Goal: Task Accomplishment & Management: Complete application form

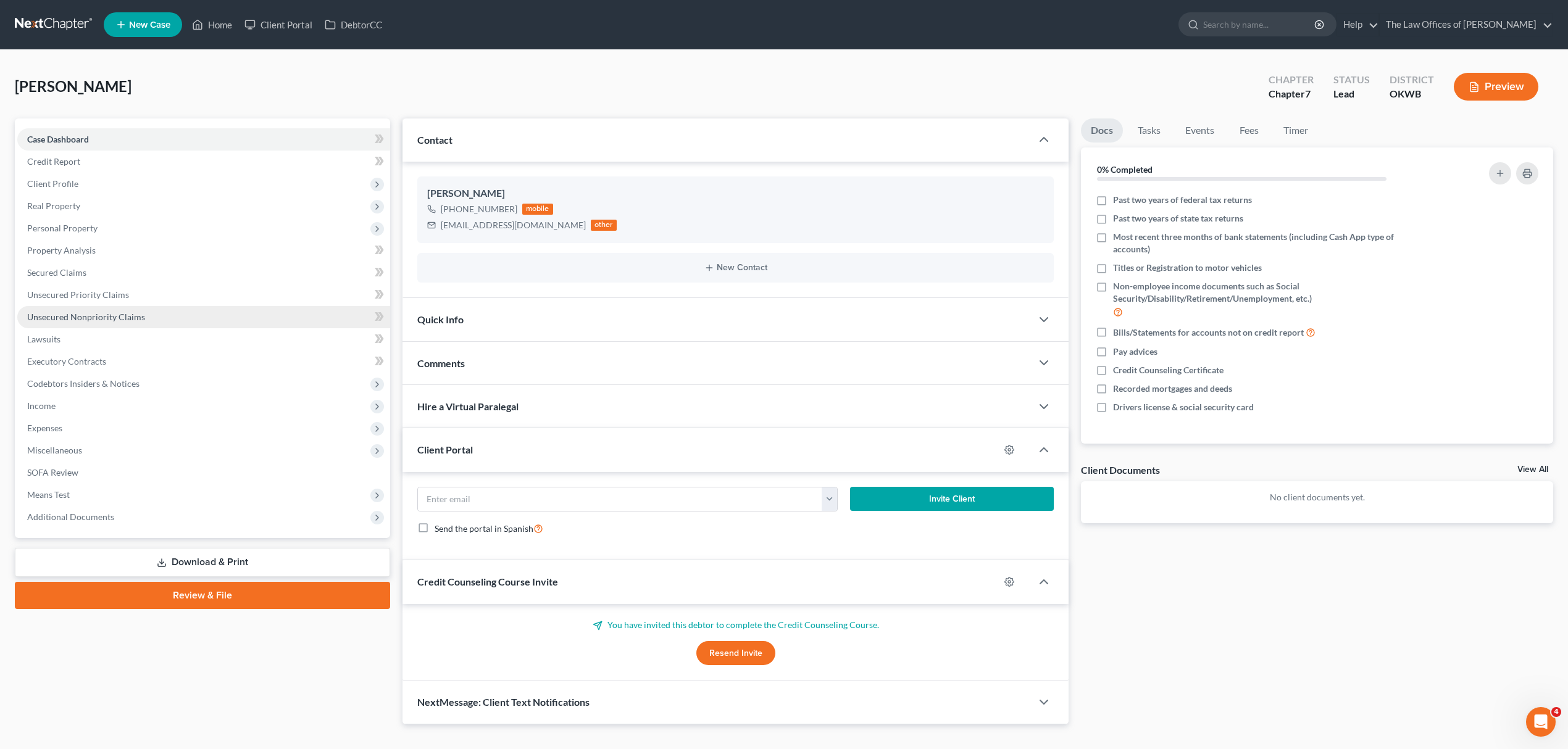
click at [107, 320] on span "Unsecured Nonpriority Claims" at bounding box center [86, 317] width 118 height 10
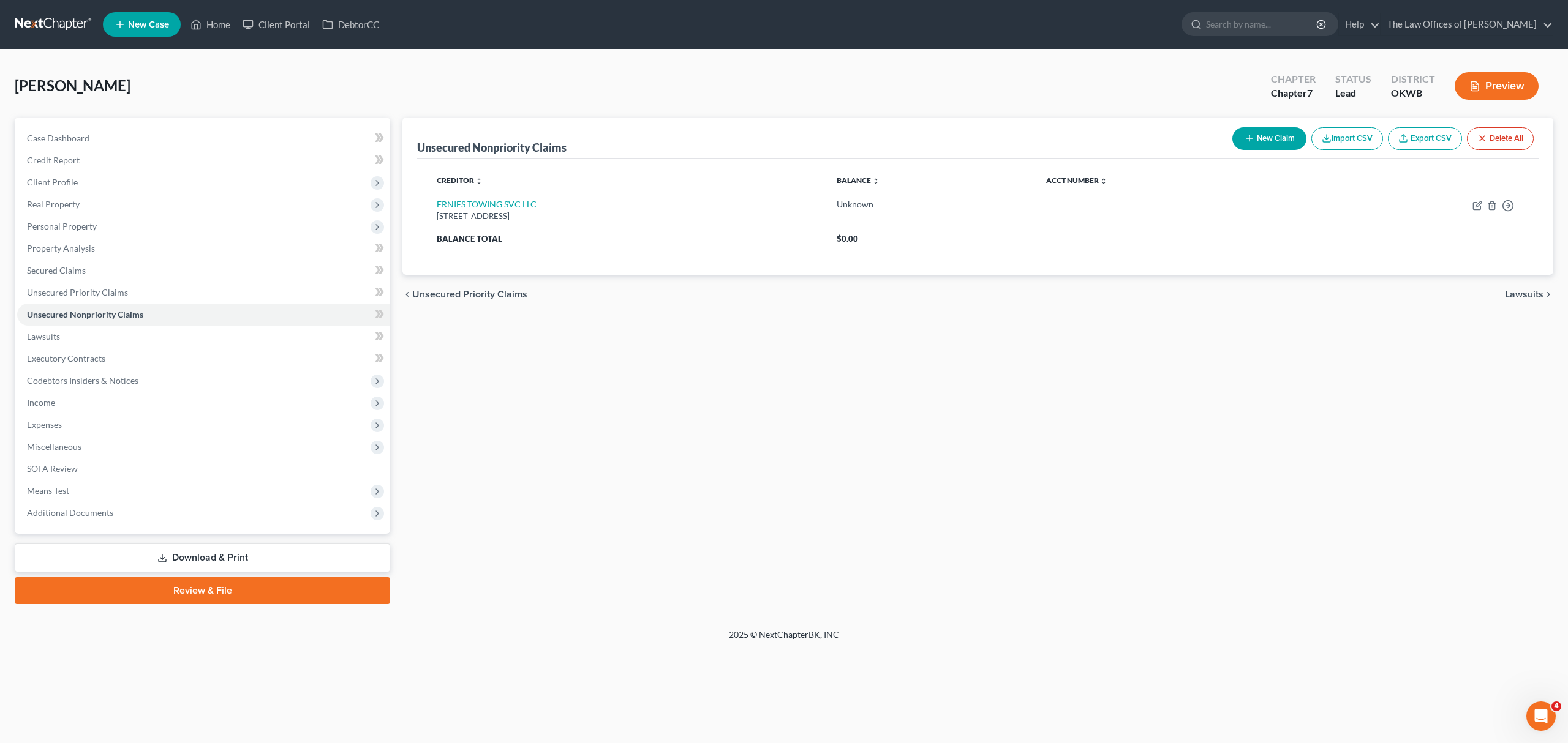
click at [1254, 136] on button "New Claim" at bounding box center [1269, 138] width 74 height 23
select select "0"
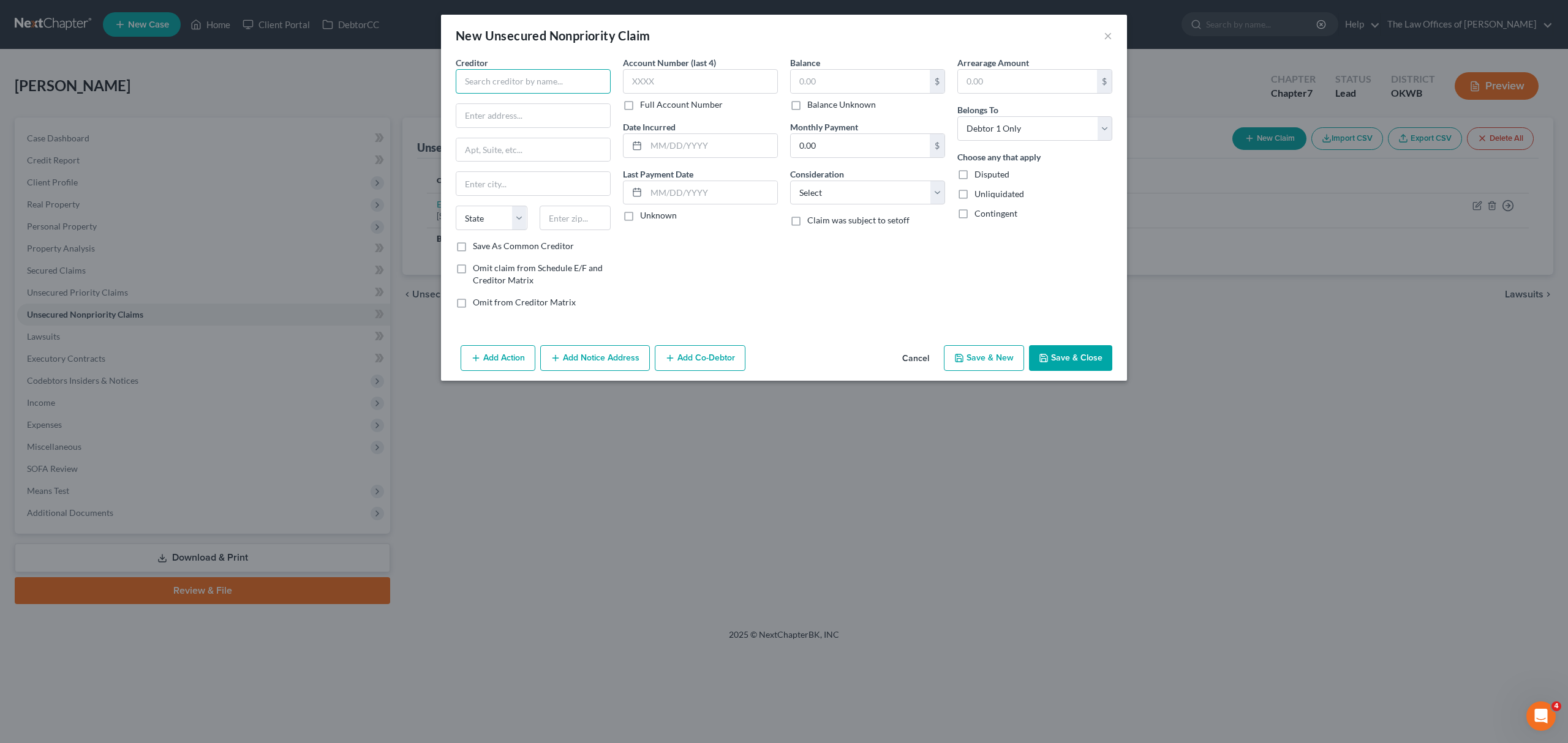
click at [579, 78] on input "text" at bounding box center [533, 81] width 155 height 25
type input "CAP ONE"
type input "POB 31293"
type input "[GEOGRAPHIC_DATA]"
select select "46"
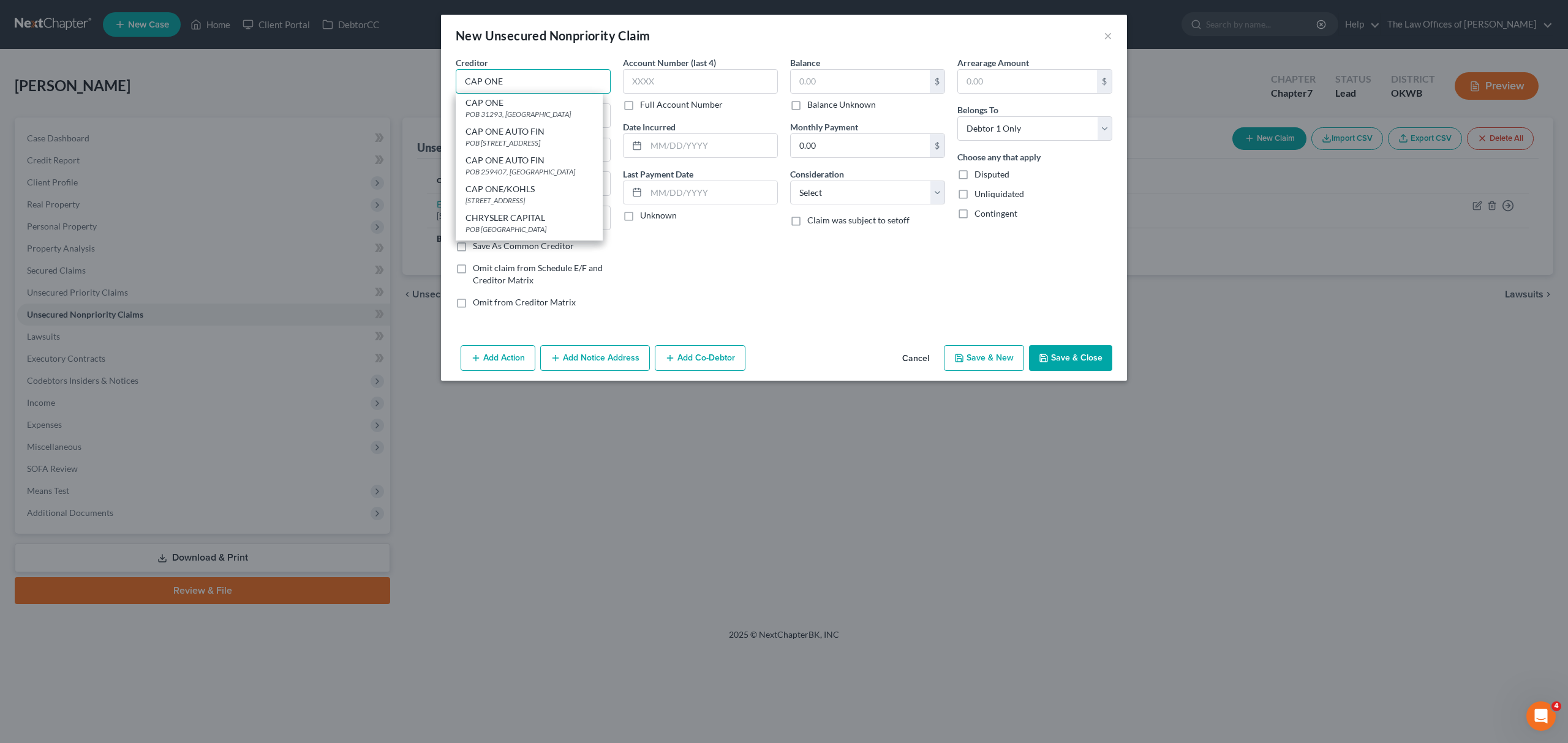
type input "84131"
type input "CAP ONE"
click at [728, 86] on input "text" at bounding box center [700, 81] width 155 height 25
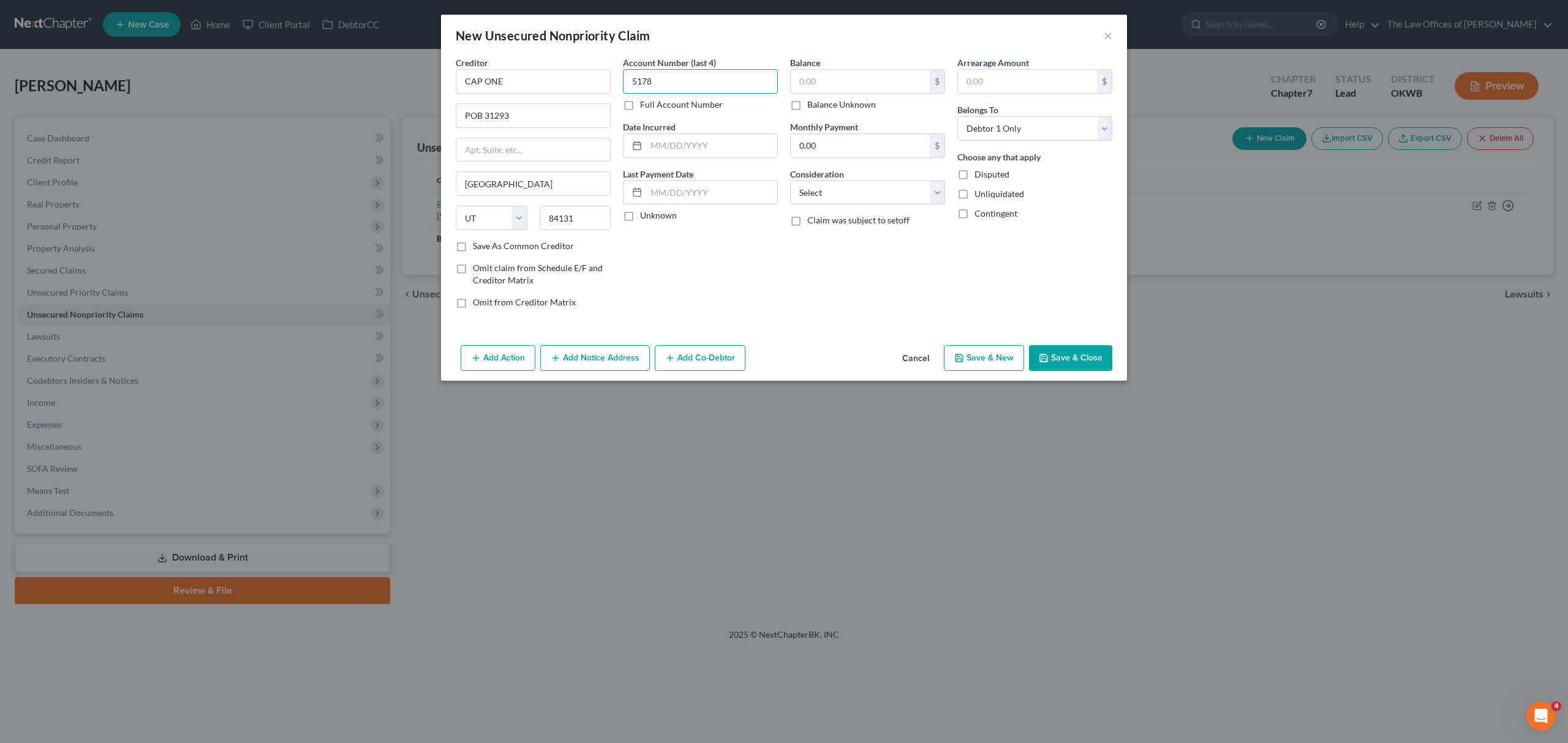
type input "5178"
type input "[DATE]"
click at [830, 86] on input "text" at bounding box center [860, 81] width 139 height 23
type input "252"
click at [857, 142] on input "0.00" at bounding box center [860, 145] width 139 height 23
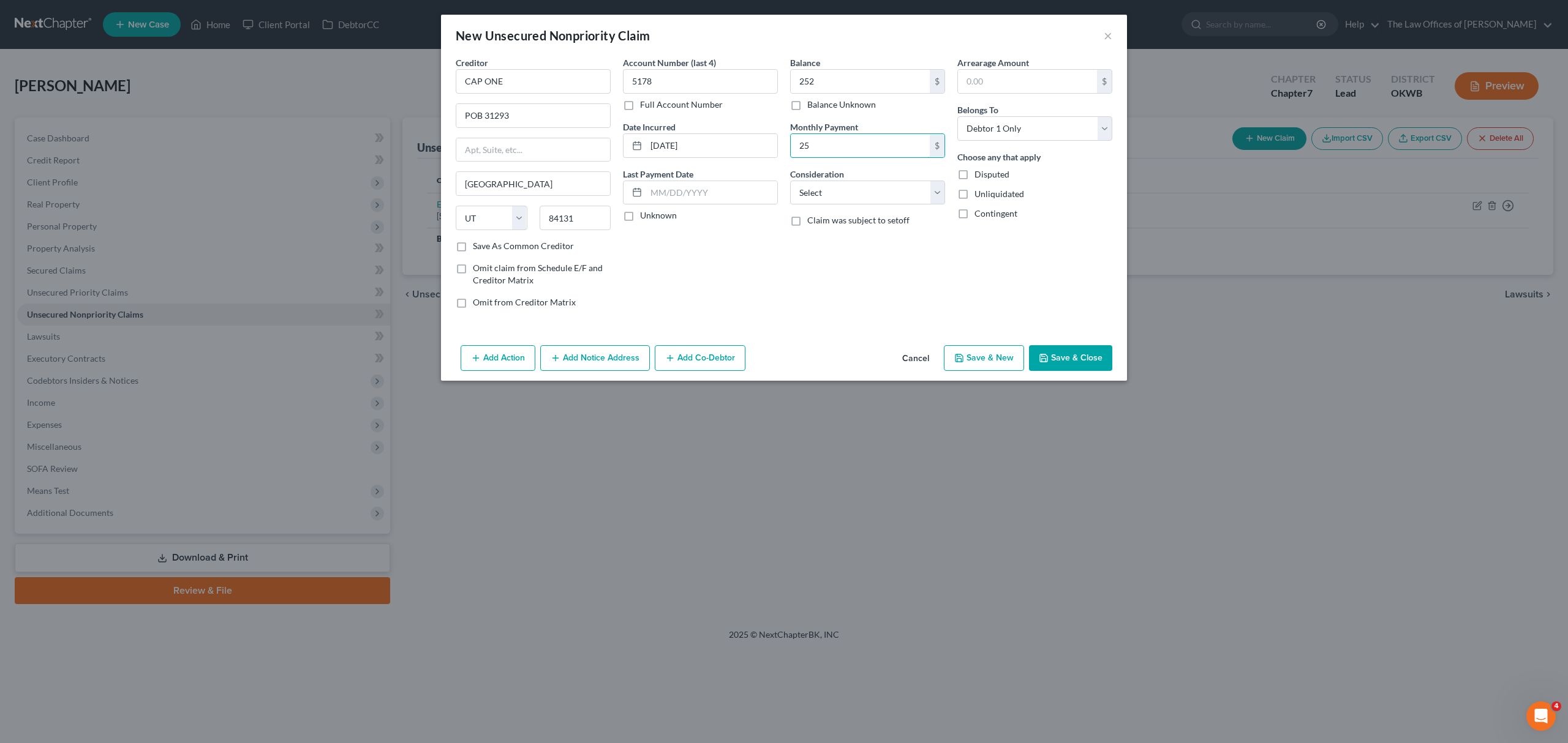
type input "25"
click at [1004, 360] on button "Save & New" at bounding box center [983, 358] width 80 height 26
select select "0"
type input "252.00"
type input "25.00"
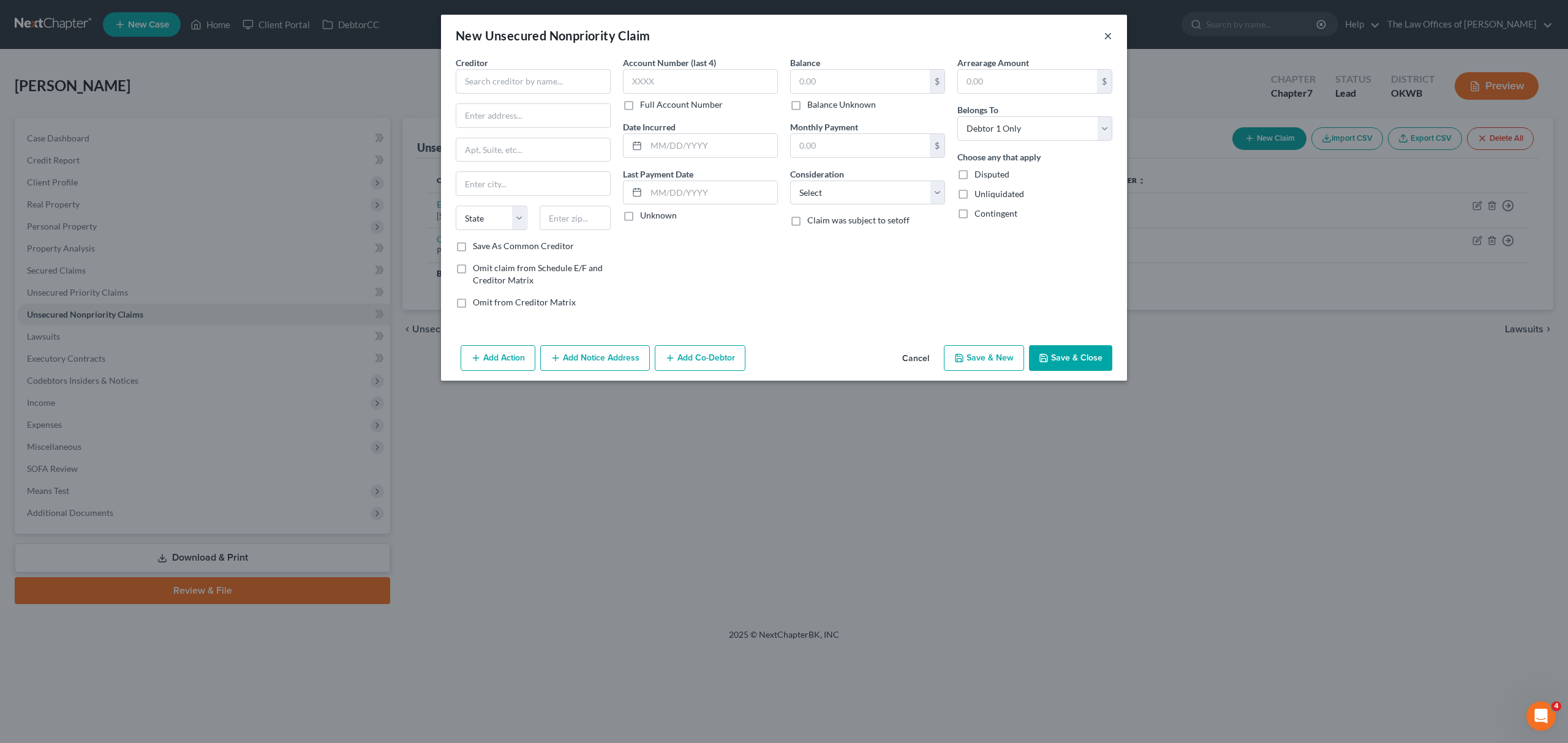
click at [1108, 37] on button "×" at bounding box center [1108, 35] width 9 height 14
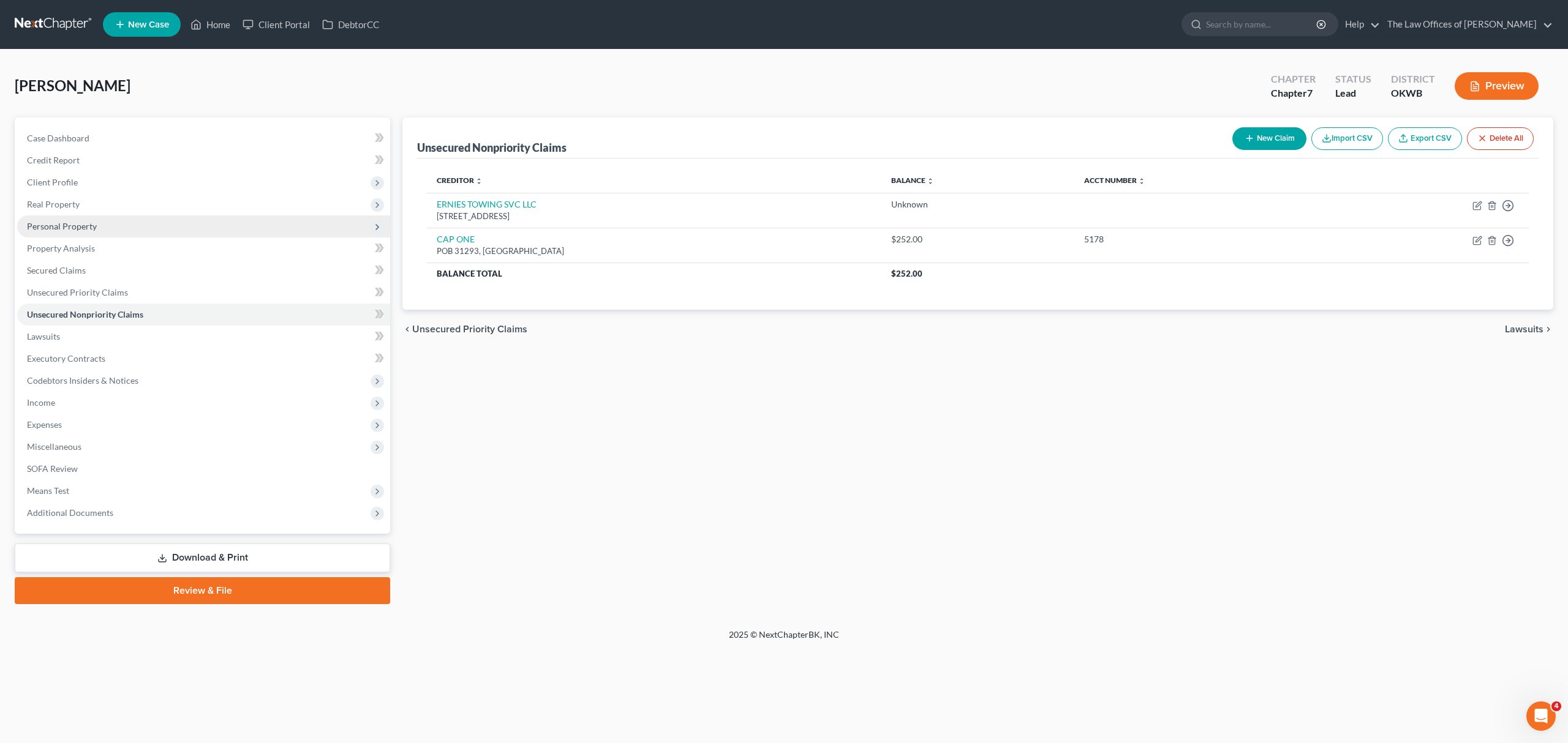
click at [77, 216] on span "Personal Property" at bounding box center [204, 227] width 373 height 22
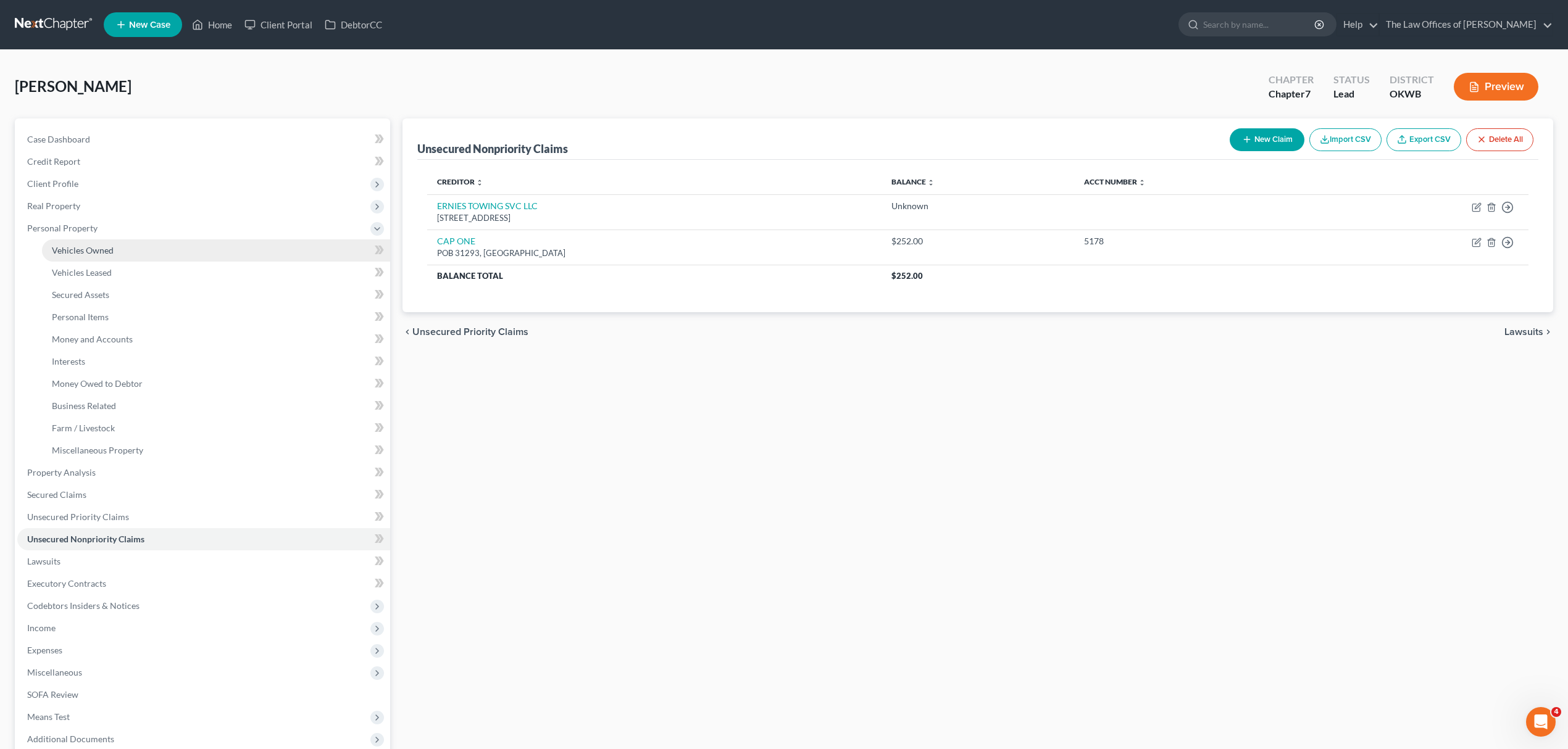
click at [143, 250] on link "Vehicles Owned" at bounding box center [216, 251] width 348 height 22
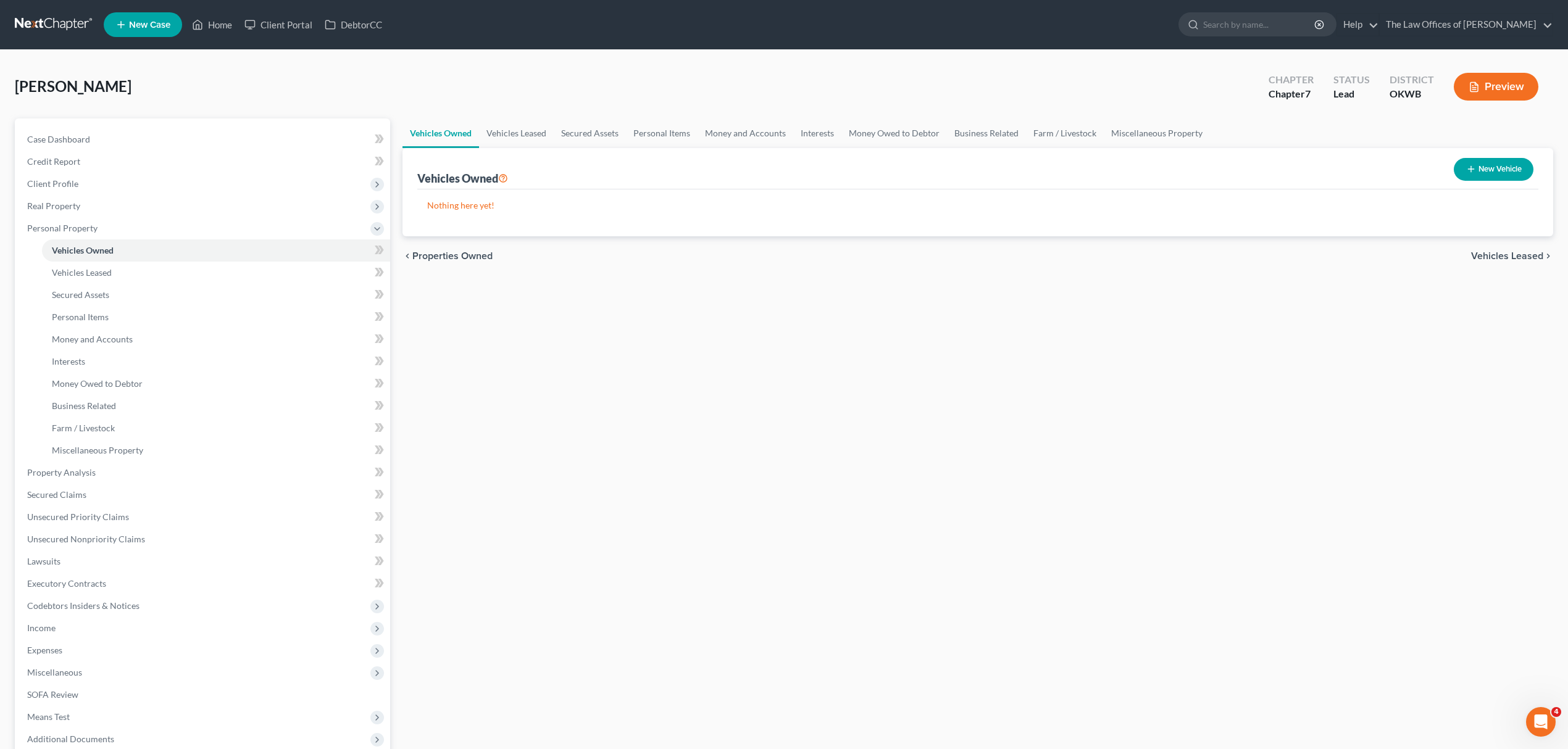
click at [1504, 176] on button "New Vehicle" at bounding box center [1493, 169] width 80 height 23
select select "0"
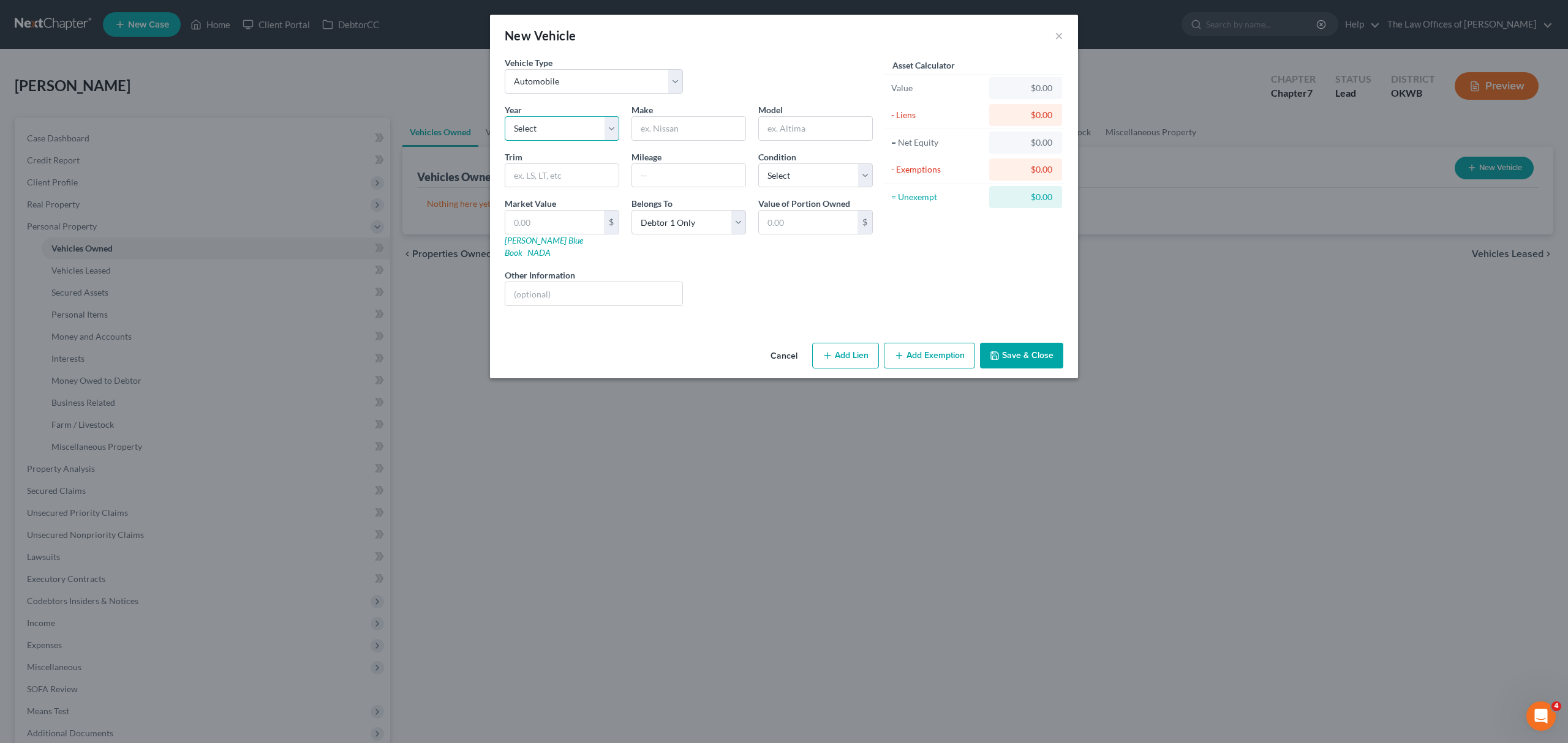
click at [546, 123] on select "Select 2026 2025 2024 2023 2022 2021 2020 2019 2018 2017 2016 2015 2014 2013 20…" at bounding box center [562, 129] width 114 height 25
click at [521, 126] on select "Select 2026 2025 2024 2023 2022 2021 2020 2019 2018 2017 2016 2015 2014 2013 20…" at bounding box center [562, 129] width 114 height 25
select select "3"
click at [504, 117] on select "Select 2026 2025 2024 2023 2022 2021 2020 2019 2018 2017 2016 2015 2014 2013 20…" at bounding box center [562, 129] width 114 height 25
click at [660, 133] on input "text" at bounding box center [689, 128] width 113 height 23
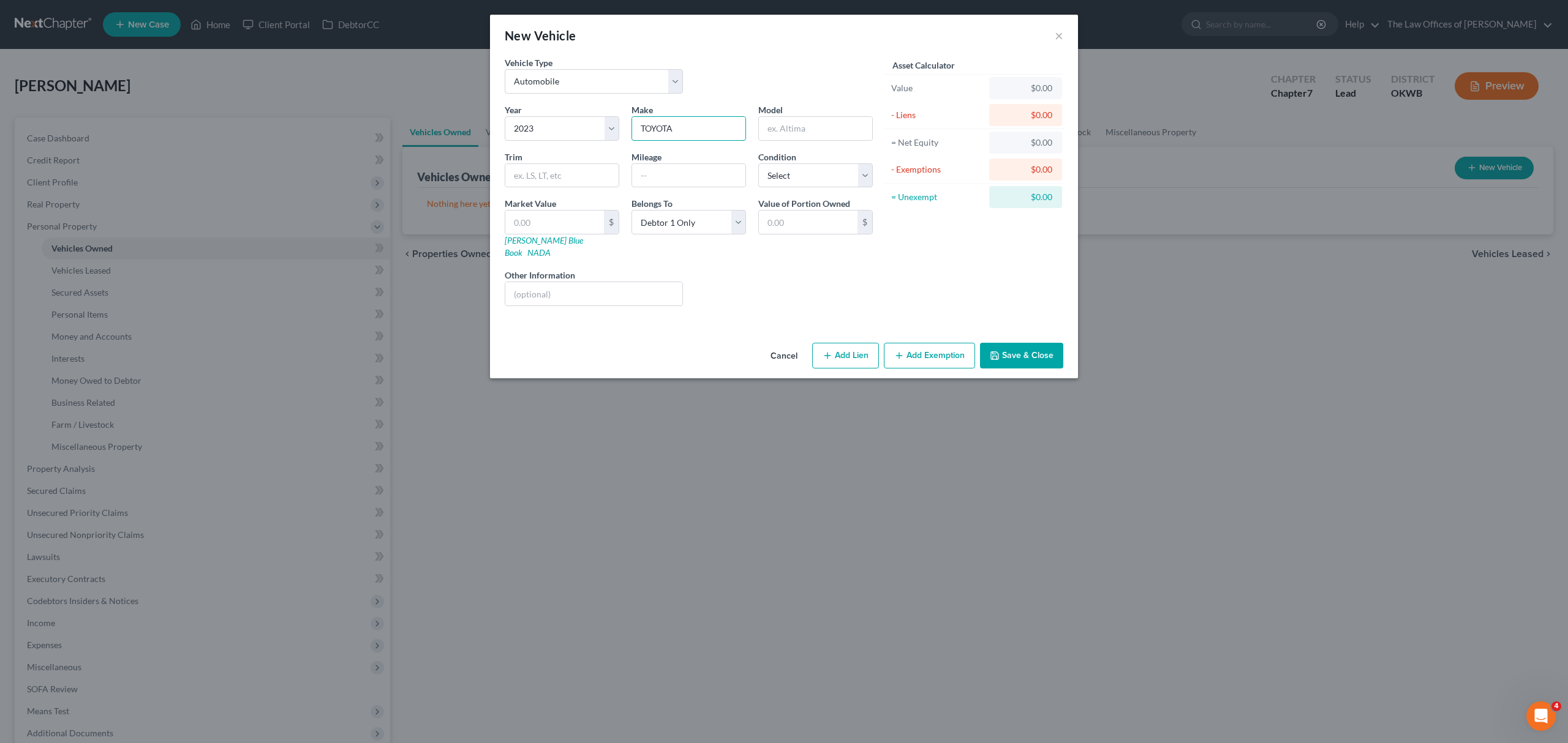
type input "TOYOTA"
type input "COROLLA"
type input "39000"
click at [787, 185] on select "Select Excellent Very Good Good Fair Poor" at bounding box center [816, 176] width 114 height 25
select select "2"
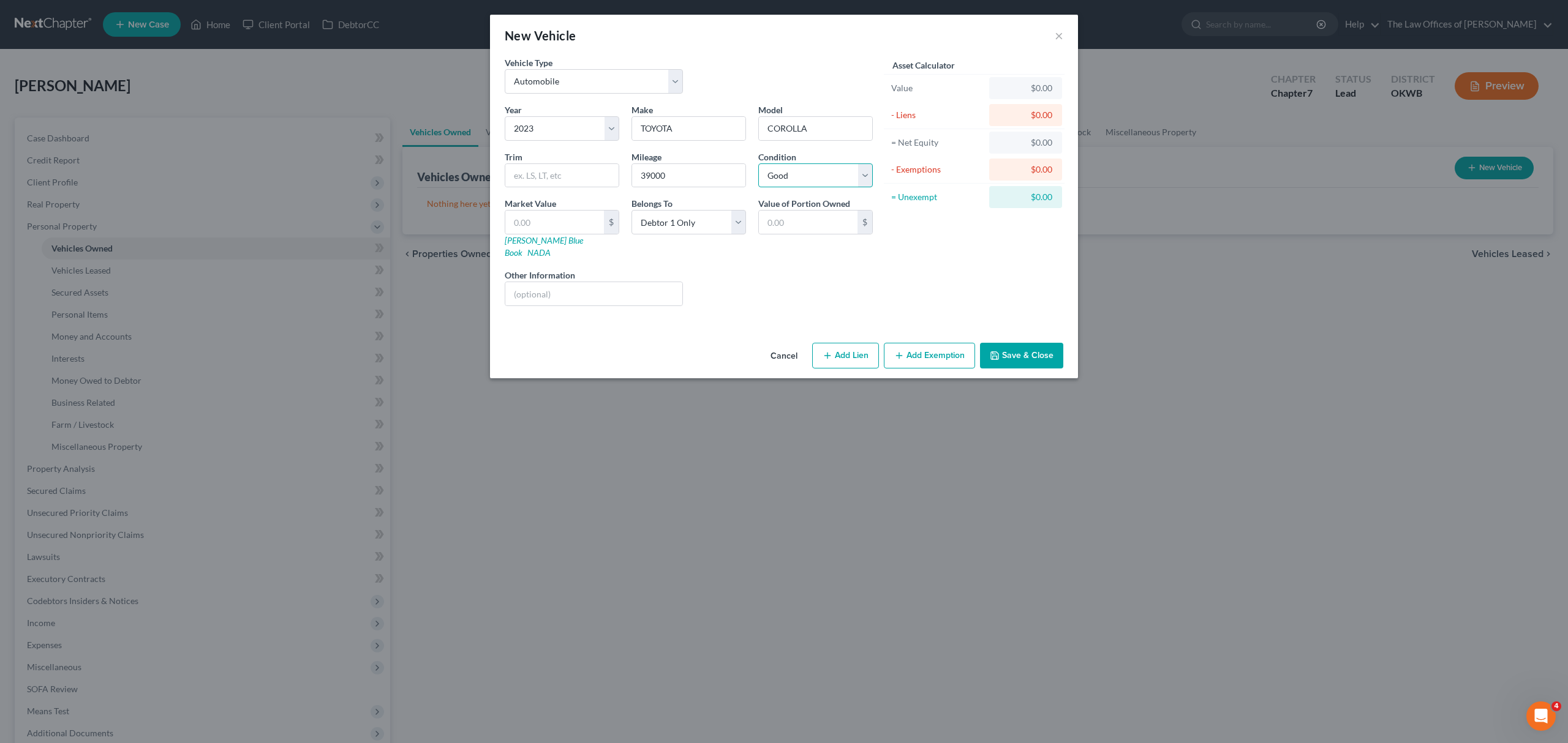
click at [758, 164] on select "Select Excellent Very Good Good Fair Poor" at bounding box center [816, 176] width 114 height 25
click at [574, 228] on input "text" at bounding box center [555, 222] width 99 height 23
click at [585, 222] on input "text" at bounding box center [555, 222] width 99 height 23
type input "1"
type input "1.00"
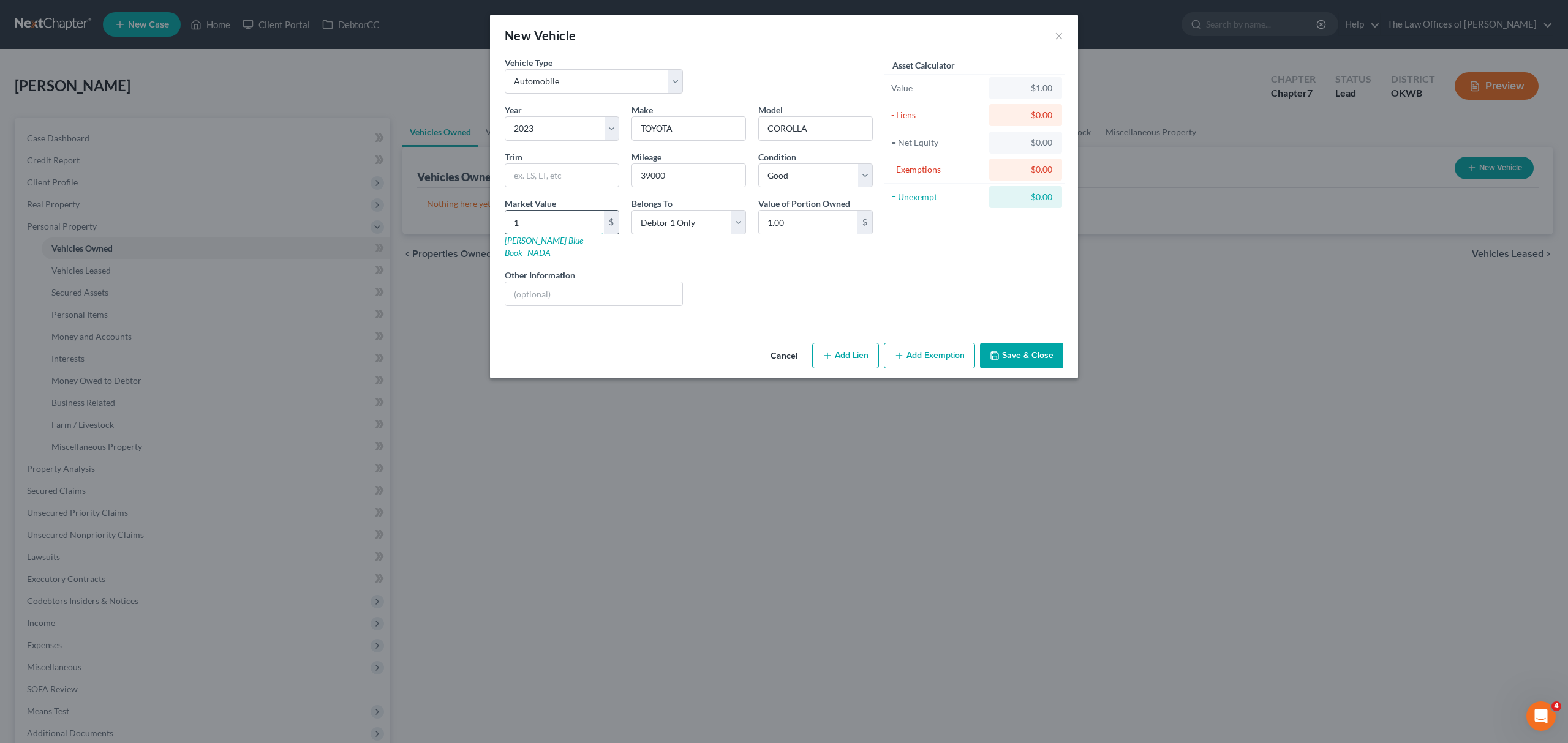
type input "19"
type input "19.00"
type input "190"
type input "190.00"
type input "1900"
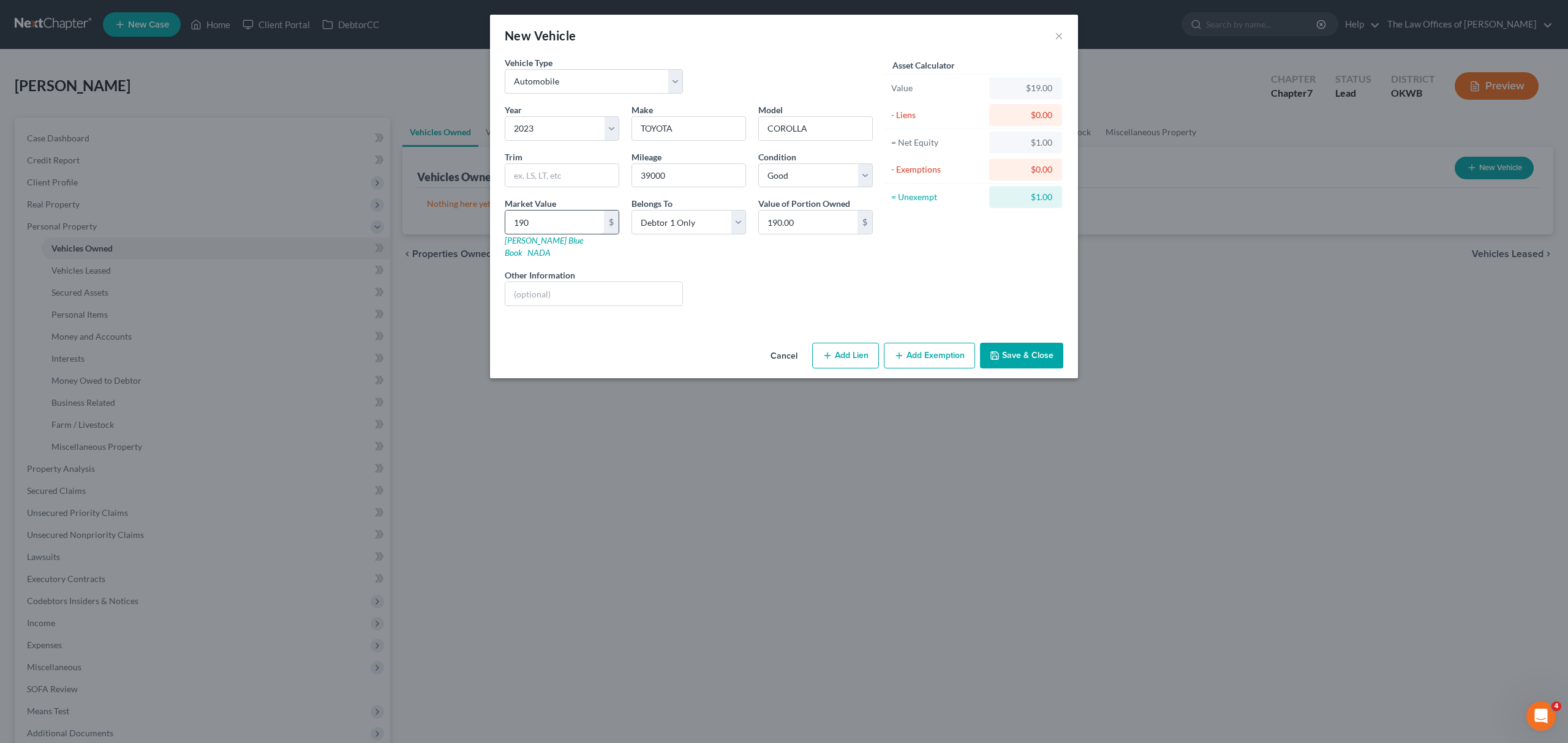
type input "1,900.00"
type input "1,9000"
type input "19,000.00"
type input "19,000"
click at [1011, 349] on button "Save & Close" at bounding box center [1022, 355] width 84 height 26
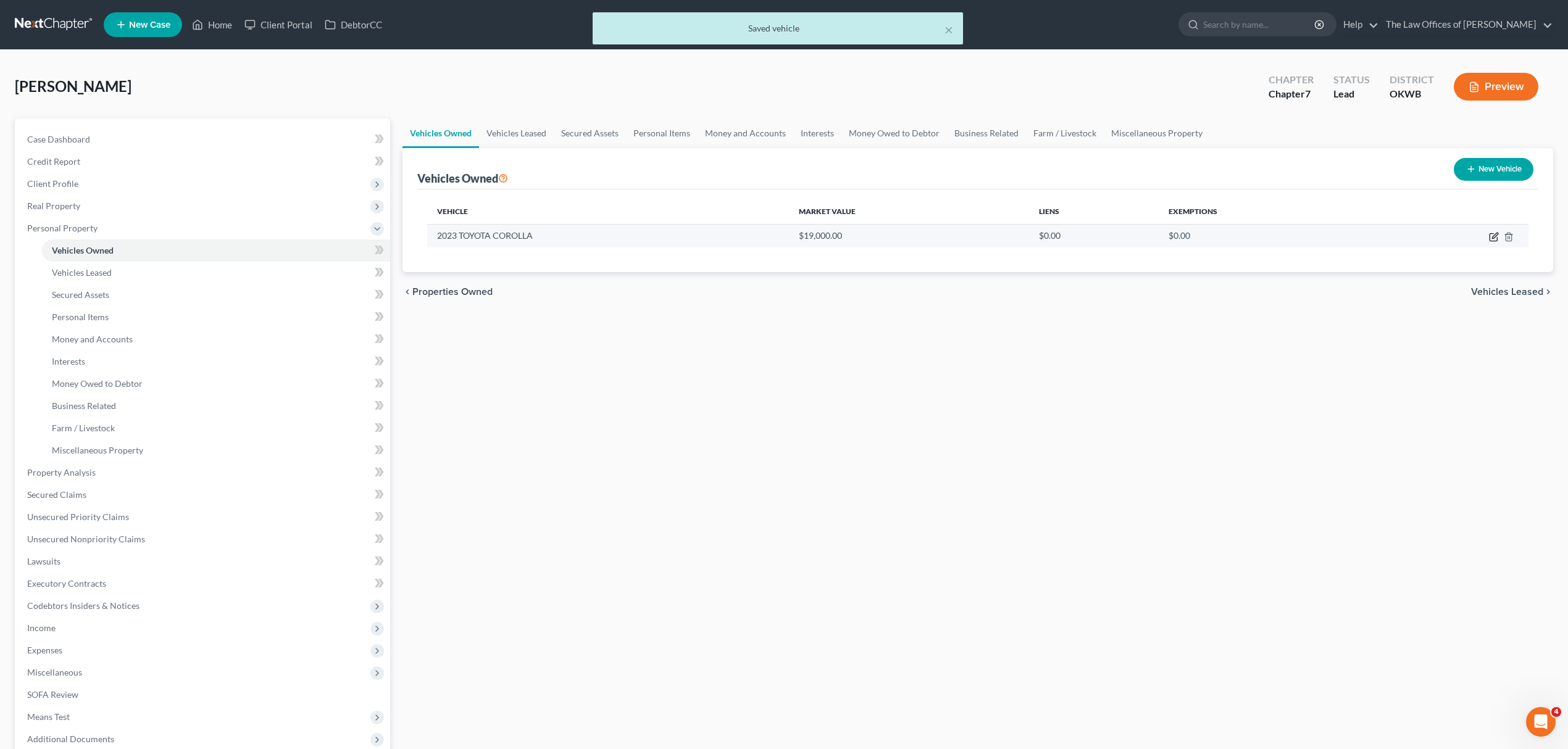
click at [1491, 234] on icon "button" at bounding box center [1493, 236] width 9 height 9
select select "0"
select select "3"
select select "2"
select select "0"
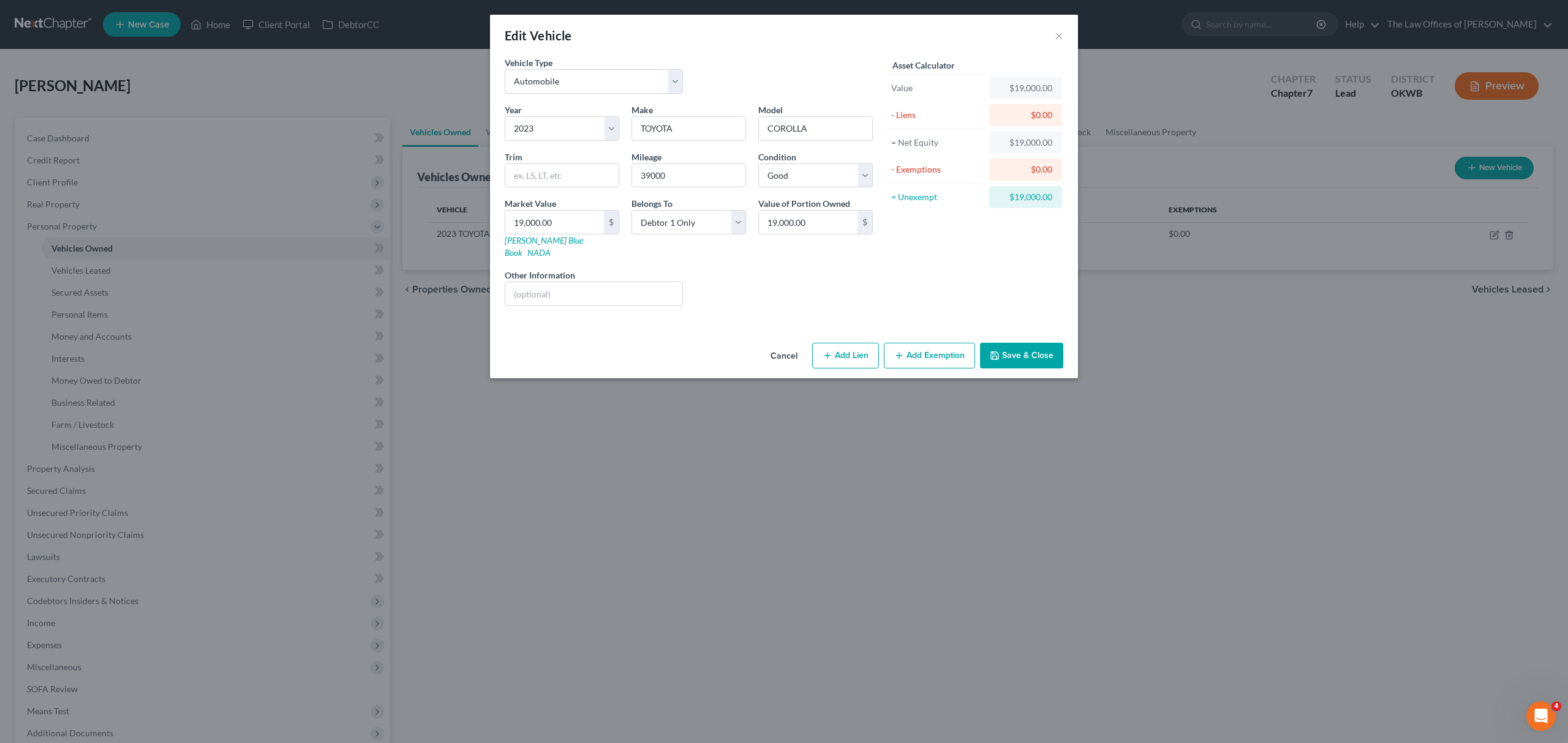
click at [1017, 343] on button "Save & Close" at bounding box center [1022, 355] width 84 height 26
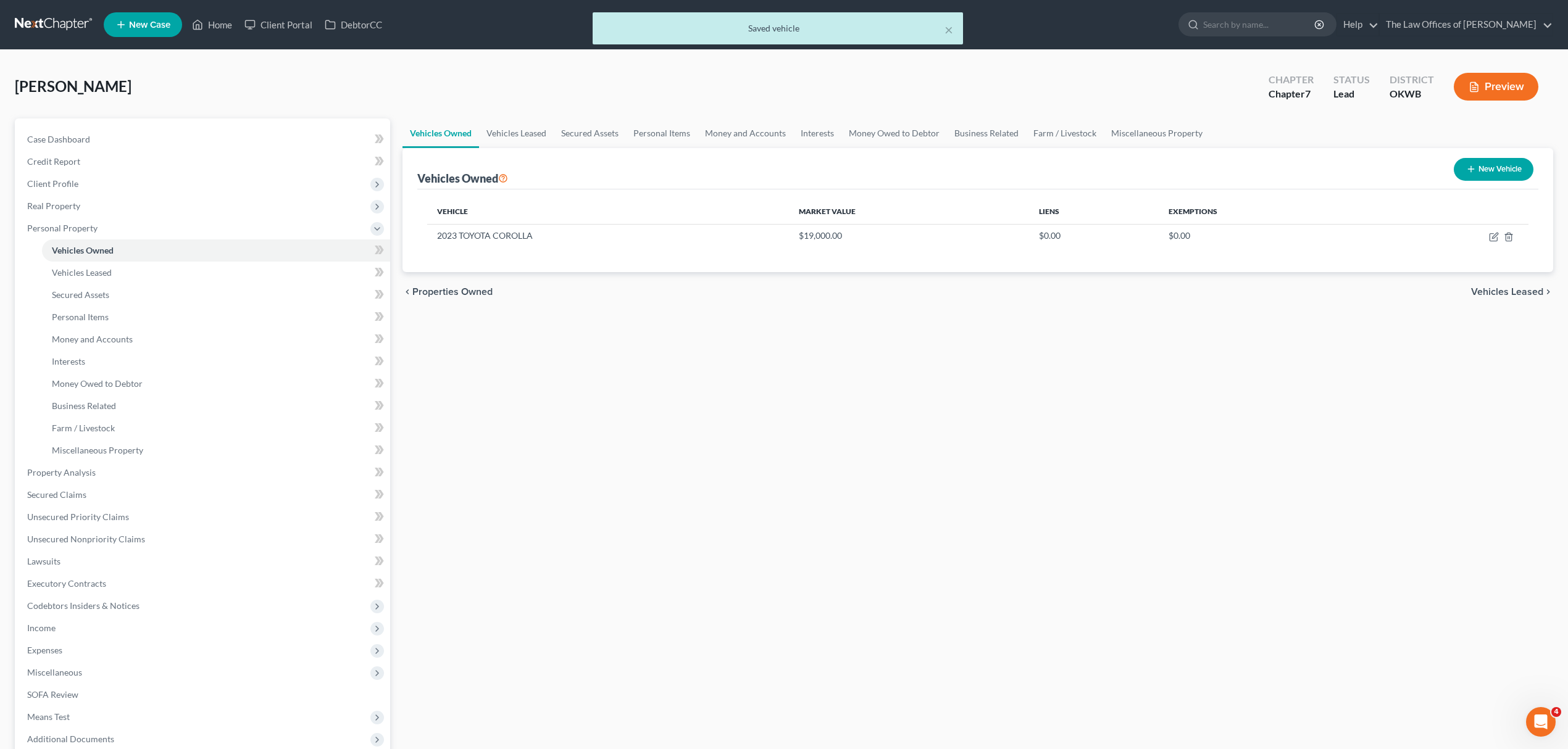
click at [1480, 163] on button "New Vehicle" at bounding box center [1493, 169] width 80 height 23
select select "0"
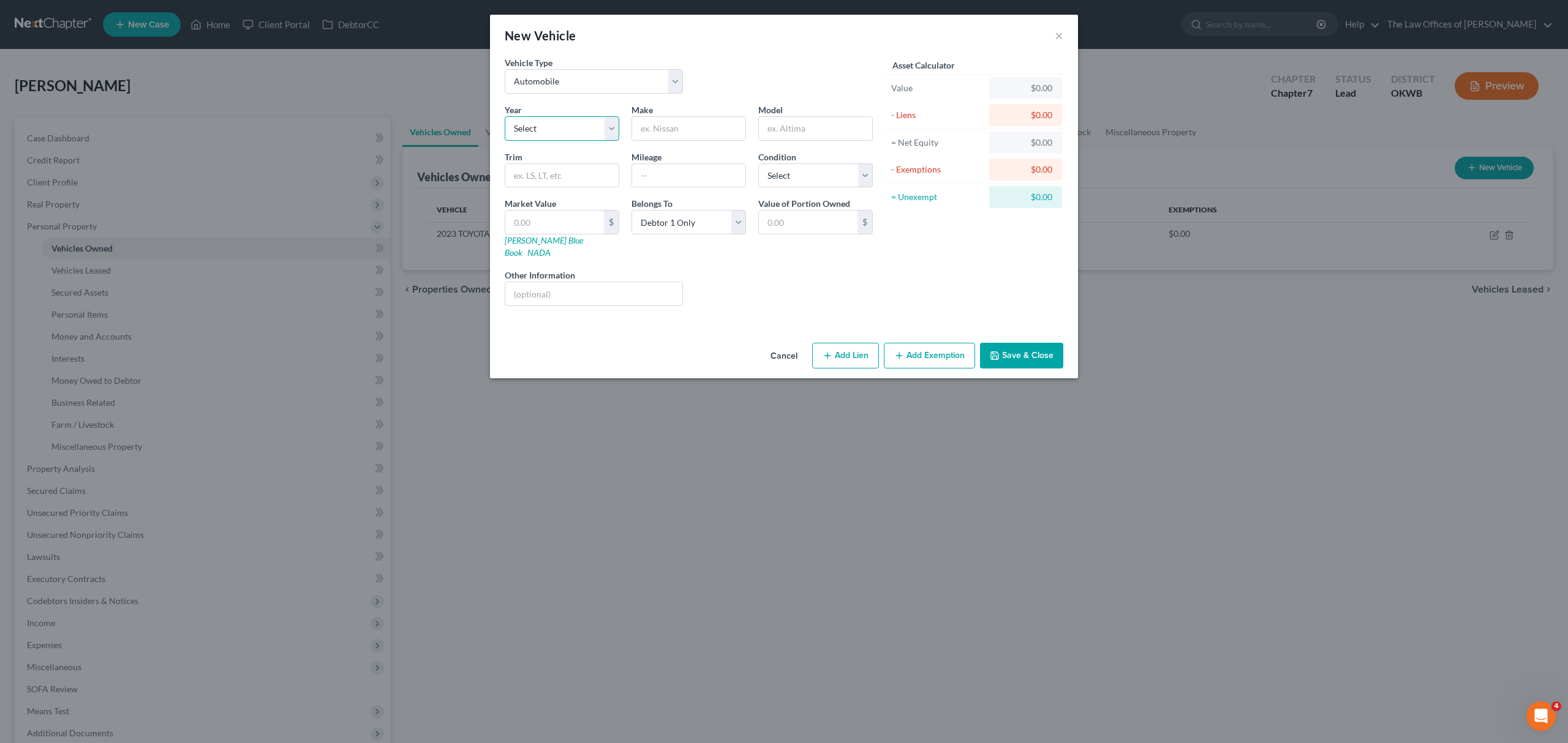
click at [552, 131] on select "Select 2026 2025 2024 2023 2022 2021 2020 2019 2018 2017 2016 2015 2014 2013 20…" at bounding box center [562, 129] width 114 height 25
select select "6"
click at [504, 117] on select "Select 2026 2025 2024 2023 2022 2021 2020 2019 2018 2017 2016 2015 2014 2013 20…" at bounding box center [562, 129] width 114 height 25
click at [665, 121] on input "text" at bounding box center [689, 128] width 113 height 23
type input "HONDA"
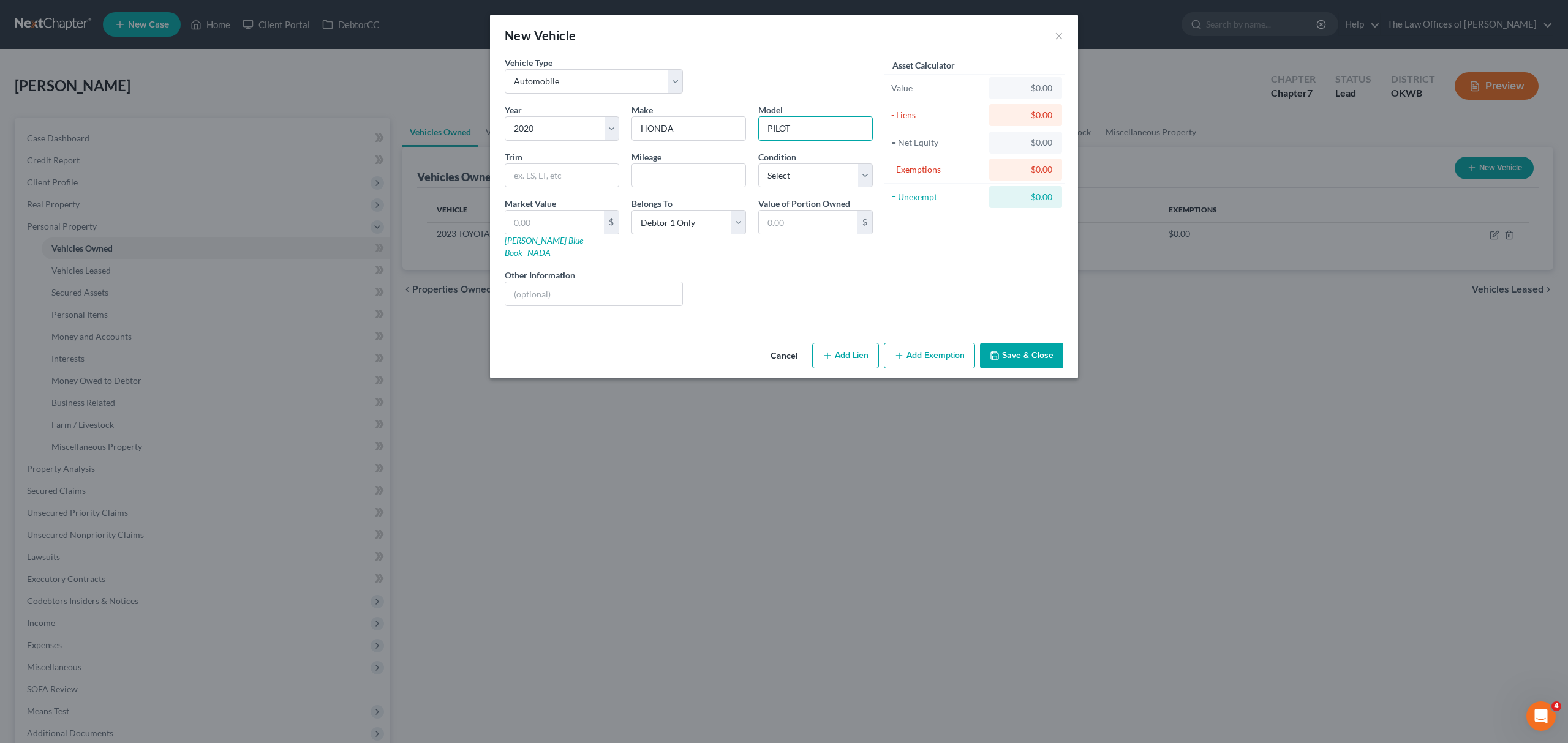
type input "PILOT"
type input "93000"
click at [767, 162] on label "Condition" at bounding box center [777, 157] width 38 height 13
click at [768, 165] on select "Select Excellent Very Good Good Fair Poor" at bounding box center [816, 176] width 114 height 25
select select "2"
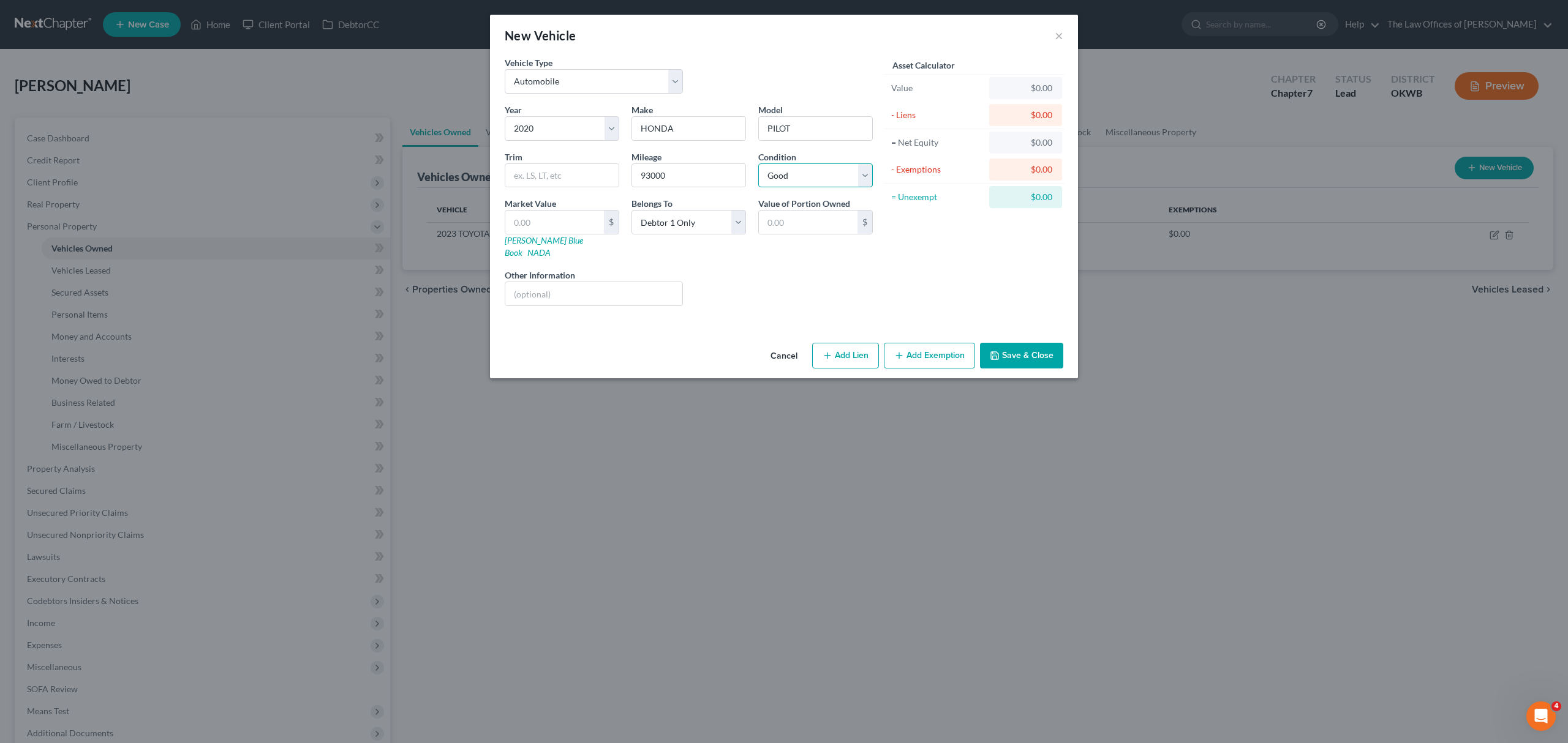
click at [758, 164] on select "Select Excellent Very Good Good Fair Poor" at bounding box center [816, 176] width 114 height 25
click at [557, 223] on input "text" at bounding box center [555, 222] width 99 height 23
click at [551, 221] on input "text" at bounding box center [555, 222] width 99 height 23
type input "1"
type input "1.00"
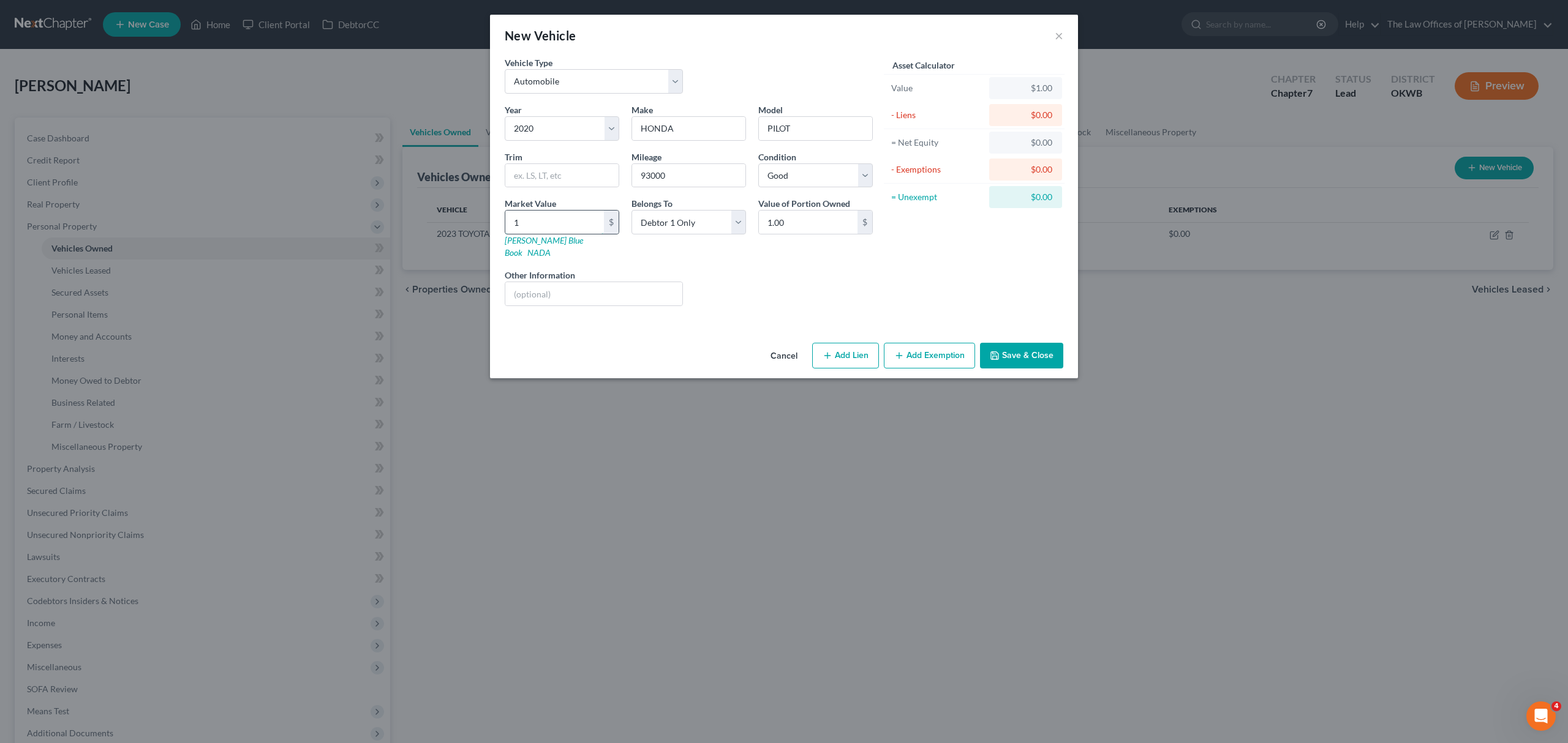
type input "18"
type input "18.00"
type input "1"
type input "1.00"
type input "2"
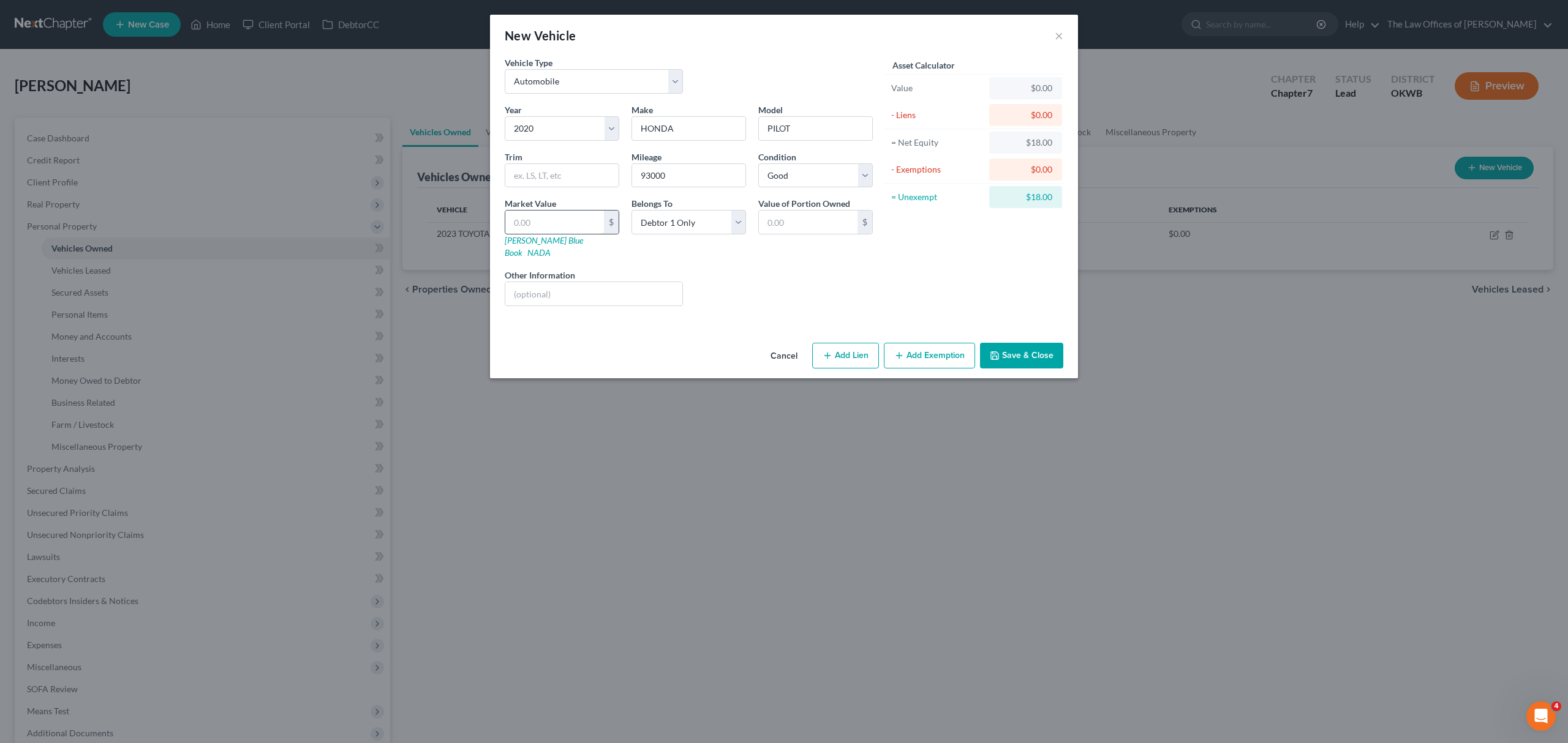
type input "2.00"
type input "26"
type input "26.00"
type input "260"
type input "260.00"
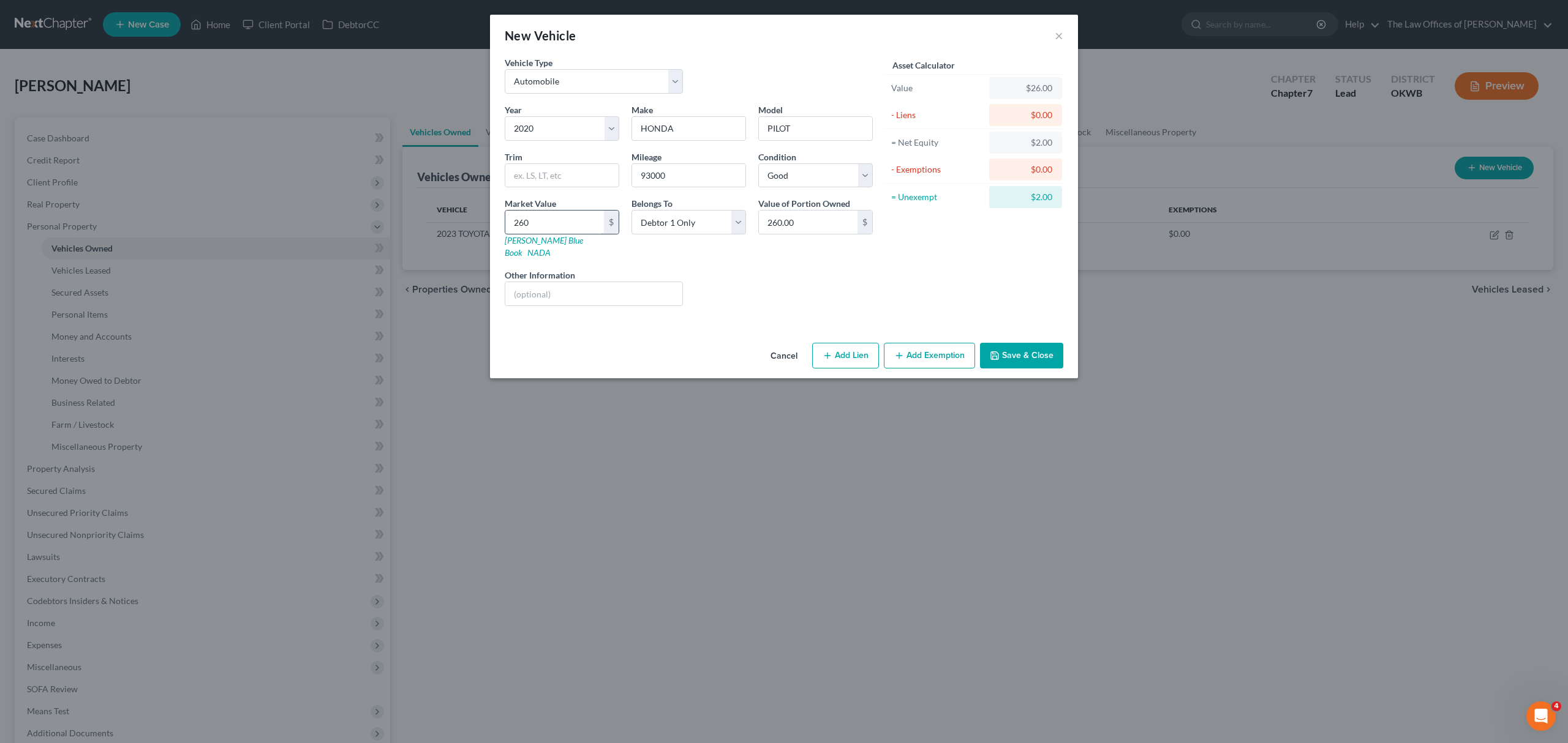
type input "2600"
type input "2,600.00"
type input "2,6000"
type input "26,000.00"
type input "26,000"
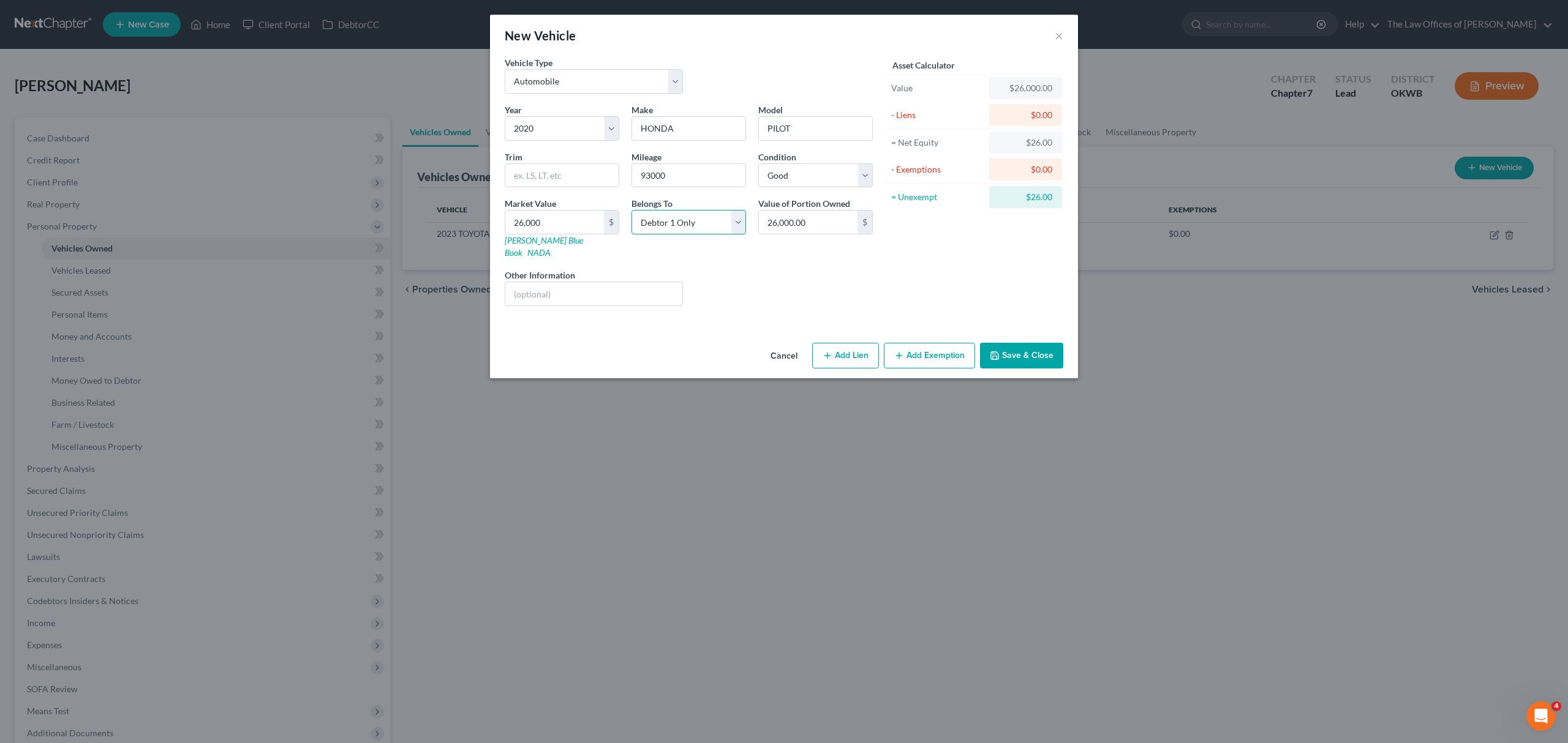
click at [730, 221] on select "Select Debtor 1 Only Debtor 2 Only Debtor 1 And Debtor 2 Only At Least One Of T…" at bounding box center [689, 222] width 114 height 25
select select "2"
click at [631, 211] on select "Select Debtor 1 Only Debtor 2 Only Debtor 1 And Debtor 2 Only At Least One Of T…" at bounding box center [689, 222] width 114 height 25
click at [1039, 346] on button "Save & Close" at bounding box center [1022, 355] width 84 height 26
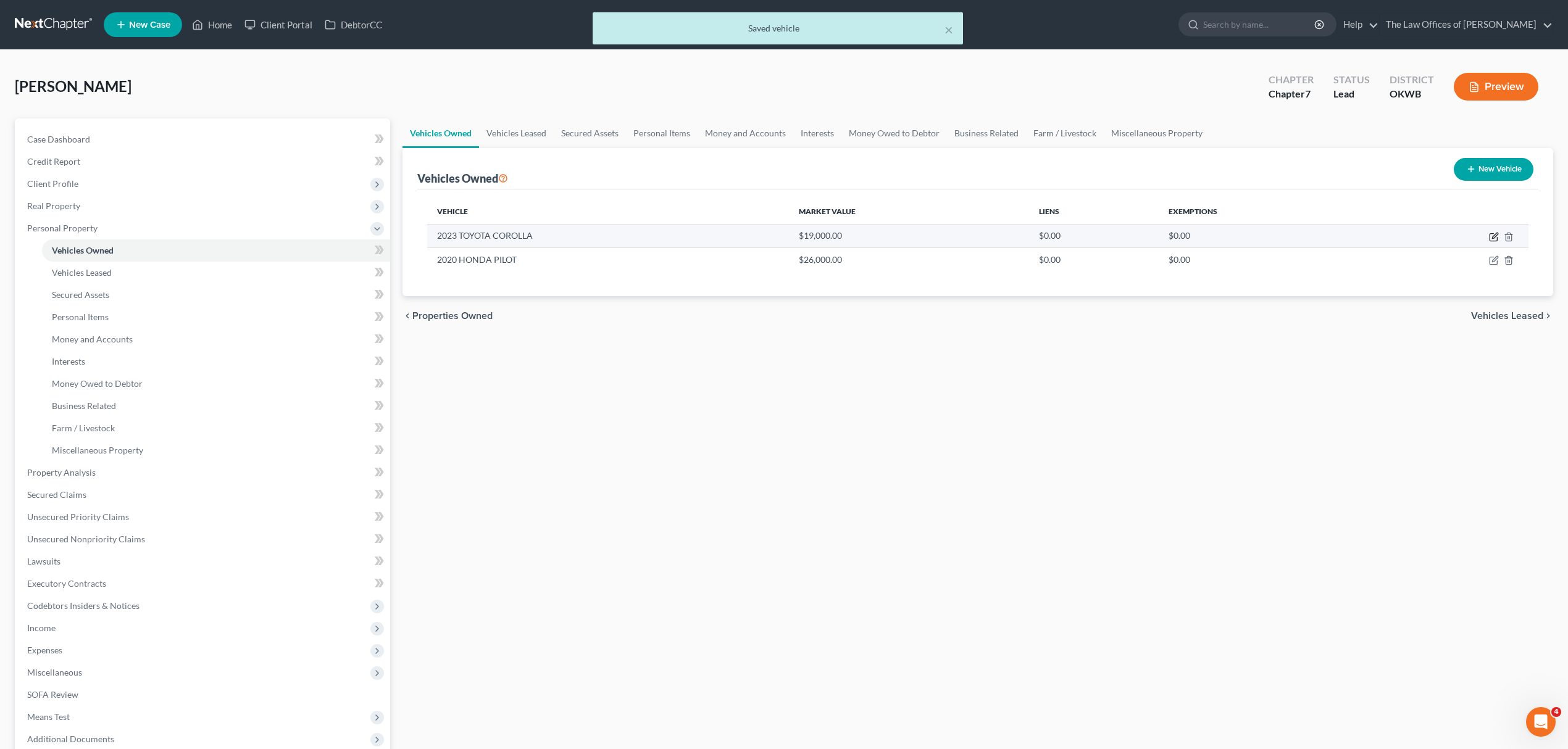
click at [1490, 233] on icon "button" at bounding box center [1493, 236] width 9 height 9
select select "0"
select select "3"
select select "2"
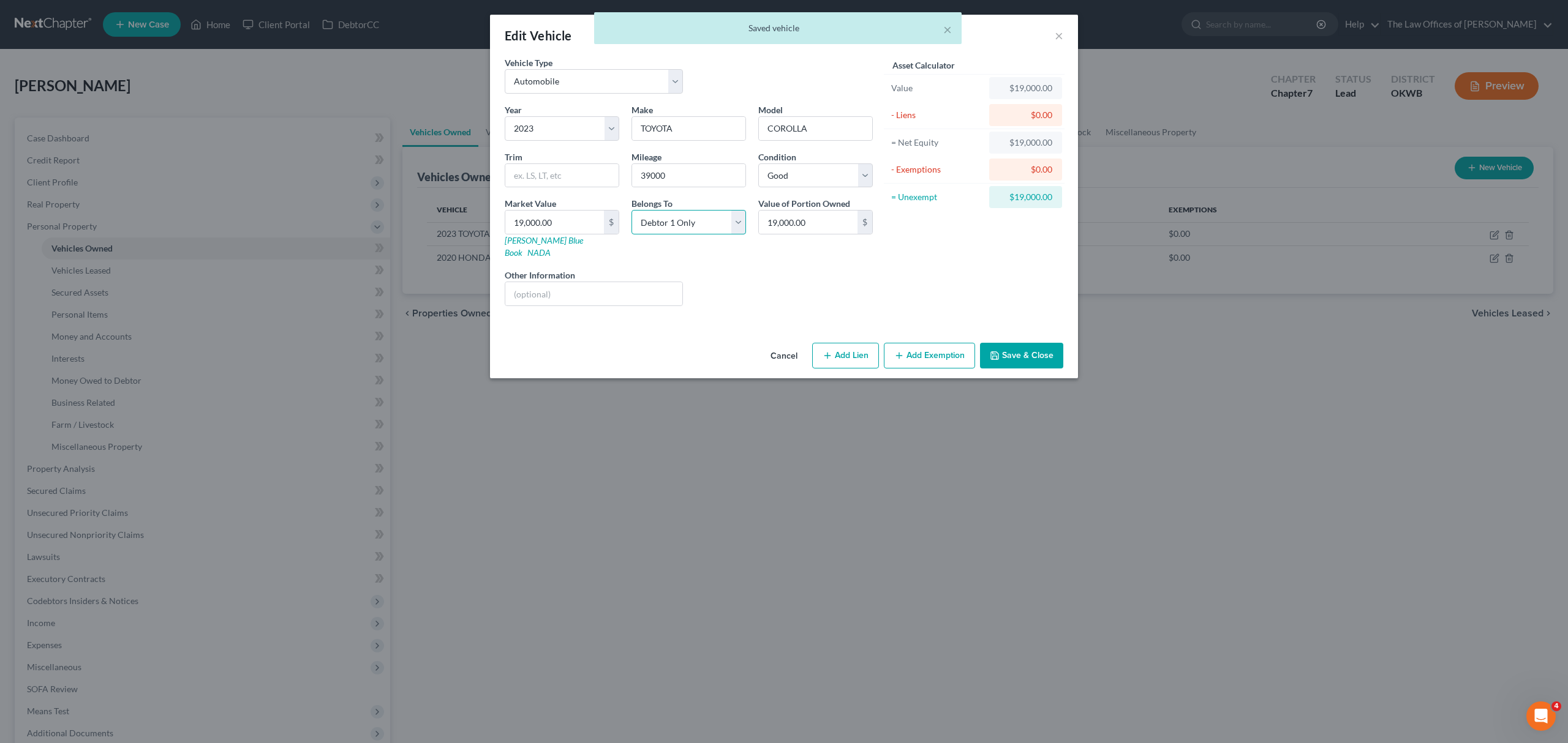
click at [723, 219] on select "Select Debtor 1 Only Debtor 2 Only Debtor 1 And Debtor 2 Only At Least One Of T…" at bounding box center [689, 222] width 114 height 25
select select "2"
click at [631, 211] on select "Select Debtor 1 Only Debtor 2 Only Debtor 1 And Debtor 2 Only At Least One Of T…" at bounding box center [689, 222] width 114 height 25
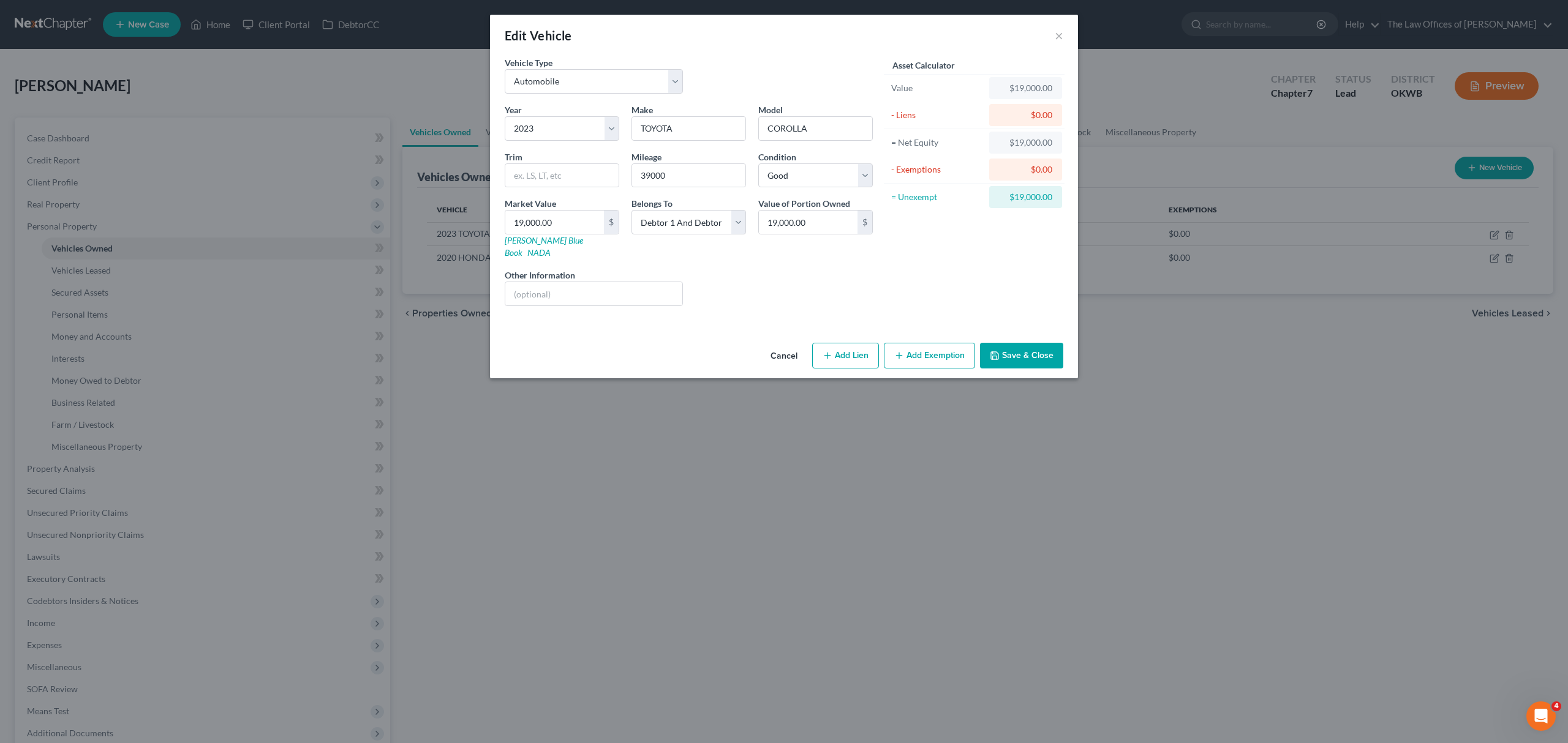
click at [1008, 343] on button "Save & Close" at bounding box center [1022, 355] width 84 height 26
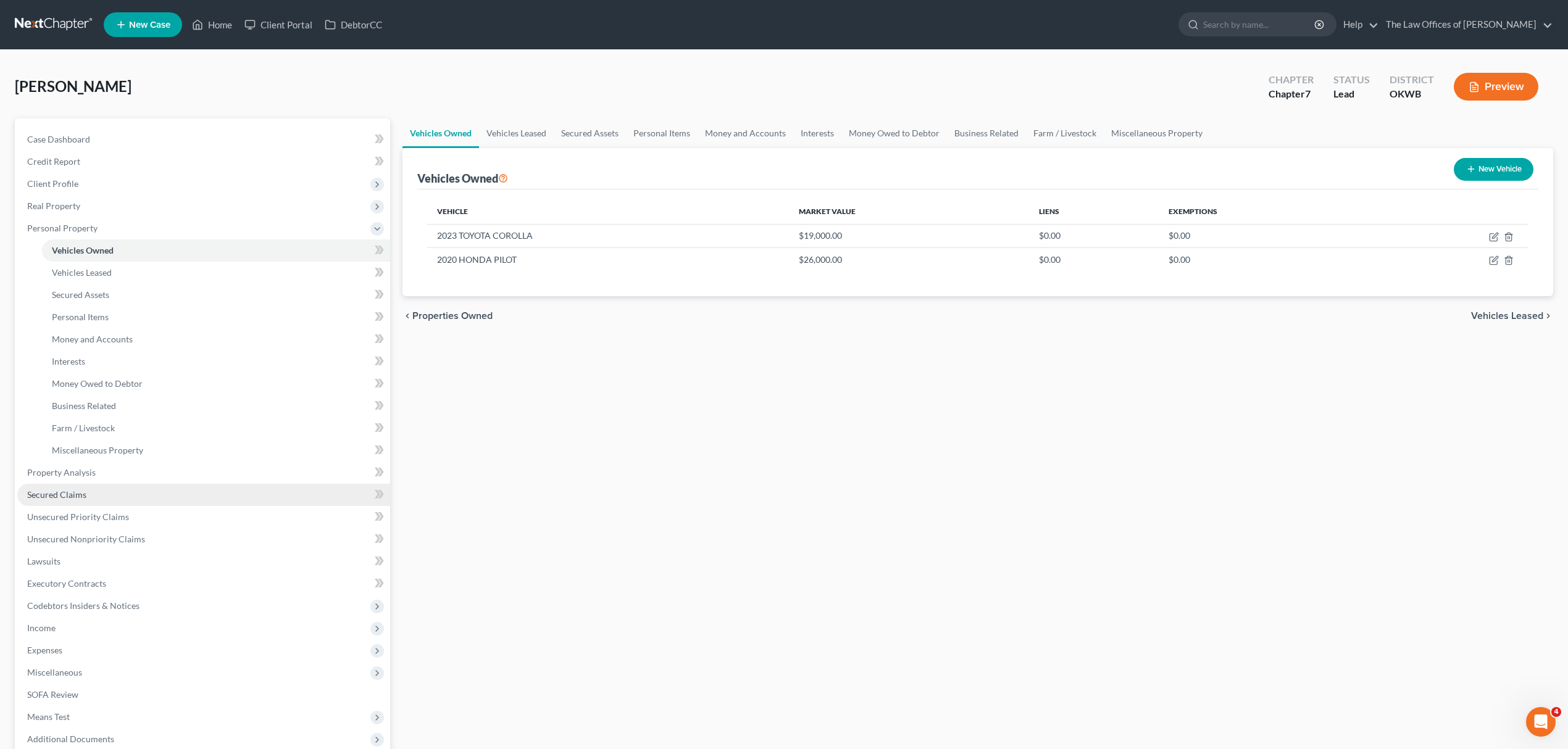
click at [87, 494] on link "Secured Claims" at bounding box center [204, 495] width 373 height 22
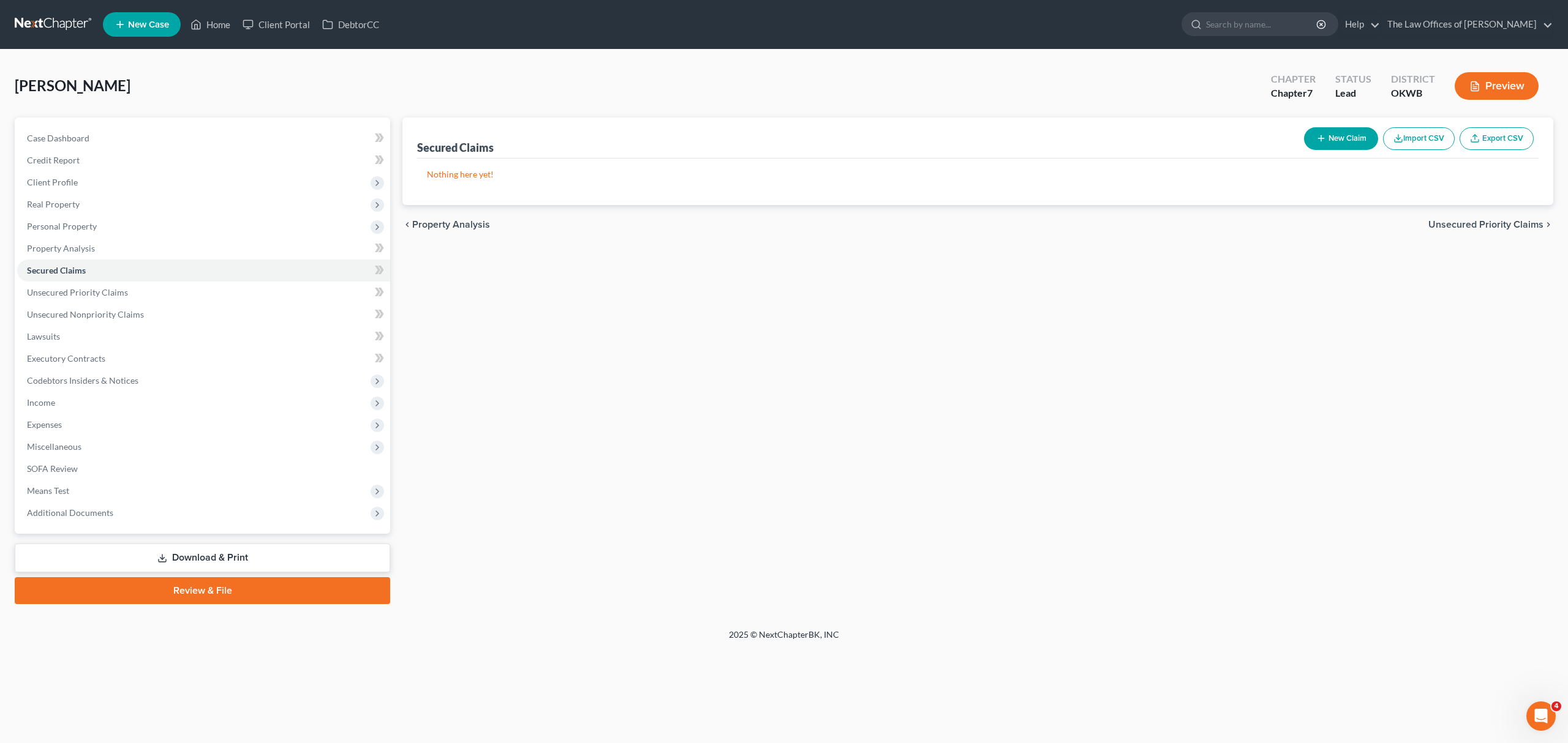
click at [1326, 128] on button "New Claim" at bounding box center [1340, 138] width 74 height 23
select select "0"
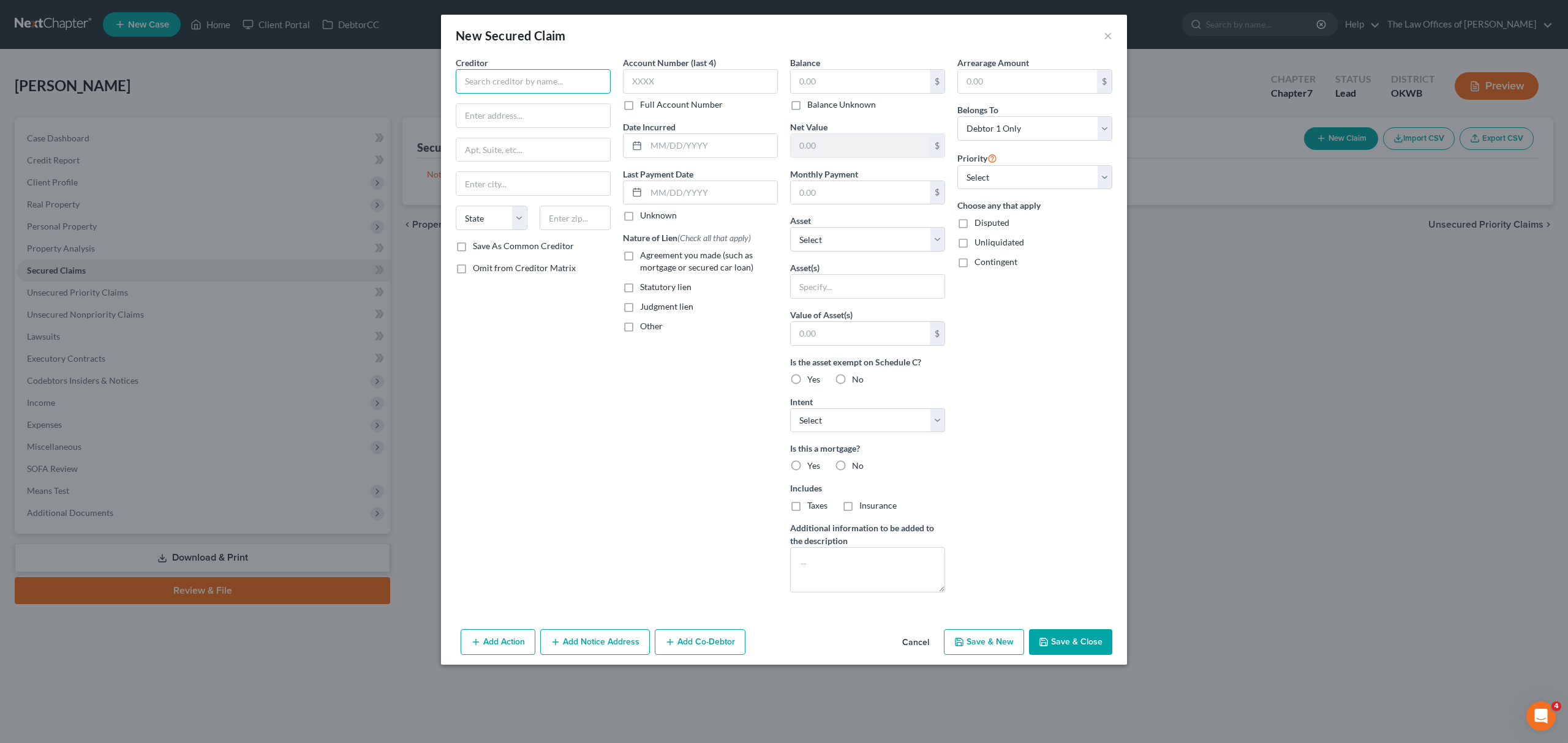
click at [503, 77] on input "text" at bounding box center [533, 81] width 155 height 25
click at [574, 86] on input "text" at bounding box center [533, 81] width 155 height 25
type input "CARMAX"
type input "[GEOGRAPHIC_DATA]"
click at [562, 208] on input "text" at bounding box center [575, 217] width 72 height 25
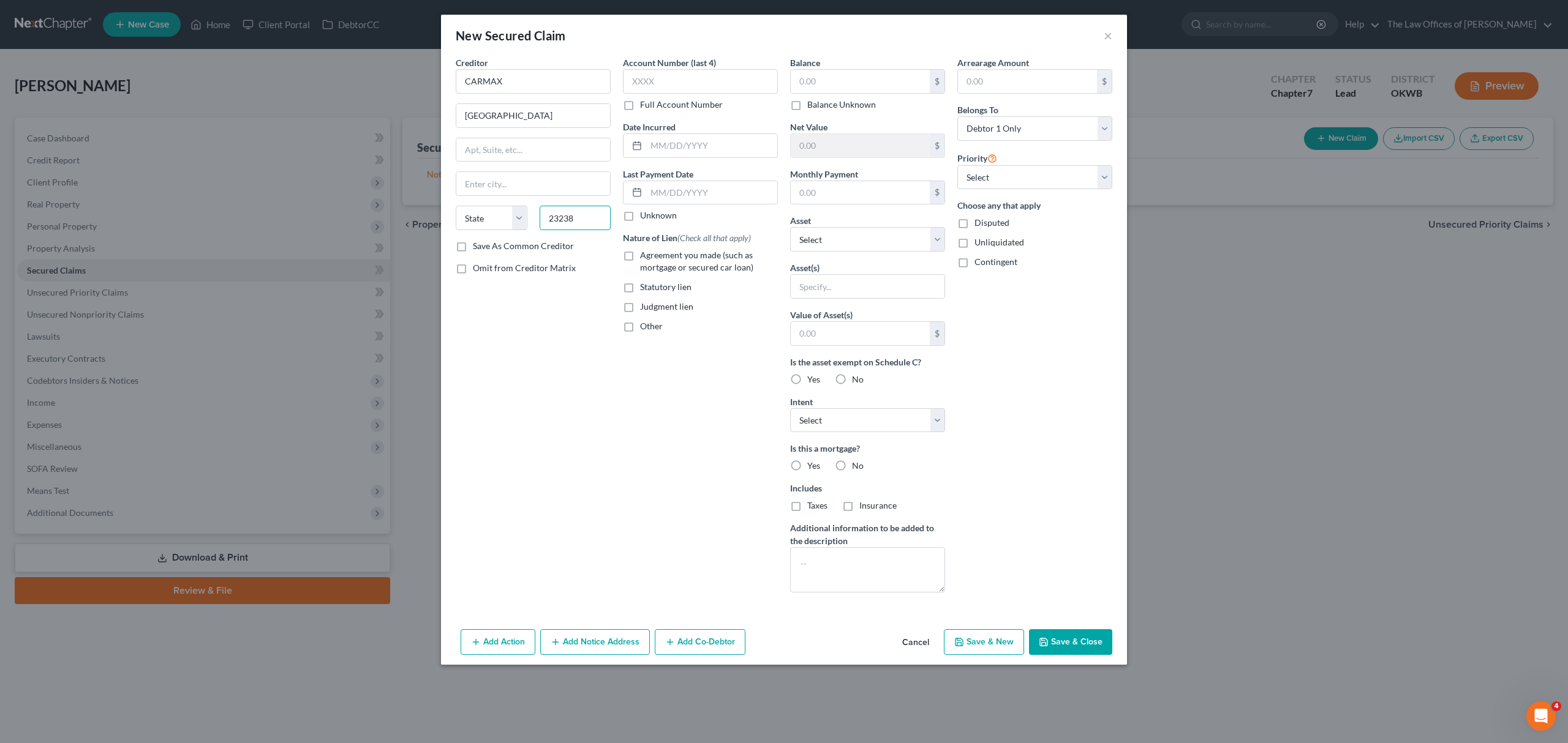
type input "23238"
type input "[GEOGRAPHIC_DATA]"
select select "48"
click at [666, 68] on label "Account Number (last 4)" at bounding box center [669, 62] width 93 height 13
click at [665, 72] on input "text" at bounding box center [700, 81] width 155 height 25
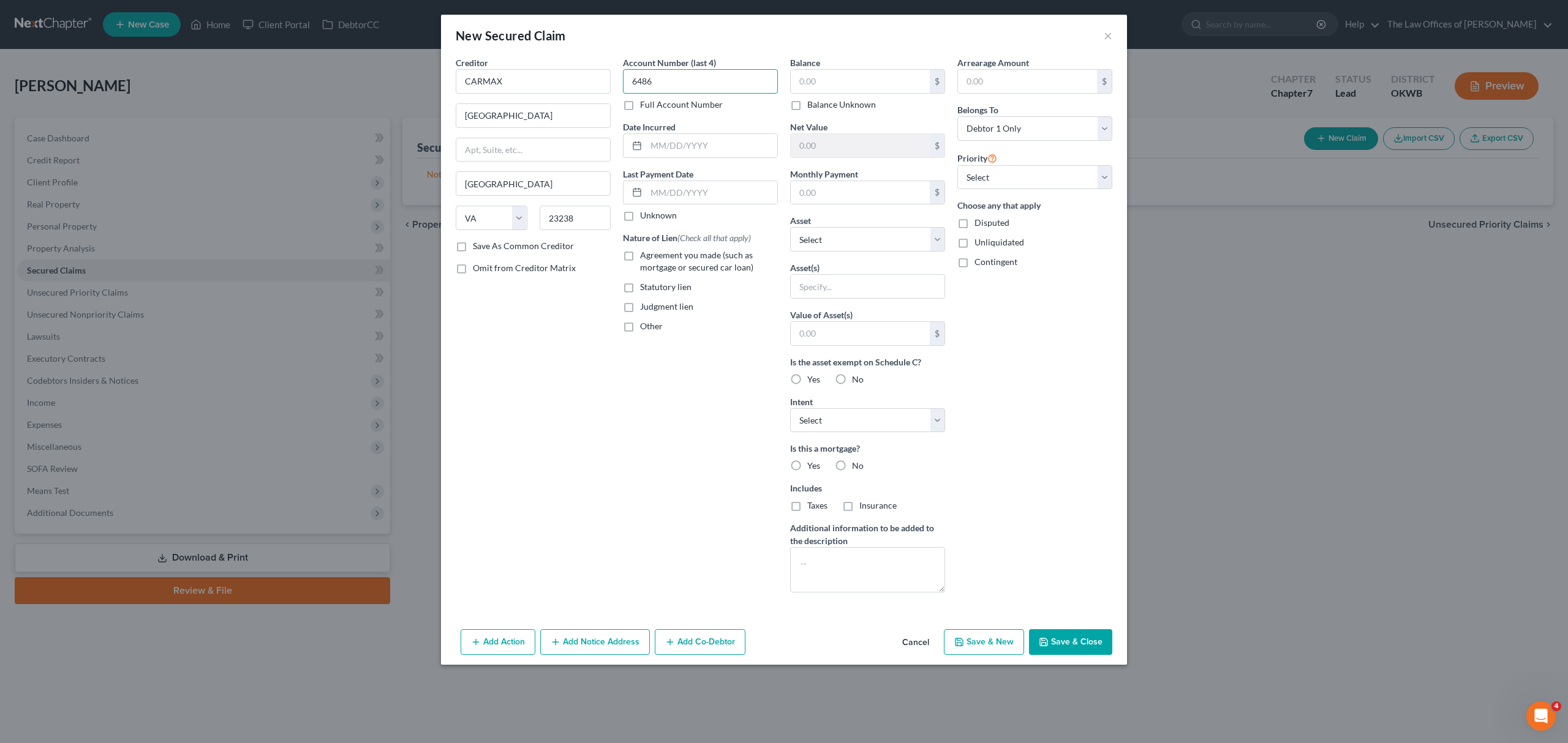
type input "6486"
type input "[DATE]"
click at [873, 74] on input "text" at bounding box center [860, 81] width 139 height 23
type input "23,603"
click at [826, 182] on input "text" at bounding box center [860, 193] width 139 height 23
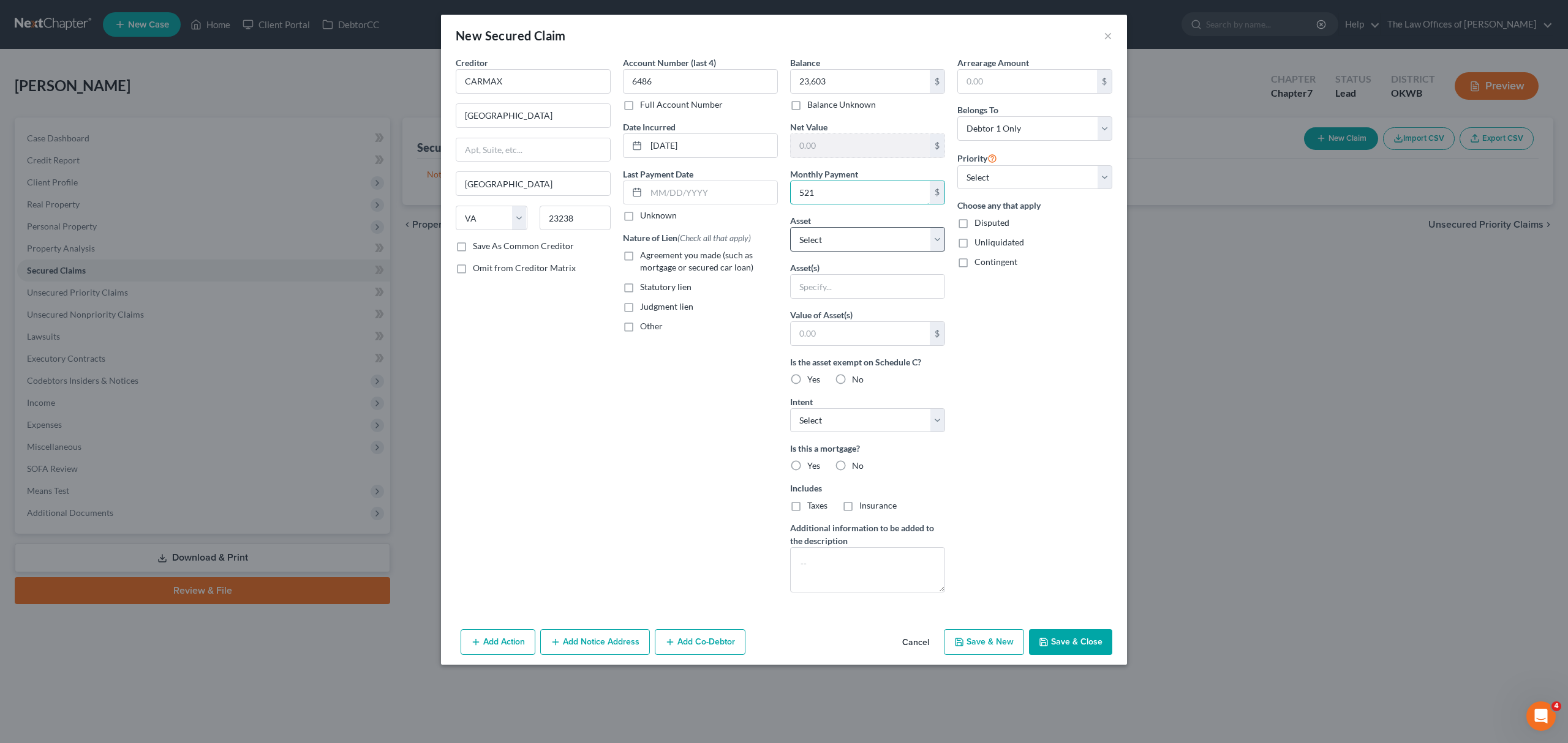
type input "521"
click at [826, 240] on select "Select Other Multiple Assets BANCFIRST ACCOUNT ENIDNG 1960 (Checking Account) -…" at bounding box center [868, 239] width 155 height 25
select select "3"
click at [790, 228] on select "Select Other Multiple Assets BANCFIRST ACCOUNT ENIDNG 1960 (Checking Account) -…" at bounding box center [868, 239] width 155 height 25
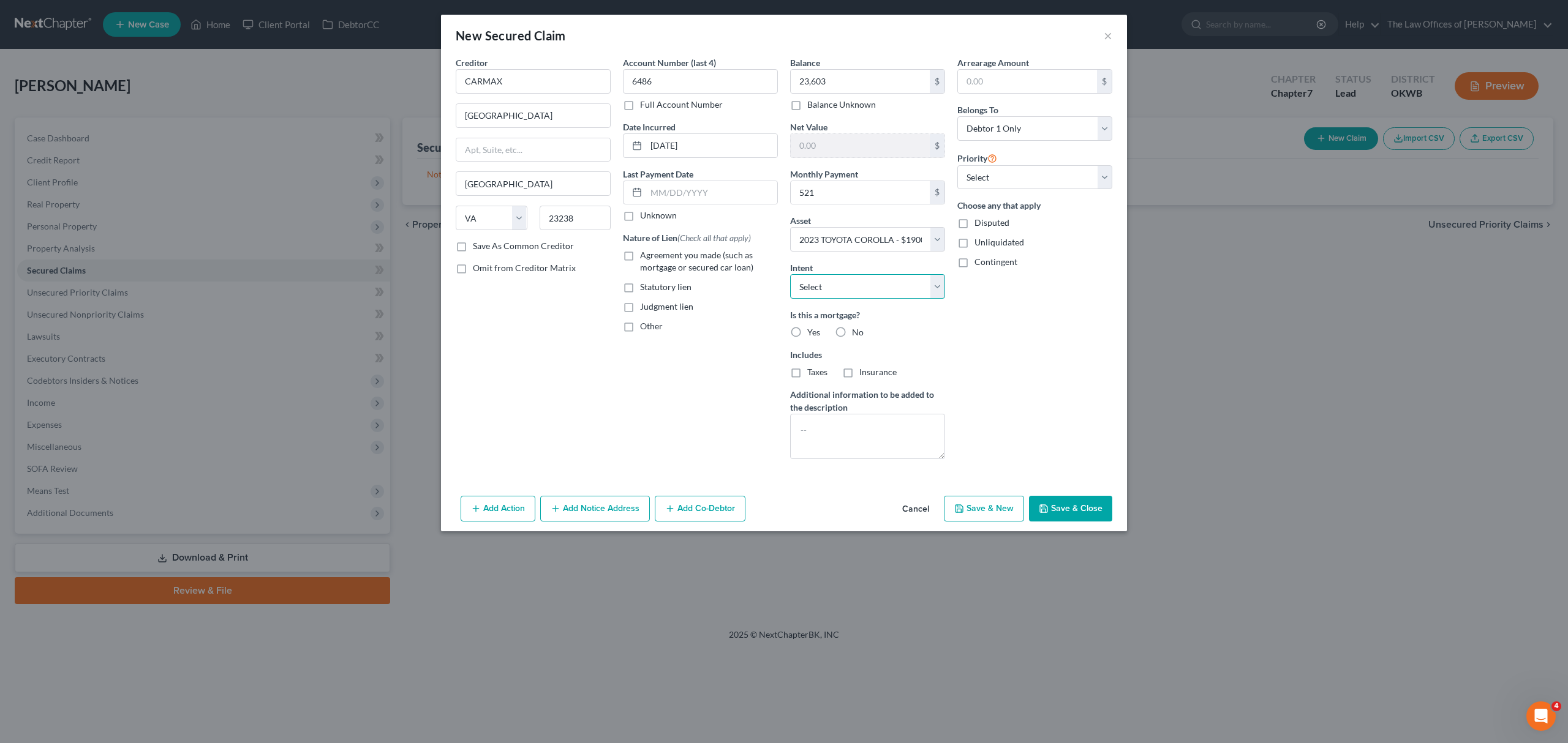
click at [845, 292] on select "Select Surrender Redeem Reaffirm Avoid Other" at bounding box center [868, 286] width 155 height 25
select select "2"
click at [790, 275] on select "Select Surrender Redeem Reaffirm Avoid Other" at bounding box center [868, 286] width 155 height 25
click at [1035, 123] on select "Select Debtor 1 Only Debtor 2 Only Debtor 1 And Debtor 2 Only At Least One Of T…" at bounding box center [1035, 129] width 155 height 25
select select "2"
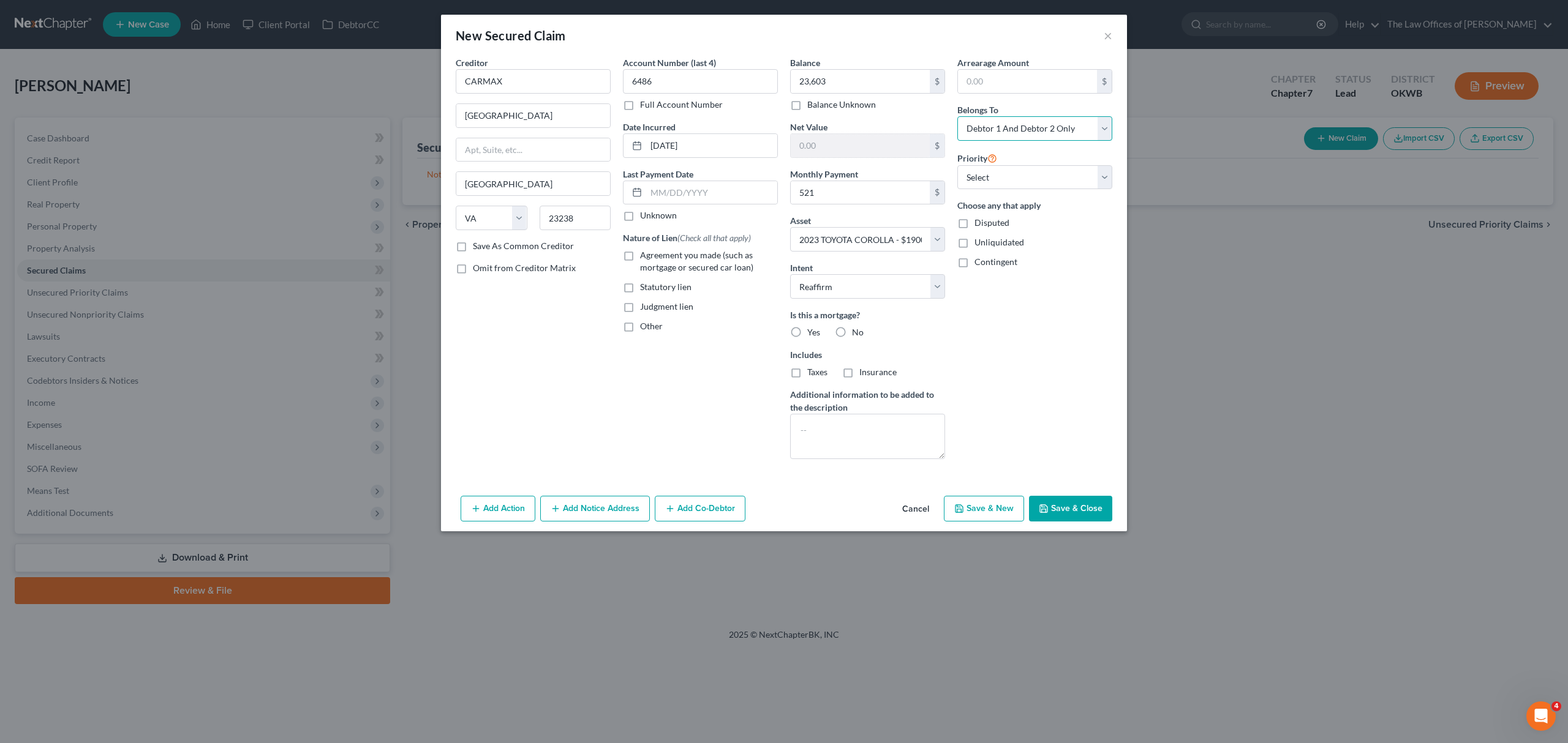
click at [957, 117] on select "Select Debtor 1 Only Debtor 2 Only Debtor 1 And Debtor 2 Only At Least One Of T…" at bounding box center [1035, 129] width 155 height 25
click at [649, 267] on span "Agreement you made (such as mortgage or secured car loan)" at bounding box center [696, 261] width 113 height 23
click at [649, 257] on input "Agreement you made (such as mortgage or secured car loan)" at bounding box center [649, 252] width 8 height 8
checkbox input "true"
click at [1096, 502] on button "Save & Close" at bounding box center [1070, 509] width 84 height 26
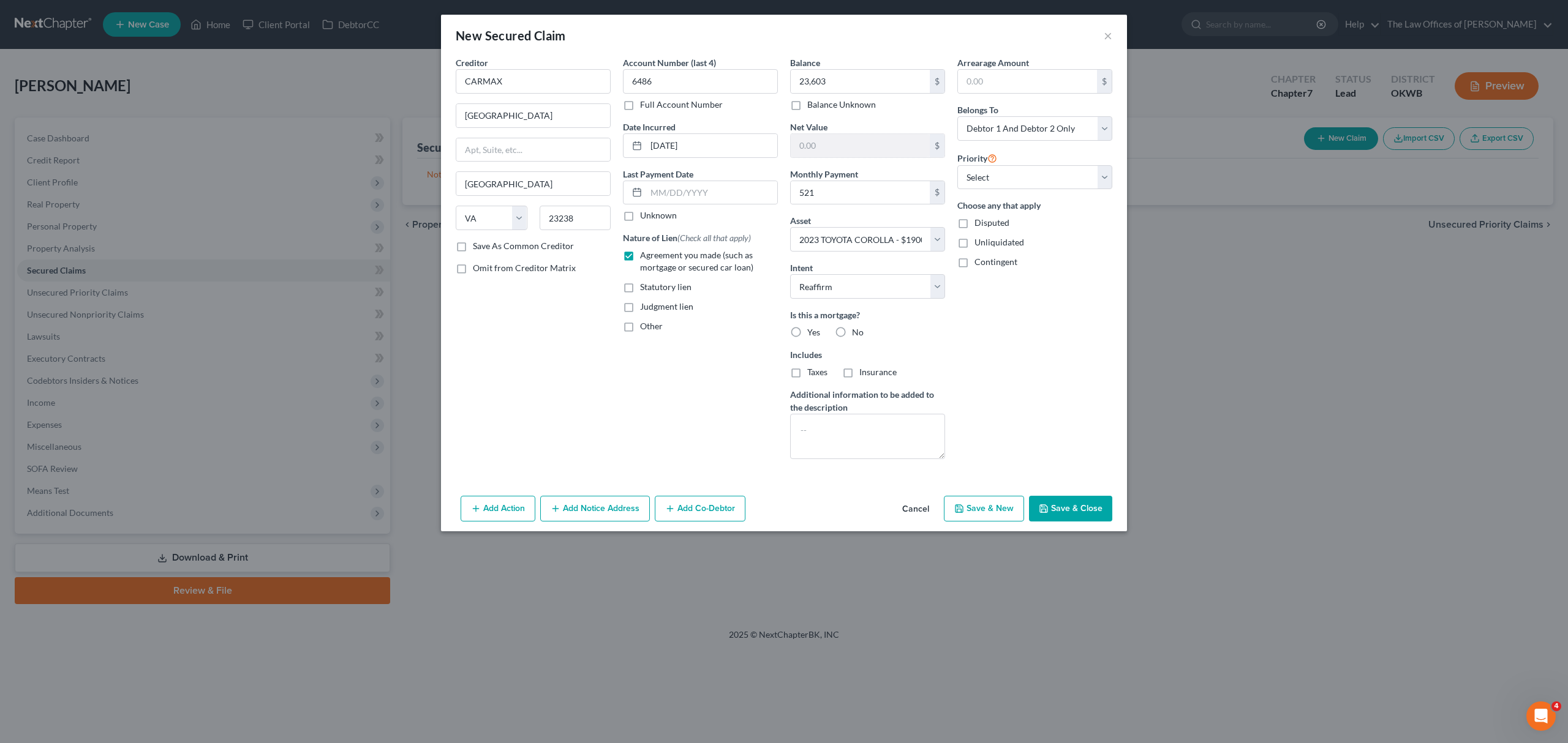
select select
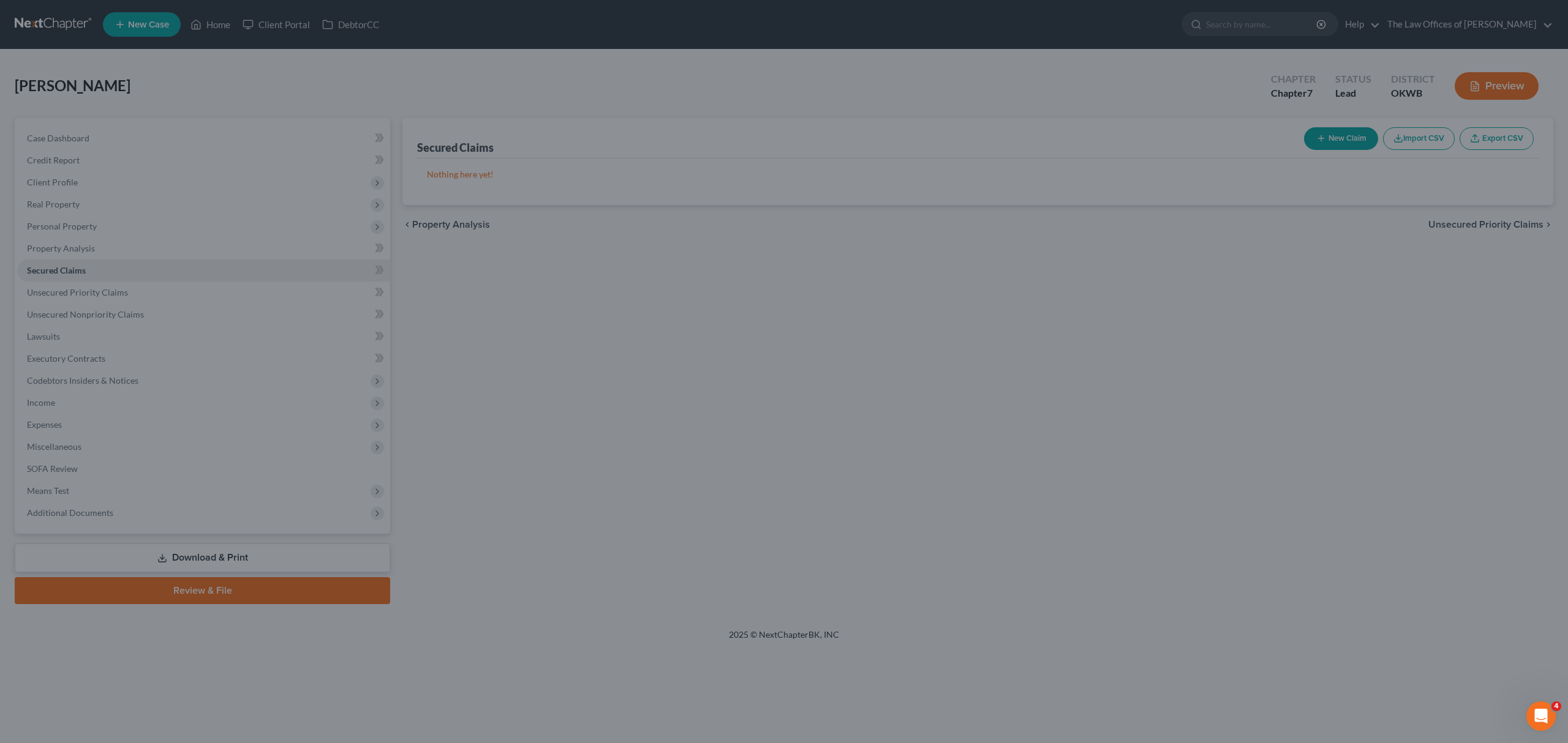
type input "23,603.00"
type input "-4,603.00"
type input "521.00"
select select "3"
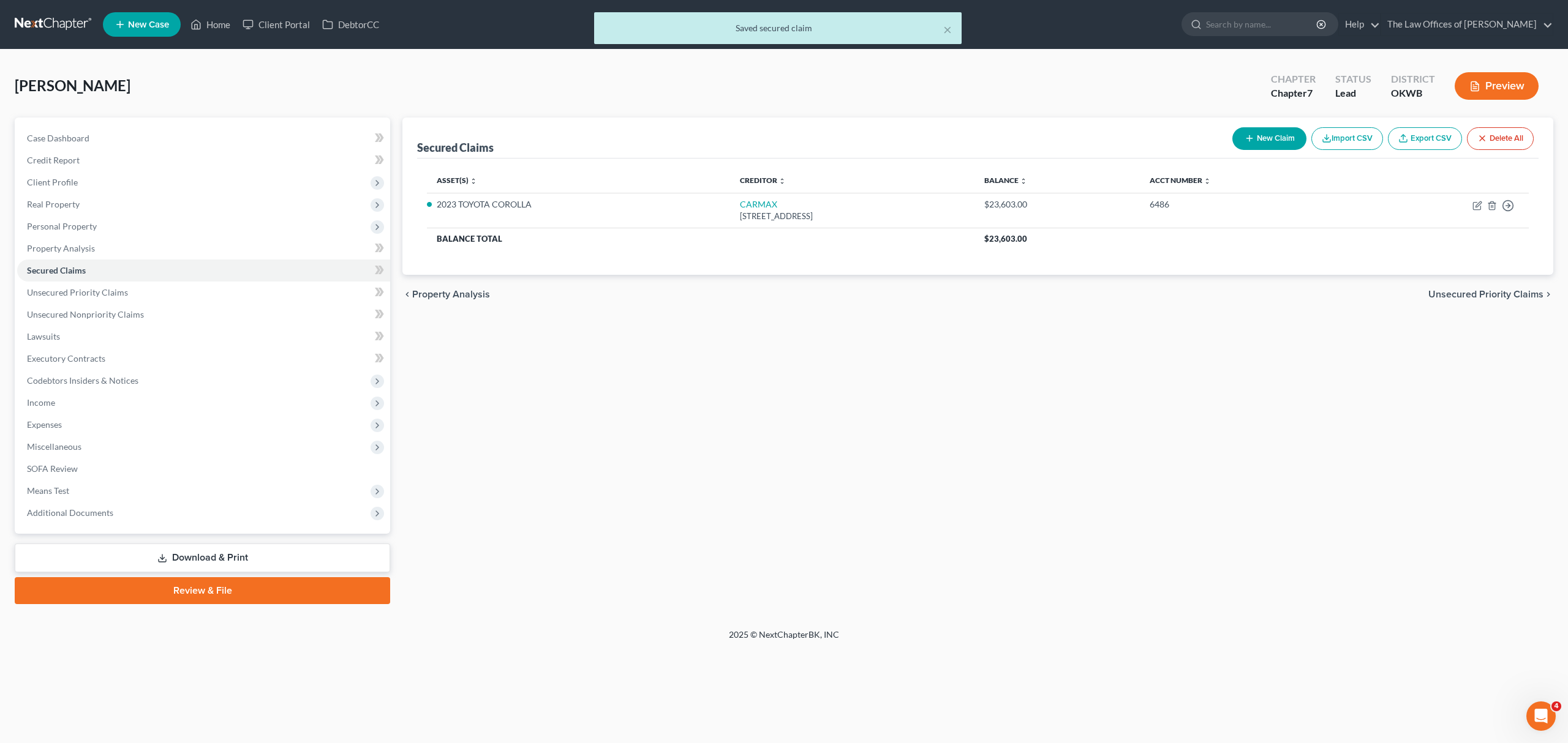
click at [1250, 130] on button "New Claim" at bounding box center [1269, 138] width 74 height 23
select select "0"
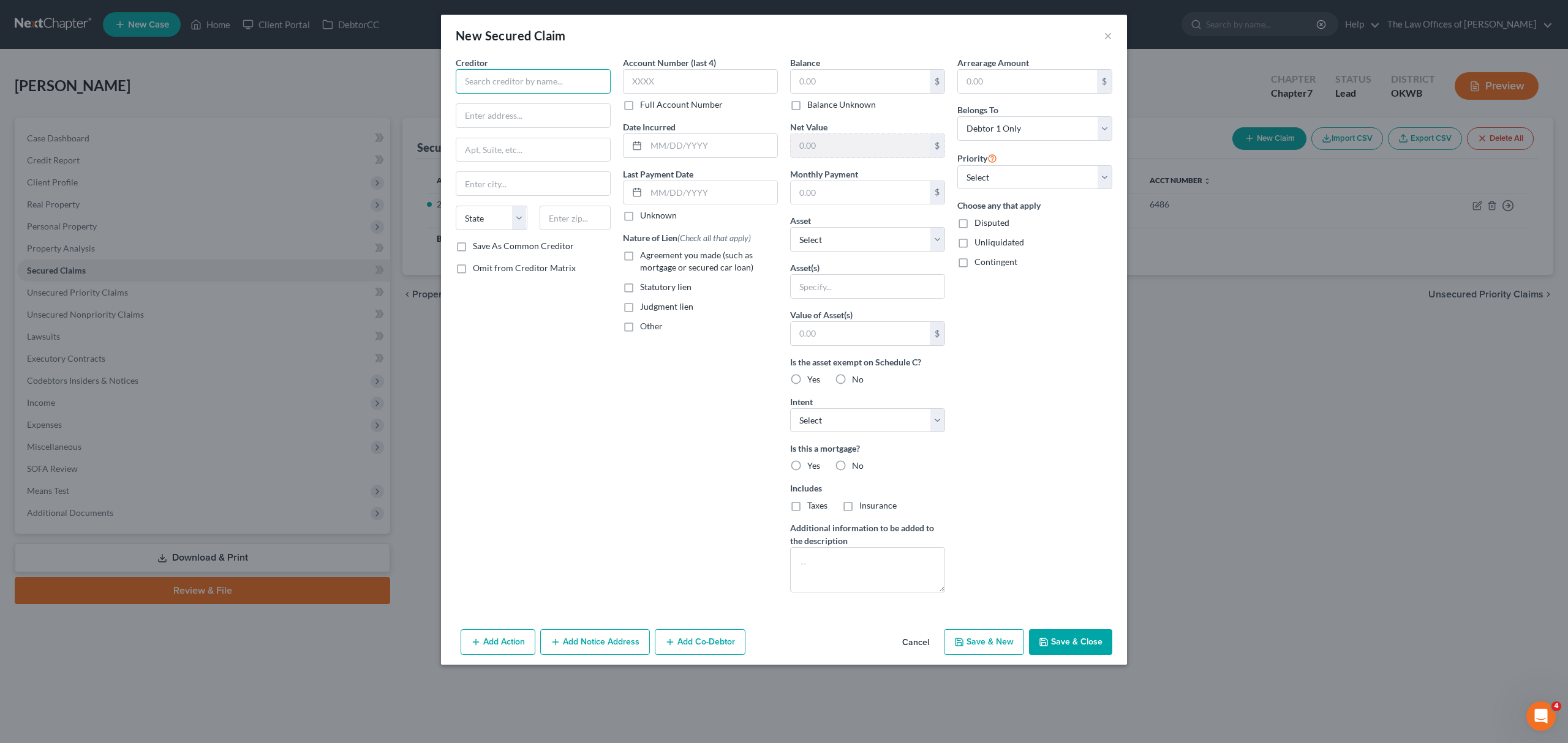
click at [532, 84] on input "text" at bounding box center [533, 81] width 155 height 25
type input "OK CU"
type input "[STREET_ADDRESS][PERSON_NAME]"
click at [574, 219] on input "text" at bounding box center [575, 217] width 72 height 25
type input "73105"
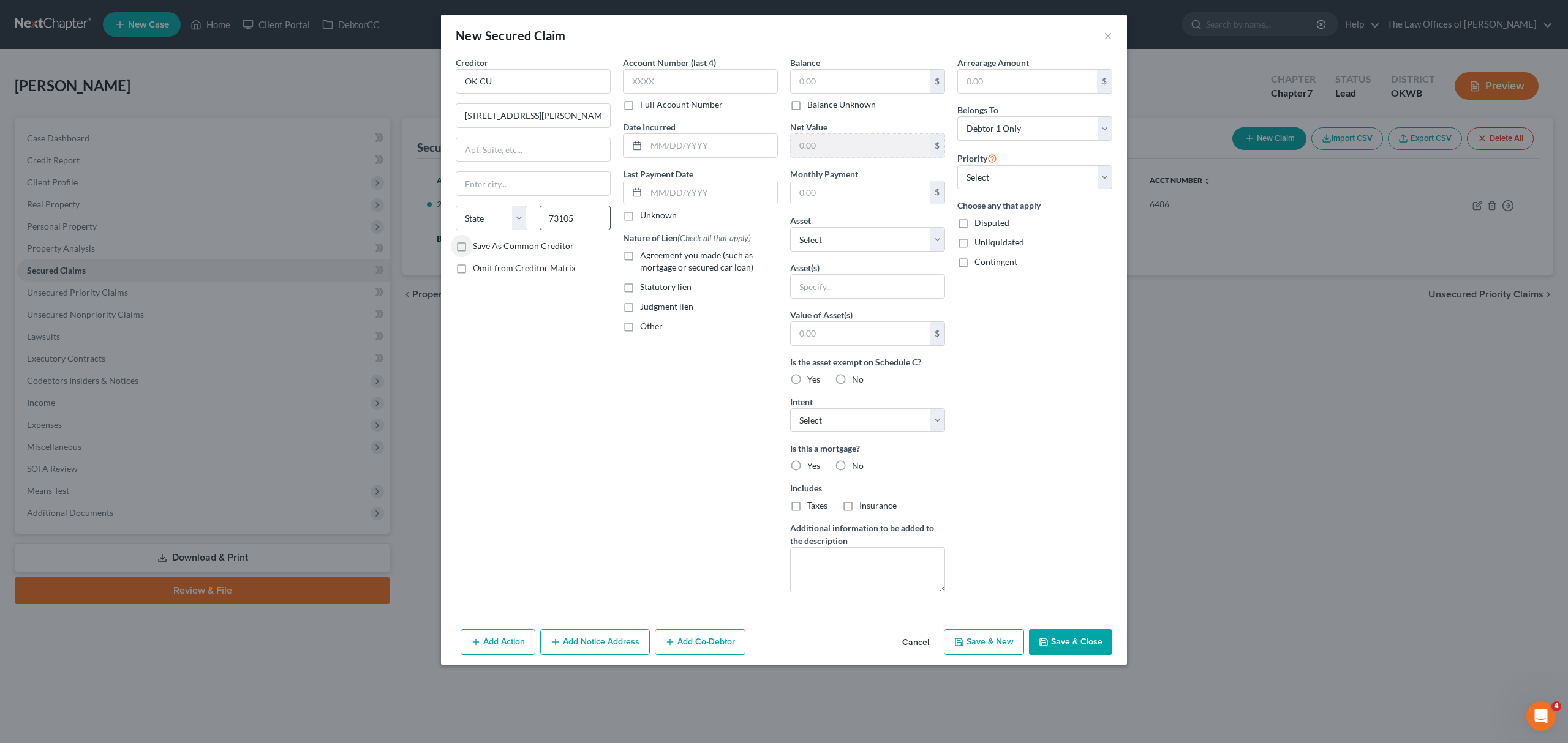
type input "[US_STATE][GEOGRAPHIC_DATA]"
select select "37"
click at [670, 78] on input "text" at bounding box center [700, 81] width 155 height 25
type input "2005"
click at [667, 143] on input "text" at bounding box center [712, 145] width 131 height 23
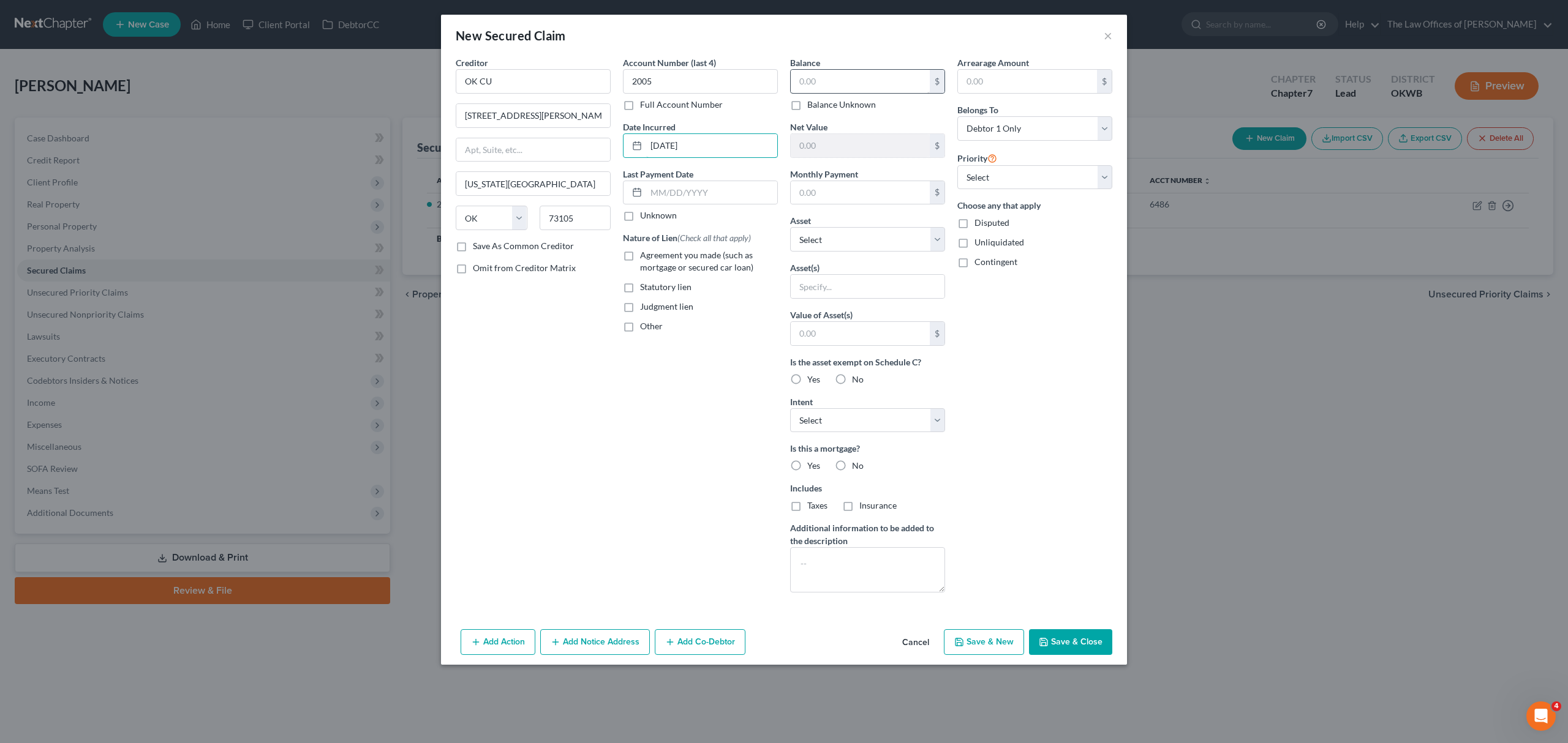
type input "[DATE]"
click at [875, 84] on input "text" at bounding box center [860, 81] width 139 height 23
type input "32,056"
click at [821, 181] on input "text" at bounding box center [860, 193] width 139 height 23
type input "500"
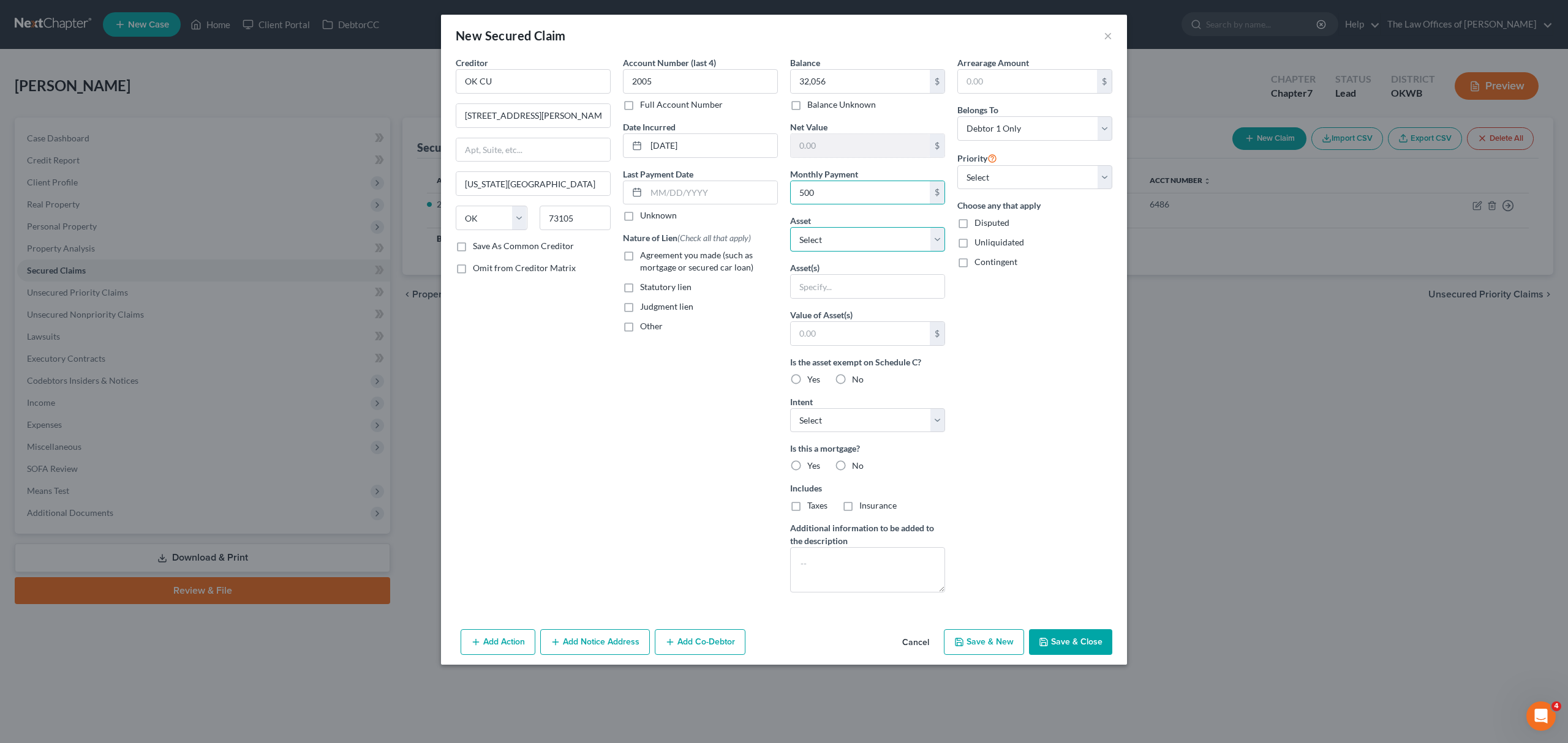
click at [798, 239] on select "Select Other Multiple Assets BANCFIRST ACCOUNT ENIDNG 1960 (Checking Account) -…" at bounding box center [868, 239] width 155 height 25
select select "4"
click at [790, 228] on select "Select Other Multiple Assets BANCFIRST ACCOUNT ENIDNG 1960 (Checking Account) -…" at bounding box center [868, 239] width 155 height 25
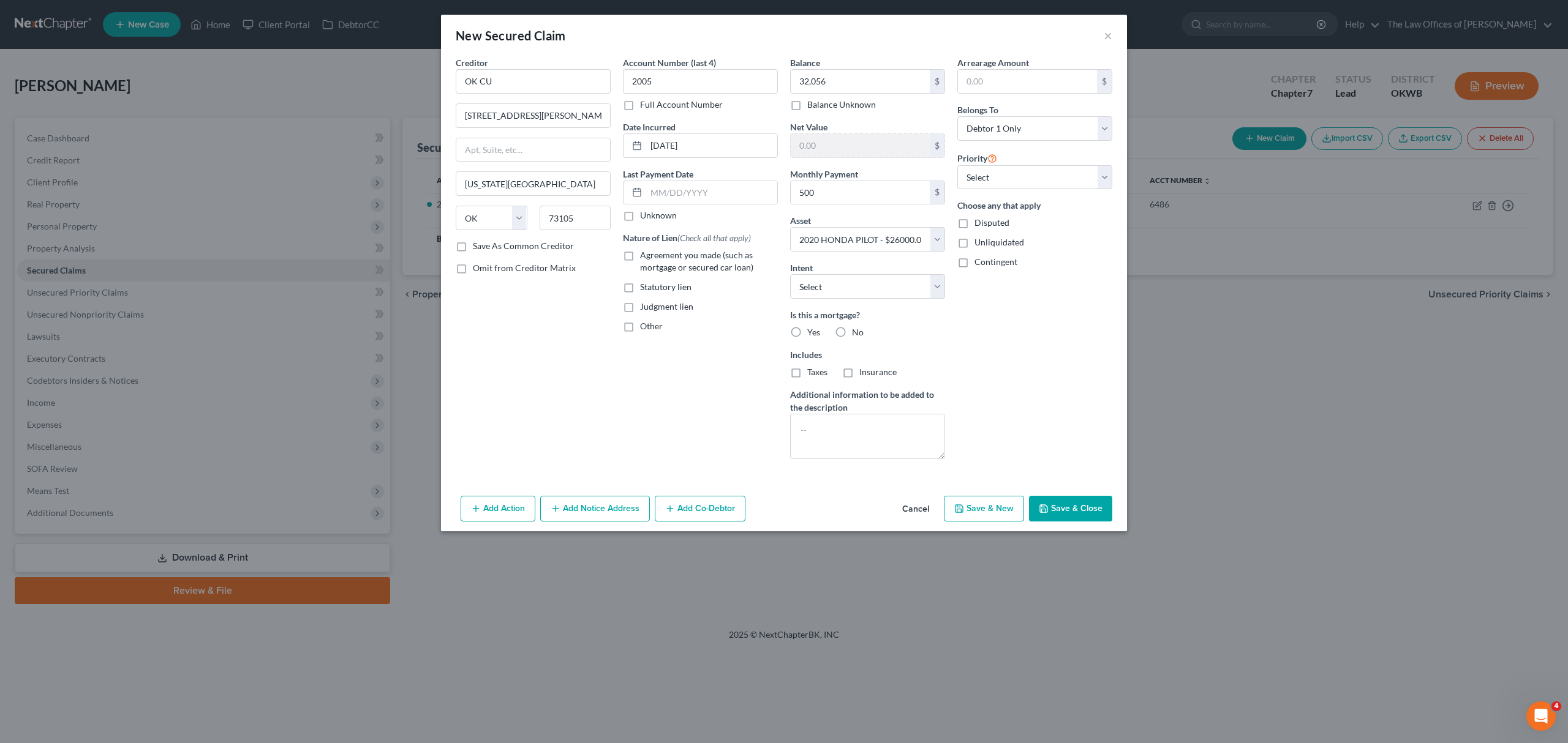
click at [852, 331] on label "No" at bounding box center [858, 332] width 12 height 12
click at [856, 331] on input "No" at bounding box center [860, 330] width 8 height 8
radio input "true"
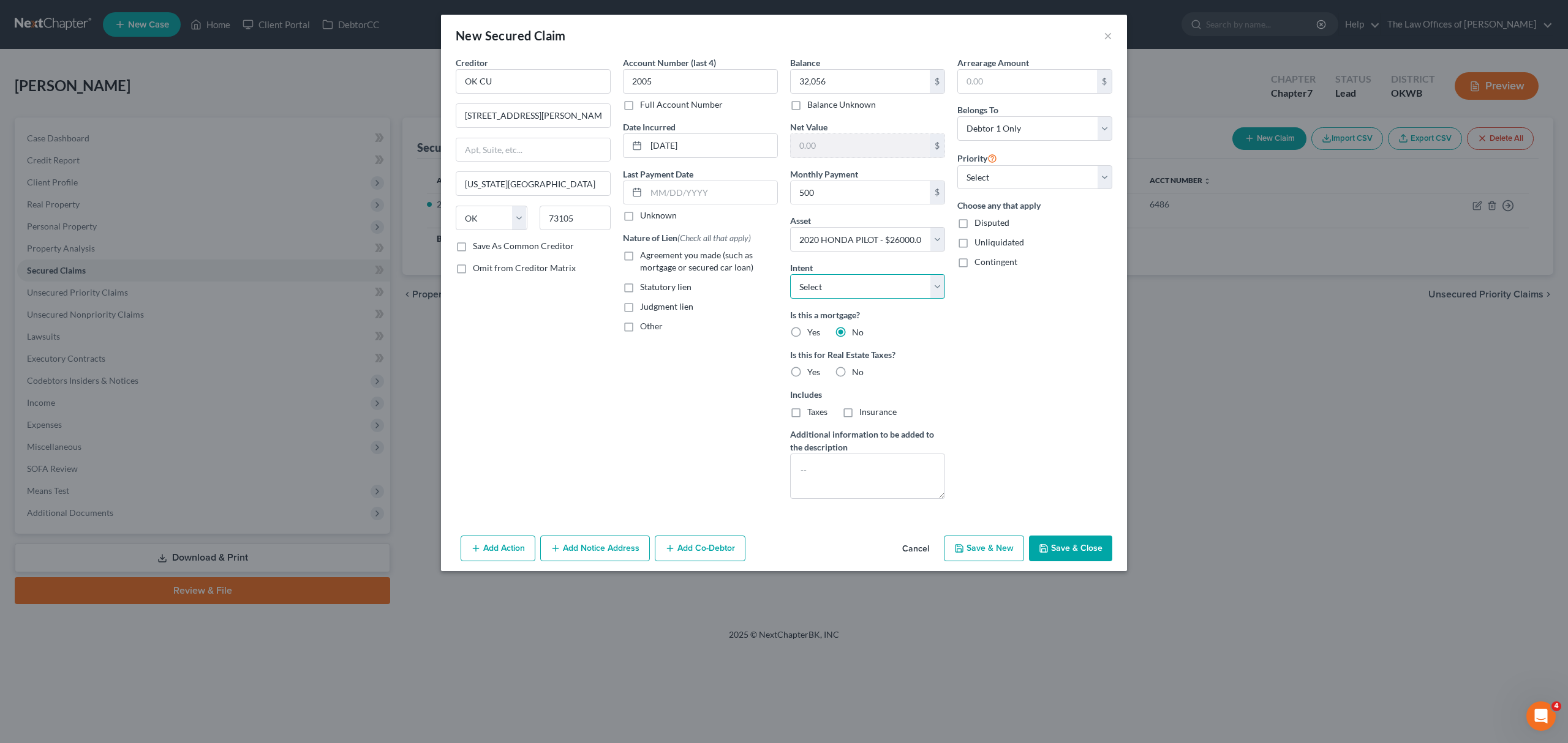
click at [860, 283] on select "Select Surrender Redeem Reaffirm Avoid Other" at bounding box center [868, 286] width 155 height 25
select select "2"
click at [790, 275] on select "Select Surrender Redeem Reaffirm Avoid Other" at bounding box center [868, 286] width 155 height 25
click at [852, 373] on label "No" at bounding box center [858, 372] width 12 height 12
click at [856, 373] on input "No" at bounding box center [860, 370] width 8 height 8
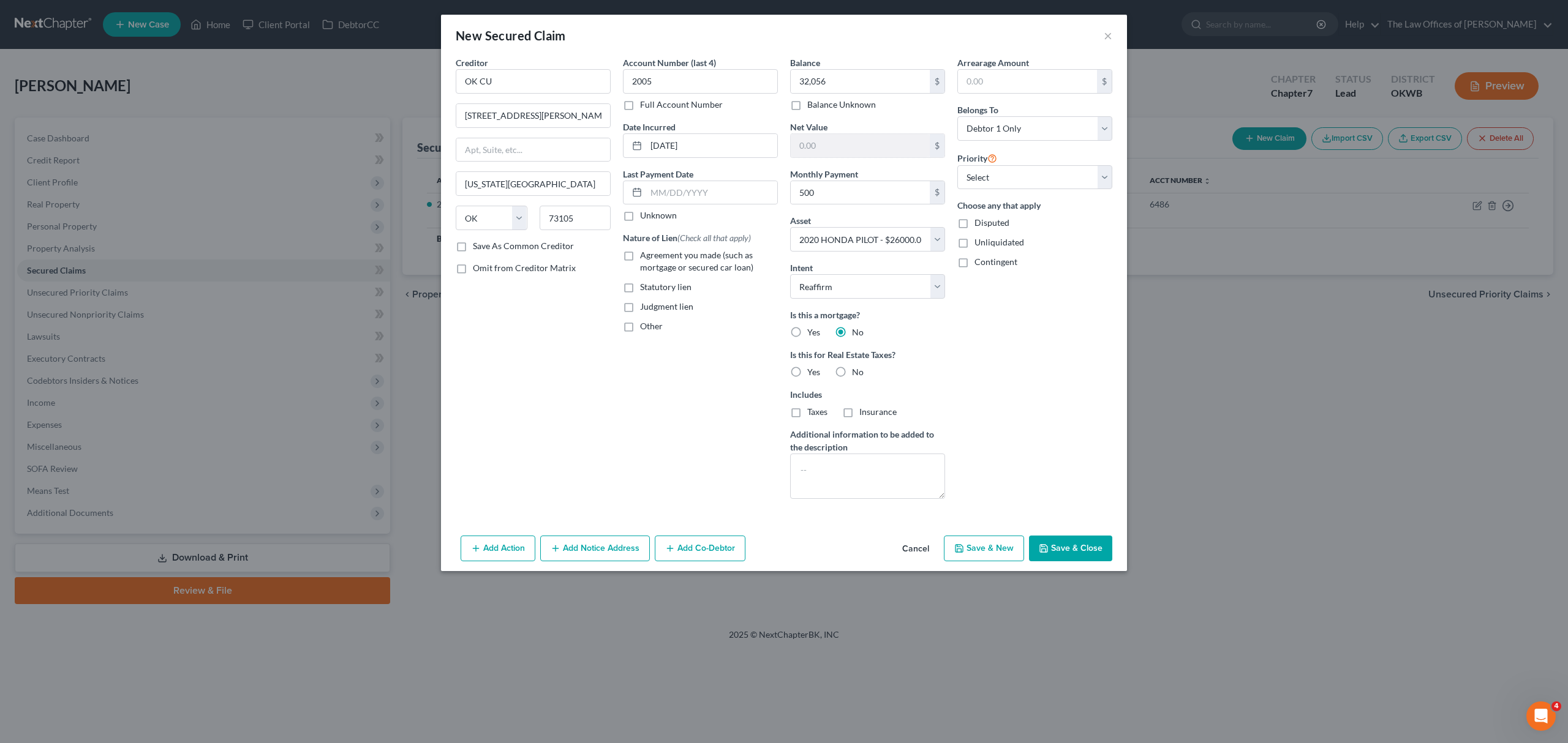
radio input "true"
click at [1061, 133] on select "Select Debtor 1 Only Debtor 2 Only Debtor 1 And Debtor 2 Only At Least One Of T…" at bounding box center [1035, 129] width 155 height 25
select select "2"
click at [957, 117] on select "Select Debtor 1 Only Debtor 2 Only Debtor 1 And Debtor 2 Only At Least One Of T…" at bounding box center [1035, 129] width 155 height 25
click at [1052, 541] on button "Save & Close" at bounding box center [1070, 549] width 84 height 26
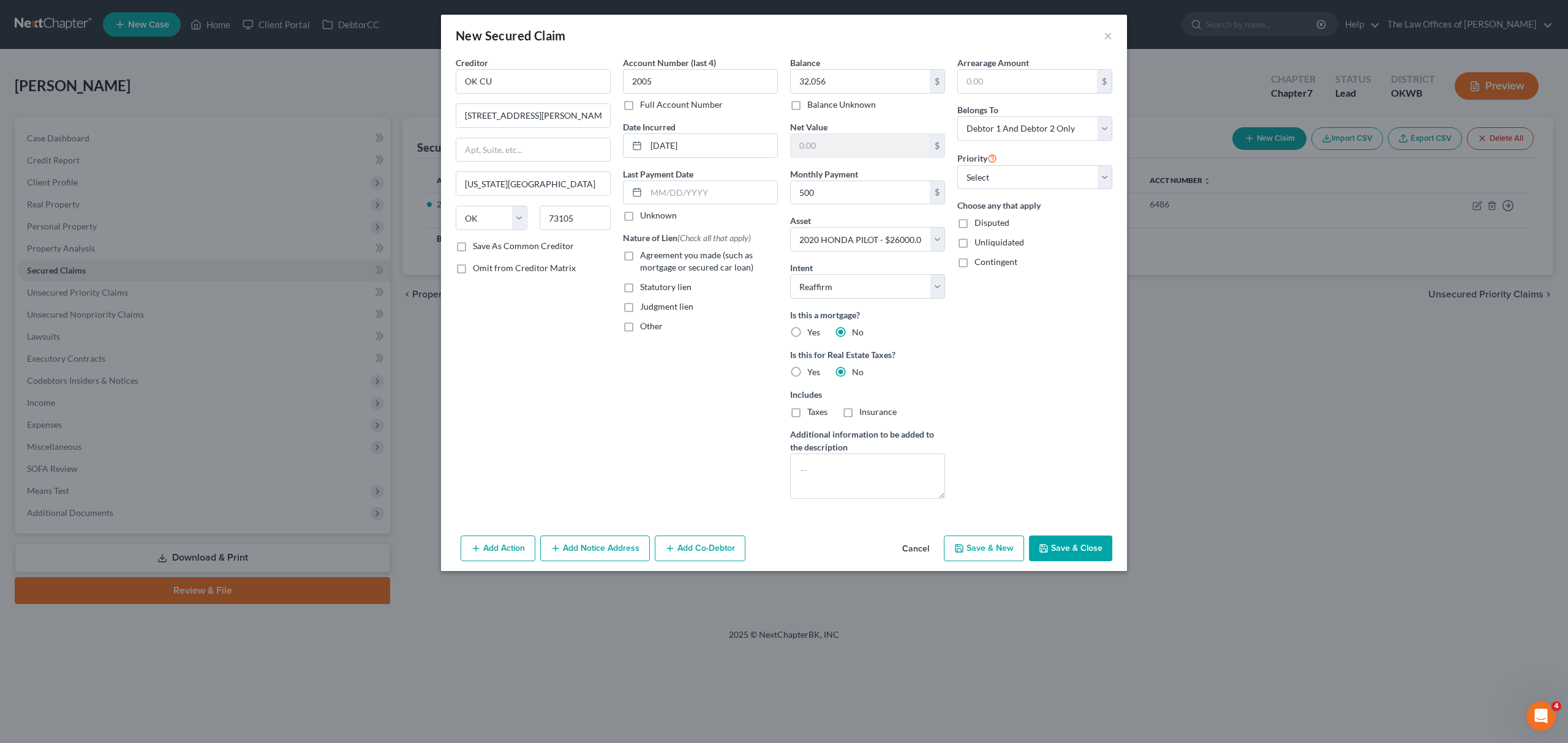
select select
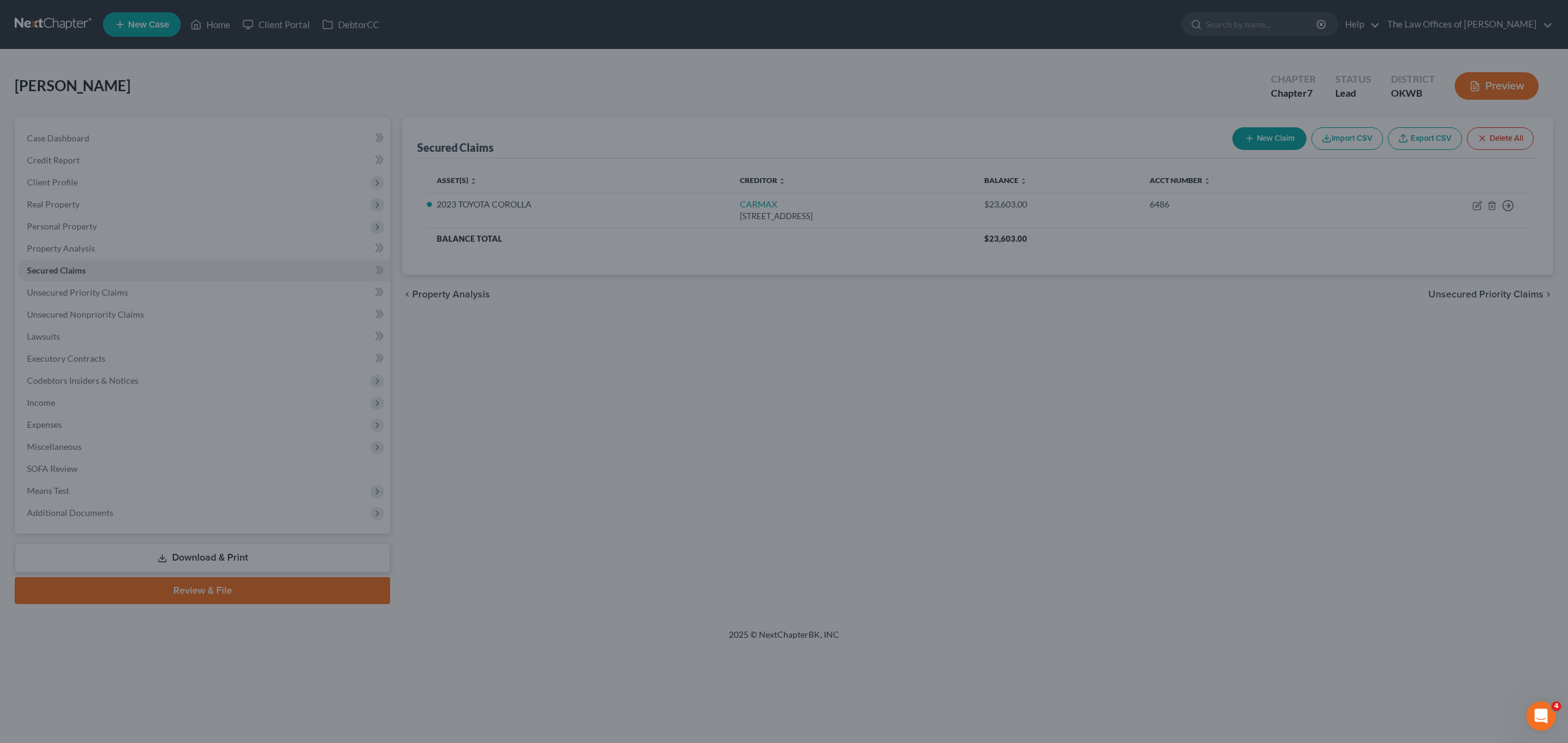
type input "32,056.00"
type input "-6,056.00"
type input "500.00"
select select "4"
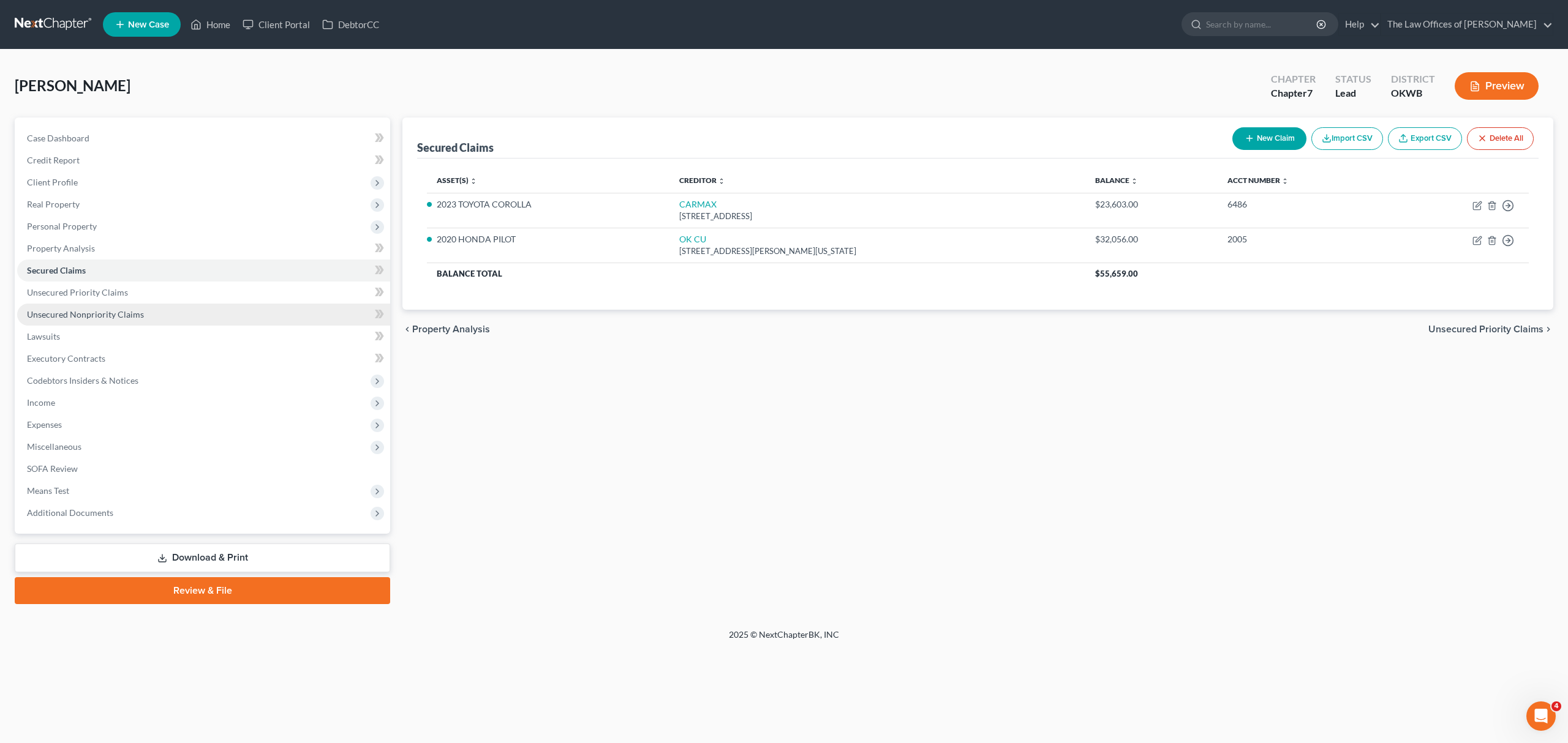
click at [99, 312] on span "Unsecured Nonpriority Claims" at bounding box center [85, 314] width 117 height 10
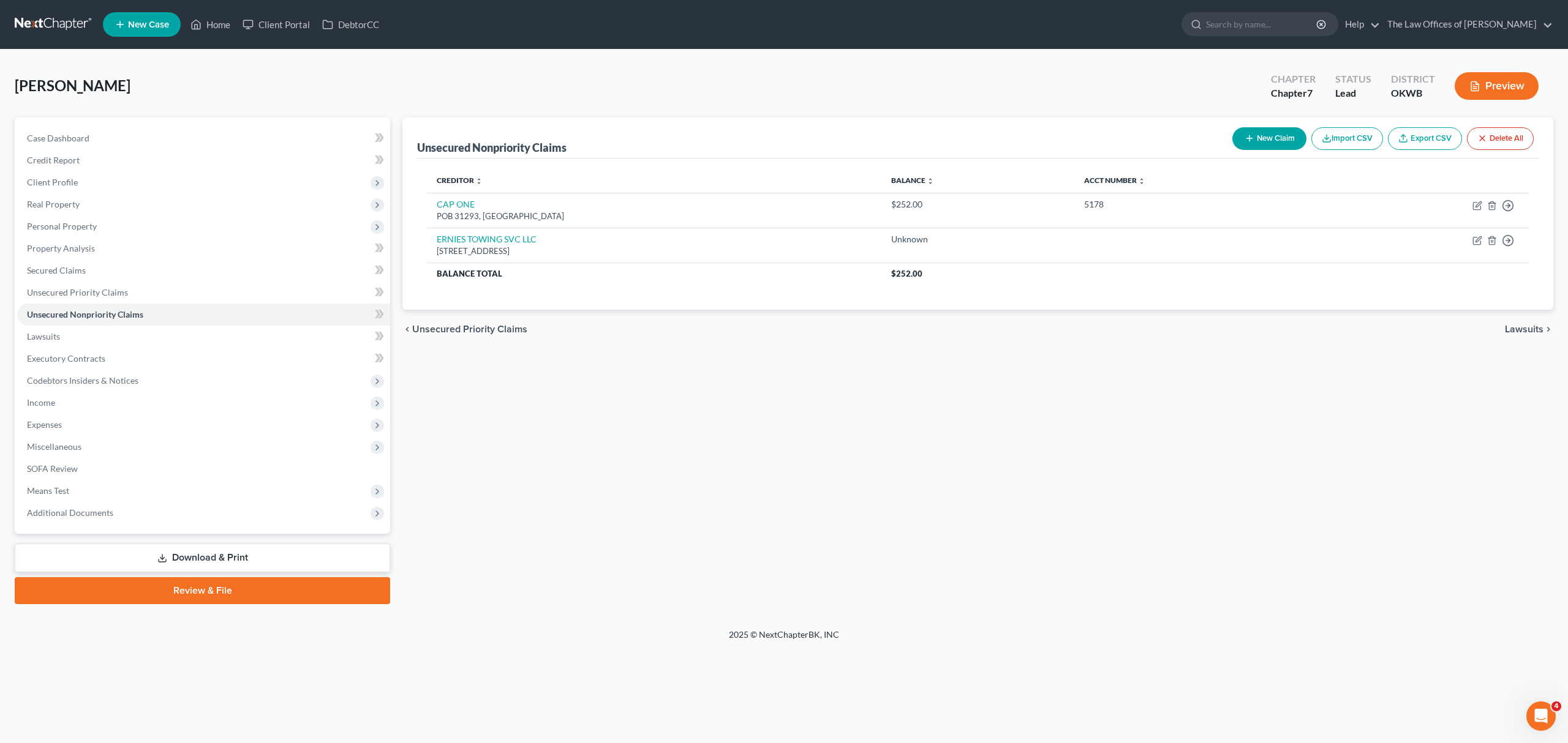
click at [1265, 138] on button "New Claim" at bounding box center [1269, 138] width 74 height 23
select select "0"
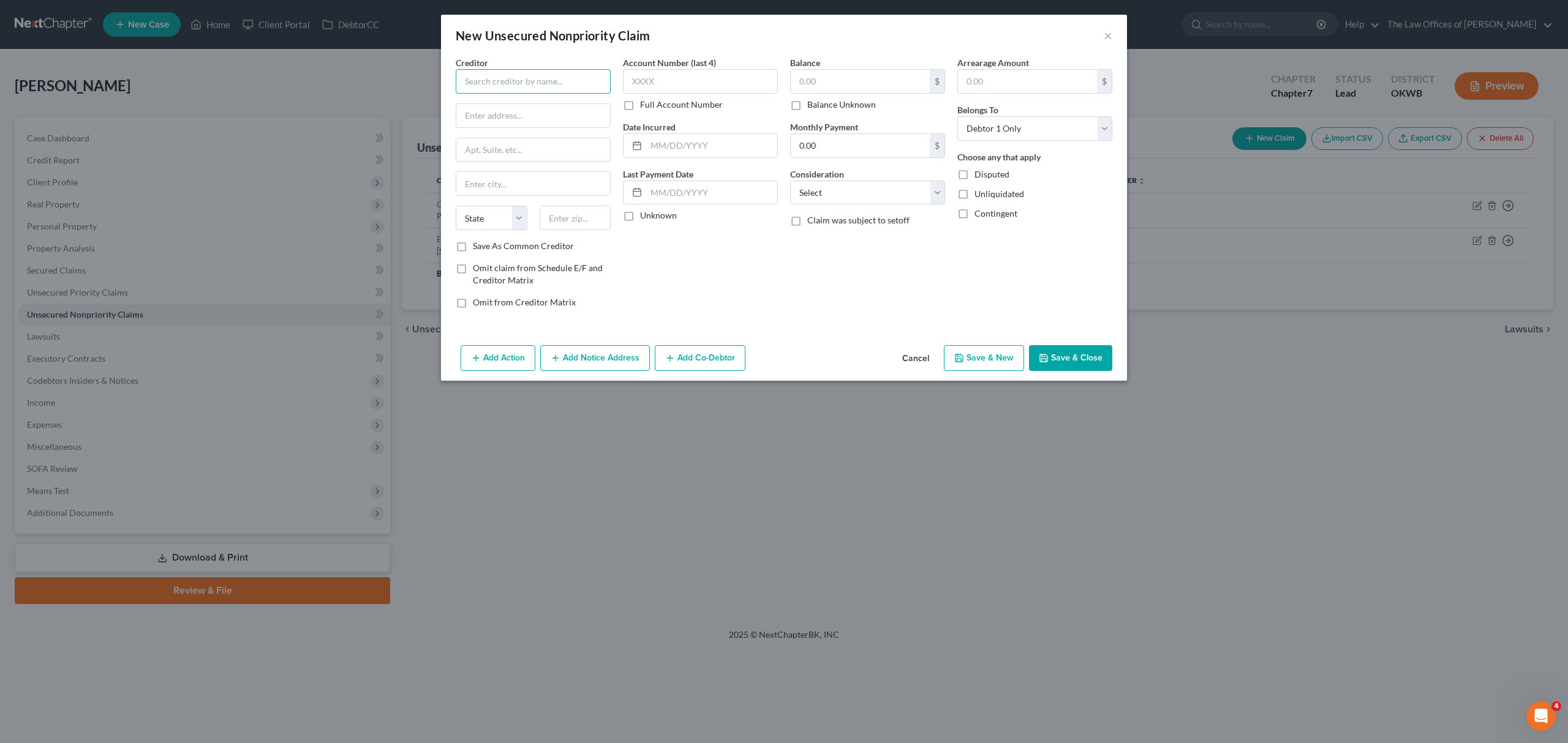
click at [571, 84] on input "text" at bounding box center [533, 81] width 155 height 25
type input "PATHWARD NA"
drag, startPoint x: 495, startPoint y: 118, endPoint x: 485, endPoint y: 106, distance: 15.6
click at [493, 118] on input "text" at bounding box center [533, 115] width 153 height 23
type input "[STREET_ADDRESS]"
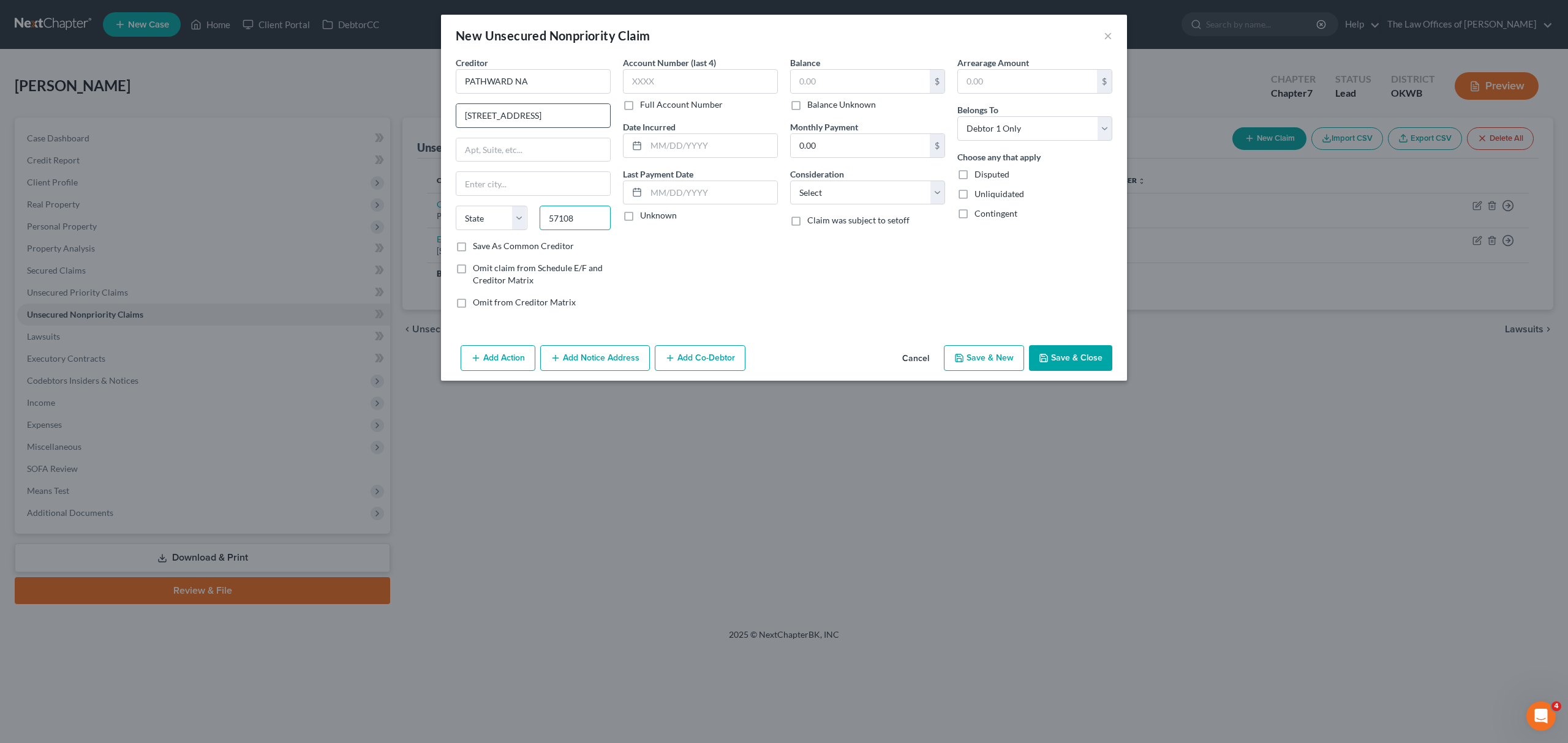
type input "57108"
type input "[GEOGRAPHIC_DATA]"
select select "43"
click at [632, 84] on input "text" at bounding box center [700, 81] width 155 height 25
type input "5888"
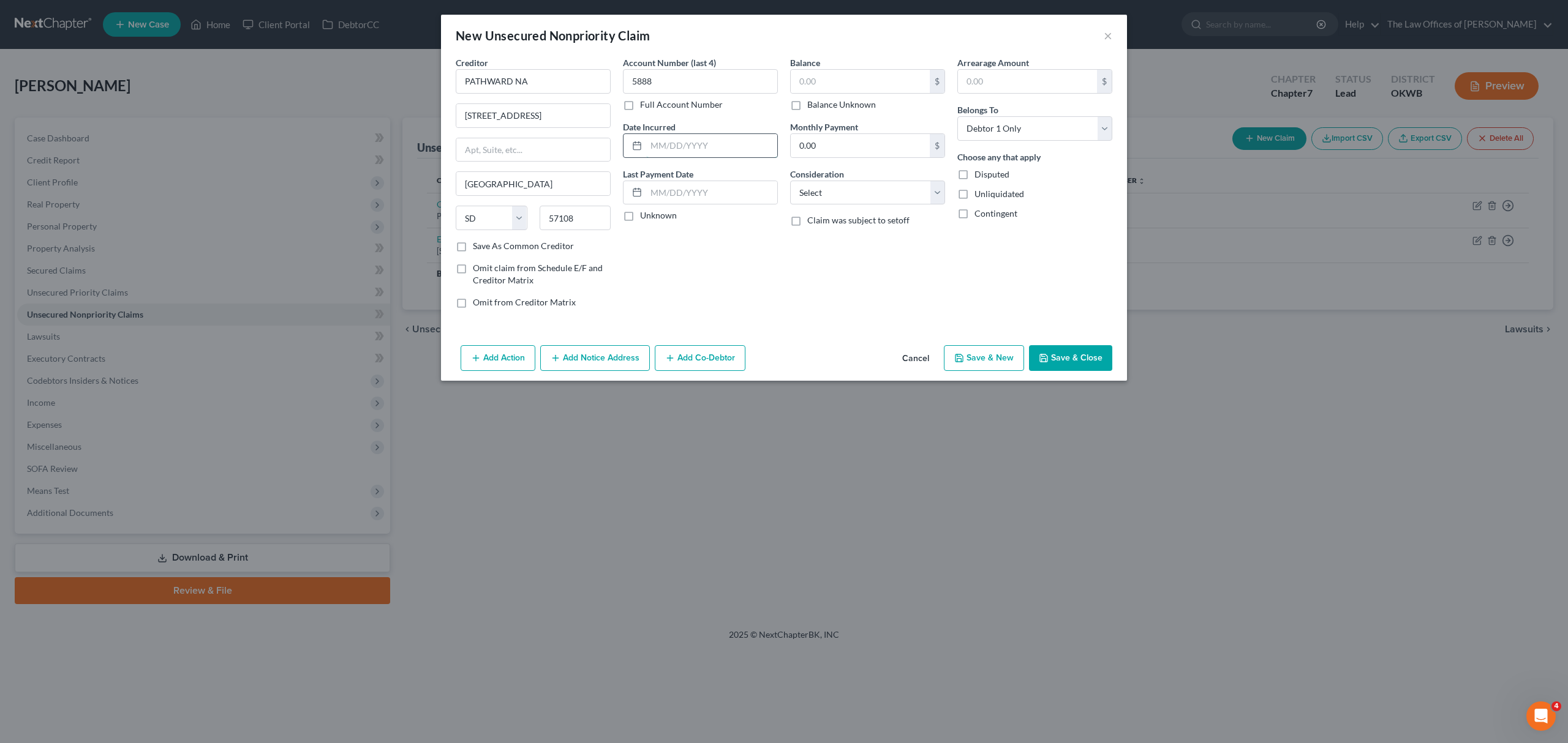
click at [686, 140] on input "text" at bounding box center [712, 145] width 131 height 23
type input "[DATE]"
click at [848, 72] on input "text" at bounding box center [860, 81] width 139 height 23
type input "1,385"
click at [799, 146] on input "0.00" at bounding box center [860, 145] width 139 height 23
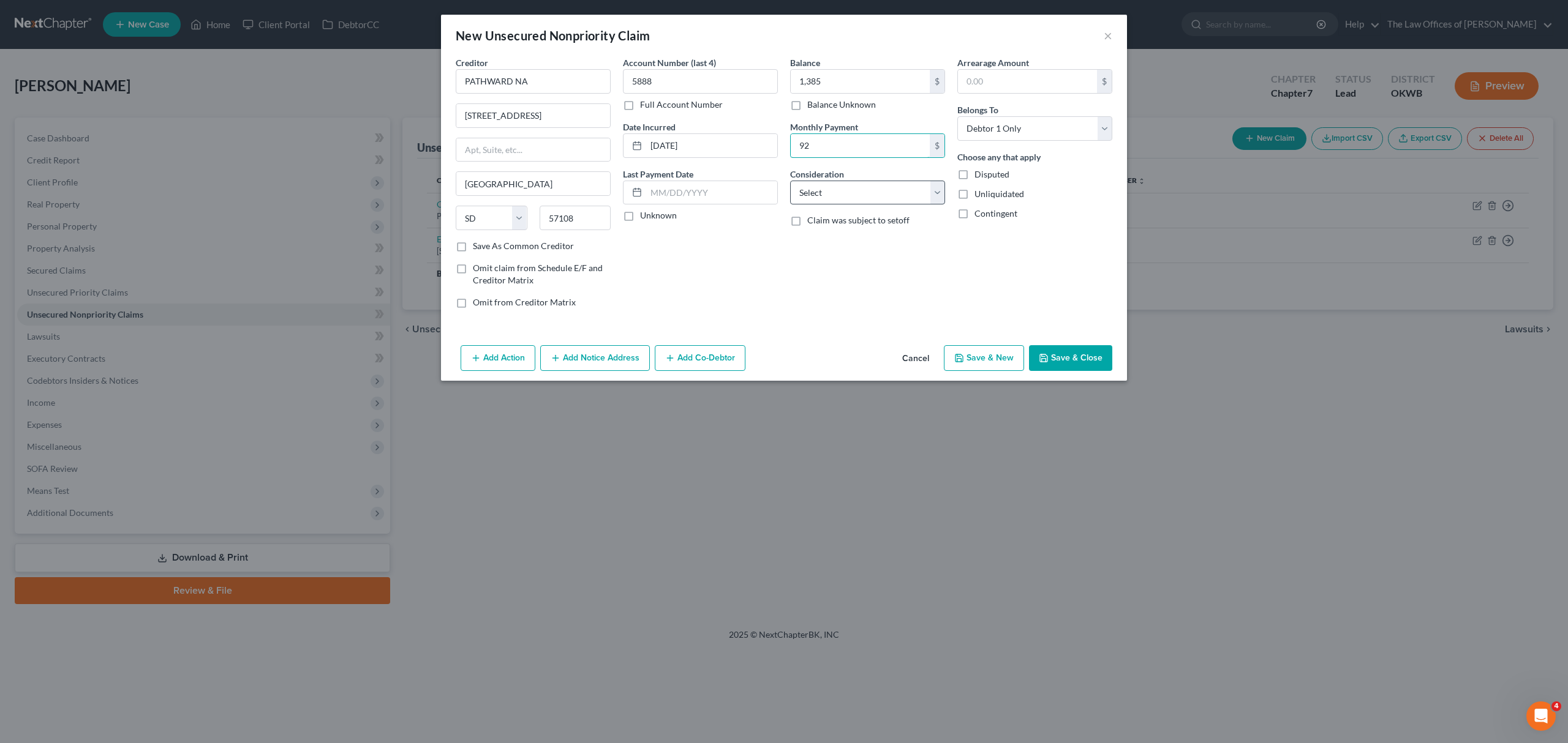
type input "92"
click at [799, 191] on select "Select Cable / Satellite Services Collection Agency Credit Card Debt Debt Couns…" at bounding box center [868, 193] width 155 height 25
select select "14"
click at [790, 181] on select "Select Cable / Satellite Services Collection Agency Credit Card Debt Debt Couns…" at bounding box center [868, 193] width 155 height 25
click at [1019, 358] on button "Save & New" at bounding box center [983, 358] width 80 height 26
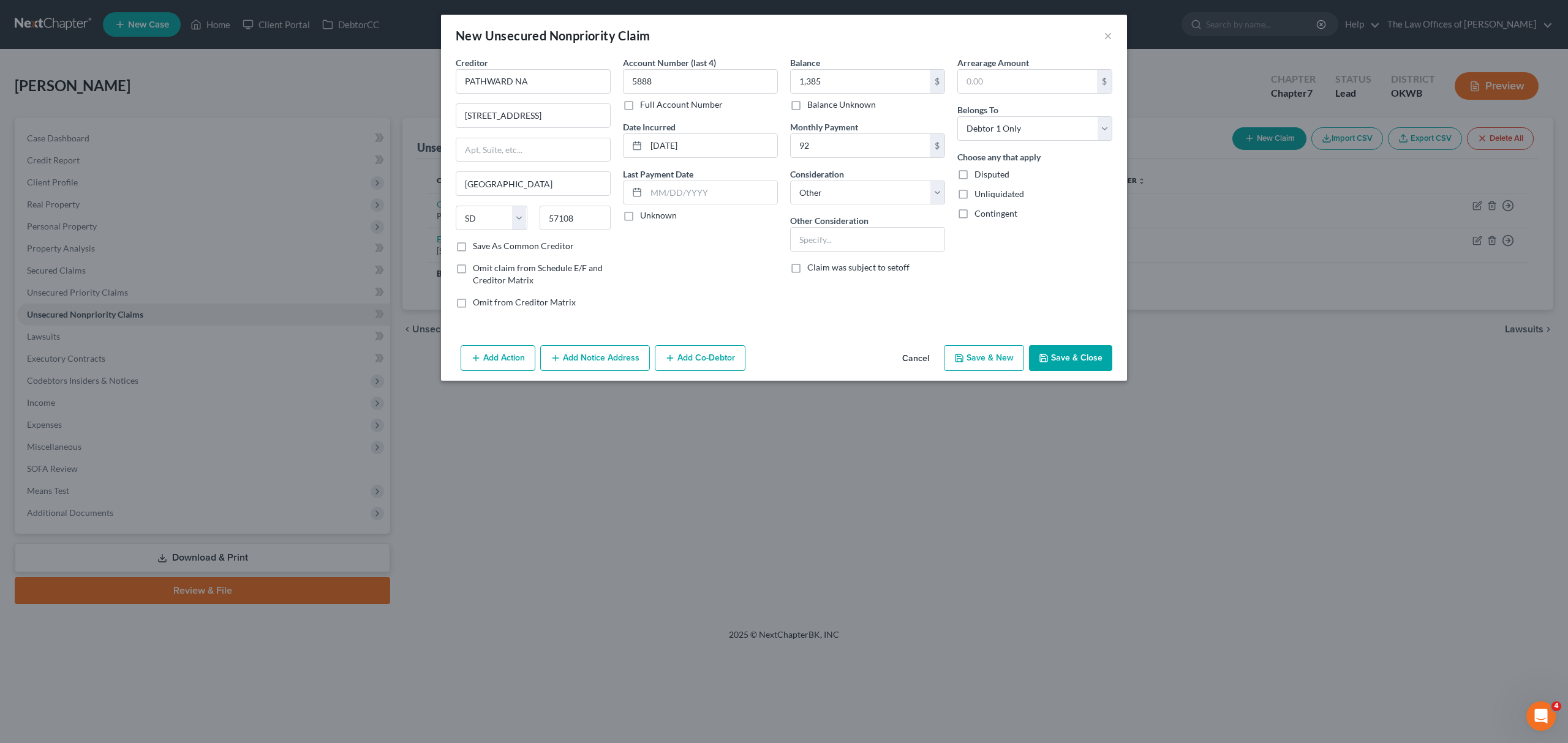
select select "0"
type input "1,385.00"
type input "92.00"
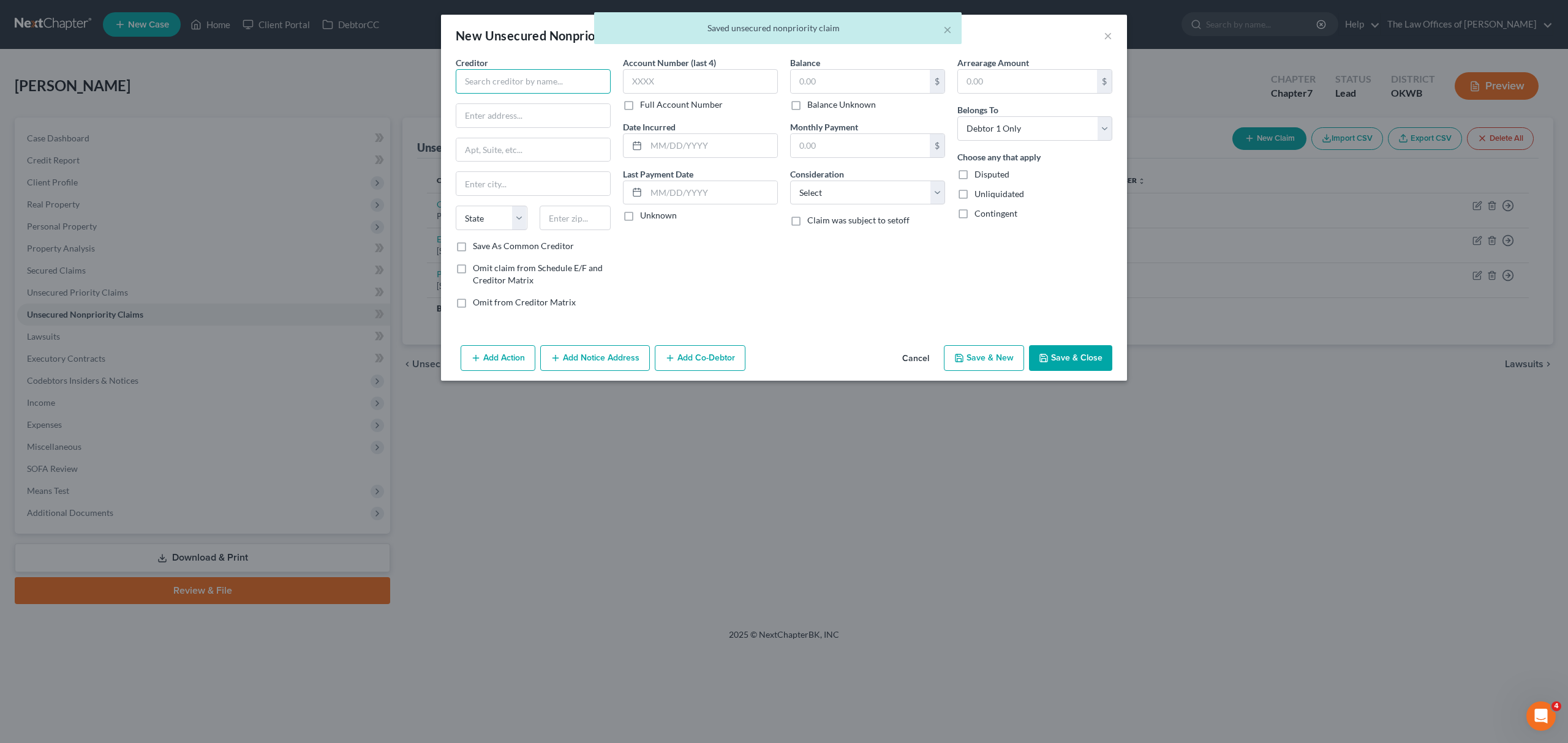
click at [556, 70] on input "text" at bounding box center [533, 81] width 155 height 25
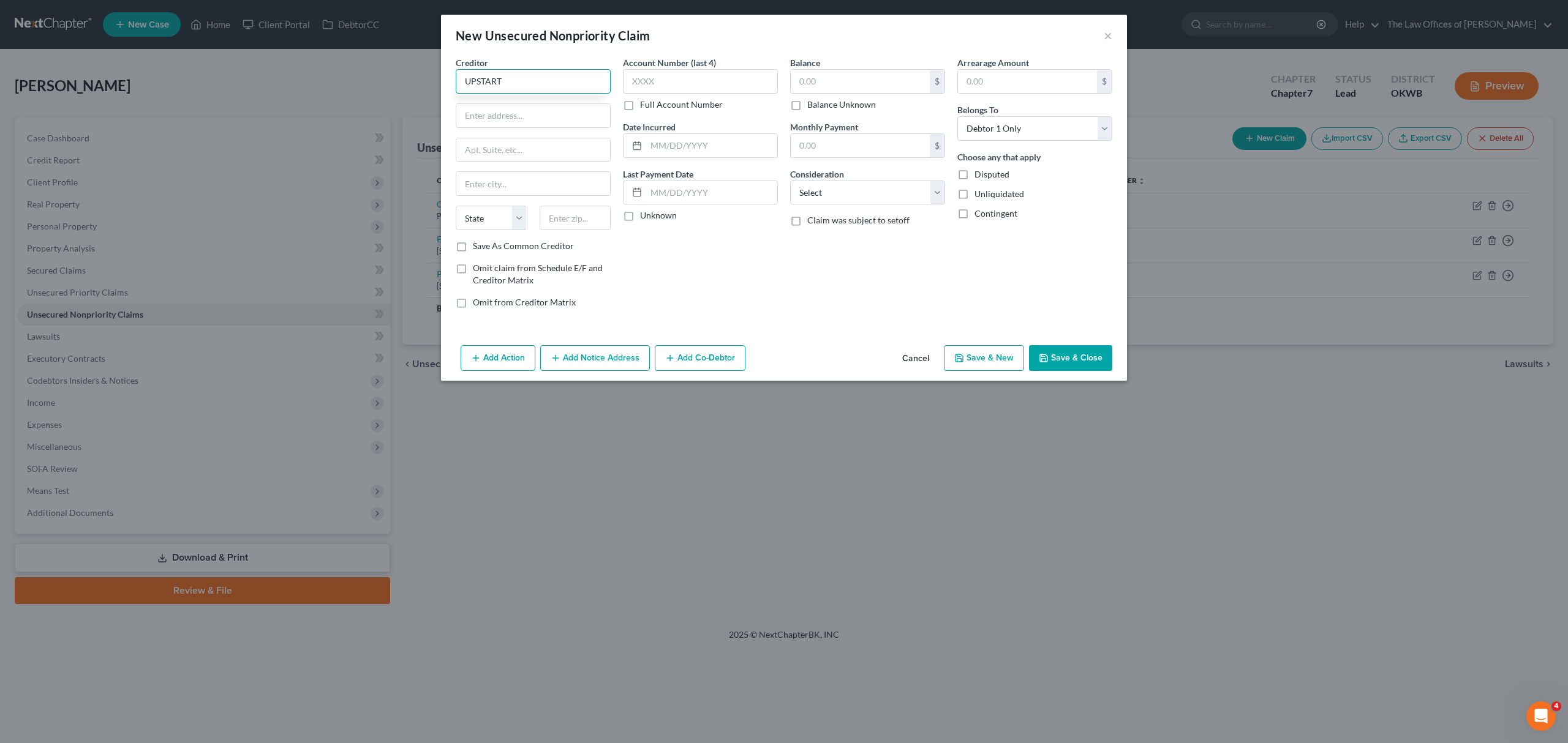
type input "UPSTART"
type input "POB 1503"
type input "94070"
type input "San [PERSON_NAME]"
select select "4"
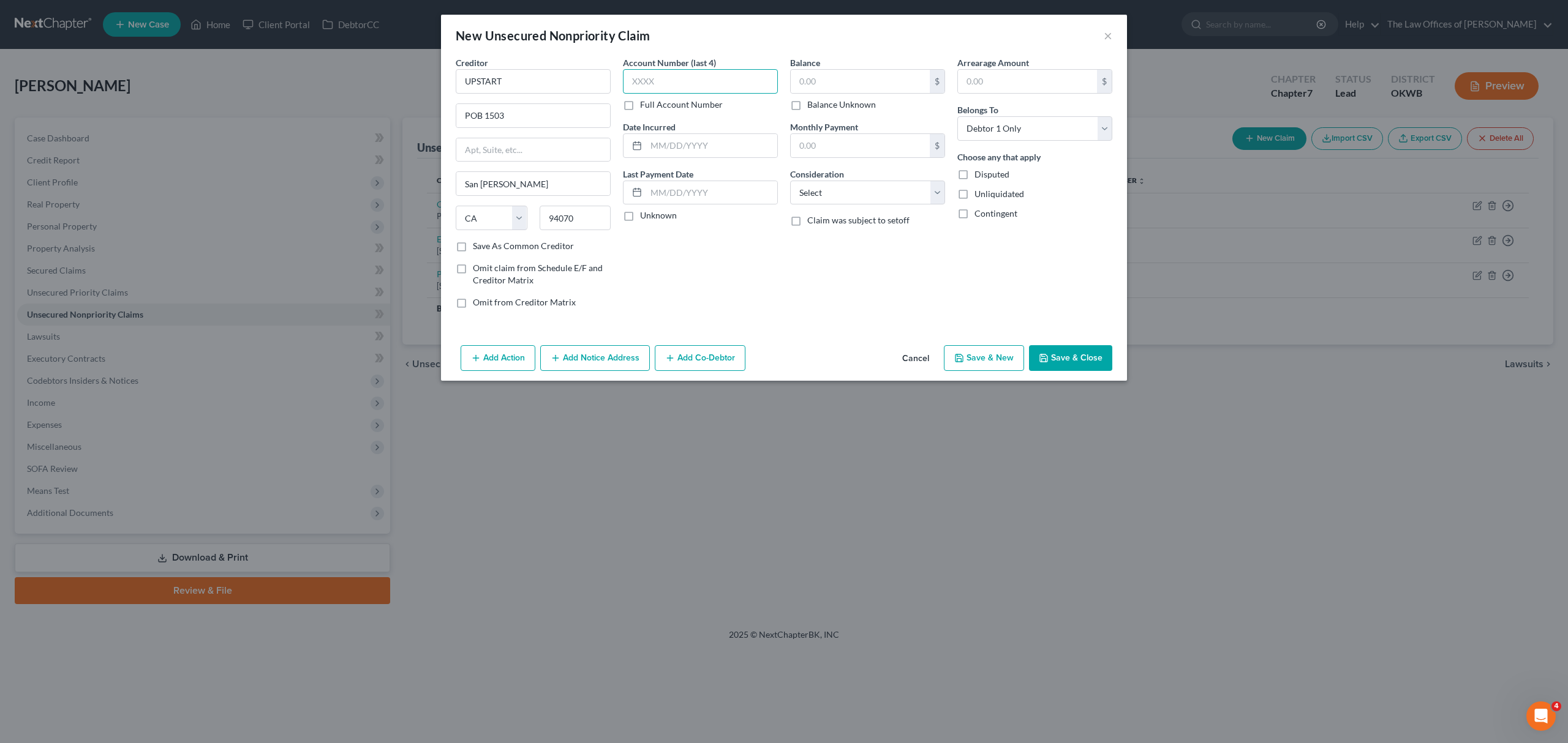
click at [652, 86] on input "text" at bounding box center [700, 81] width 155 height 25
type input "FW24"
type input "[DATE]"
click at [819, 65] on label "Balance" at bounding box center [804, 62] width 30 height 13
click at [823, 78] on input "text" at bounding box center [860, 81] width 139 height 23
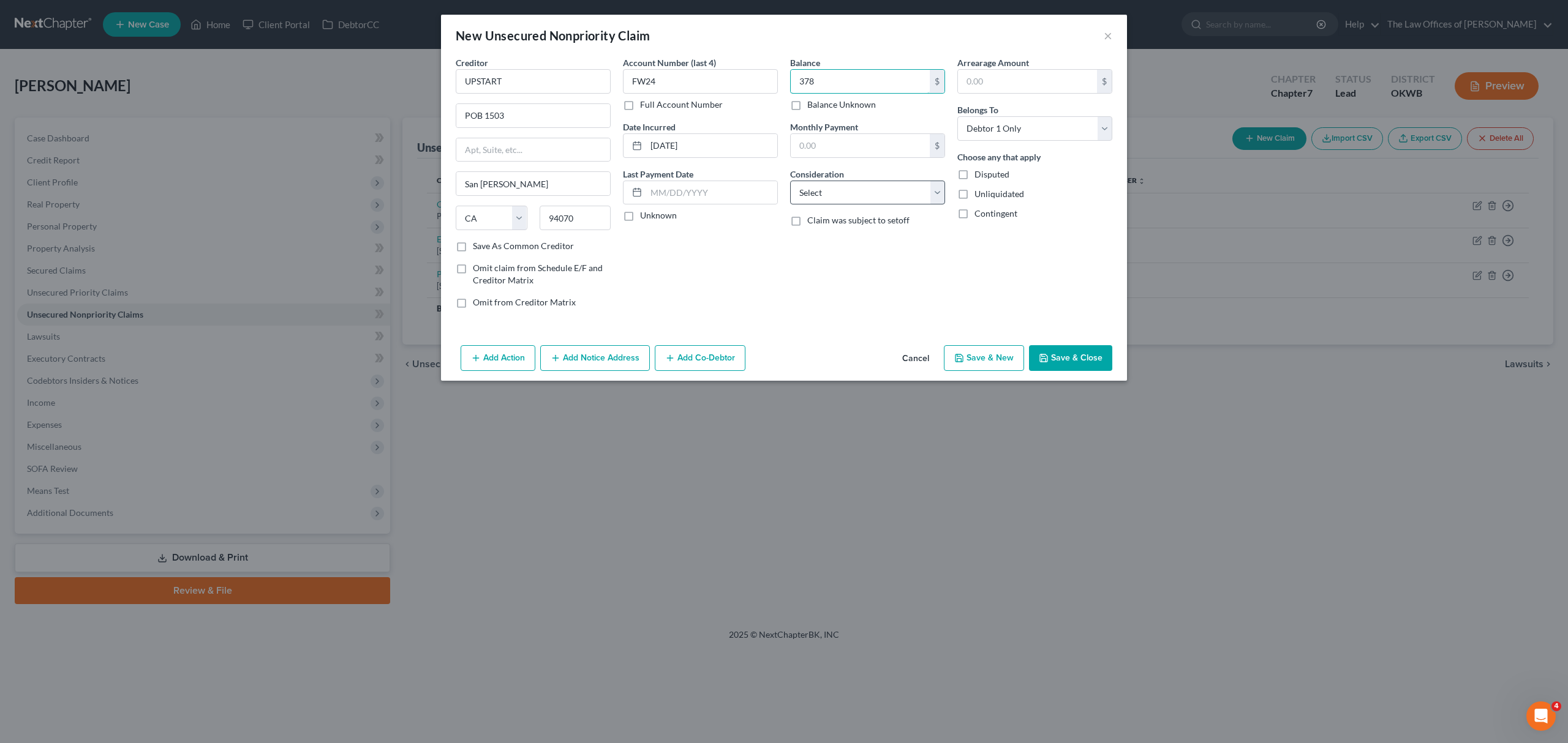
type input "378"
click at [921, 185] on select "Select Cable / Satellite Services Collection Agency Credit Card Debt Debt Couns…" at bounding box center [868, 193] width 155 height 25
select select "14"
click at [790, 181] on select "Select Cable / Satellite Services Collection Agency Credit Card Debt Debt Couns…" at bounding box center [868, 193] width 155 height 25
click at [1009, 358] on button "Save & New" at bounding box center [983, 358] width 80 height 26
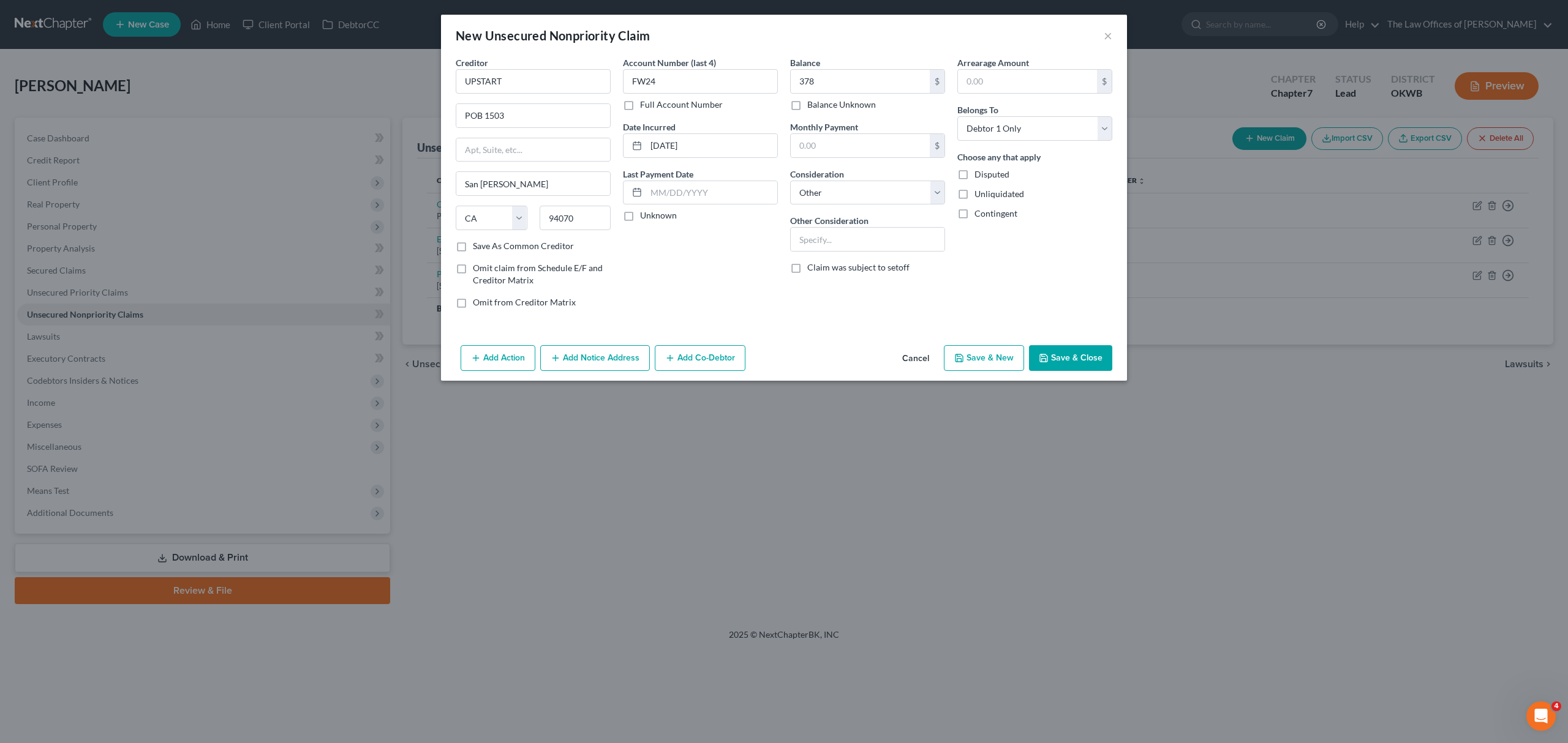
select select "0"
type input "378.00"
type input "0.00"
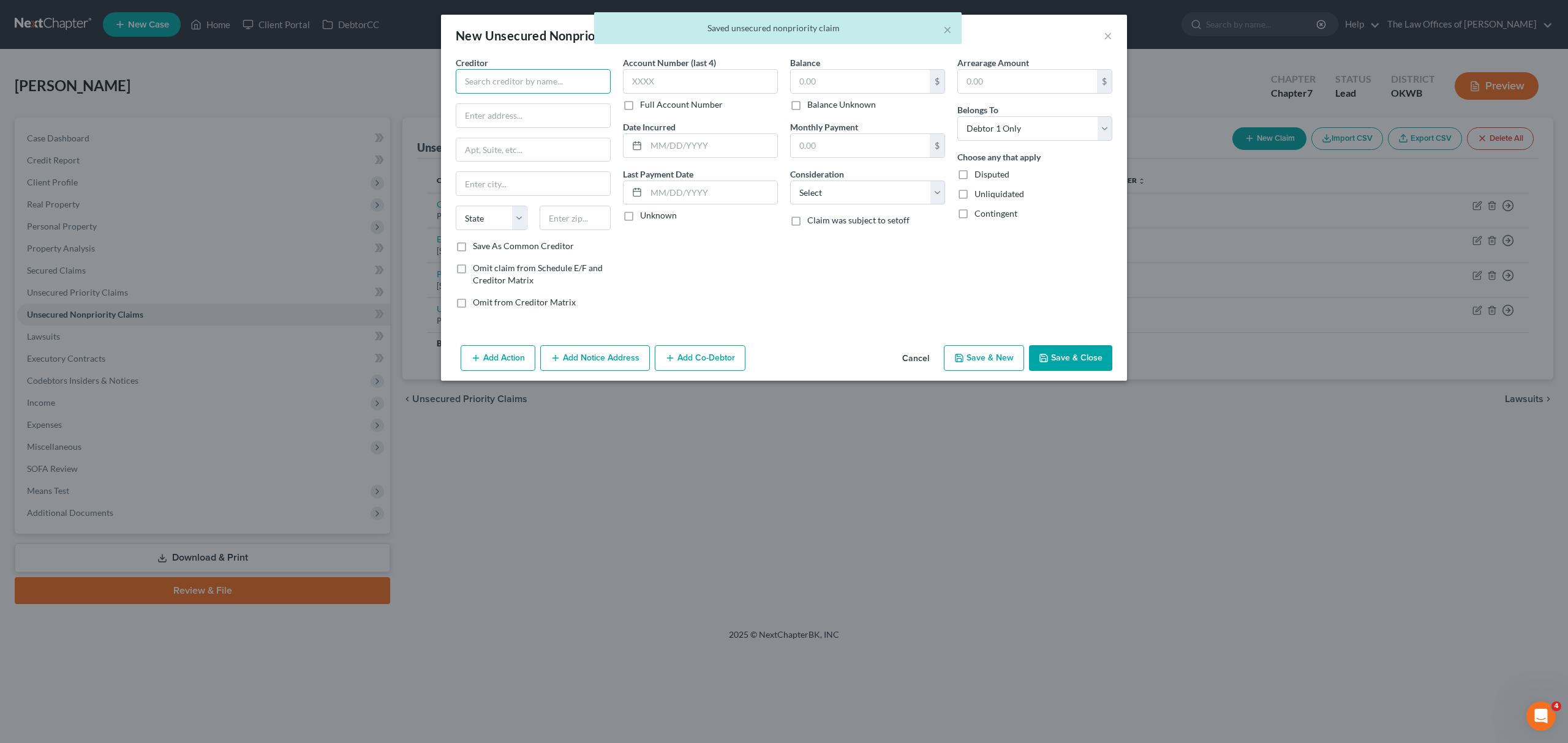
click at [499, 78] on input "text" at bounding box center [533, 81] width 155 height 25
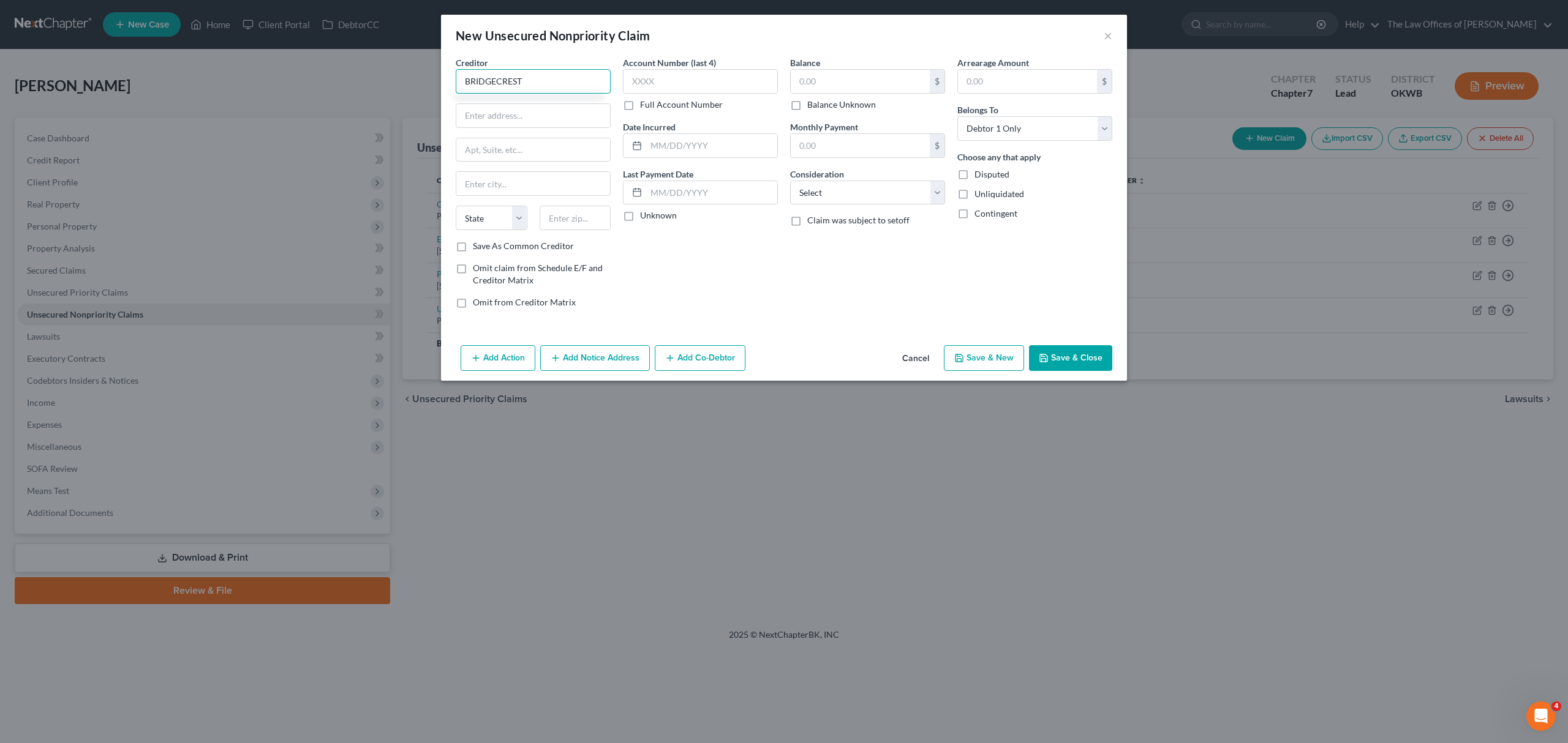
type input "BRIDGECREST"
click at [480, 111] on input "text" at bounding box center [533, 115] width 153 height 23
type input "[STREET_ADDRESS]"
type input "85209"
click at [655, 89] on input "text" at bounding box center [700, 81] width 155 height 25
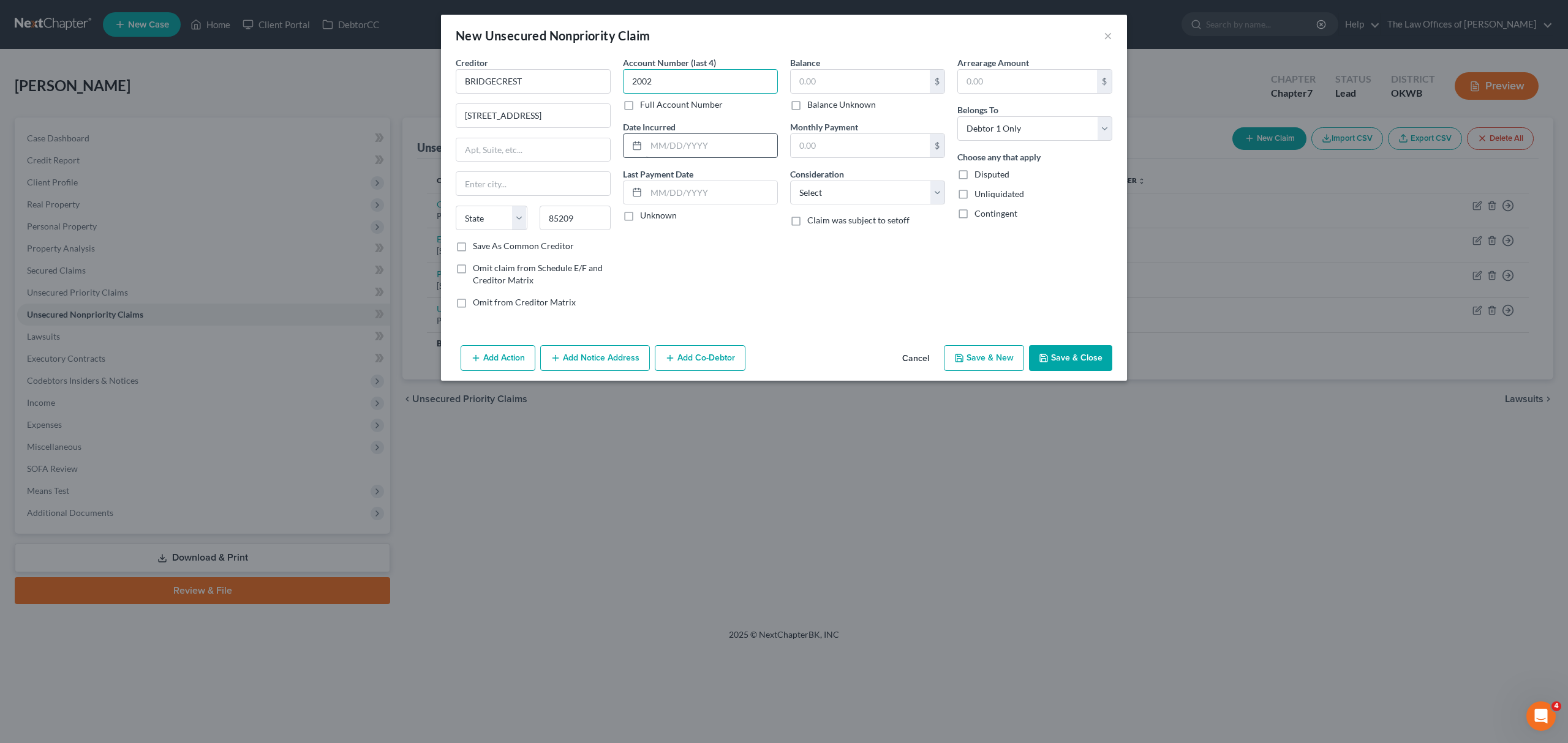
type input "2002"
click at [752, 152] on input "text" at bounding box center [712, 145] width 131 height 23
type input "[DATE]"
click at [875, 78] on input "text" at bounding box center [860, 81] width 139 height 23
type input "17,362"
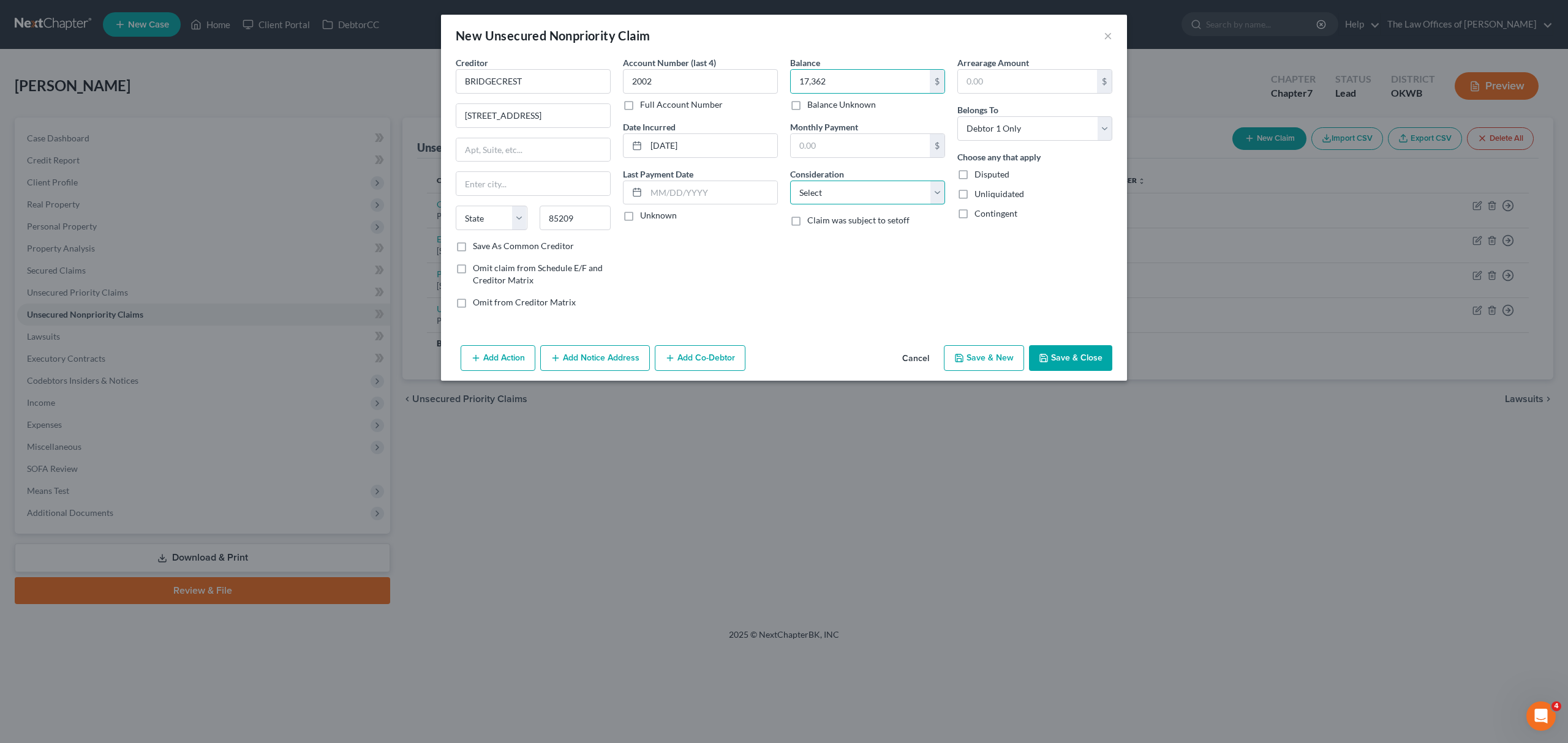
click at [838, 189] on select "Select Cable / Satellite Services Collection Agency Credit Card Debt Debt Couns…" at bounding box center [868, 193] width 155 height 25
select select "4"
click at [790, 181] on select "Select Cable / Satellite Services Collection Agency Credit Card Debt Debt Couns…" at bounding box center [868, 193] width 155 height 25
click at [995, 351] on button "Save & New" at bounding box center [983, 358] width 80 height 26
select select "0"
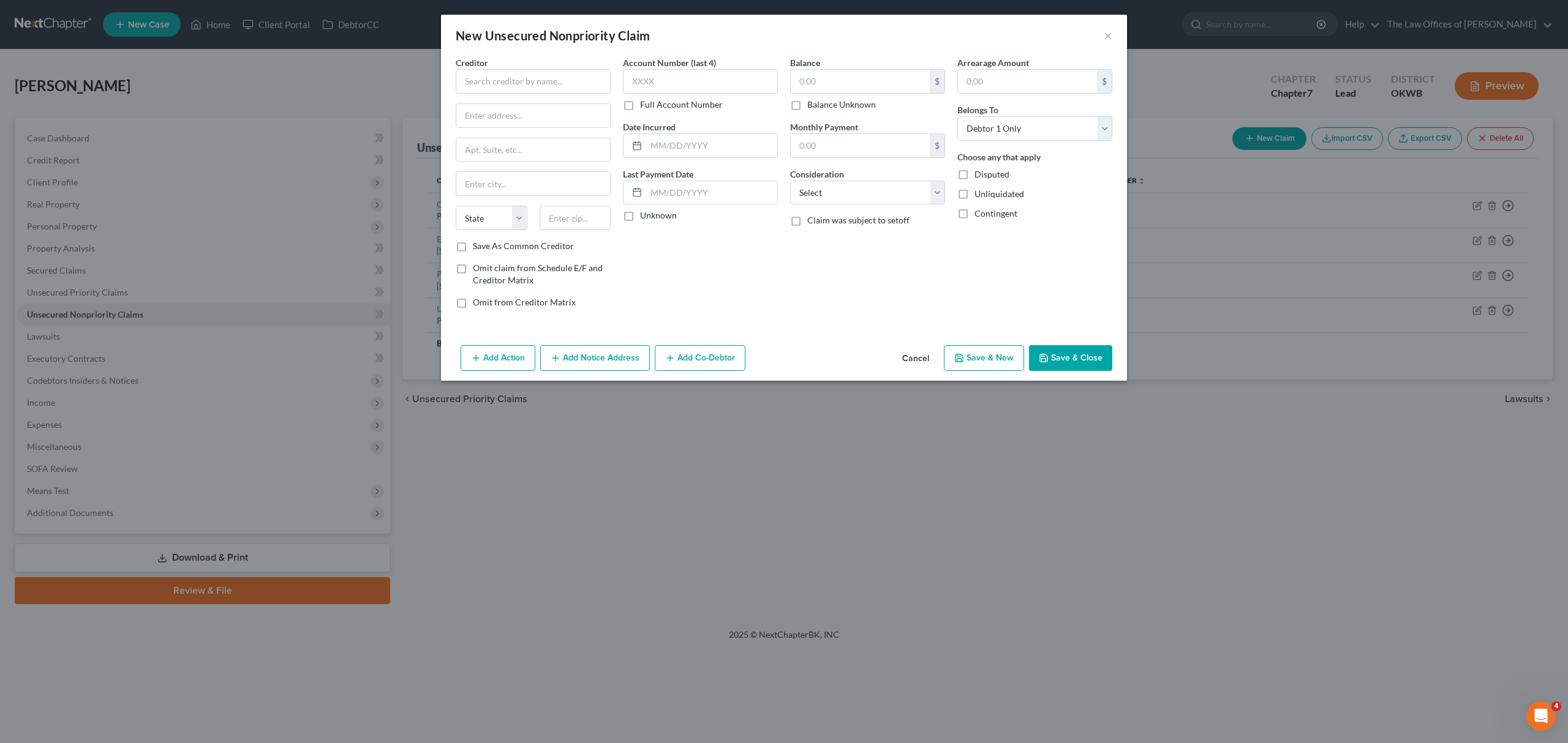
type input "17,362.00"
type input "0.00"
click at [505, 75] on input "text" at bounding box center [533, 81] width 155 height 25
type input "[GEOGRAPHIC_DATA]"
click at [501, 112] on input "text" at bounding box center [533, 115] width 153 height 23
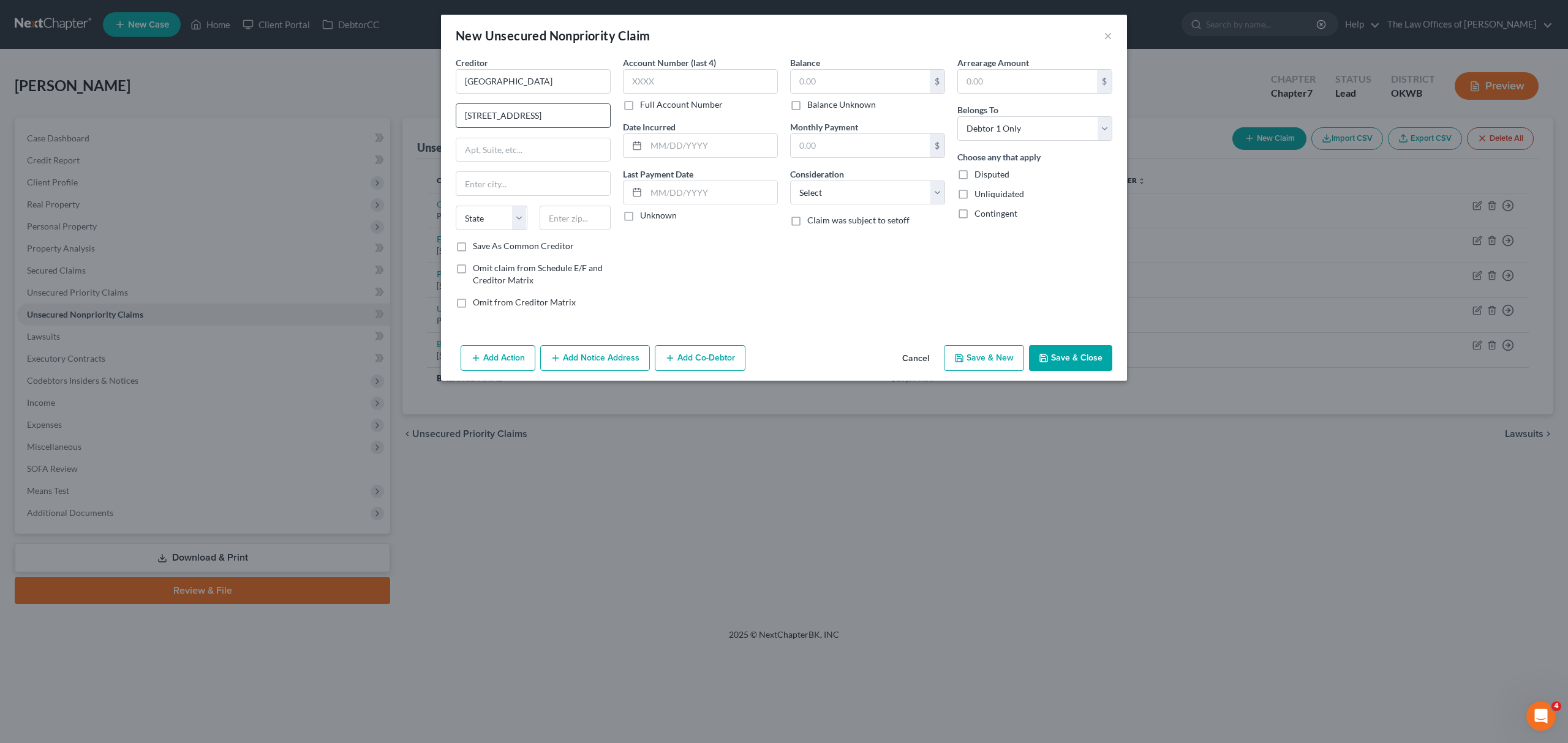
type input "[STREET_ADDRESS]"
type input "56377"
type input "Sartell"
select select "24"
click at [654, 91] on input "text" at bounding box center [700, 81] width 155 height 25
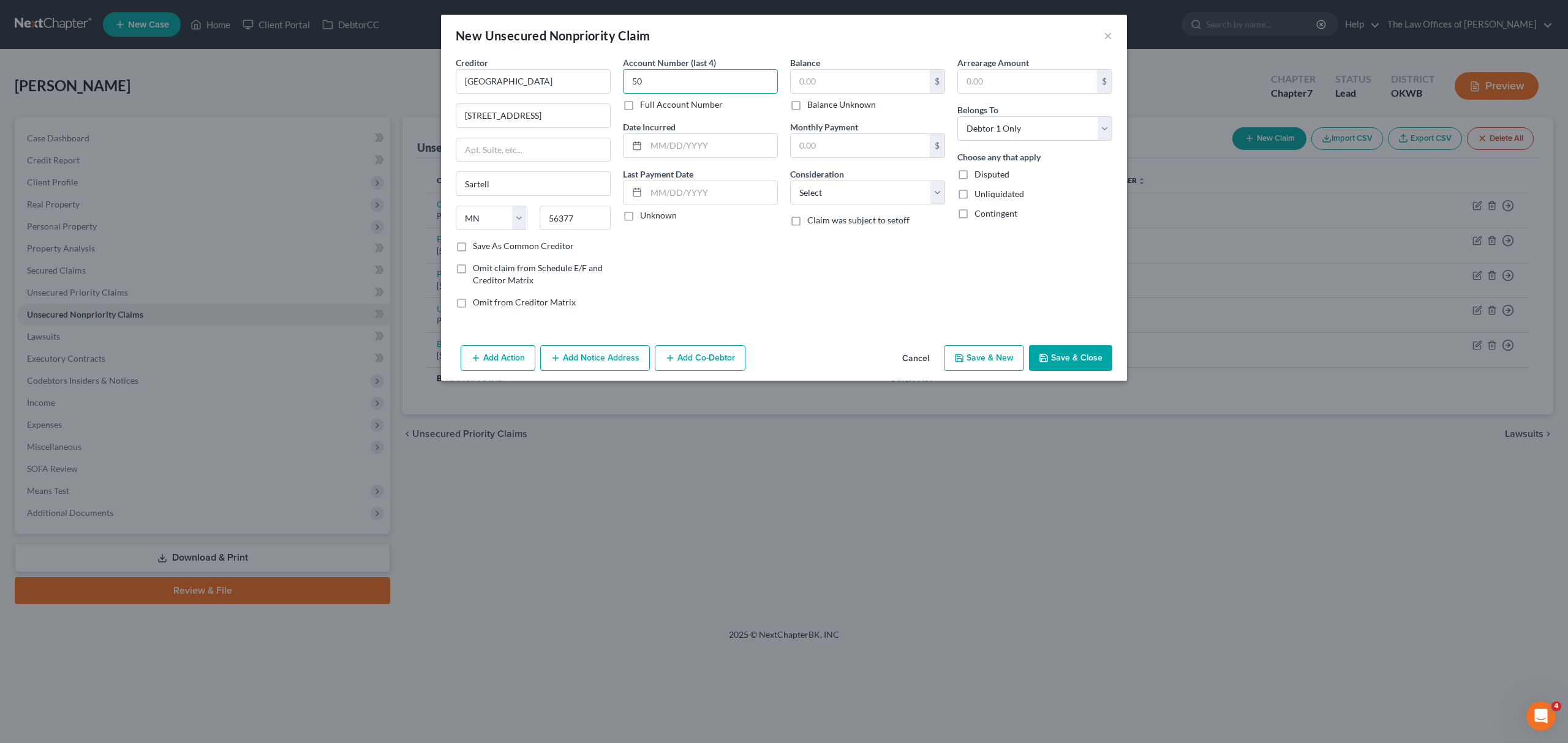
type input "5"
type input "4057"
click at [813, 84] on input "text" at bounding box center [860, 81] width 139 height 23
type input "745"
click at [851, 199] on select "Select Cable / Satellite Services Collection Agency Credit Card Debt Debt Couns…" at bounding box center [868, 193] width 155 height 25
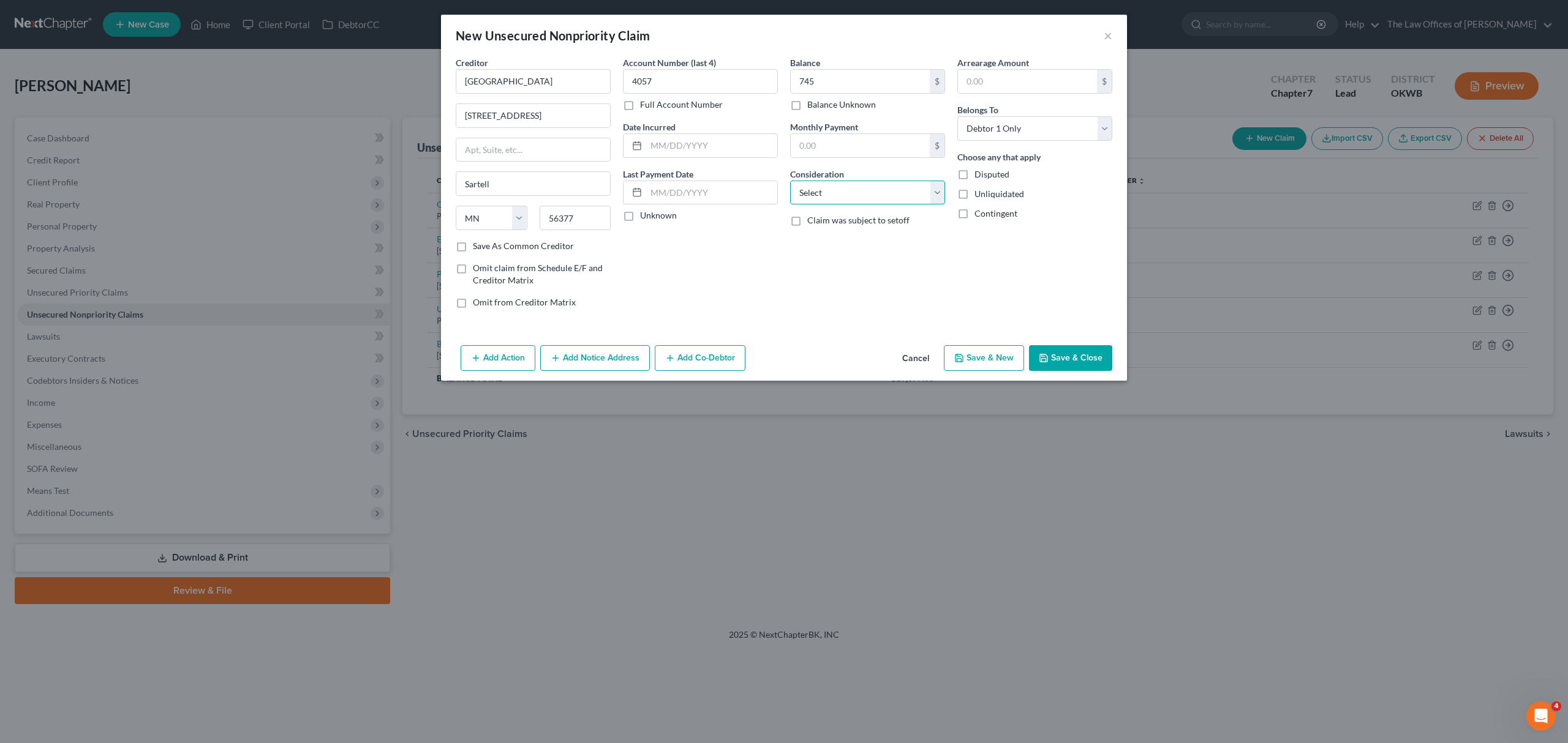
select select "1"
click at [790, 181] on select "Select Cable / Satellite Services Collection Agency Credit Card Debt Debt Couns…" at bounding box center [868, 193] width 155 height 25
click at [993, 351] on button "Save & New" at bounding box center [983, 358] width 80 height 26
select select "0"
type input "745.00"
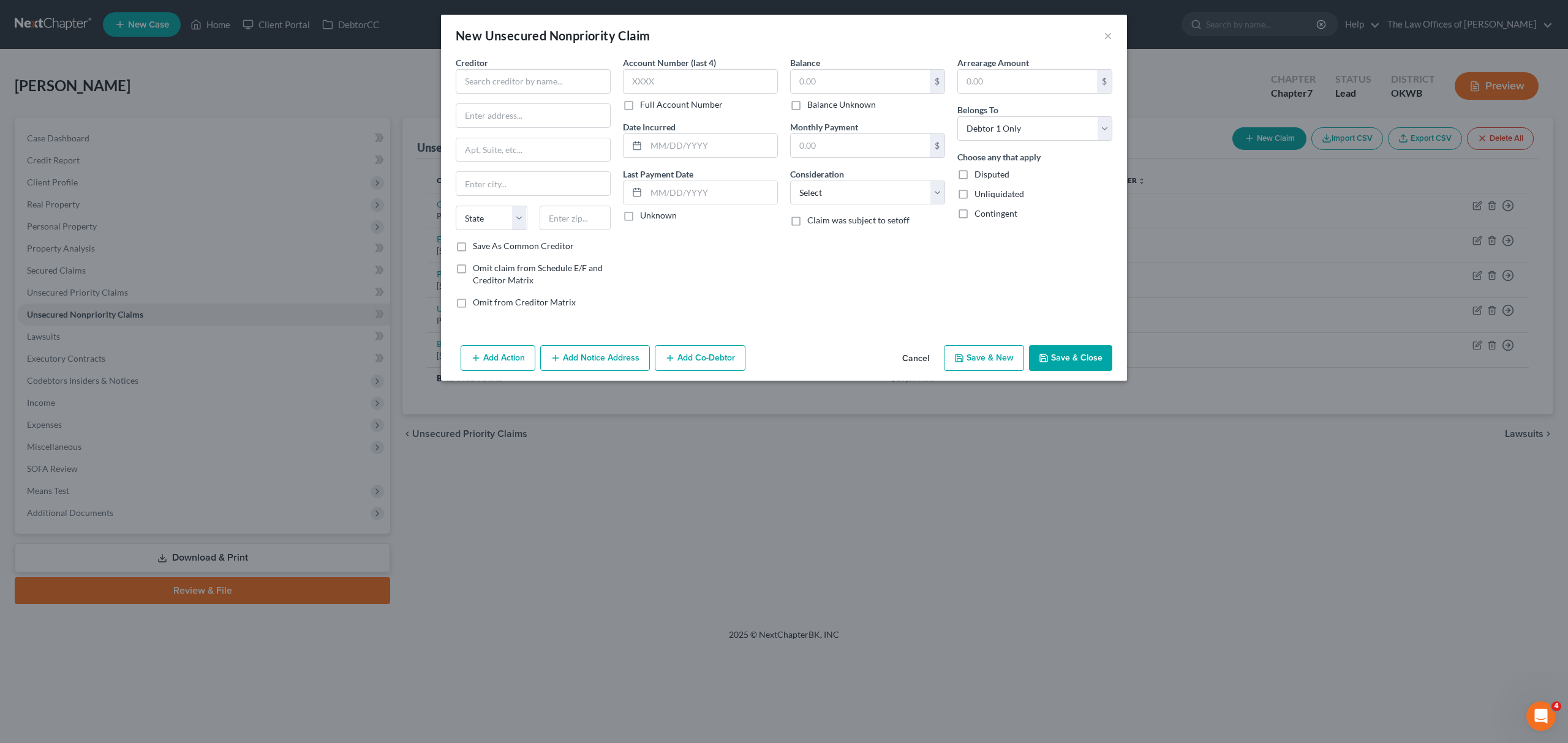
type input "0.00"
click at [499, 84] on input "text" at bounding box center [533, 81] width 155 height 25
type input "KIKOFF LENDING"
type input "POB 40070"
type input "89504"
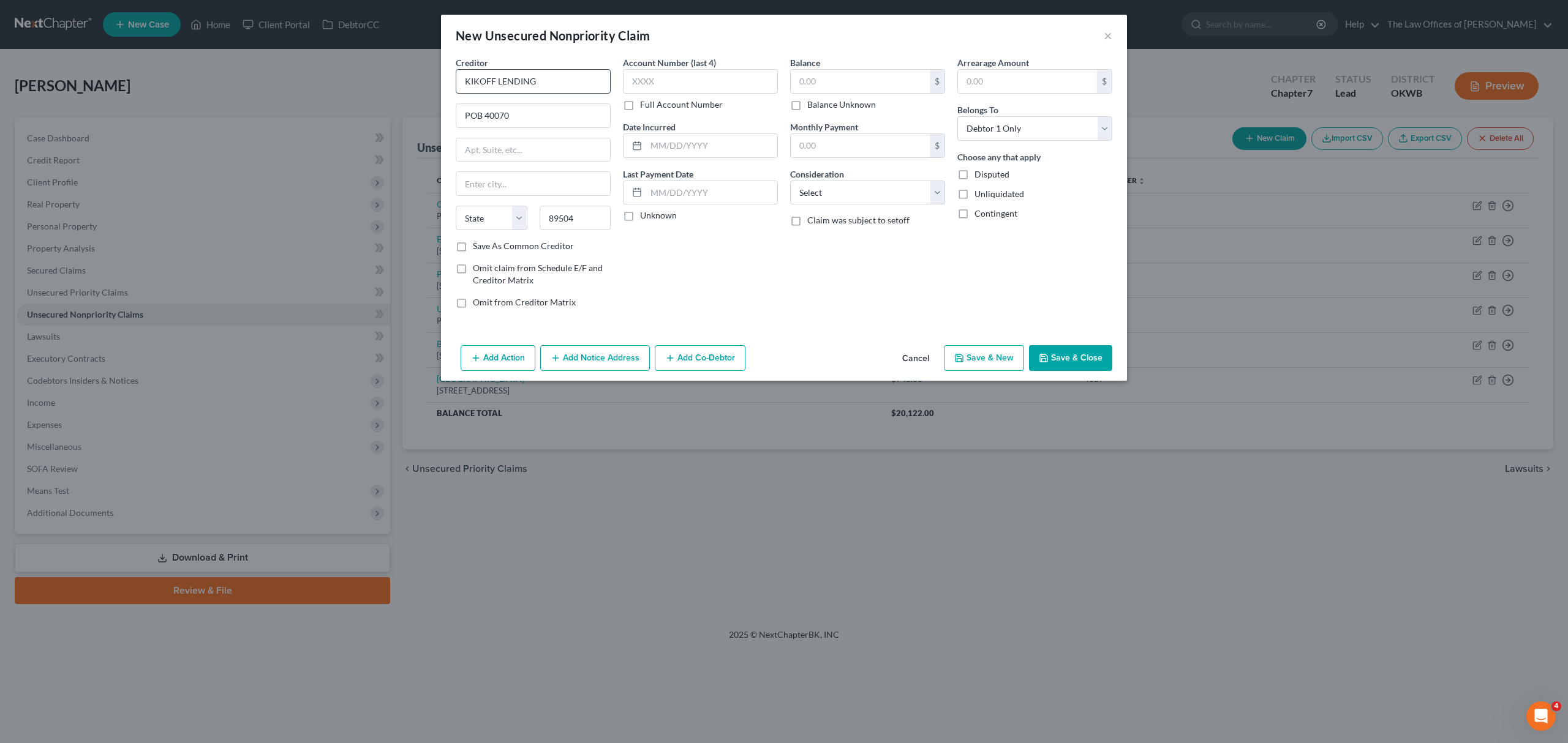
type input "Reno"
select select "31"
click at [631, 86] on input "text" at bounding box center [700, 81] width 155 height 25
click at [806, 77] on input "text" at bounding box center [860, 81] width 139 height 23
type input "25"
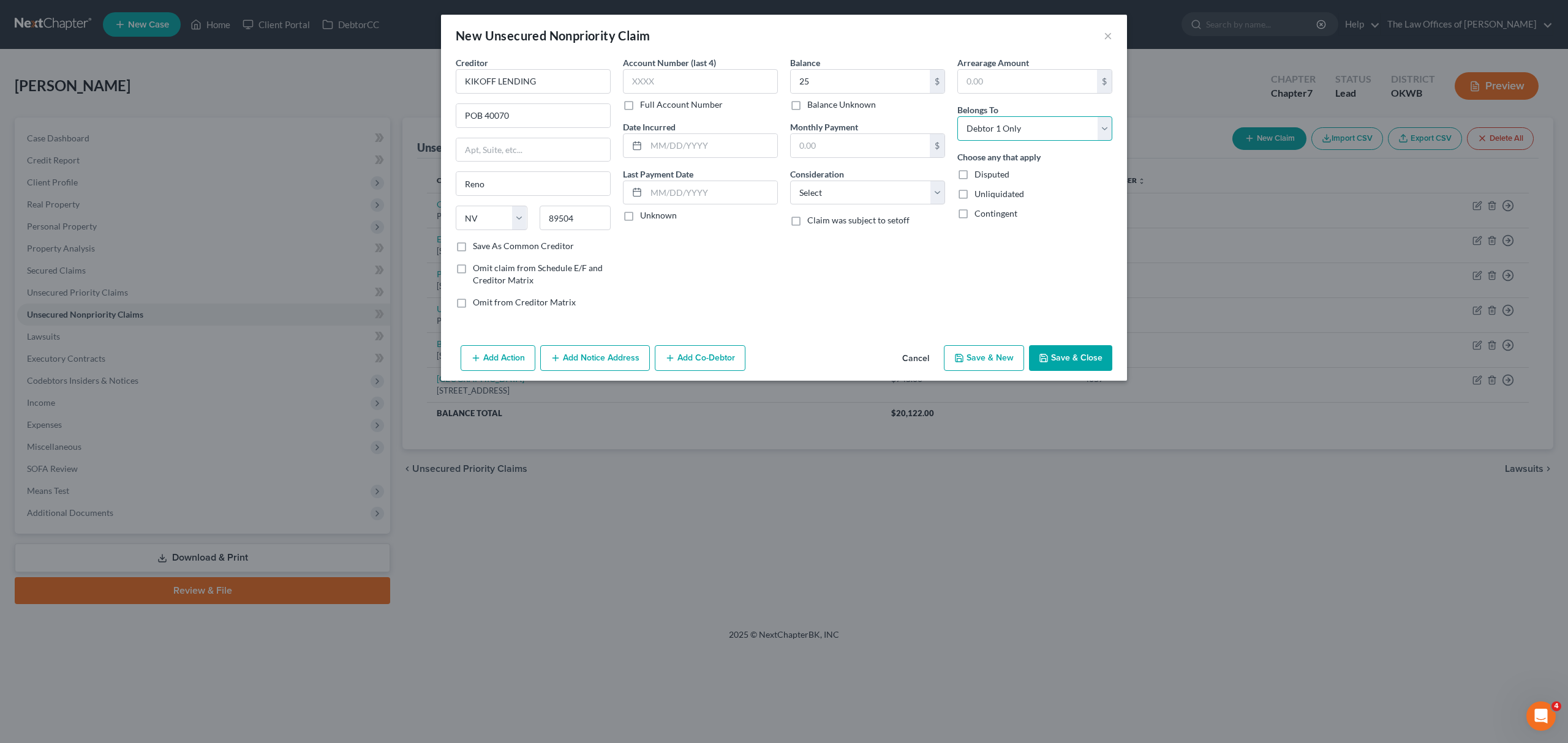
click at [1013, 125] on select "Select Debtor 1 Only Debtor 2 Only Debtor 1 And Debtor 2 Only At Least One Of T…" at bounding box center [1035, 129] width 155 height 25
select select "1"
click at [957, 117] on select "Select Debtor 1 Only Debtor 2 Only Debtor 1 And Debtor 2 Only At Least One Of T…" at bounding box center [1035, 129] width 155 height 25
click at [989, 355] on button "Save & New" at bounding box center [983, 358] width 80 height 26
select select "0"
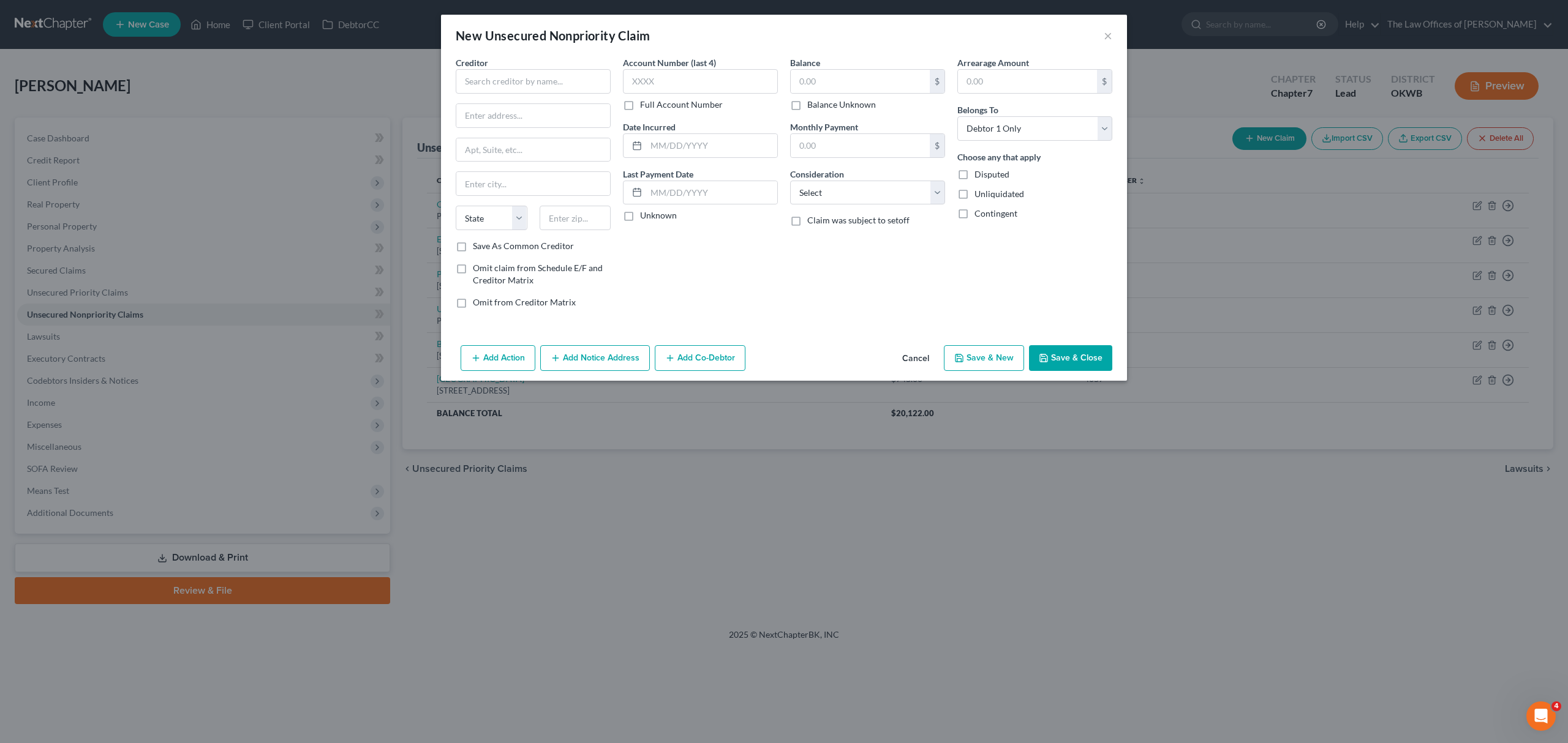
type input "25.00"
type input "0.00"
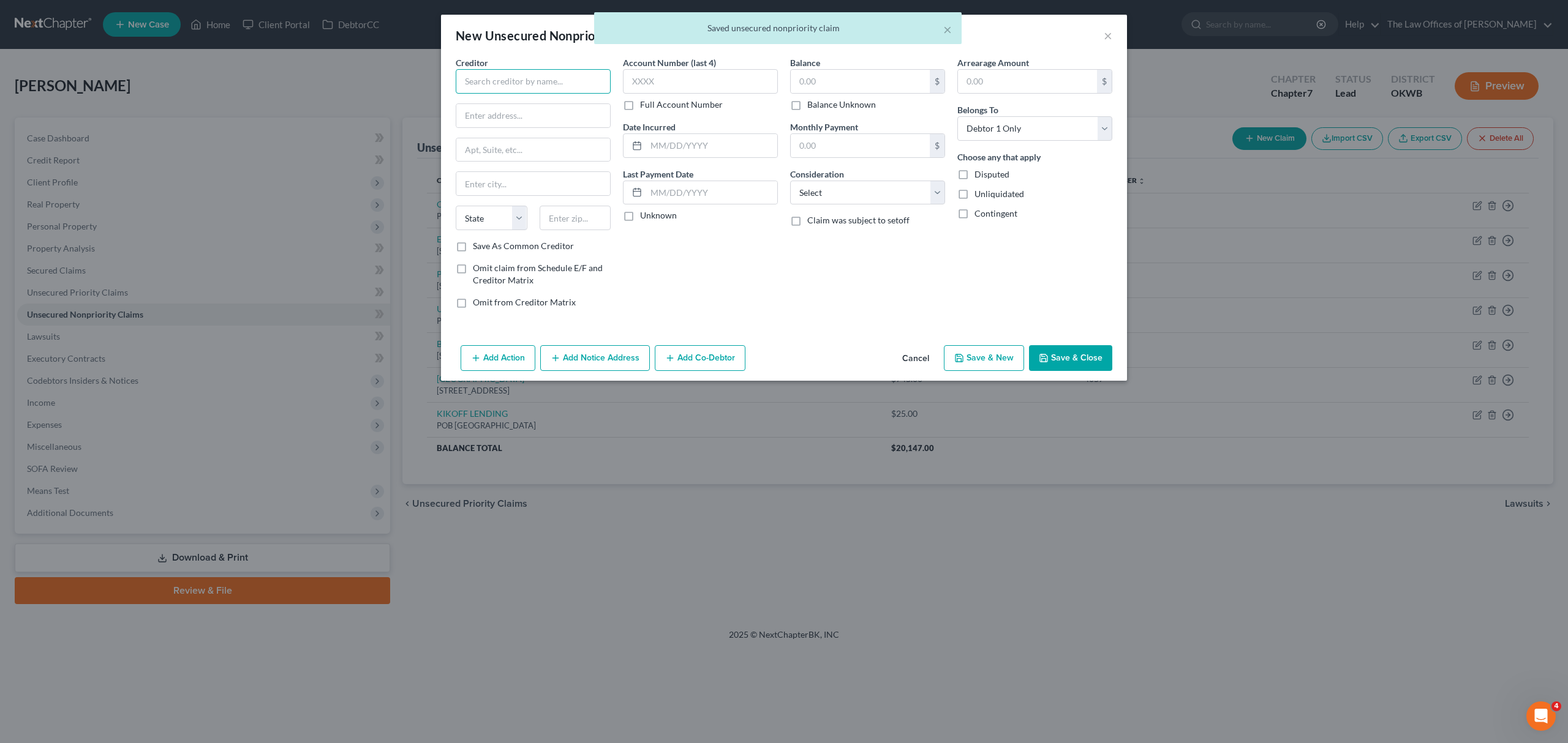
click at [506, 90] on input "text" at bounding box center [533, 81] width 155 height 25
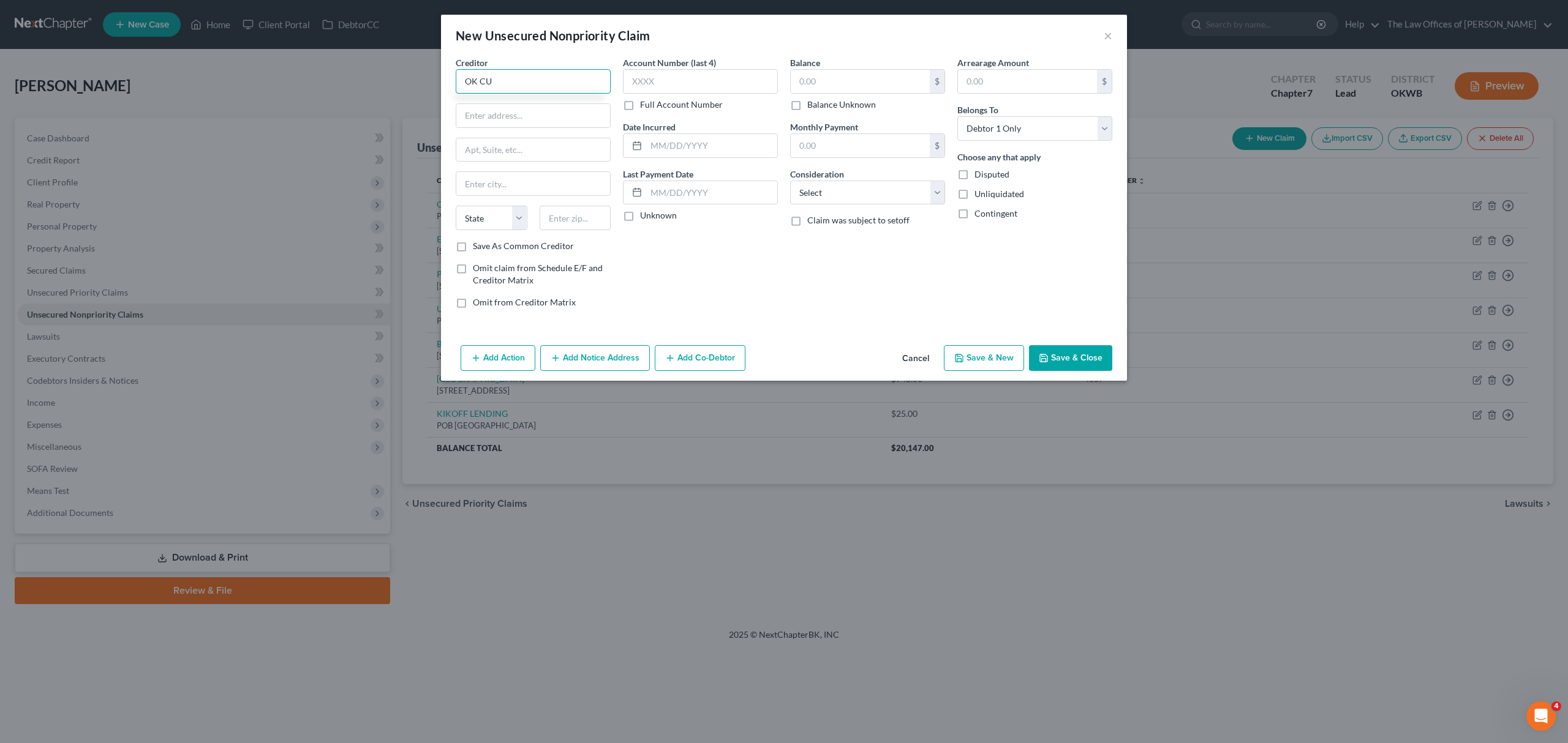
type input "OK CU"
type input "POB 24027"
type input "73124"
type input "[US_STATE][GEOGRAPHIC_DATA]"
select select "37"
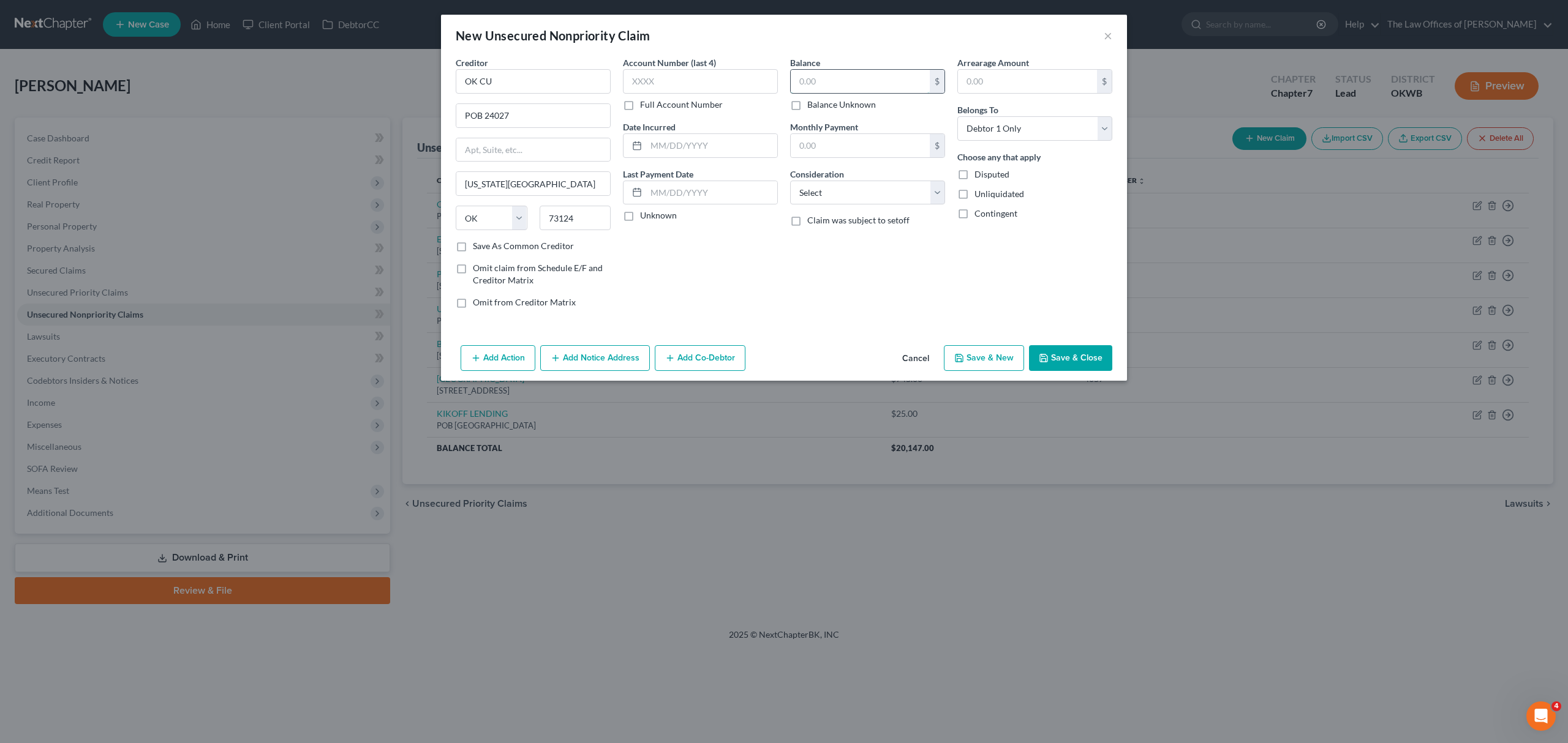
click at [816, 81] on input "text" at bounding box center [860, 81] width 139 height 23
type input "230"
click at [821, 204] on select "Select Cable / Satellite Services Collection Agency Credit Card Debt Debt Couns…" at bounding box center [868, 193] width 155 height 25
select select "14"
click at [790, 181] on select "Select Cable / Satellite Services Collection Agency Credit Card Debt Debt Couns…" at bounding box center [868, 193] width 155 height 25
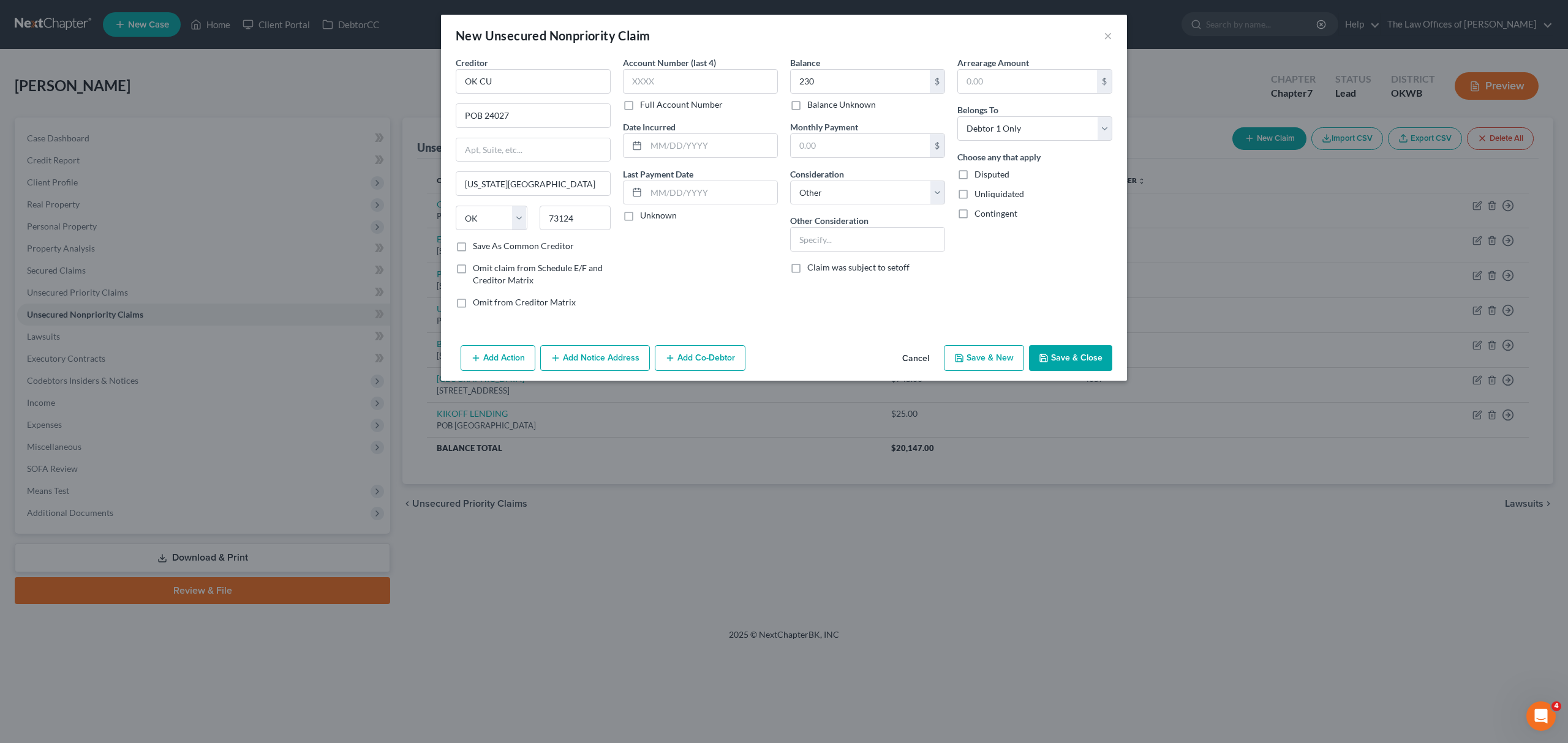
click at [1000, 364] on button "Save & New" at bounding box center [983, 358] width 80 height 26
type input "230.00"
type input "0.00"
select select "0"
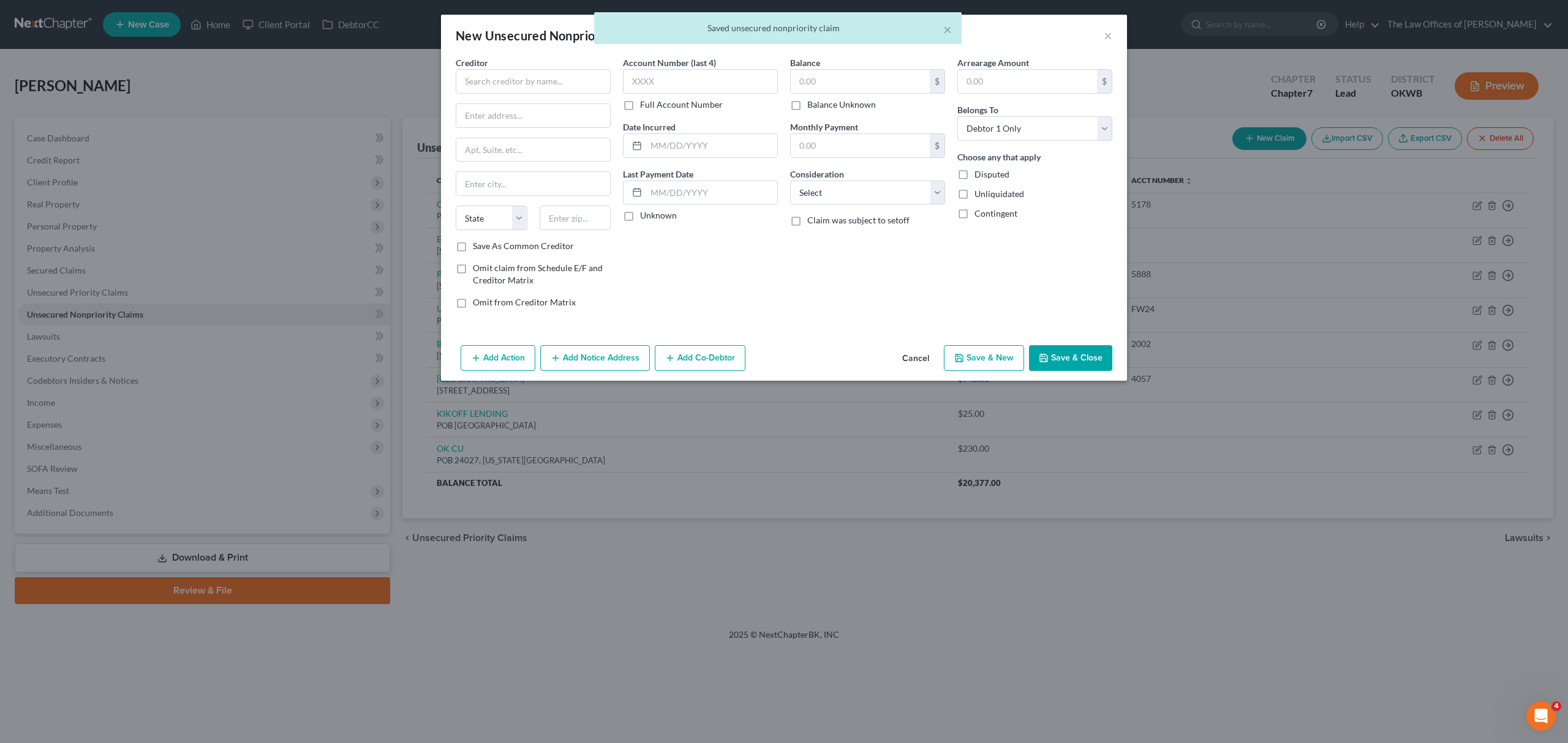
click at [1102, 36] on div "× Saved unsecured nonpriority claim" at bounding box center [778, 31] width 1568 height 38
click at [1104, 35] on div "× Saved unsecured nonpriority claim" at bounding box center [778, 31] width 1568 height 38
click at [1104, 35] on button "×" at bounding box center [1108, 35] width 9 height 14
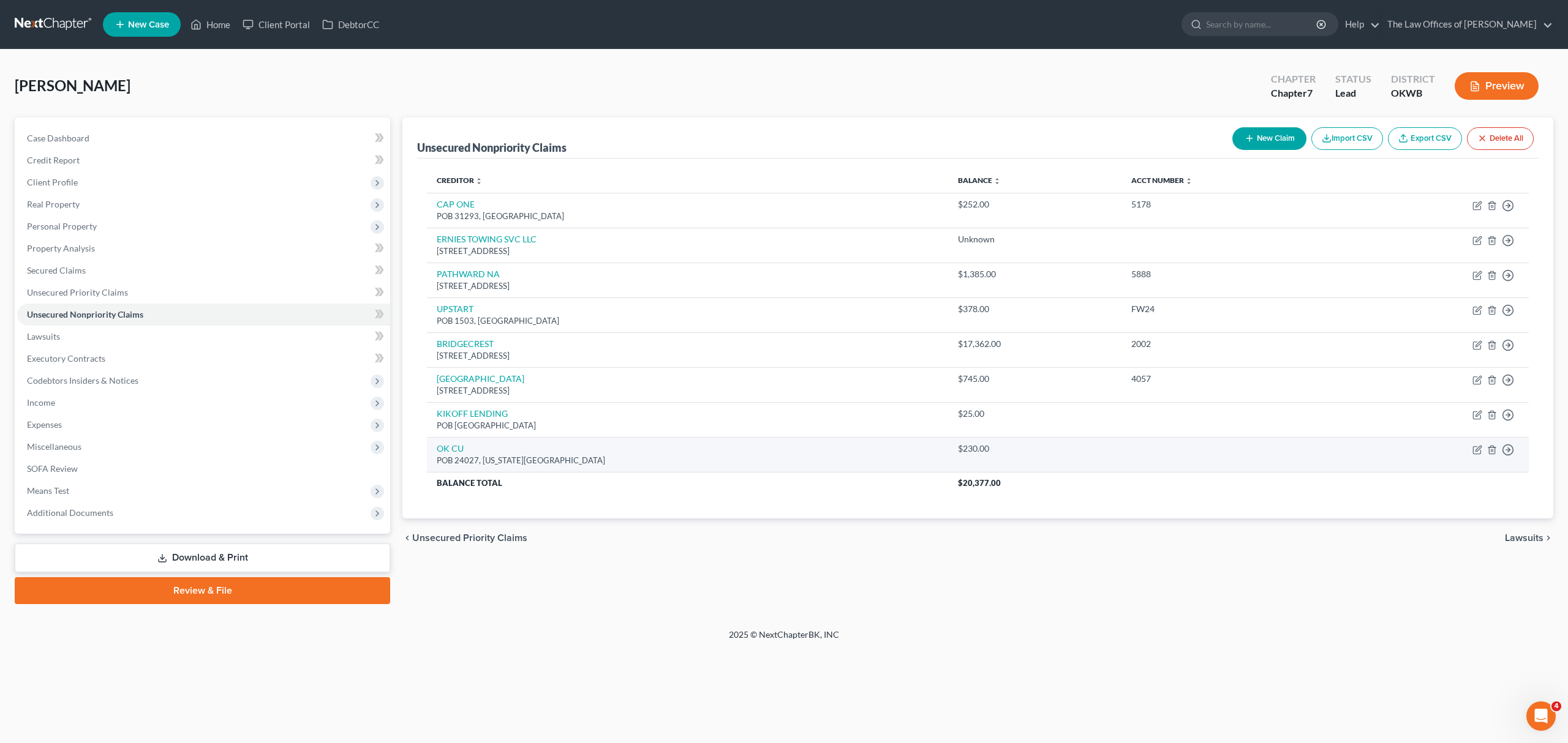
click at [1471, 447] on td "Move to D Move to E Move to G Move to Notice Only" at bounding box center [1437, 454] width 183 height 35
click at [1477, 448] on icon "button" at bounding box center [1477, 449] width 9 height 9
select select "37"
select select "14"
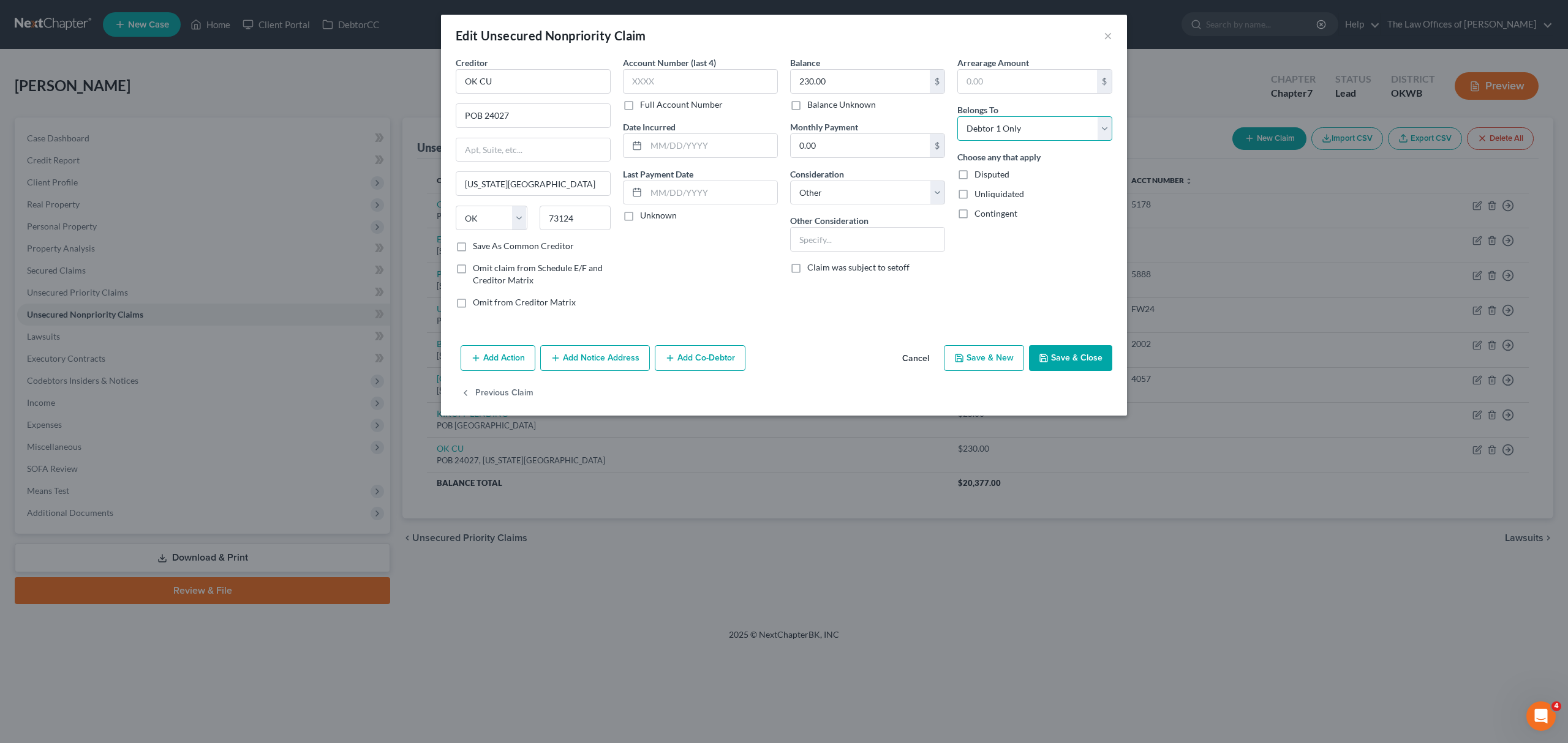
click at [976, 127] on select "Select Debtor 1 Only Debtor 2 Only Debtor 1 And Debtor 2 Only At Least One Of T…" at bounding box center [1035, 129] width 155 height 25
select select "1"
click at [957, 117] on select "Select Debtor 1 Only Debtor 2 Only Debtor 1 And Debtor 2 Only At Least One Of T…" at bounding box center [1035, 129] width 155 height 25
click at [994, 359] on button "Save & New" at bounding box center [983, 358] width 80 height 26
select select "0"
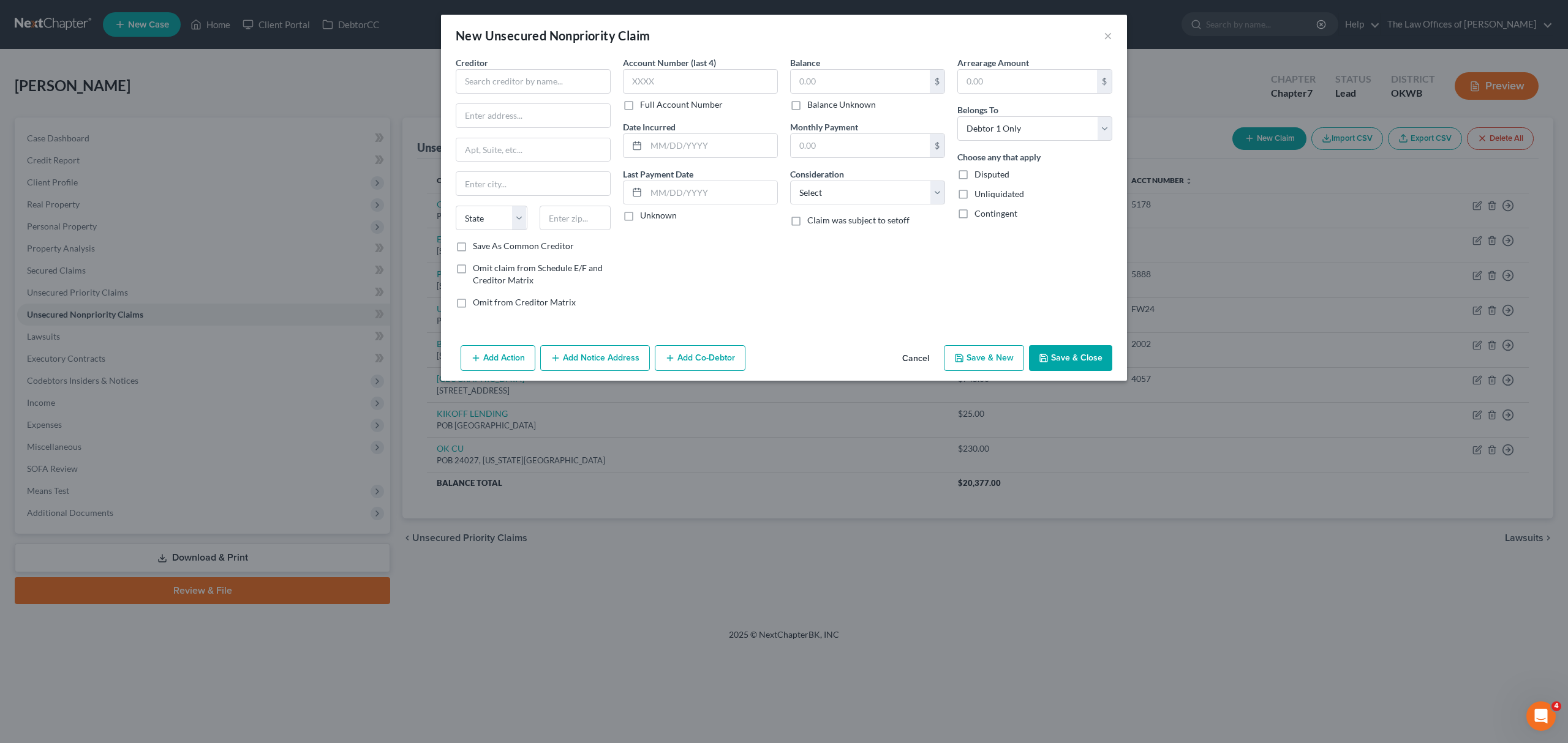
type input "0"
click at [485, 84] on input "text" at bounding box center [533, 81] width 155 height 25
type input "W"
type input "SELF FIN"
drag, startPoint x: 515, startPoint y: 112, endPoint x: 508, endPoint y: 110, distance: 7.3
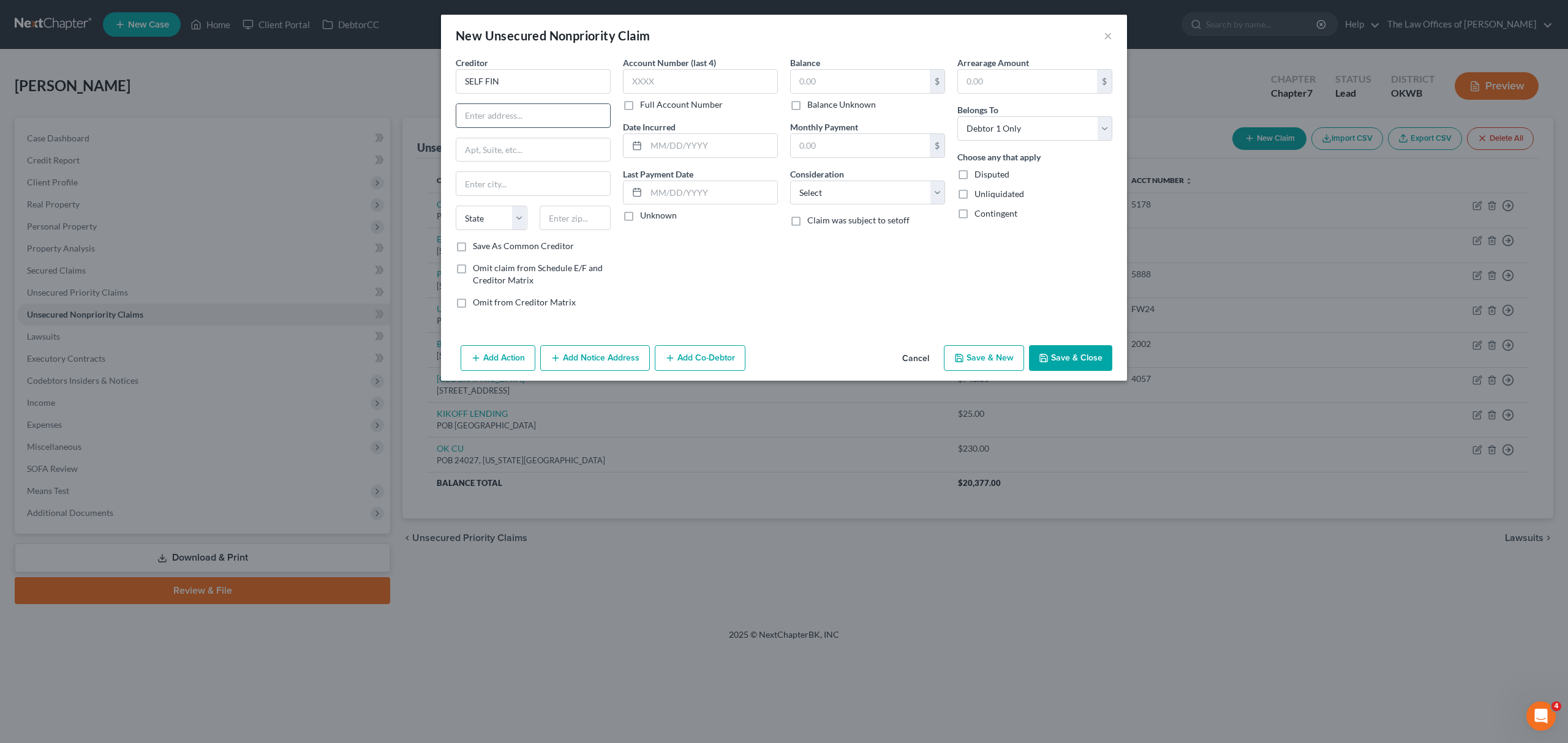
click at [515, 112] on input "text" at bounding box center [533, 115] width 153 height 23
type input "[STREET_ADDRESS]"
type input "64108"
type input "[US_STATE][GEOGRAPHIC_DATA]"
select select "26"
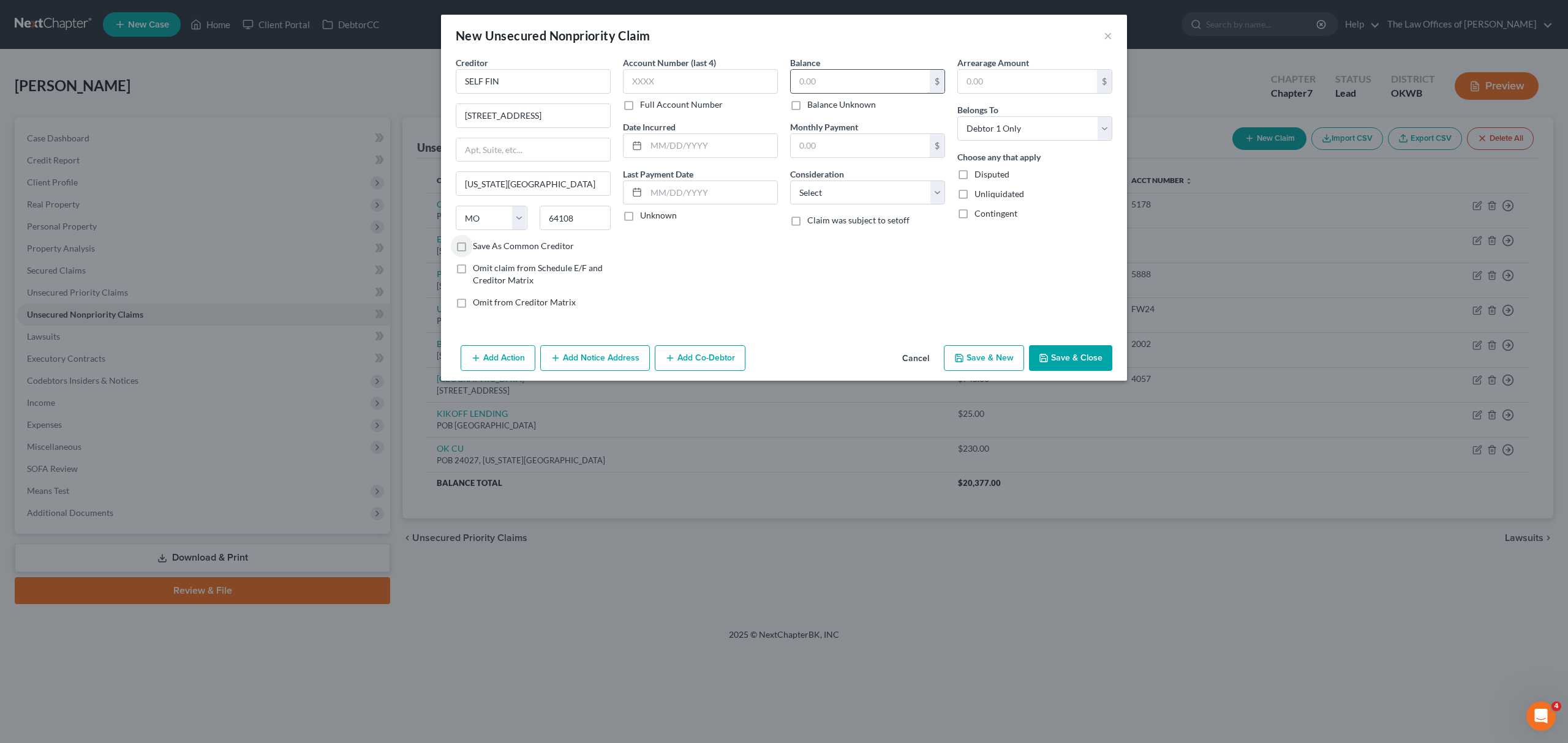
click at [877, 78] on input "text" at bounding box center [860, 81] width 139 height 23
type input "67"
click at [848, 181] on select "Select Cable / Satellite Services Collection Agency Credit Card Debt Debt Couns…" at bounding box center [868, 193] width 155 height 25
select select "14"
click at [790, 181] on select "Select Cable / Satellite Services Collection Agency Credit Card Debt Debt Couns…" at bounding box center [868, 193] width 155 height 25
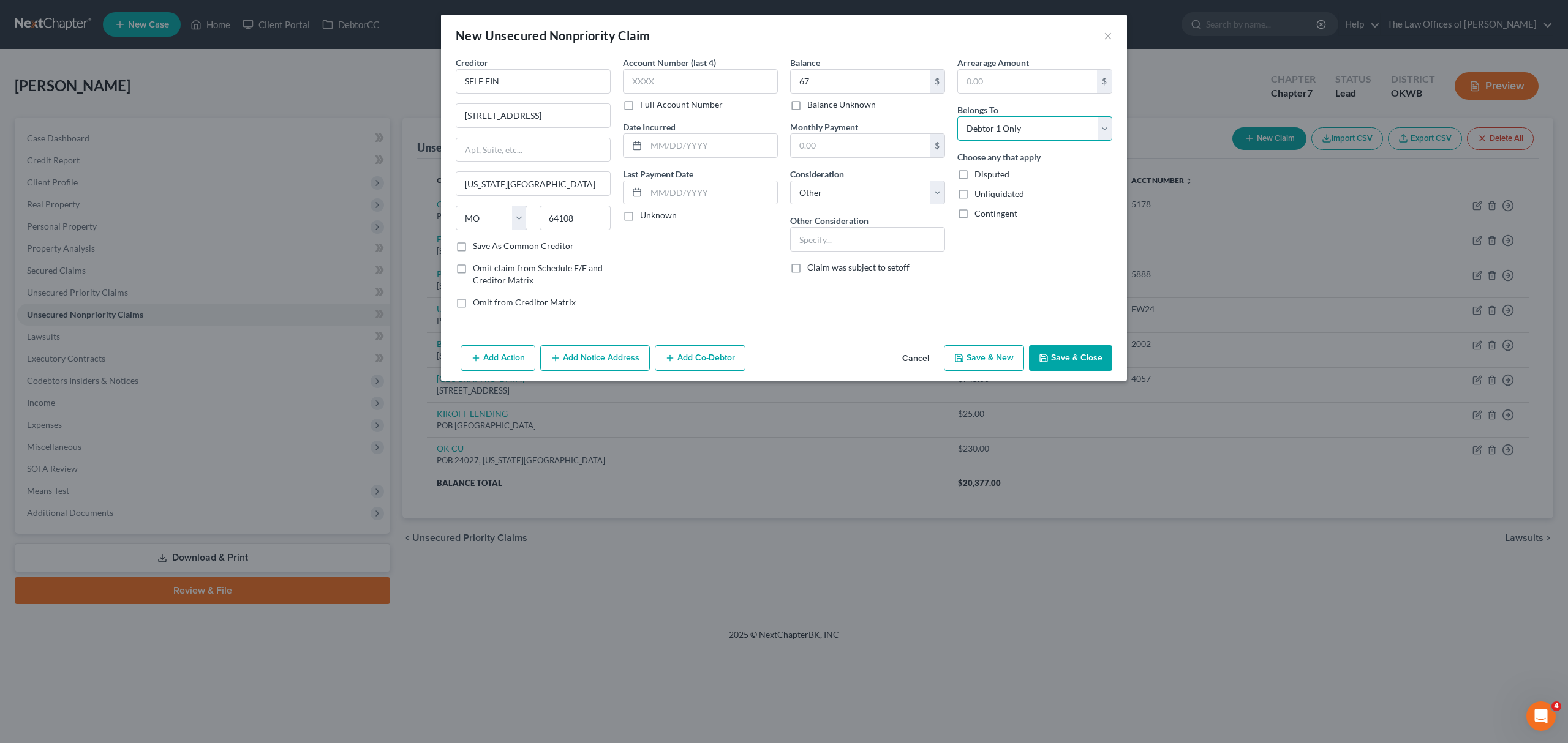
click at [1029, 125] on select "Select Debtor 1 Only Debtor 2 Only Debtor 1 And Debtor 2 Only At Least One Of T…" at bounding box center [1035, 129] width 155 height 25
select select "1"
click at [957, 117] on select "Select Debtor 1 Only Debtor 2 Only Debtor 1 And Debtor 2 Only At Least One Of T…" at bounding box center [1035, 129] width 155 height 25
drag, startPoint x: 998, startPoint y: 358, endPoint x: 997, endPoint y: 349, distance: 9.1
click at [997, 349] on button "Save & New" at bounding box center [983, 358] width 80 height 26
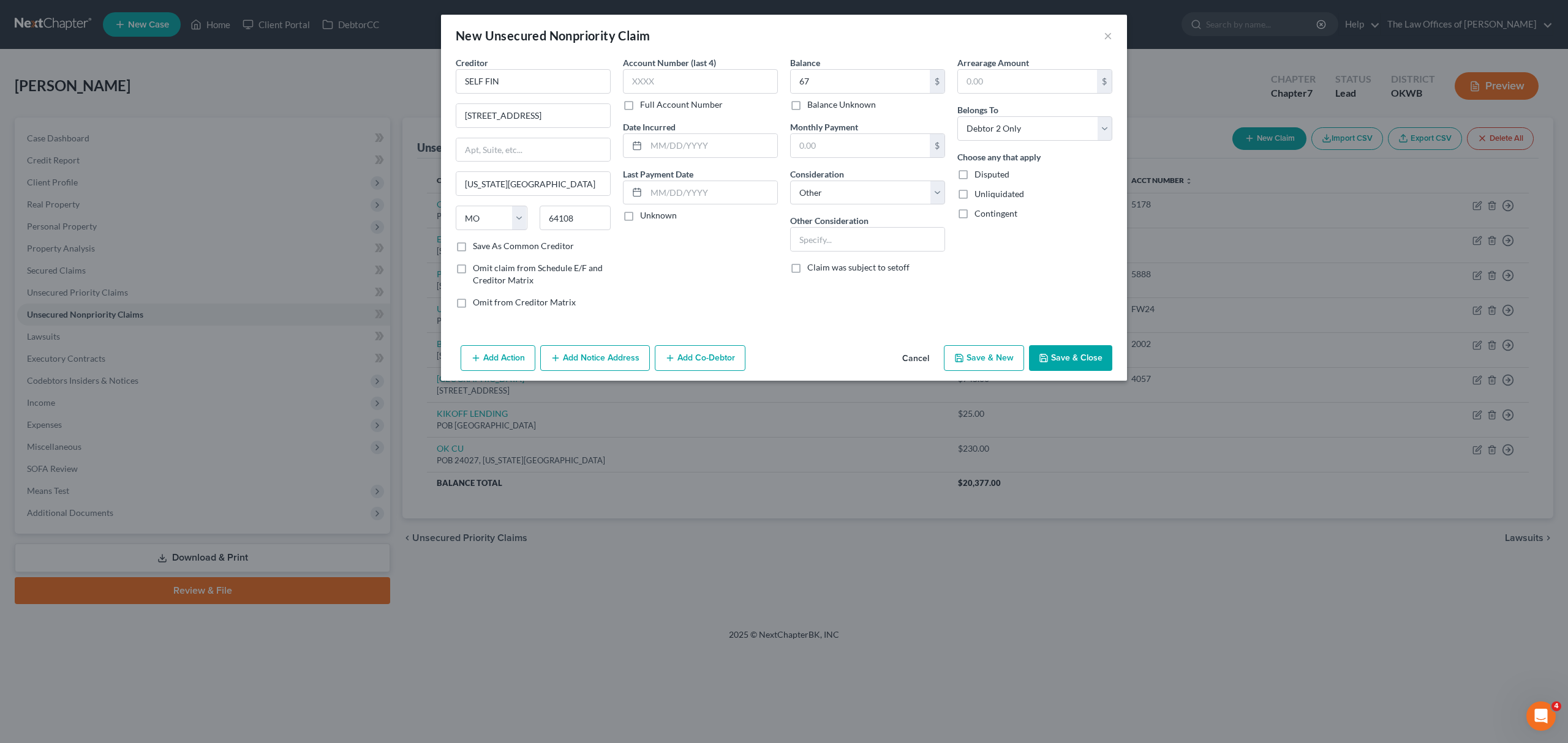
select select "0"
type input "67.00"
type input "0.00"
click at [491, 82] on input "text" at bounding box center [533, 81] width 155 height 25
type input "CAC FIN"
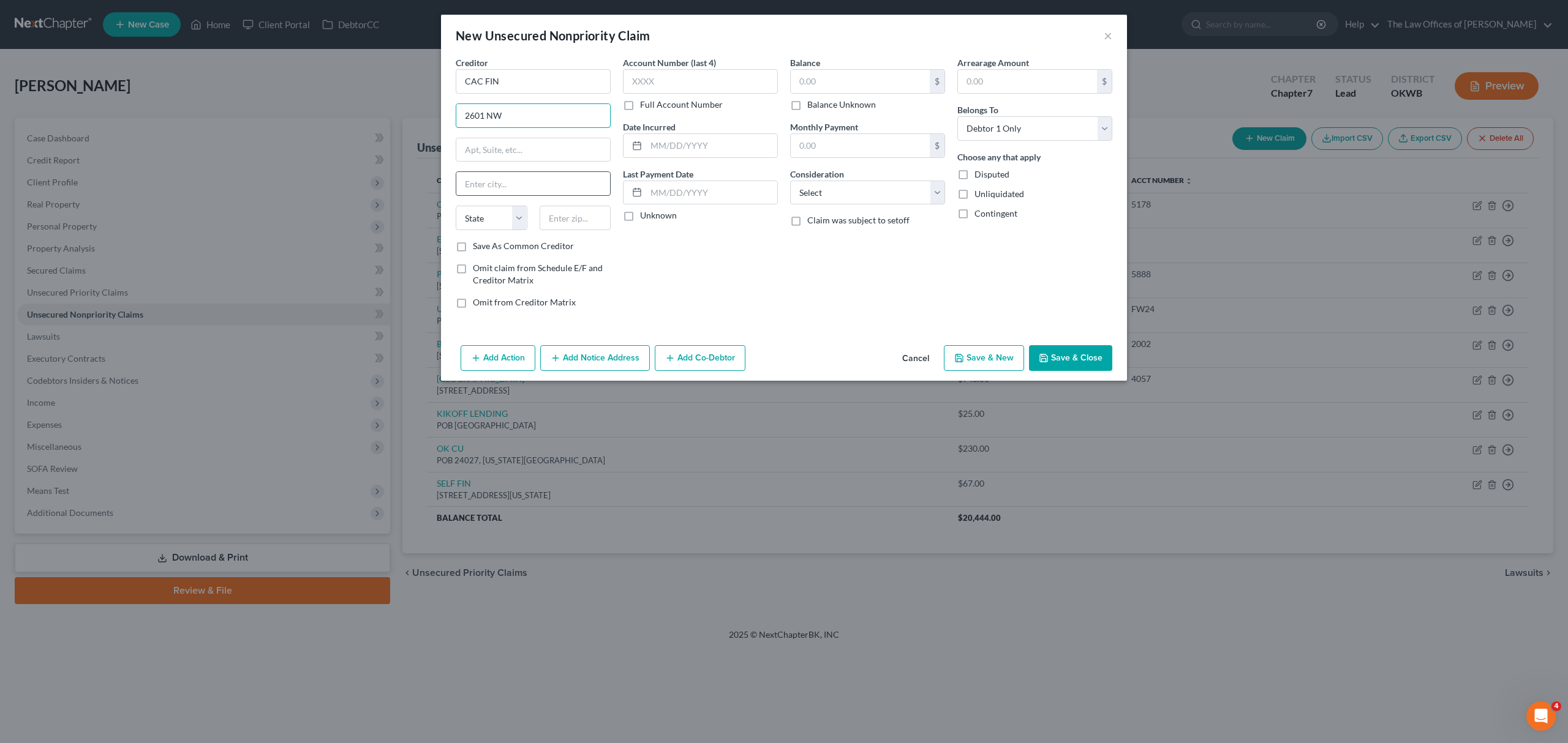
type input "[STREET_ADDRESS]"
click at [571, 219] on input "text" at bounding box center [575, 217] width 72 height 25
type input "73112"
type input "[US_STATE][GEOGRAPHIC_DATA]"
select select "37"
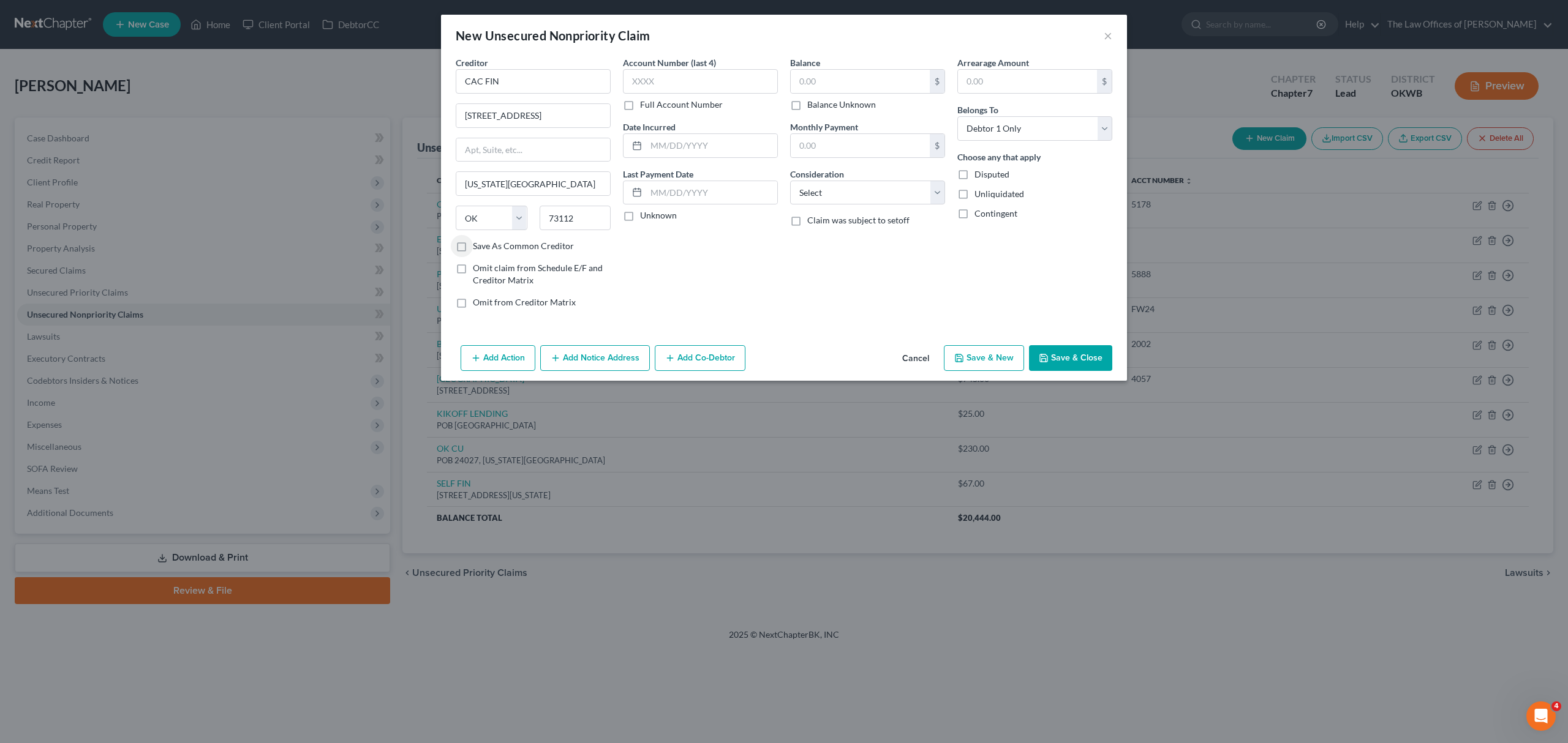
click at [835, 61] on div "Balance $ Balance Unknown Balance Undetermined $ Balance Unknown" at bounding box center [868, 84] width 155 height 55
click at [829, 88] on input "text" at bounding box center [860, 81] width 139 height 23
type input "1,916"
click at [838, 187] on select "Select Cable / Satellite Services Collection Agency Credit Card Debt Debt Couns…" at bounding box center [868, 193] width 155 height 25
select select "1"
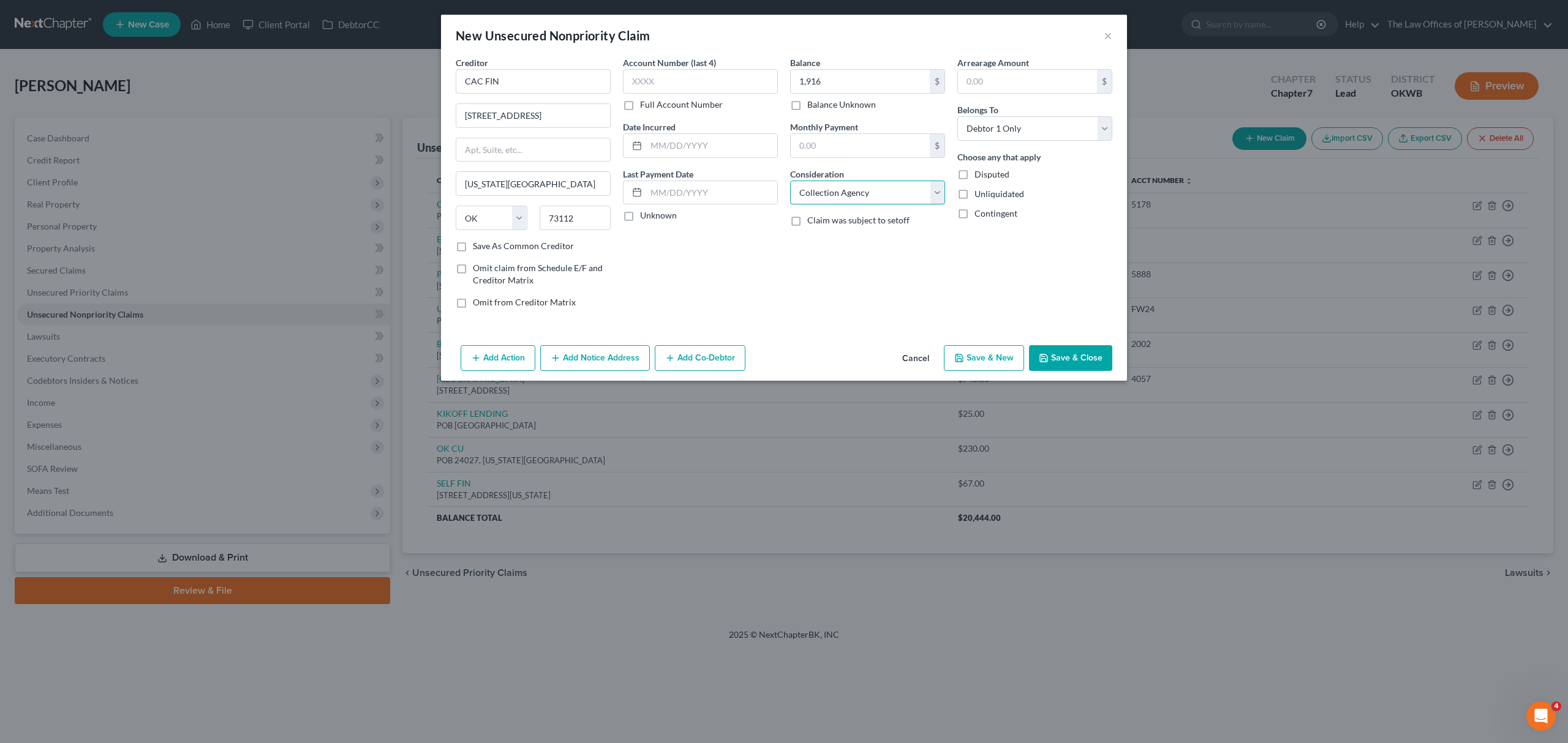
click at [790, 181] on select "Select Cable / Satellite Services Collection Agency Credit Card Debt Debt Couns…" at bounding box center [868, 193] width 155 height 25
click at [1015, 123] on select "Select Debtor 1 Only Debtor 2 Only Debtor 1 And Debtor 2 Only At Least One Of T…" at bounding box center [1035, 129] width 155 height 25
select select "1"
click at [957, 117] on select "Select Debtor 1 Only Debtor 2 Only Debtor 1 And Debtor 2 Only At Least One Of T…" at bounding box center [1035, 129] width 155 height 25
click at [1011, 354] on button "Save & New" at bounding box center [983, 358] width 80 height 26
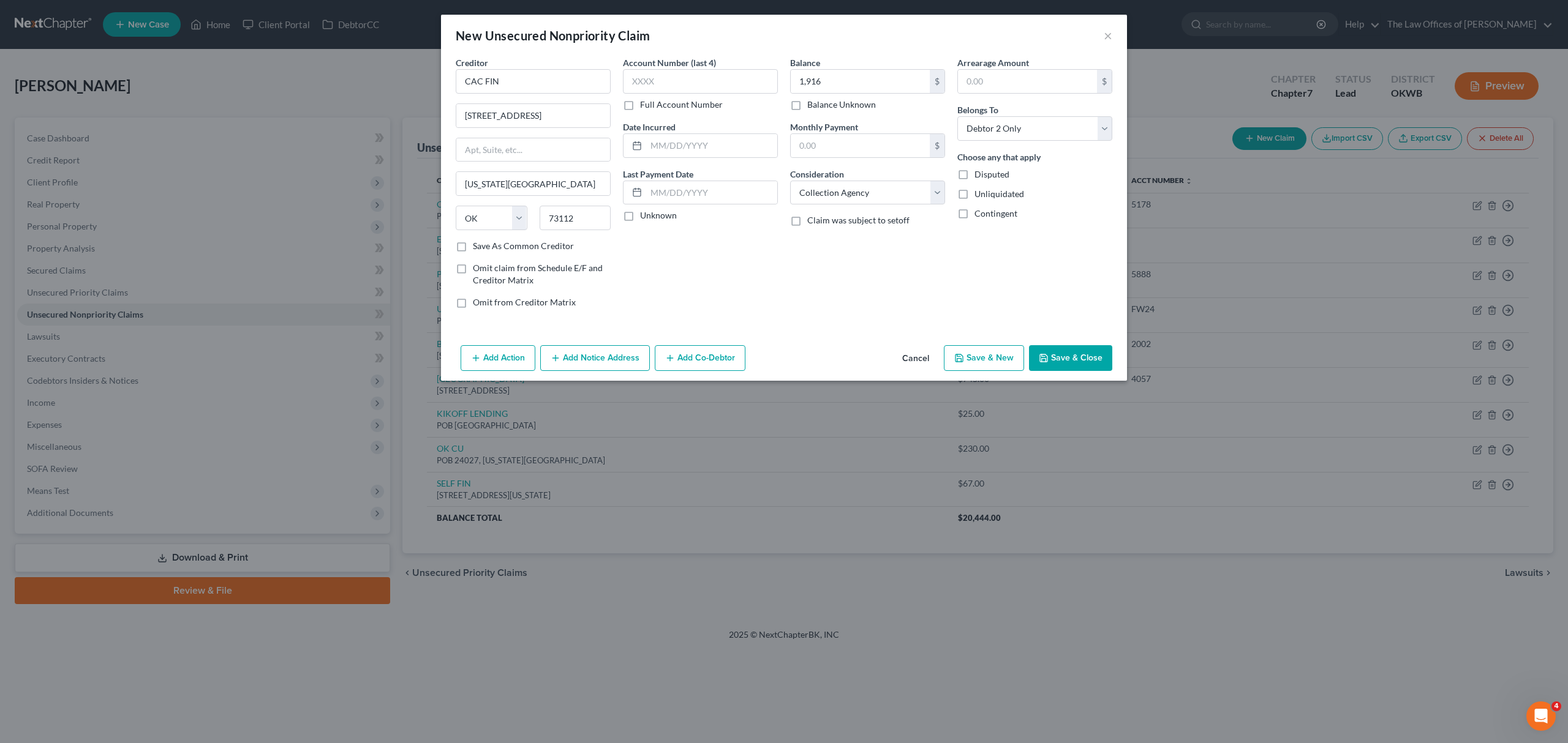
select select "0"
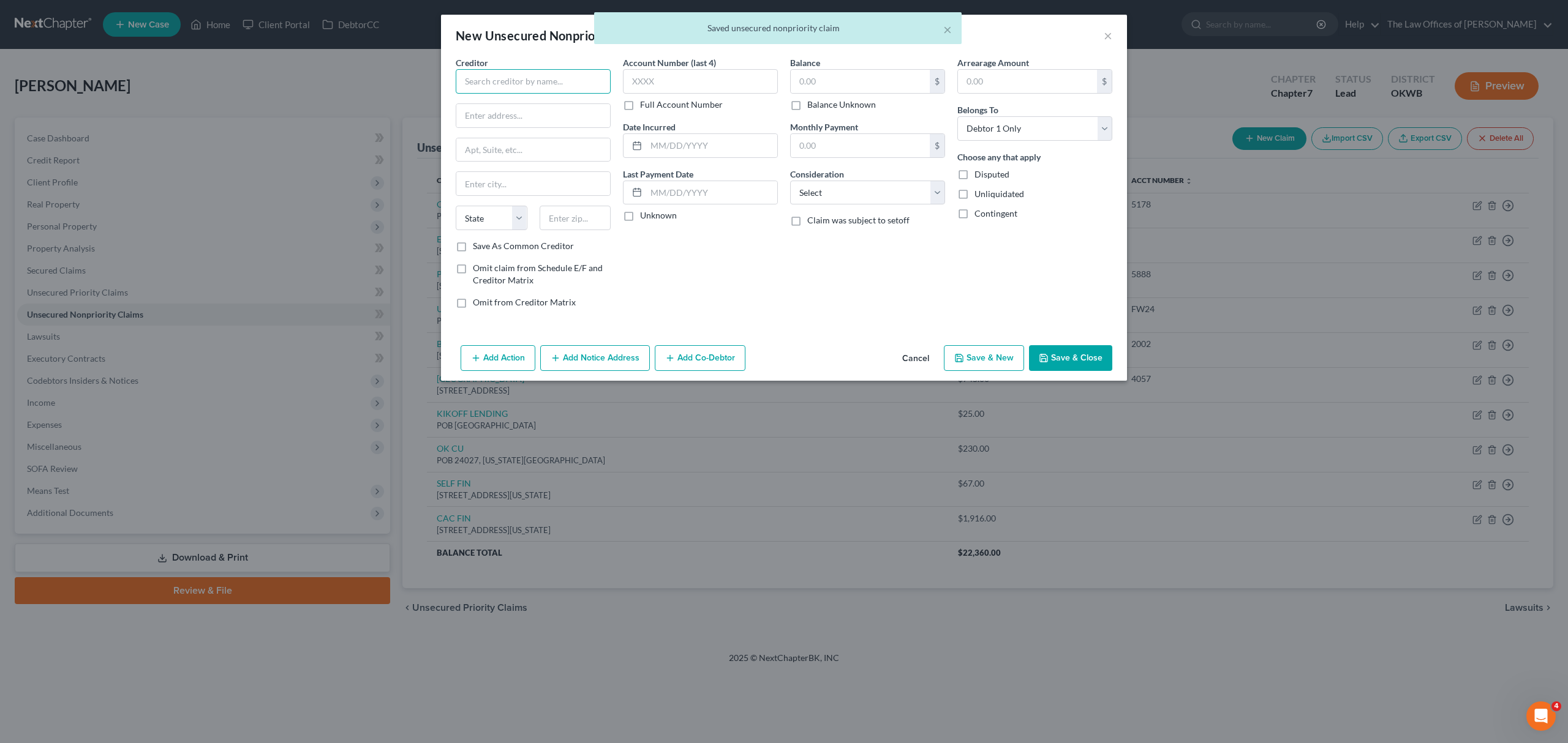
click at [510, 94] on input "text" at bounding box center [533, 81] width 155 height 25
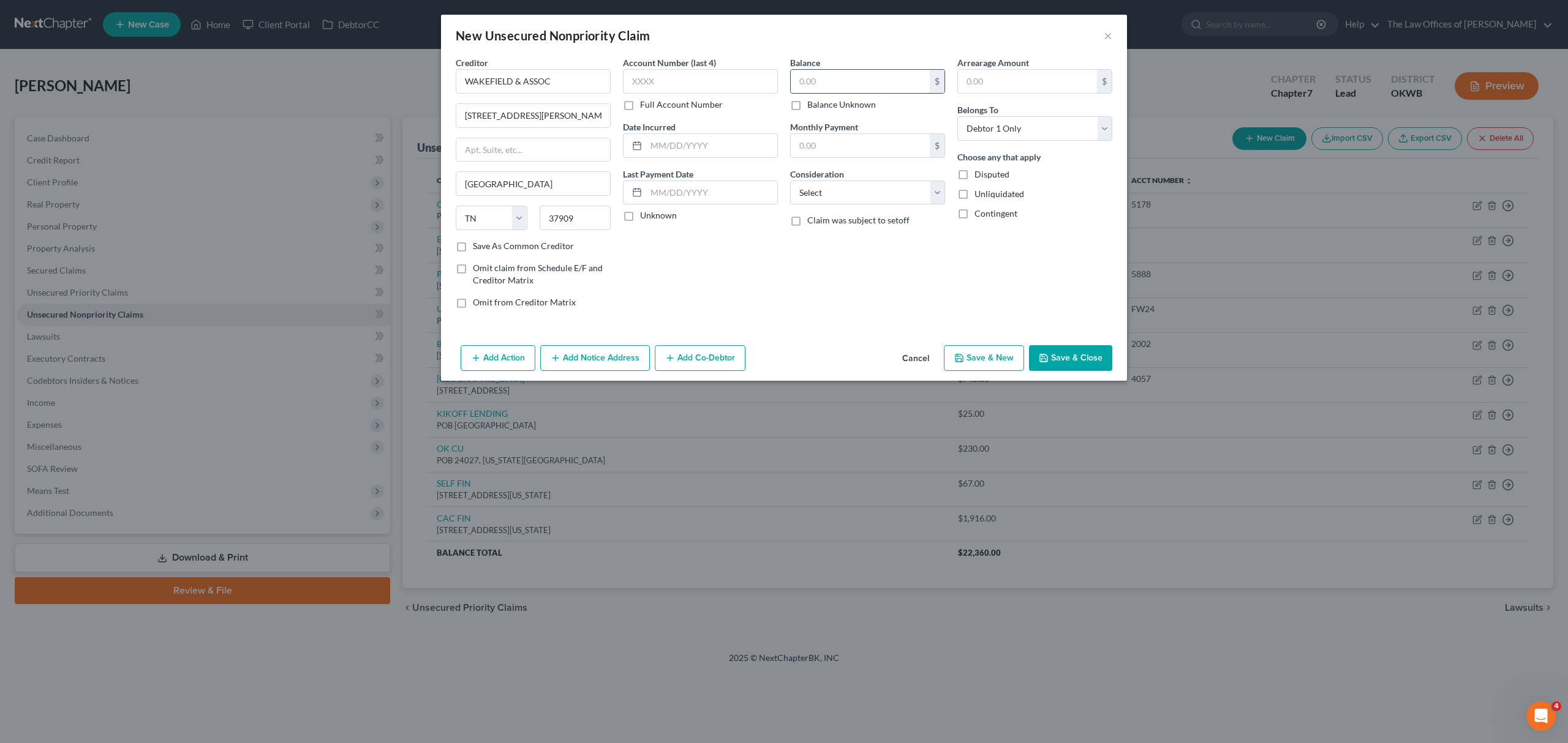
click at [824, 81] on input "text" at bounding box center [860, 81] width 139 height 23
click at [827, 197] on select "Select Cable / Satellite Services Collection Agency Credit Card Debt Debt Couns…" at bounding box center [868, 193] width 155 height 25
click at [790, 181] on select "Select Cable / Satellite Services Collection Agency Credit Card Debt Debt Couns…" at bounding box center [868, 193] width 155 height 25
click at [1031, 121] on select "Select Debtor 1 Only Debtor 2 Only Debtor 1 And Debtor 2 Only At Least One Of T…" at bounding box center [1035, 129] width 155 height 25
click at [957, 117] on select "Select Debtor 1 Only Debtor 2 Only Debtor 1 And Debtor 2 Only At Least One Of T…" at bounding box center [1035, 129] width 155 height 25
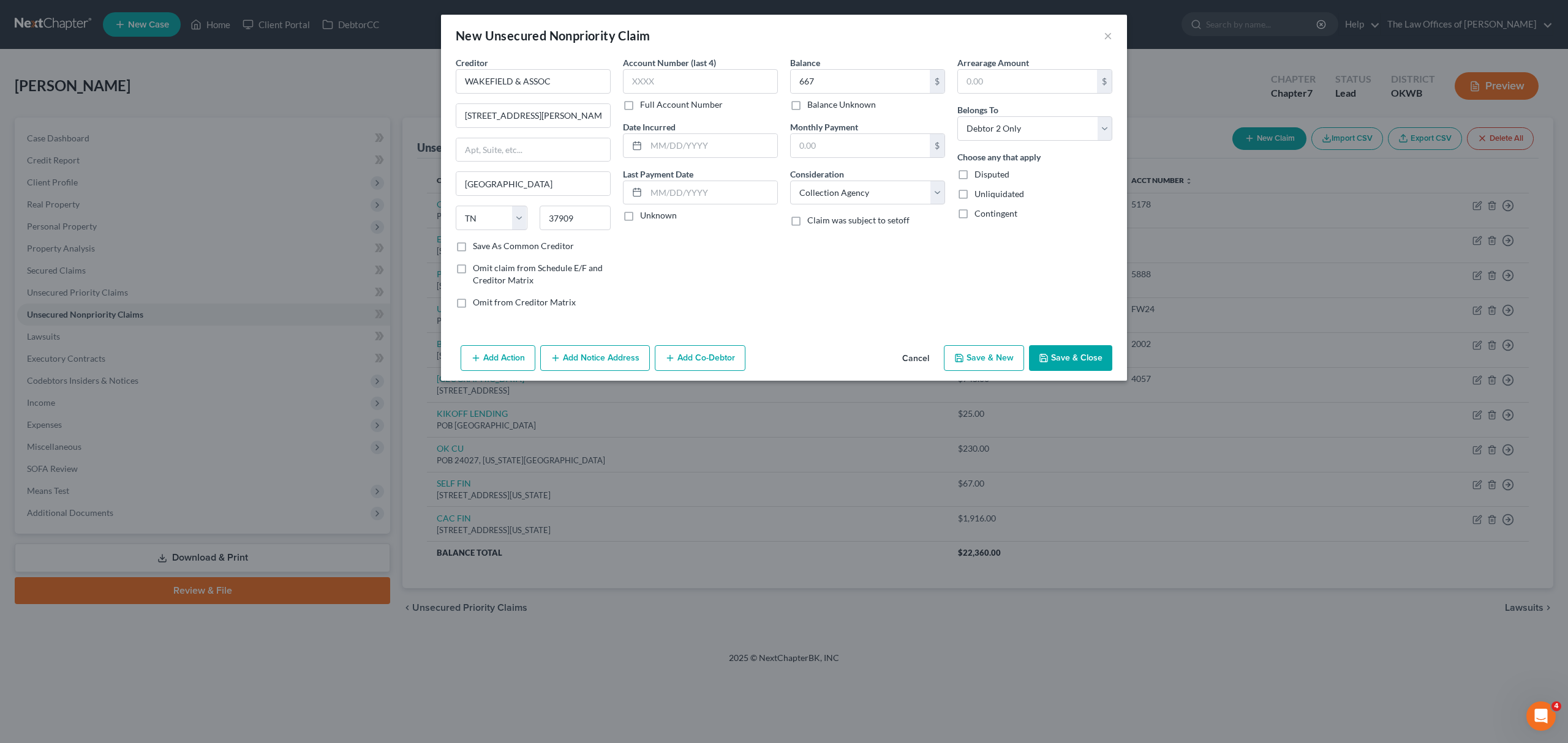
click at [1014, 350] on button "Save & New" at bounding box center [983, 358] width 80 height 26
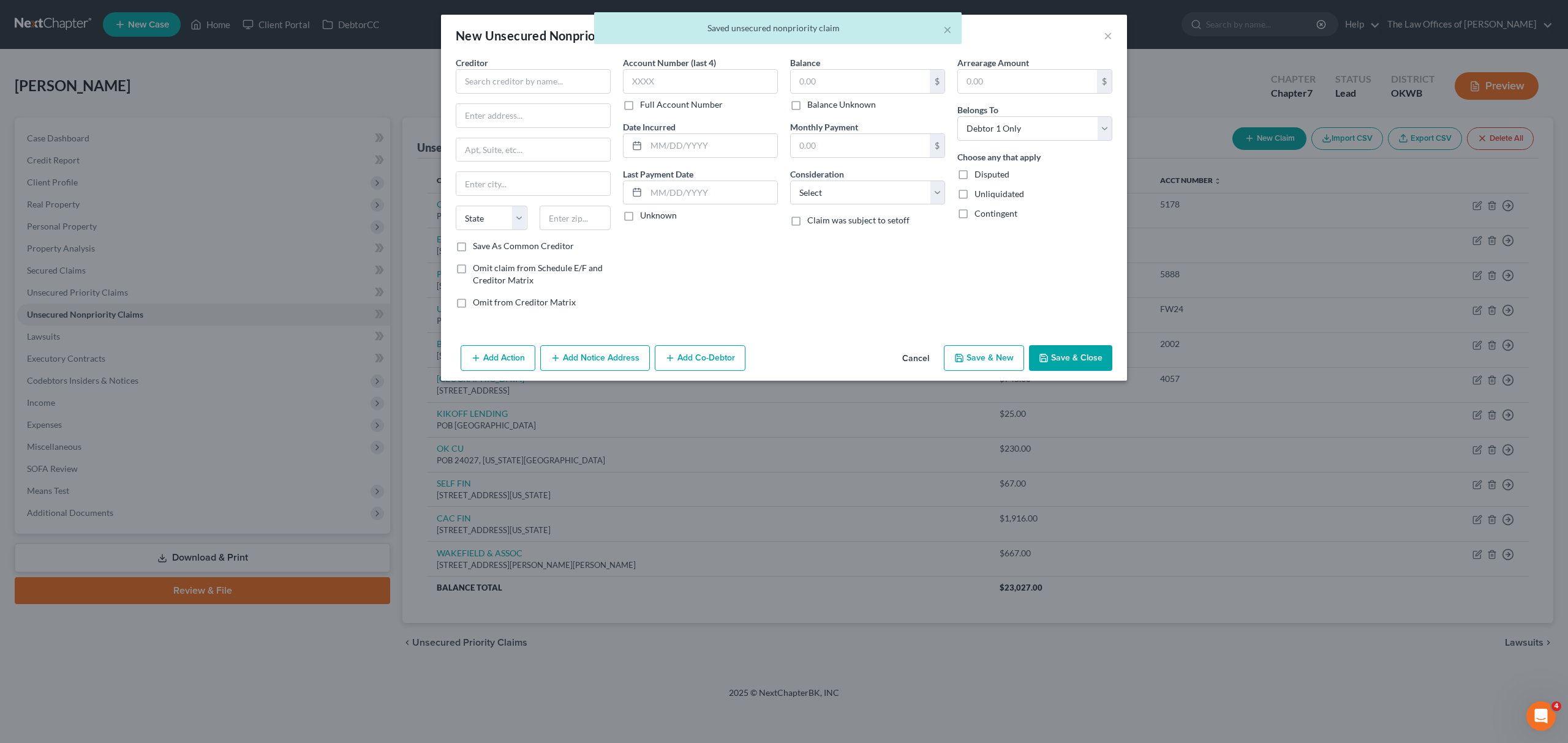
click at [1110, 37] on div "× Saved unsecured nonpriority claim" at bounding box center [778, 31] width 1568 height 38
click at [1108, 37] on div "× Saved unsecured nonpriority claim" at bounding box center [778, 31] width 1568 height 38
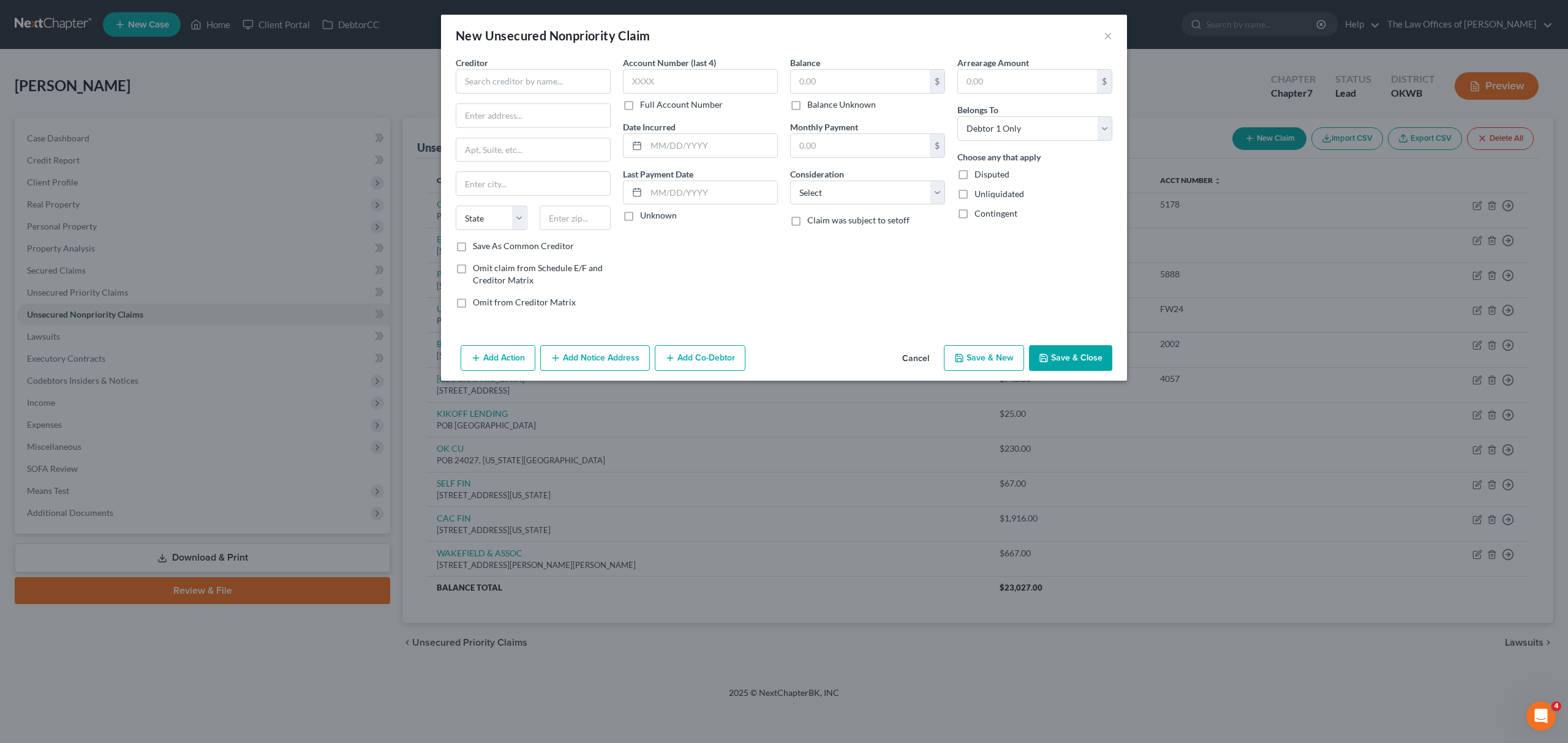
click at [1101, 35] on div "New Unsecured Nonpriority Claim ×" at bounding box center [783, 35] width 686 height 42
click at [1106, 37] on button "×" at bounding box center [1108, 35] width 9 height 14
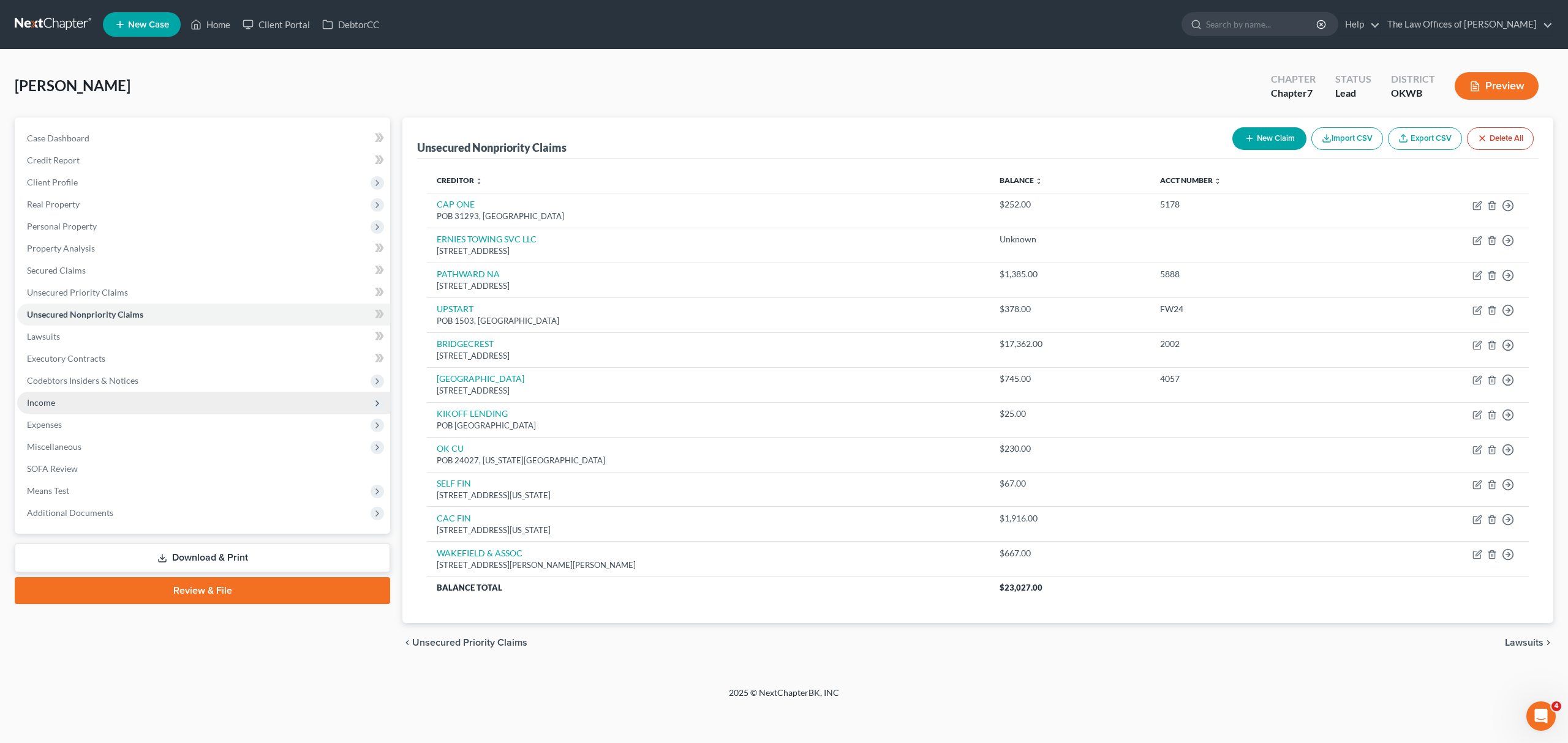
click at [69, 407] on span "Income" at bounding box center [204, 403] width 373 height 22
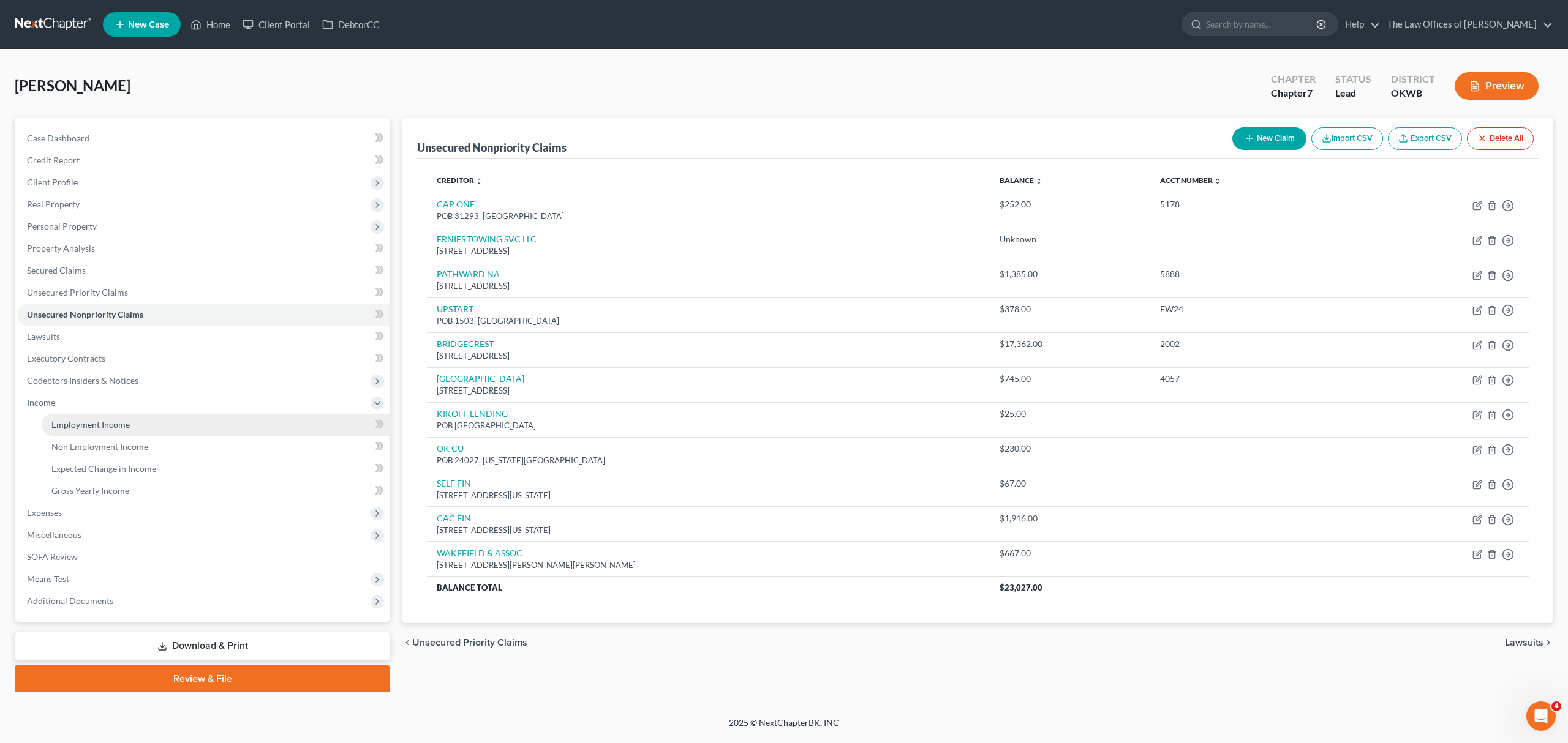
click at [143, 428] on link "Employment Income" at bounding box center [216, 425] width 349 height 22
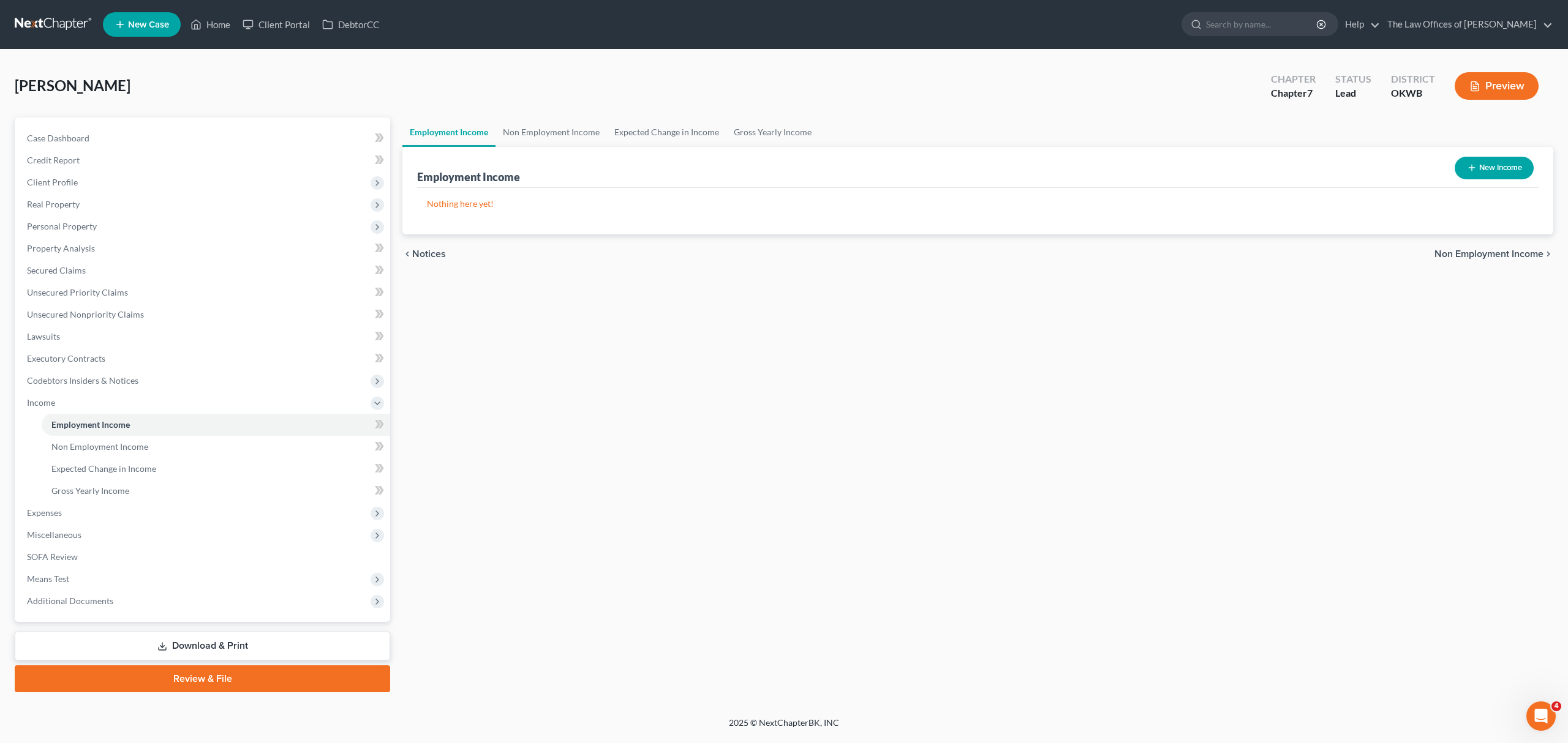
click at [1484, 169] on button "New Income" at bounding box center [1494, 168] width 79 height 23
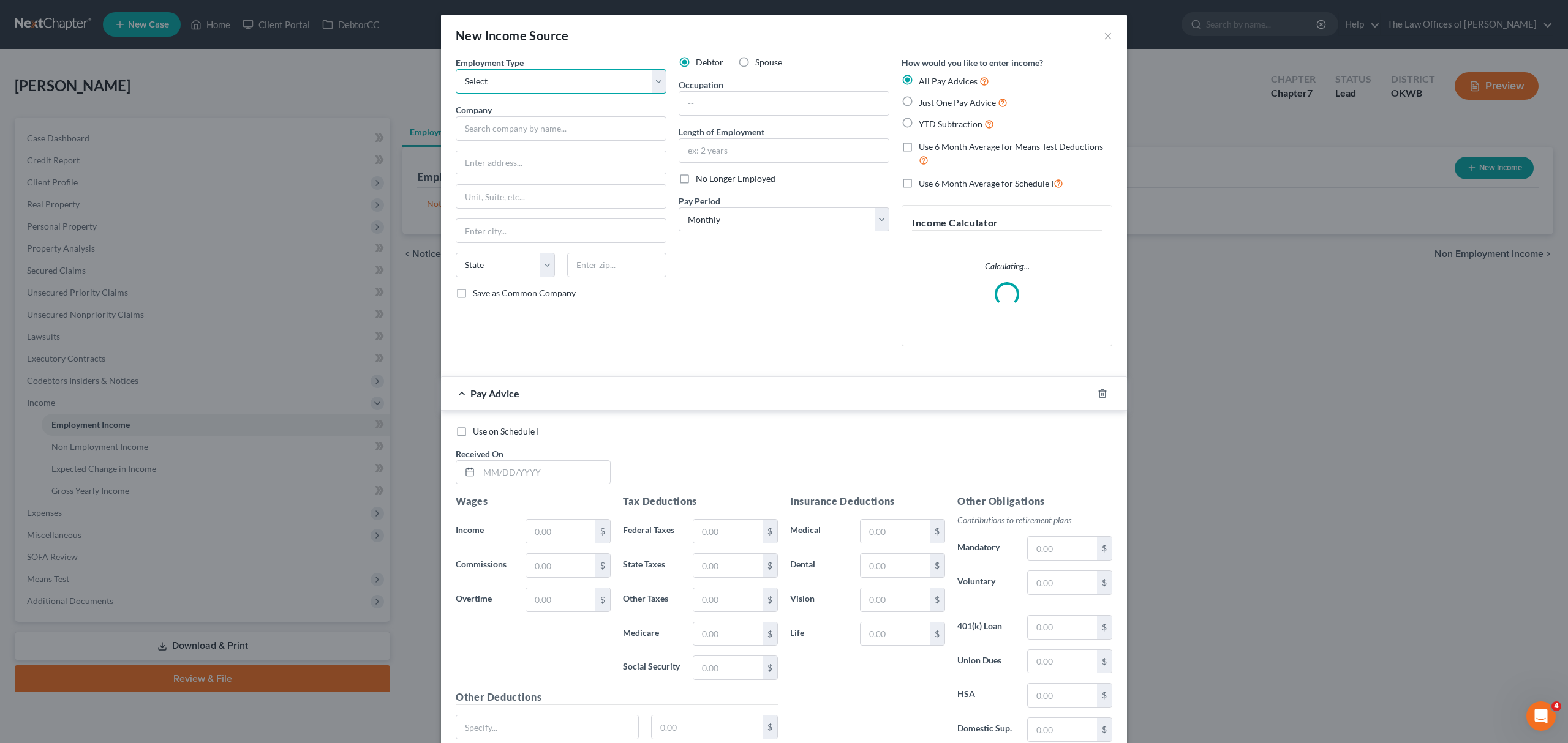
click at [498, 84] on select "Select Full or [DEMOGRAPHIC_DATA] Employment Self Employment" at bounding box center [561, 81] width 210 height 25
click at [456, 69] on select "Select Full or [DEMOGRAPHIC_DATA] Employment Self Employment" at bounding box center [561, 81] width 210 height 25
click at [500, 135] on input "text" at bounding box center [561, 129] width 210 height 25
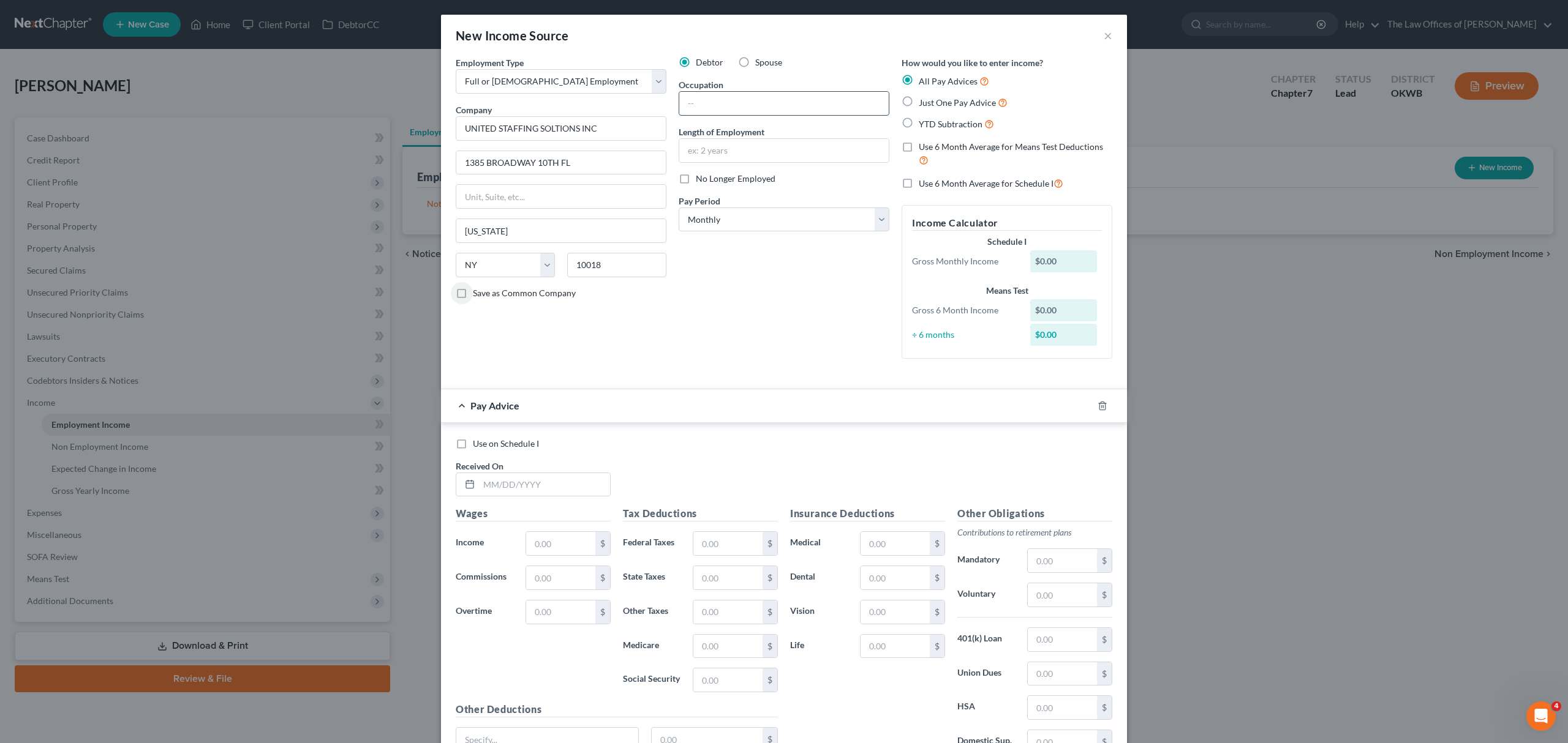
click at [687, 106] on input "text" at bounding box center [784, 103] width 210 height 23
click at [934, 103] on span "Just One Pay Advice" at bounding box center [957, 102] width 78 height 10
click at [931, 103] on input "Just One Pay Advice" at bounding box center [927, 99] width 8 height 8
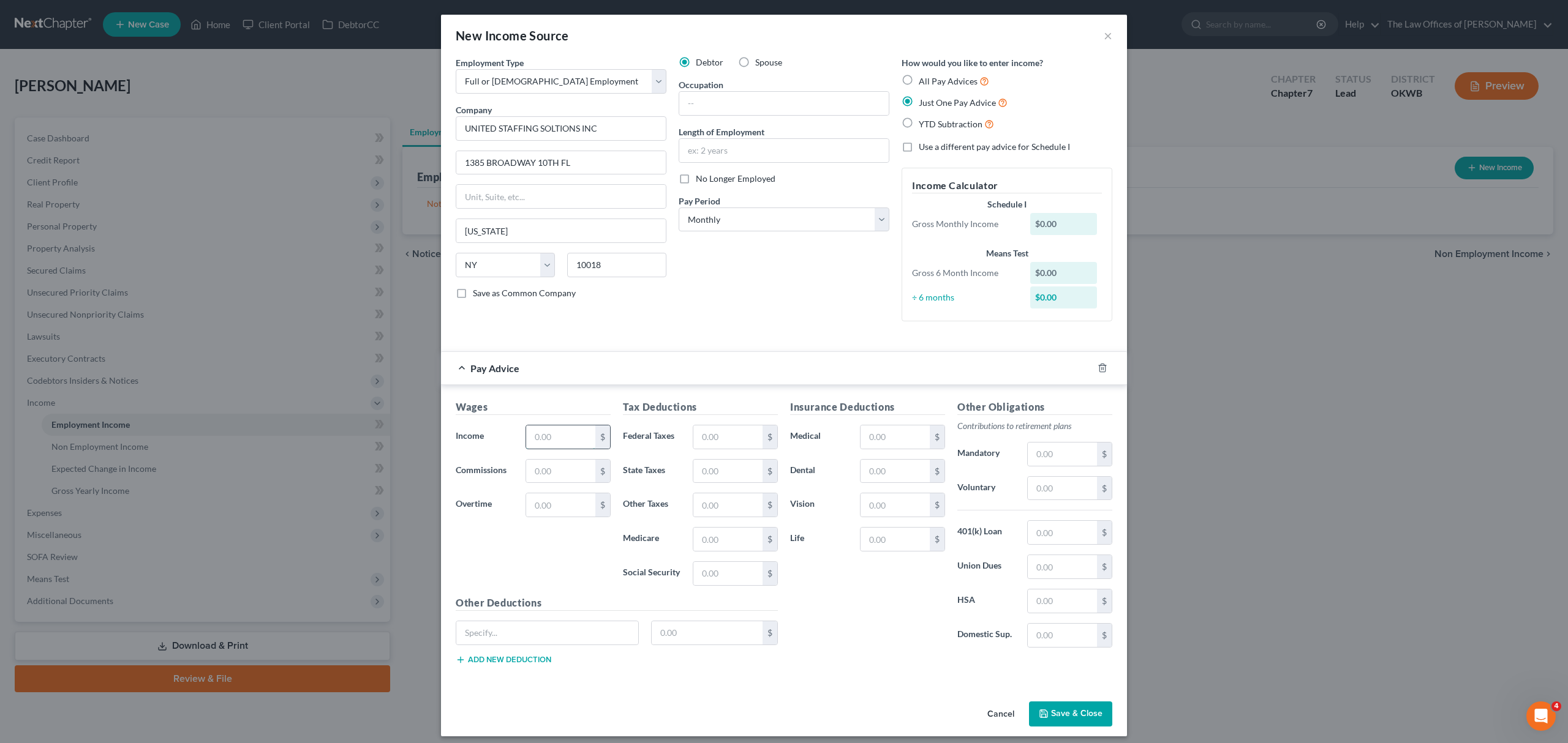
click at [572, 436] on input "text" at bounding box center [560, 436] width 69 height 23
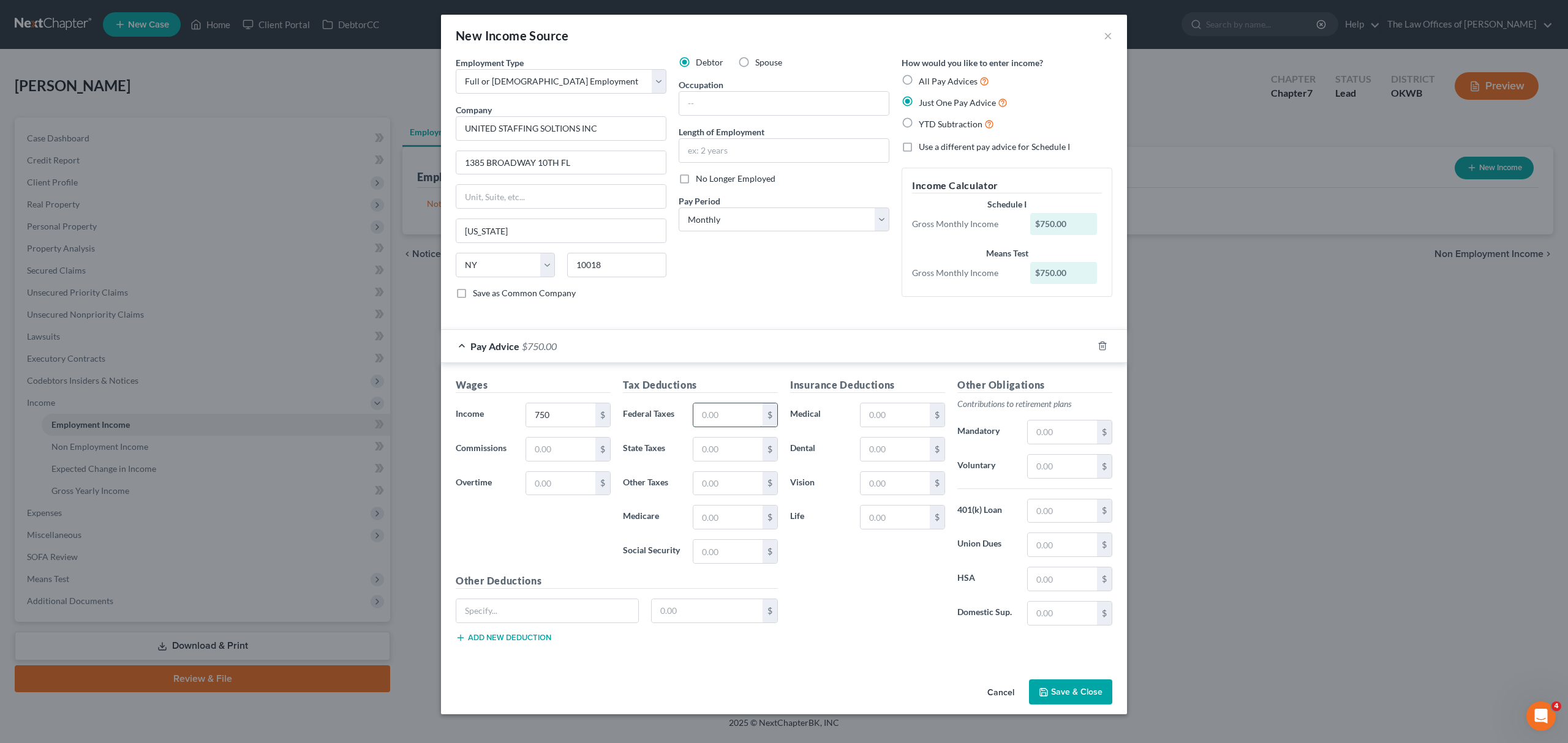
click at [743, 423] on input "text" at bounding box center [727, 415] width 69 height 23
click at [697, 452] on input "text" at bounding box center [727, 449] width 69 height 23
click at [718, 452] on input "text" at bounding box center [727, 449] width 69 height 23
click at [700, 520] on input "text" at bounding box center [727, 517] width 69 height 23
click at [694, 551] on input "text" at bounding box center [727, 551] width 69 height 23
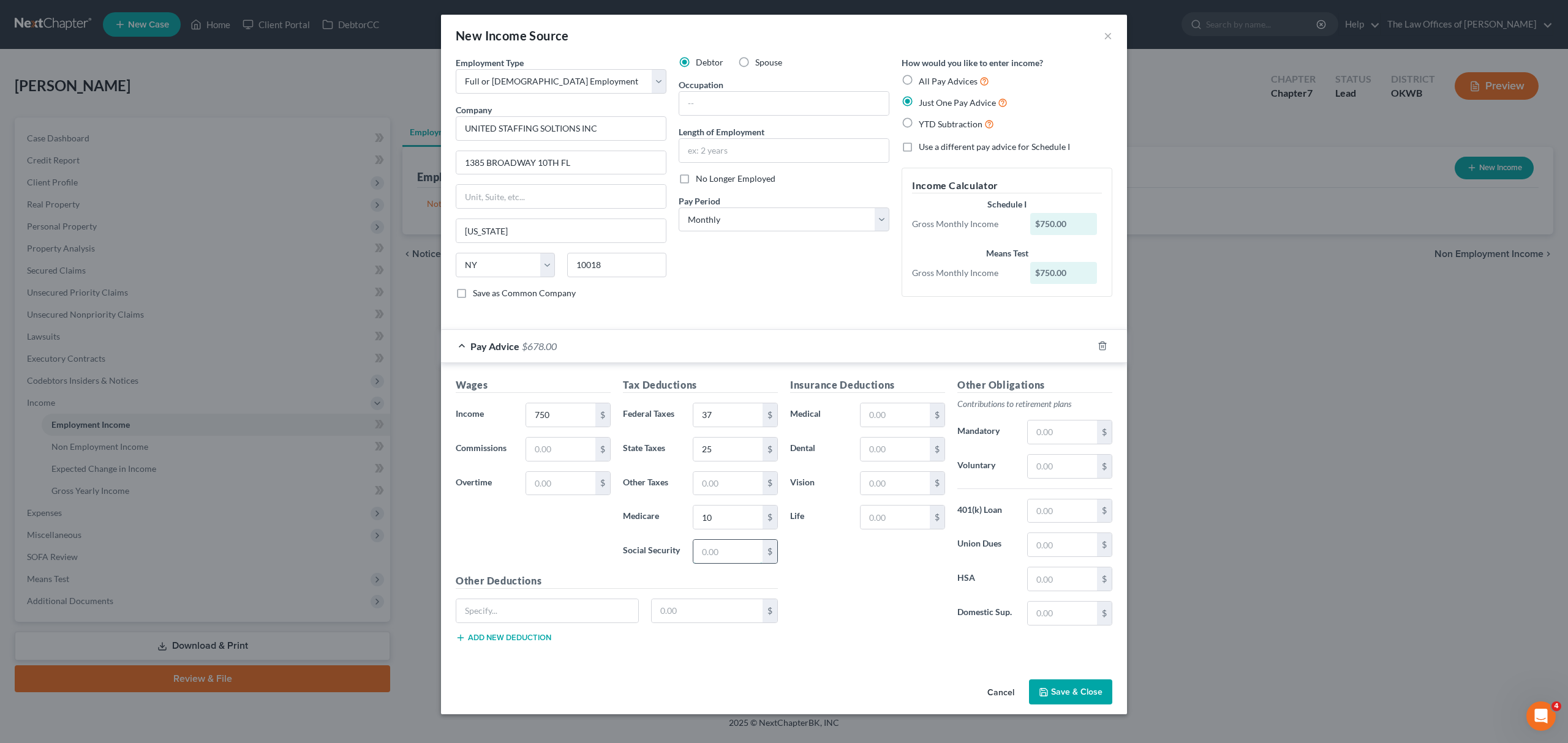
click at [706, 551] on input "text" at bounding box center [727, 551] width 69 height 23
click at [1047, 689] on button "Save & Close" at bounding box center [1070, 693] width 84 height 26
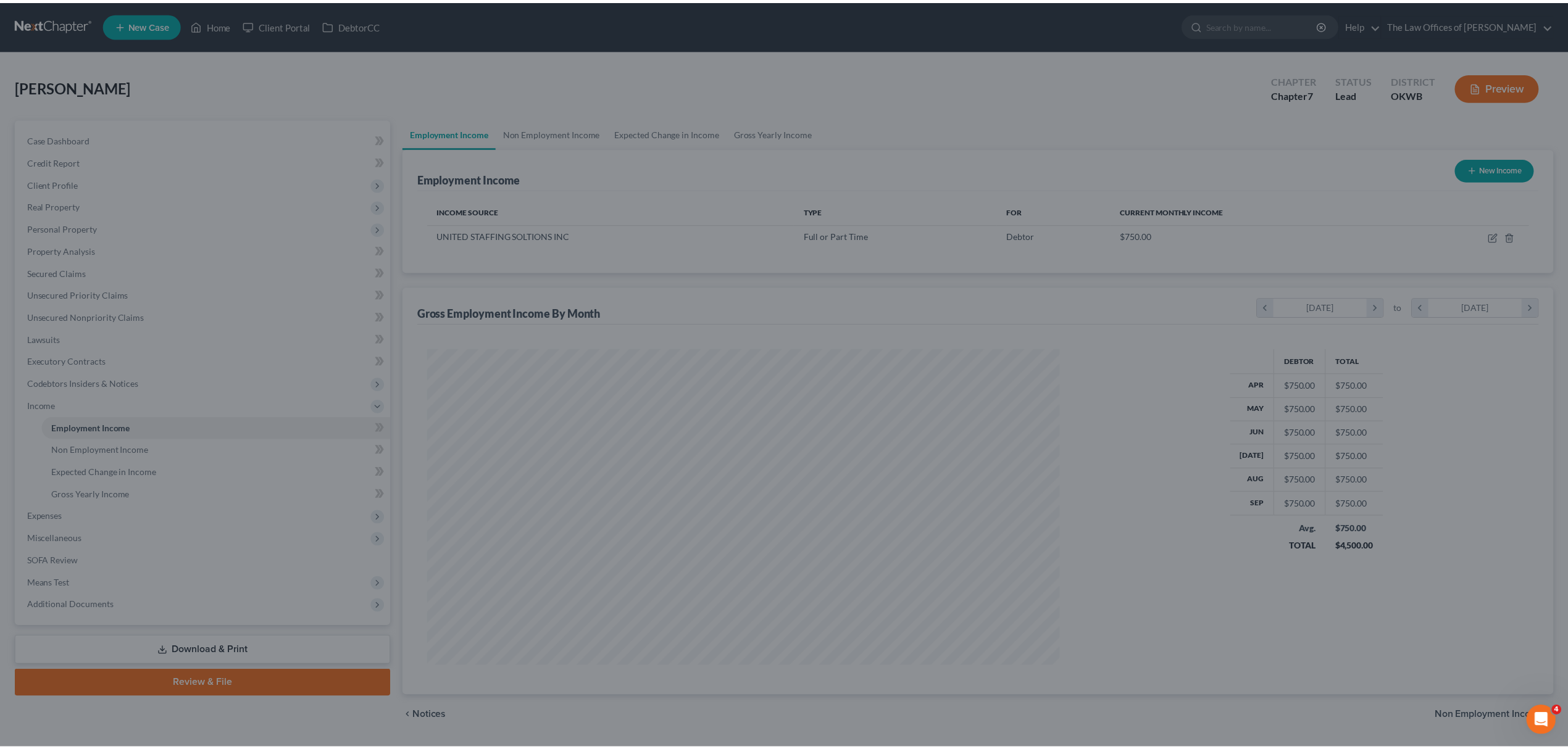
scroll to position [316, 657]
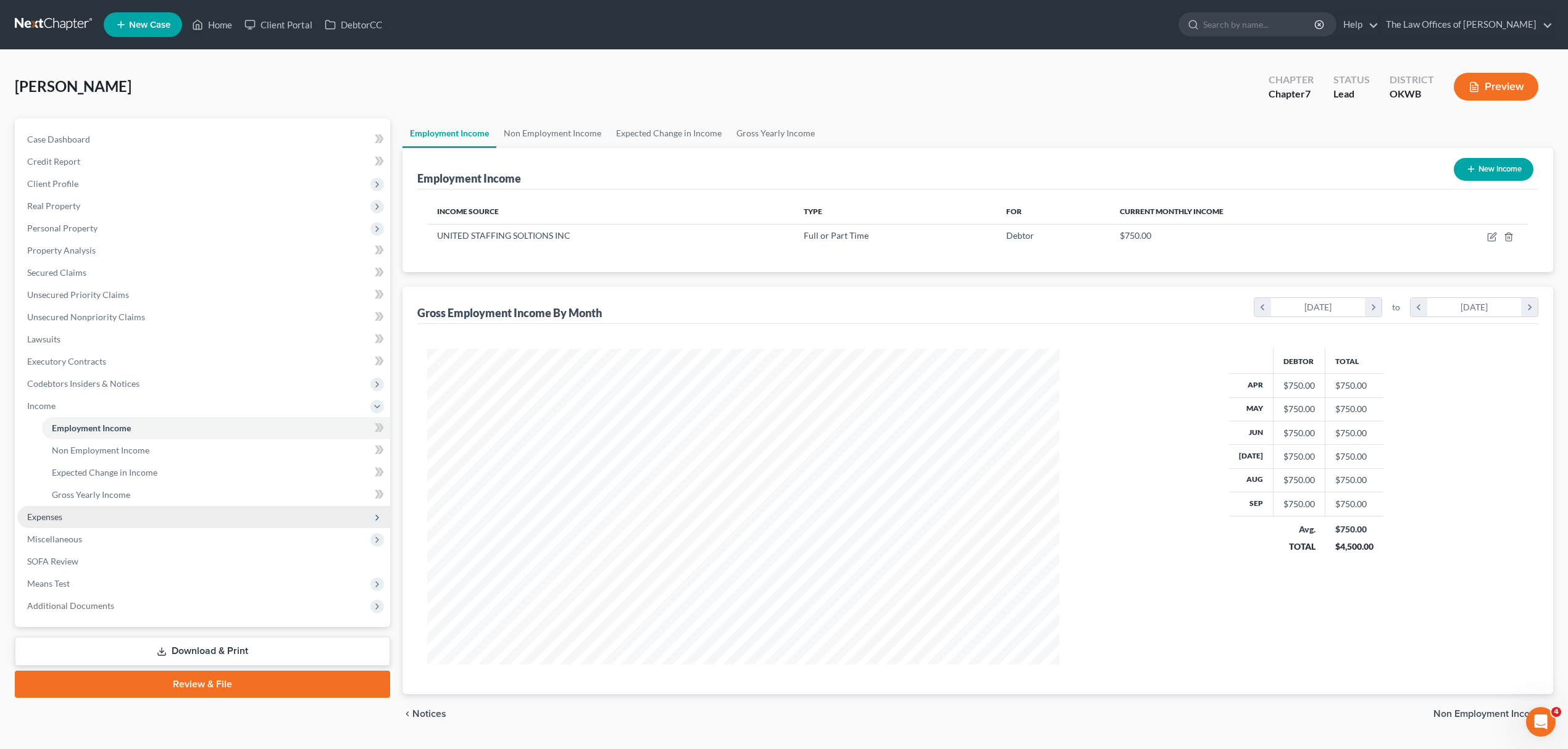
click at [75, 520] on span "Expenses" at bounding box center [204, 517] width 373 height 22
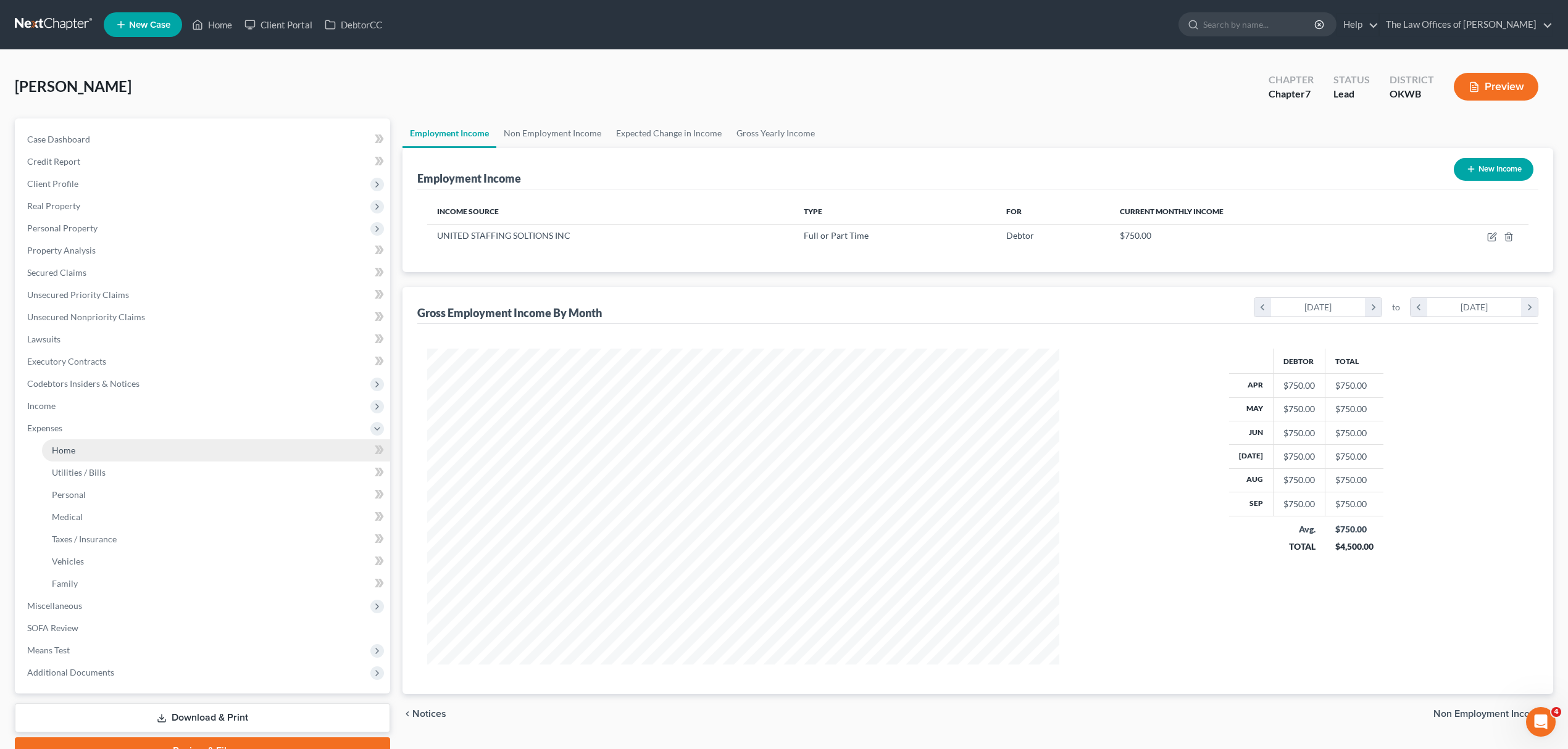
click at [167, 452] on link "Home" at bounding box center [216, 451] width 348 height 22
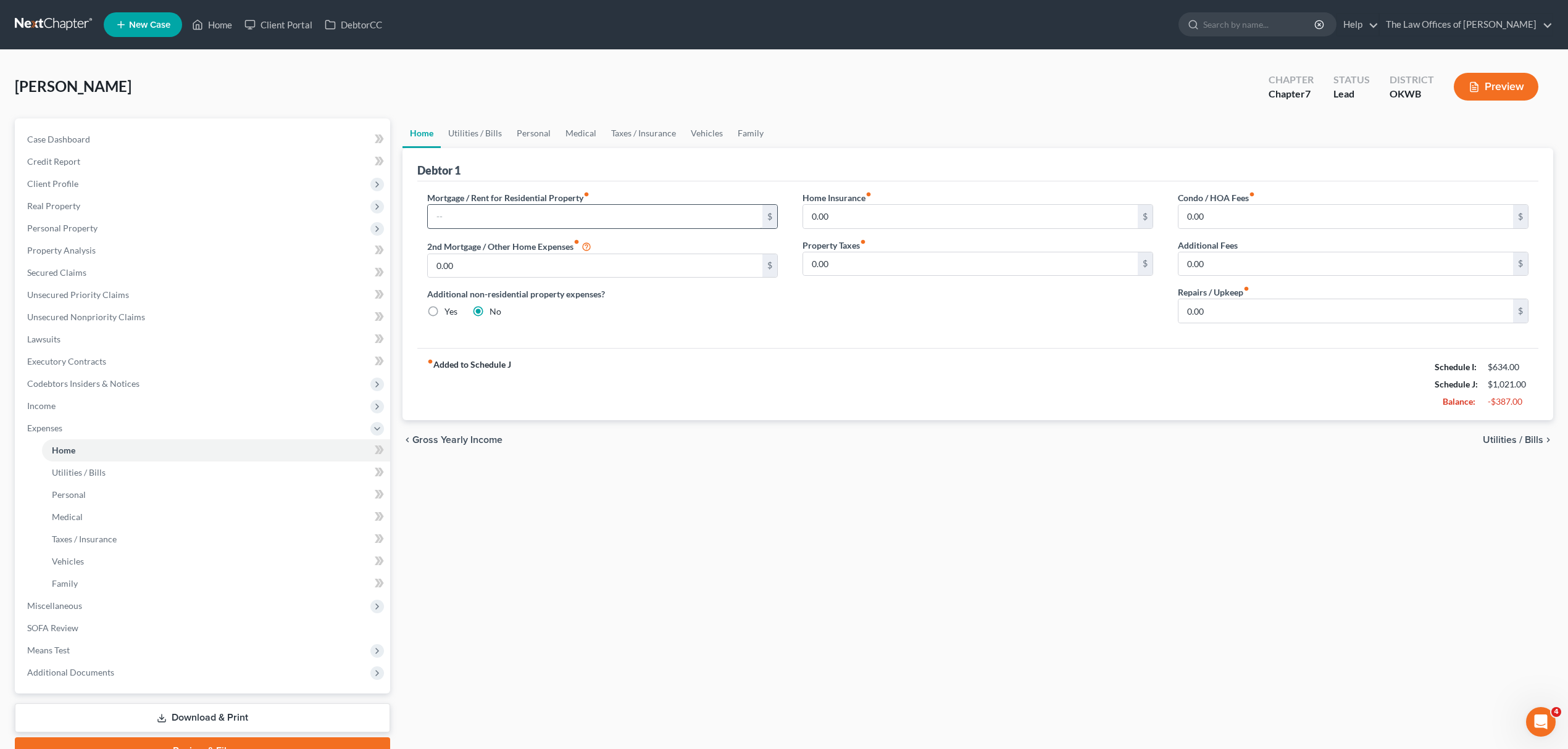
drag, startPoint x: 491, startPoint y: 232, endPoint x: 492, endPoint y: 222, distance: 10.0
click at [491, 231] on div "Mortgage / Rent for Residential Property fiber_manual_record $ 2nd Mortgage / O…" at bounding box center [602, 262] width 375 height 142
click at [491, 218] on input "text" at bounding box center [595, 216] width 334 height 23
click at [485, 137] on link "Utilities / Bills" at bounding box center [475, 133] width 69 height 29
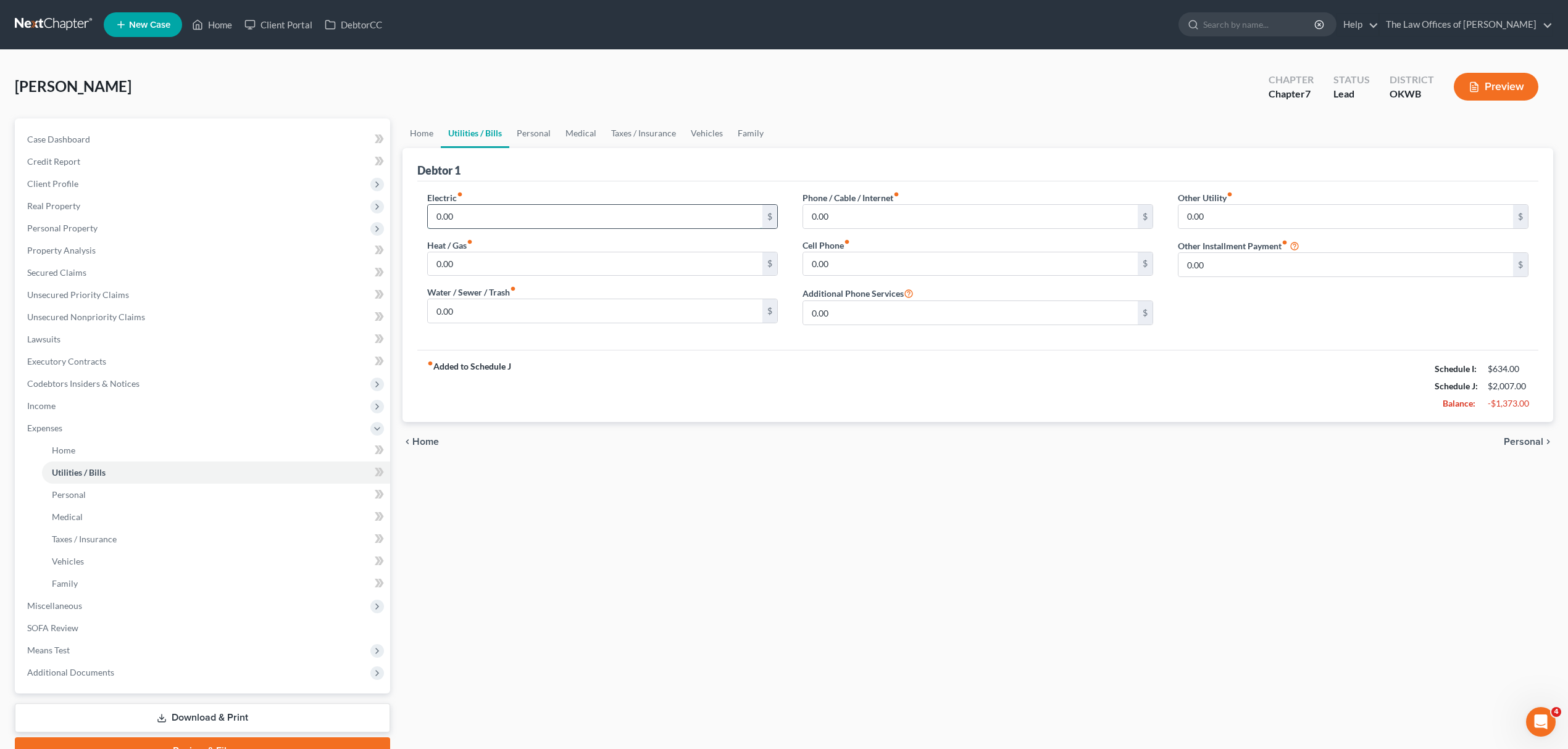
click at [467, 212] on input "0.00" at bounding box center [595, 216] width 334 height 23
click at [485, 314] on input "0.00" at bounding box center [595, 311] width 334 height 23
click at [828, 215] on input "0.00" at bounding box center [970, 216] width 334 height 23
drag, startPoint x: 833, startPoint y: 217, endPoint x: 779, endPoint y: 216, distance: 54.0
click at [779, 216] on div "Electric fiber_manual_record 184 $ Heat / Gas fiber_manual_record 0.00 $ Water …" at bounding box center [978, 263] width 1126 height 143
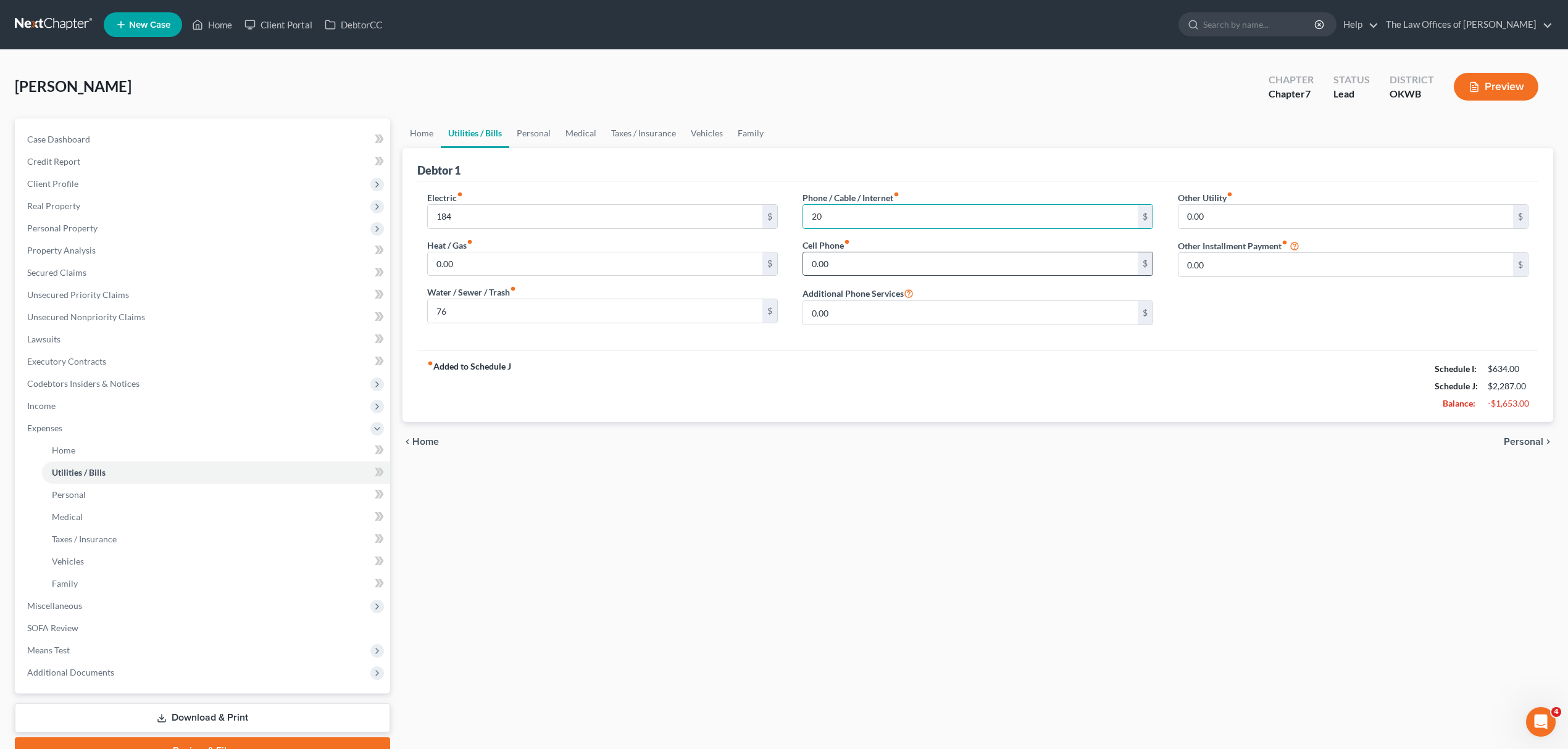
click at [828, 265] on input "0.00" at bounding box center [970, 264] width 334 height 23
click at [525, 133] on link "Personal" at bounding box center [534, 133] width 49 height 29
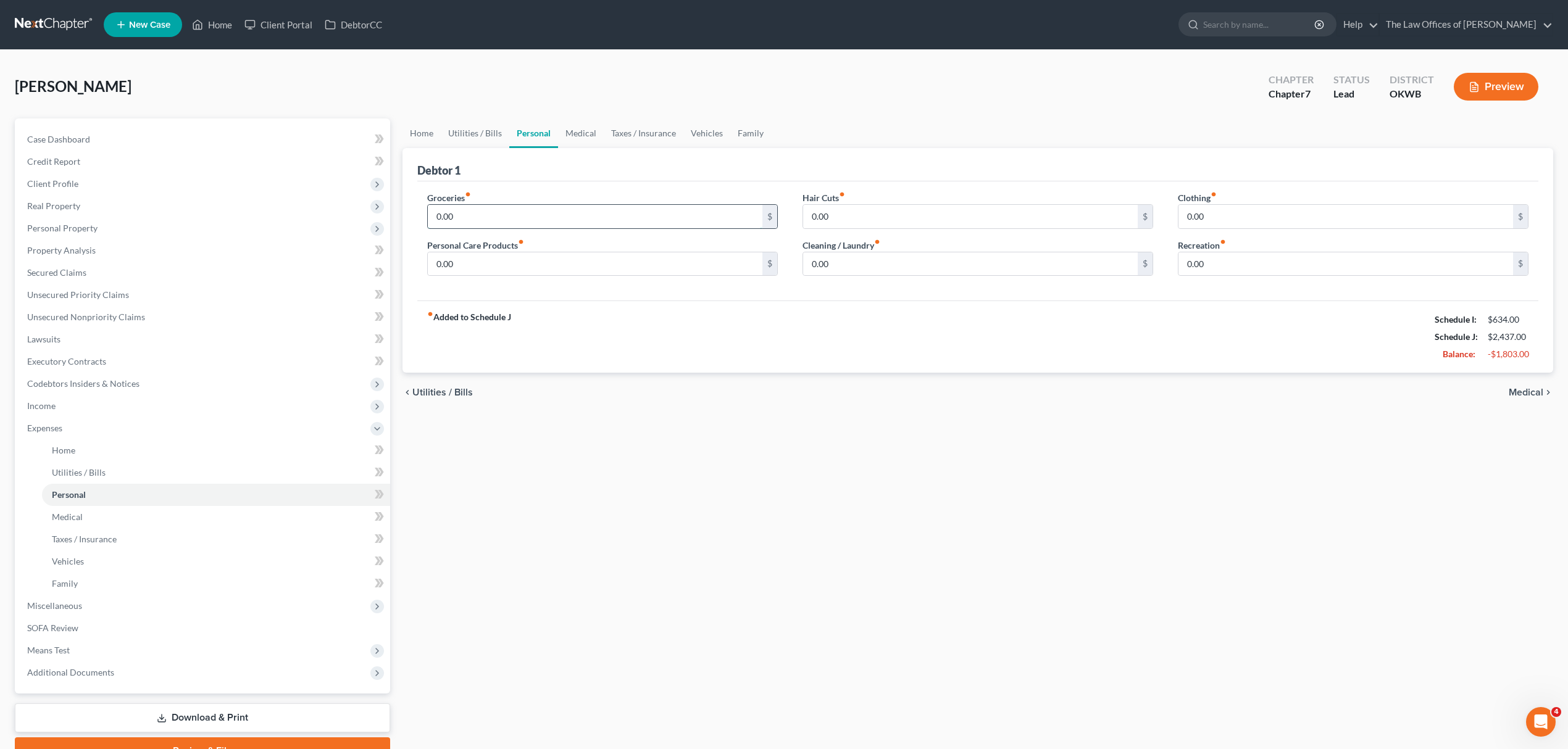
click at [478, 208] on input "0.00" at bounding box center [595, 216] width 334 height 23
click at [704, 129] on link "Vehicles" at bounding box center [706, 133] width 47 height 29
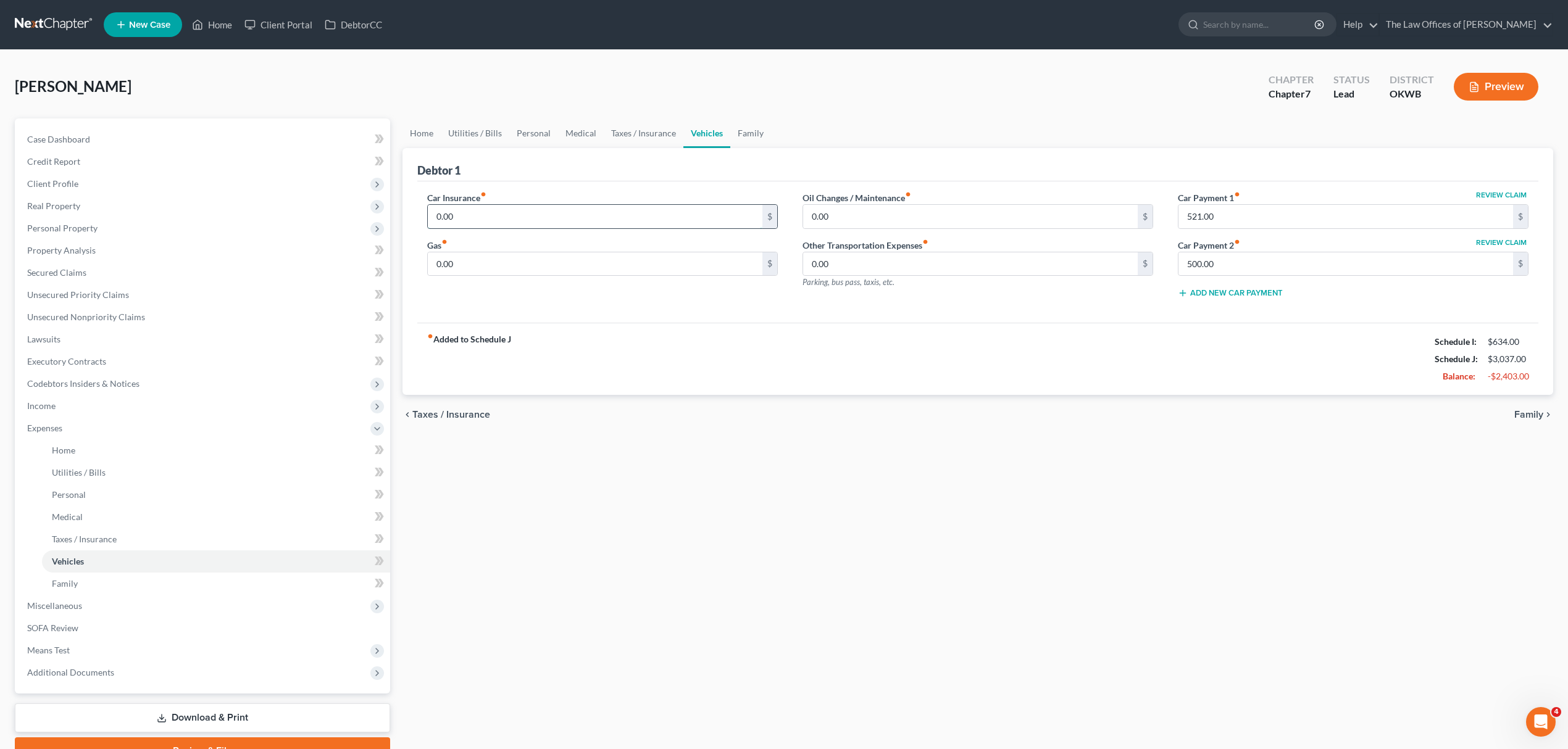
click at [515, 225] on input "0.00" at bounding box center [595, 216] width 334 height 23
click at [479, 212] on input "0.00" at bounding box center [595, 216] width 334 height 23
drag, startPoint x: 479, startPoint y: 212, endPoint x: 395, endPoint y: 212, distance: 84.0
click at [395, 212] on div "Petition Navigation Case Dashboard Payments Invoices Payments Payments Credit R…" at bounding box center [784, 441] width 1551 height 646
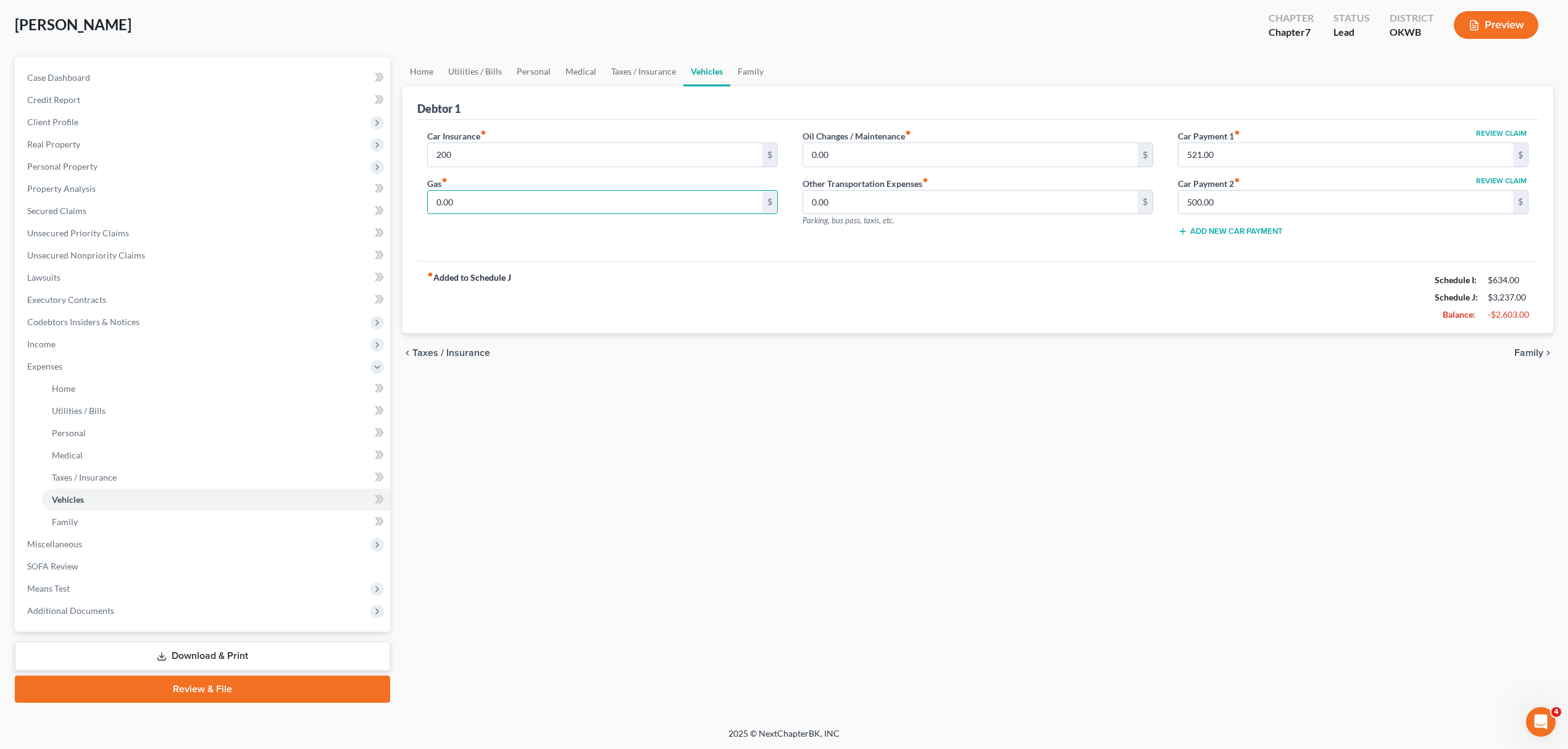
click at [223, 658] on link "Download & Print" at bounding box center [202, 656] width 375 height 29
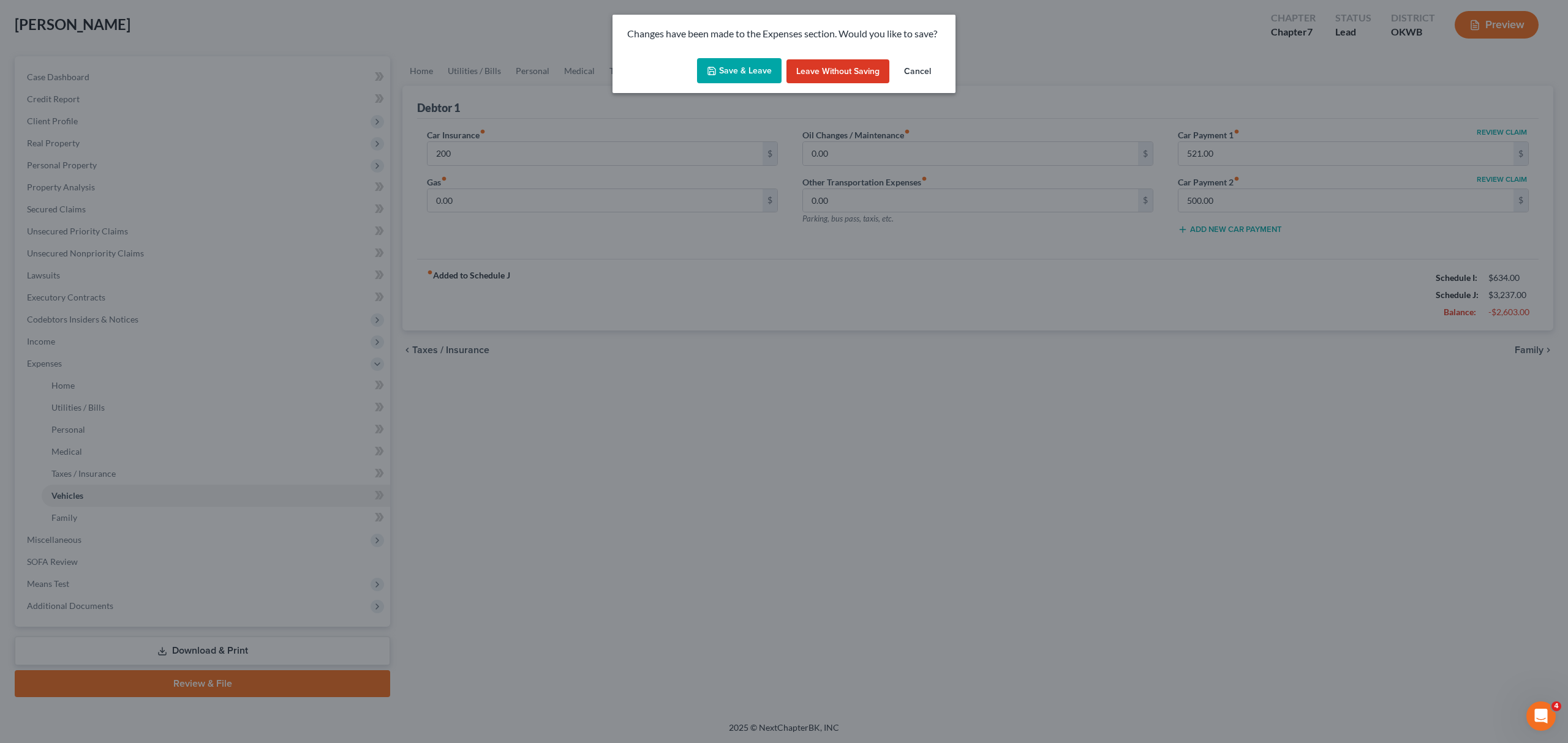
click at [910, 67] on button "Cancel" at bounding box center [917, 72] width 47 height 25
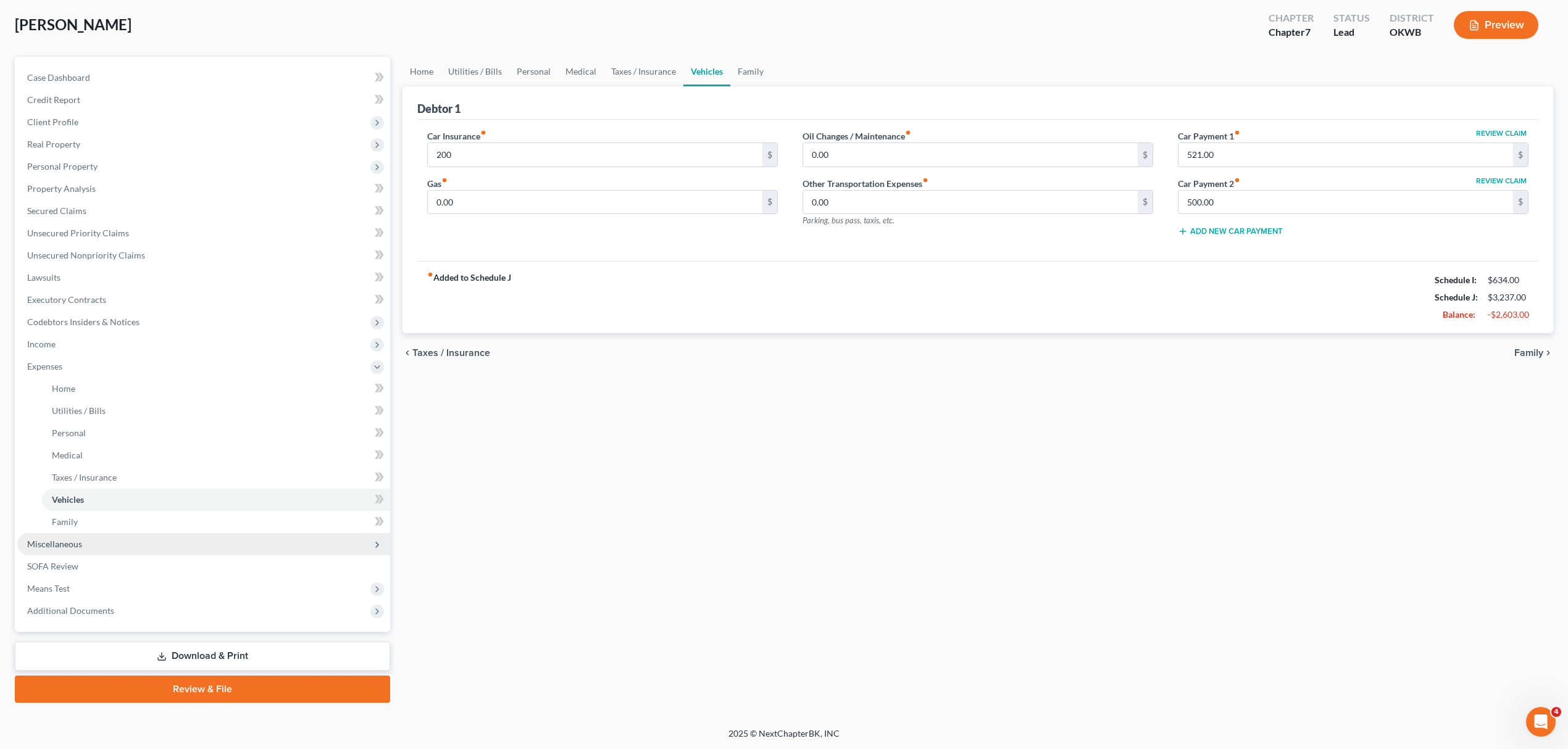
click at [78, 546] on span "Miscellaneous" at bounding box center [55, 544] width 55 height 10
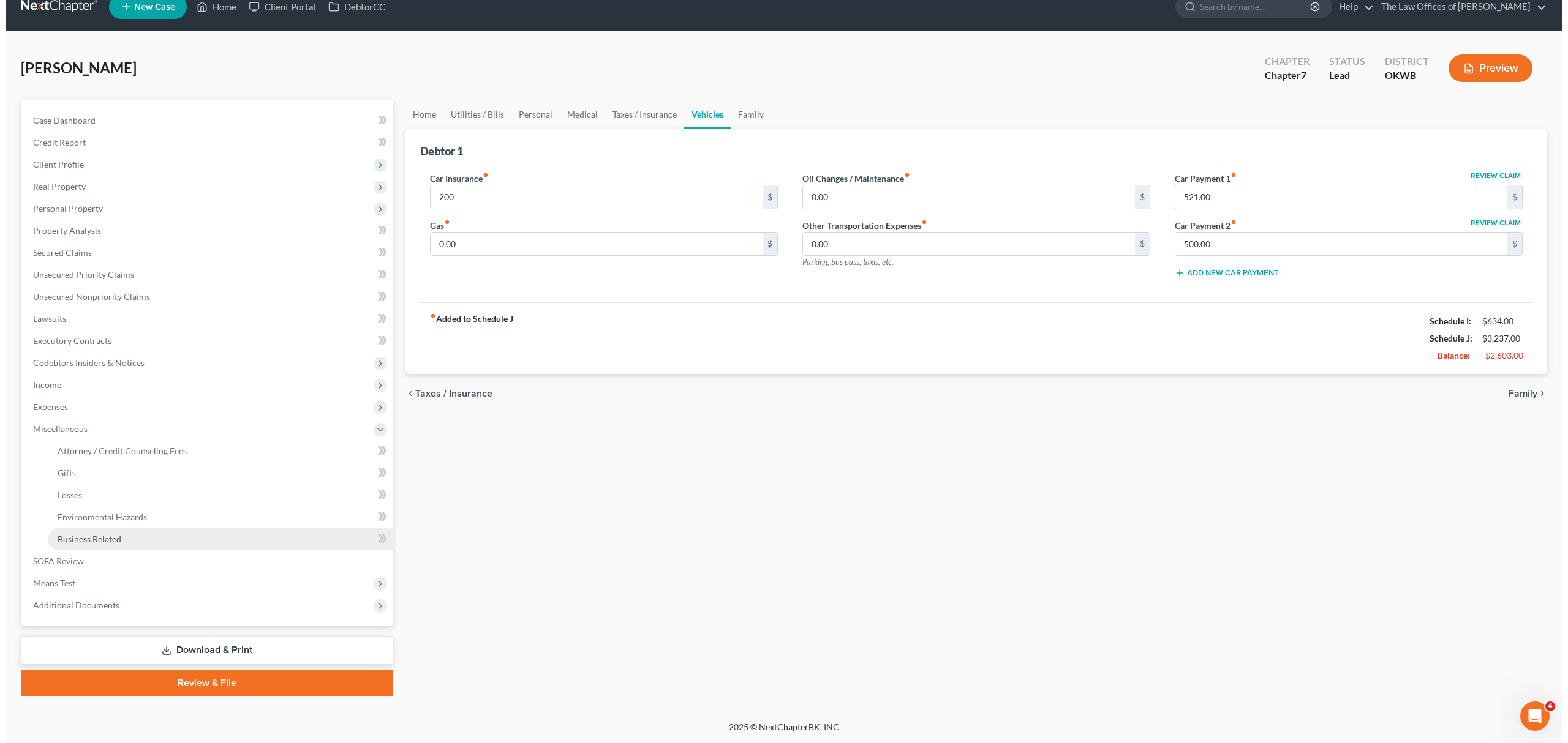
scroll to position [17, 0]
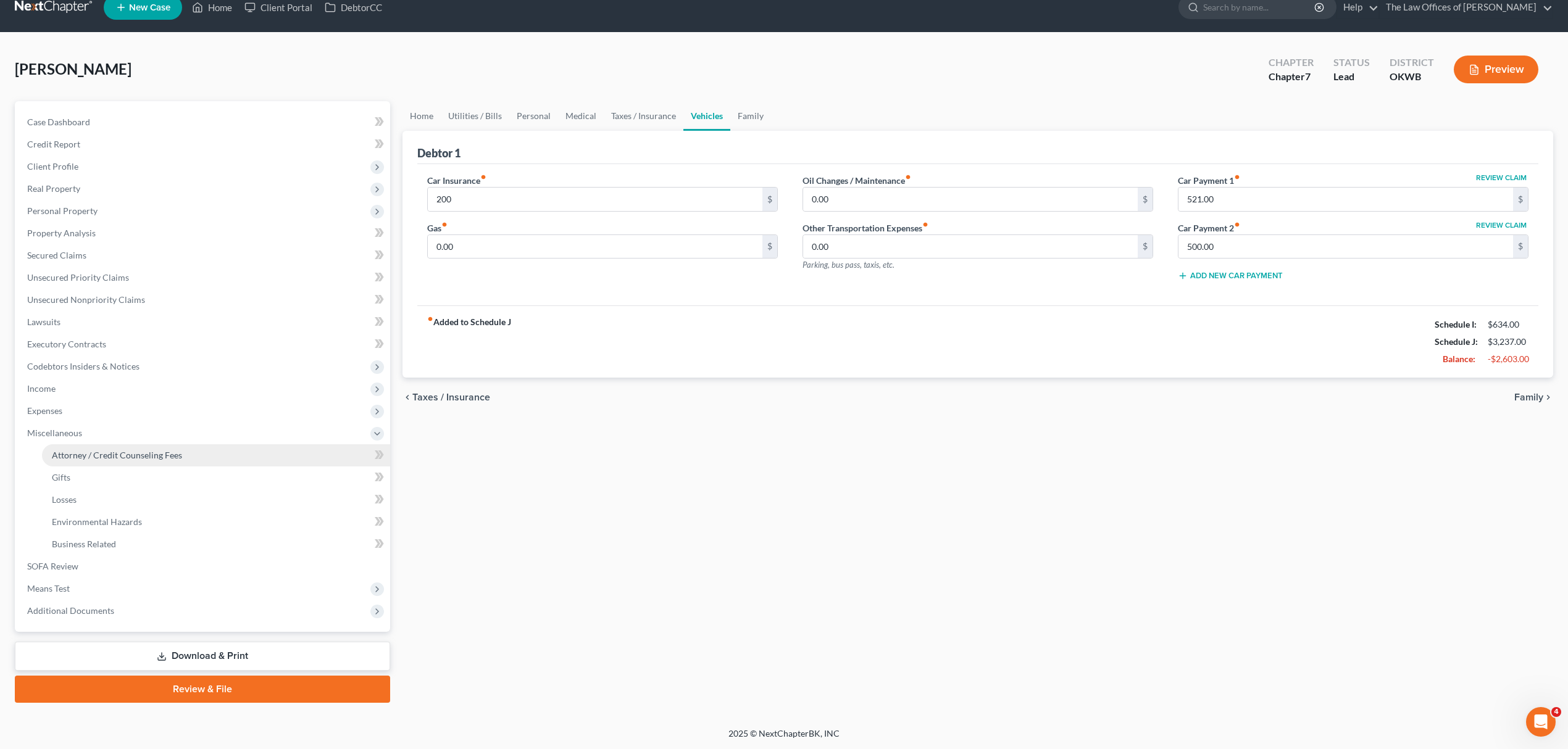
click at [138, 457] on span "Attorney / Credit Counseling Fees" at bounding box center [117, 455] width 131 height 10
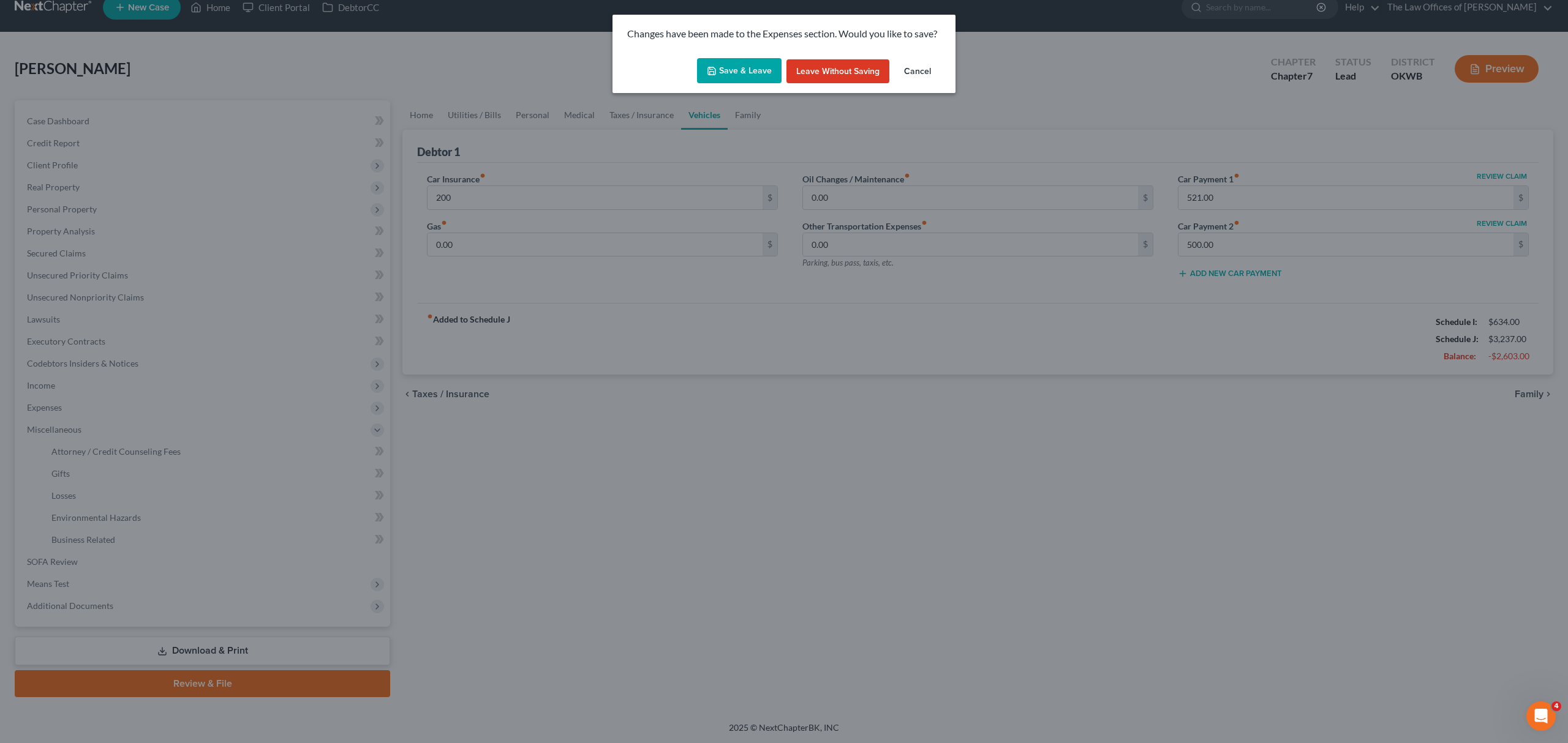
click at [747, 66] on button "Save & Leave" at bounding box center [739, 71] width 84 height 26
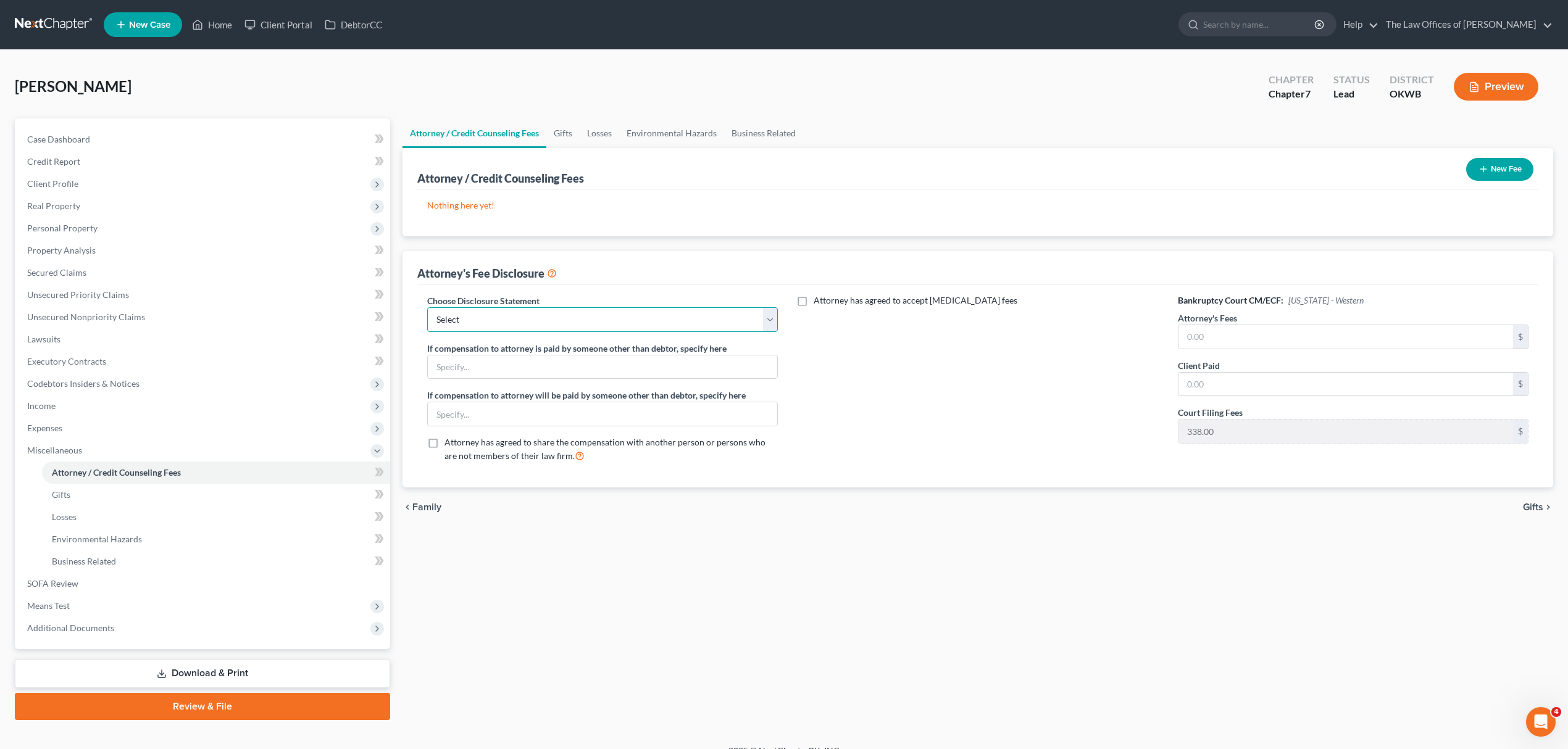
drag, startPoint x: 576, startPoint y: 324, endPoint x: 583, endPoint y: 321, distance: 7.6
click at [576, 324] on select "Select FEE DISCLOSURE" at bounding box center [602, 320] width 351 height 25
click at [427, 308] on select "Select FEE DISCLOSURE" at bounding box center [602, 320] width 351 height 25
click at [1212, 327] on input "text" at bounding box center [1345, 337] width 334 height 23
click at [1514, 161] on button "New Fee" at bounding box center [1500, 169] width 67 height 23
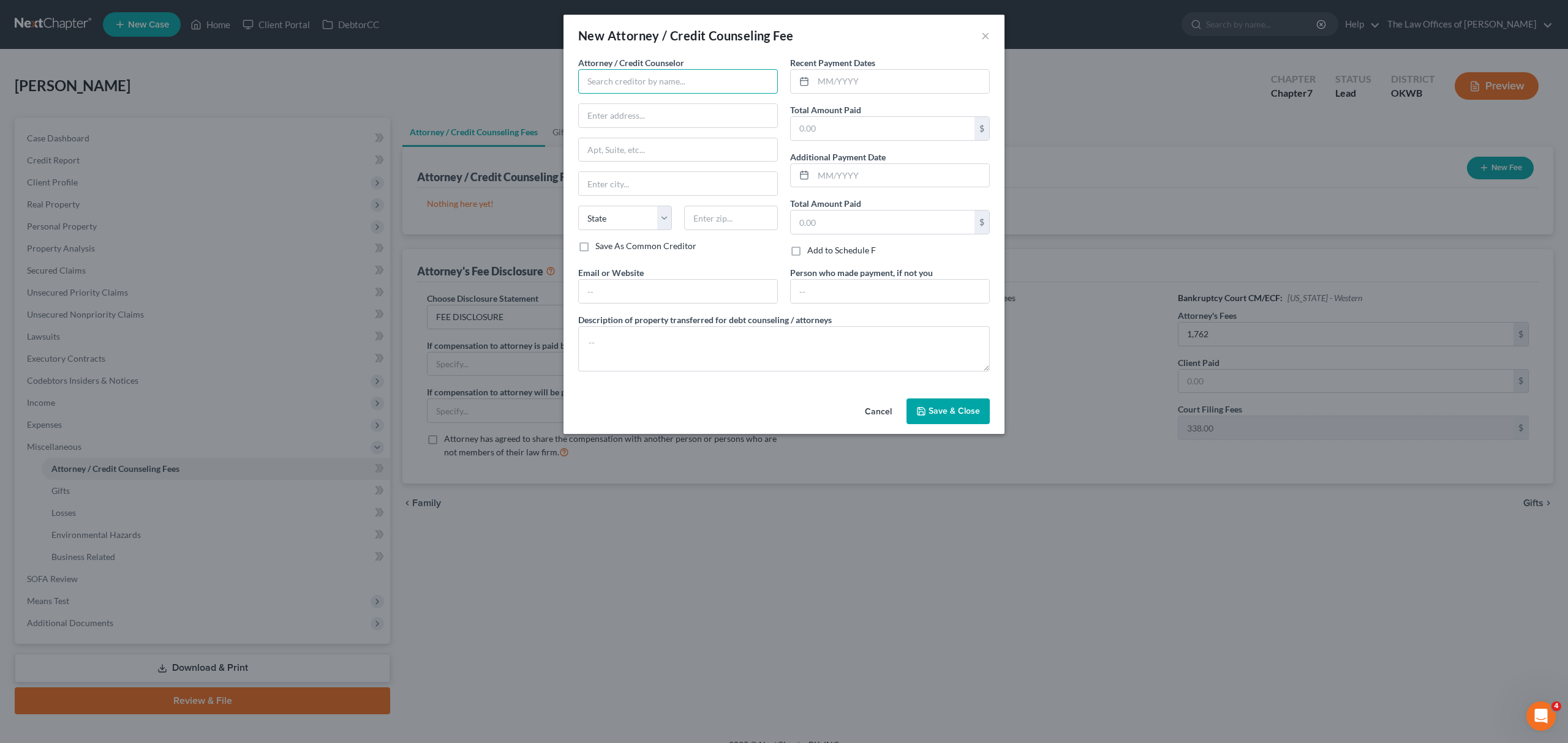
click at [665, 82] on input "text" at bounding box center [677, 81] width 199 height 25
click at [666, 118] on div "[PERSON_NAME] BANKRUPTCY LAW" at bounding box center [661, 121] width 147 height 12
click at [832, 125] on input "text" at bounding box center [883, 128] width 184 height 23
click at [943, 408] on span "Save & Close" at bounding box center [954, 411] width 51 height 10
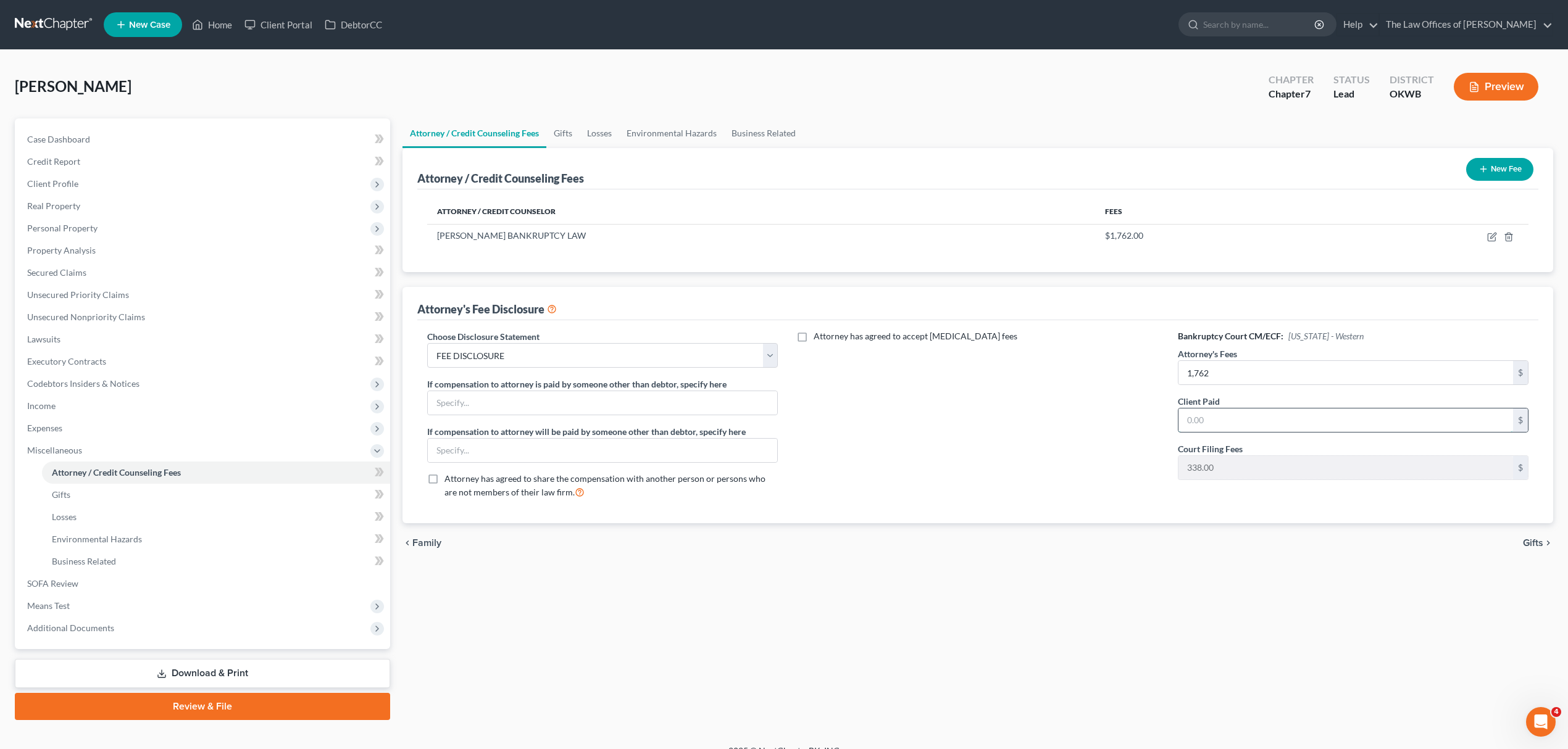
click at [1342, 429] on input "text" at bounding box center [1345, 420] width 334 height 23
click at [198, 670] on link "Download & Print" at bounding box center [202, 673] width 375 height 29
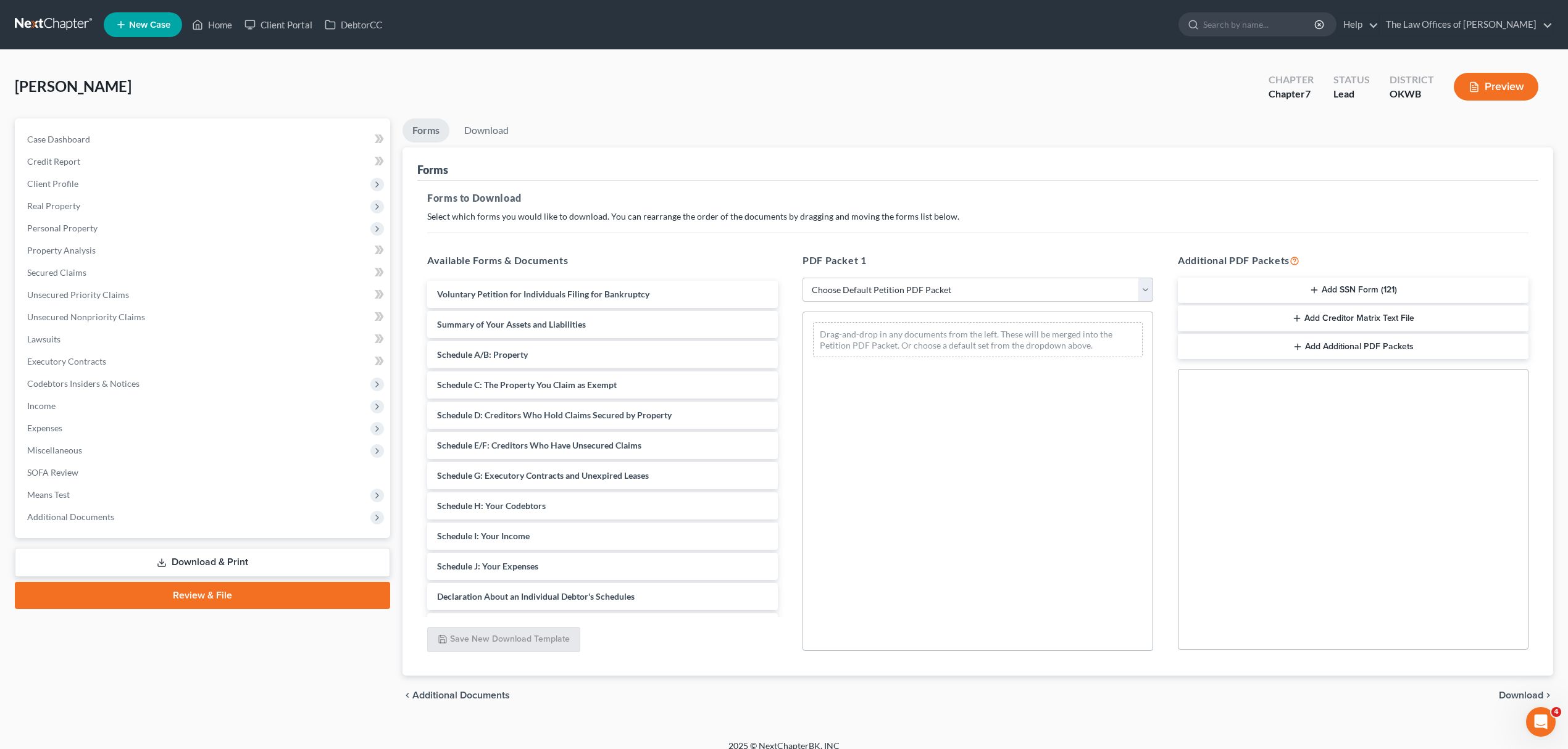
click at [941, 282] on select "Choose Default Petition PDF Packet Complete Bankruptcy Petition (all forms and …" at bounding box center [978, 289] width 351 height 25
click at [802, 277] on select "Choose Default Petition PDF Packet Complete Bankruptcy Petition (all forms and …" at bounding box center [978, 289] width 351 height 25
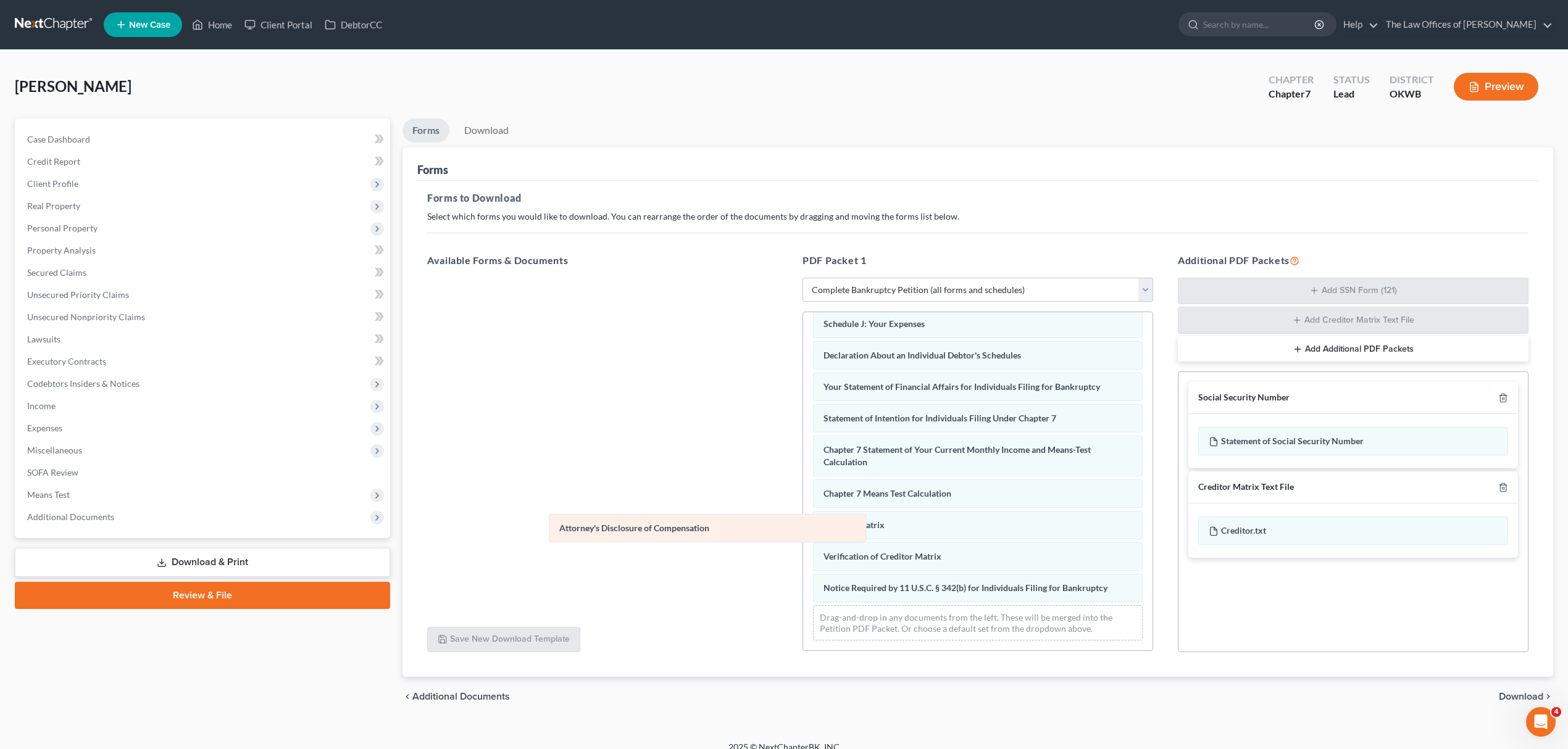
scroll to position [304, 0]
drag, startPoint x: 896, startPoint y: 590, endPoint x: 497, endPoint y: 477, distance: 414.7
click at [803, 479] on div "Attorney's Disclosure of Compensation Voluntary Petition for Individuals Filing…" at bounding box center [978, 333] width 350 height 634
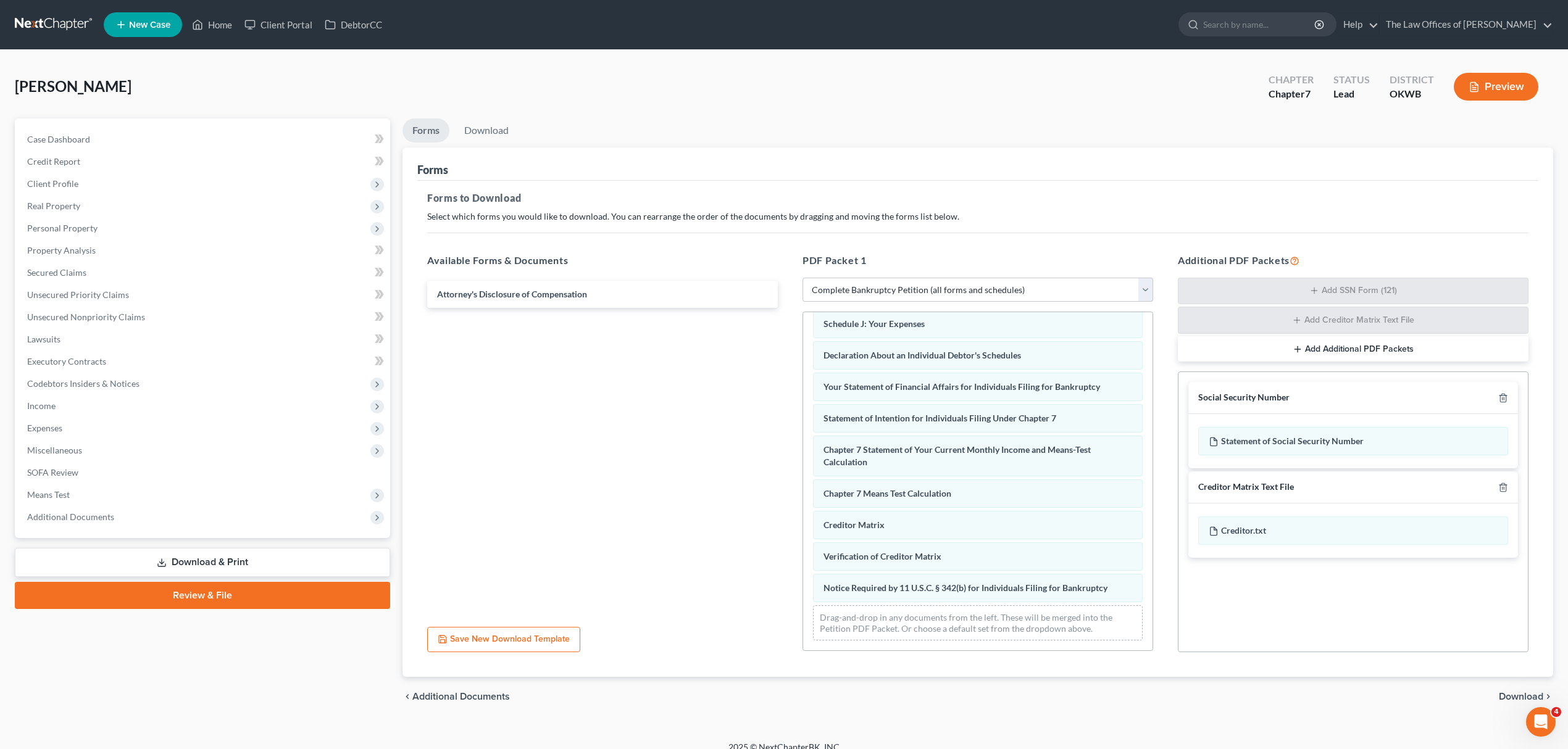
click at [1514, 694] on span "Download" at bounding box center [1522, 697] width 45 height 9
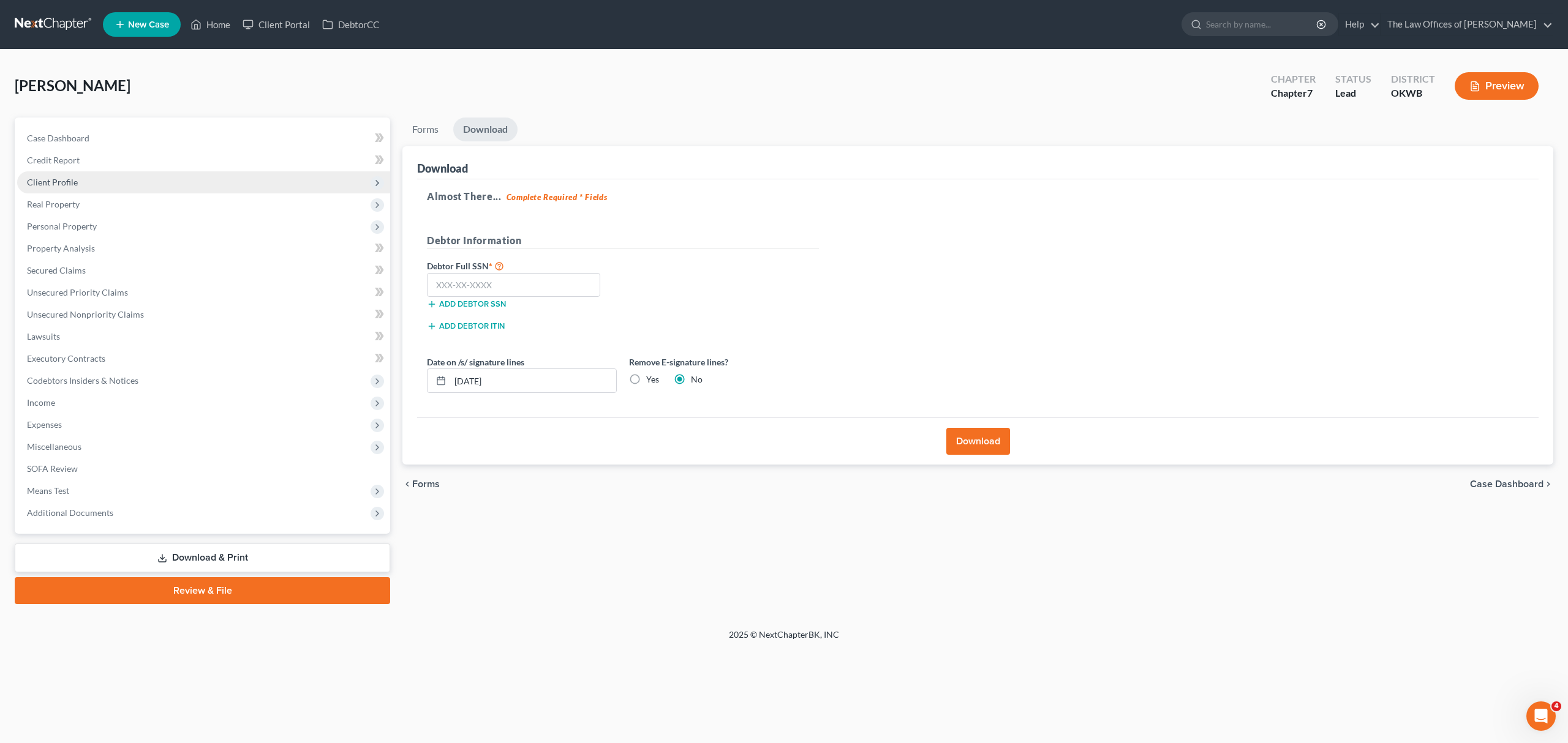
click at [70, 177] on span "Client Profile" at bounding box center [53, 182] width 51 height 10
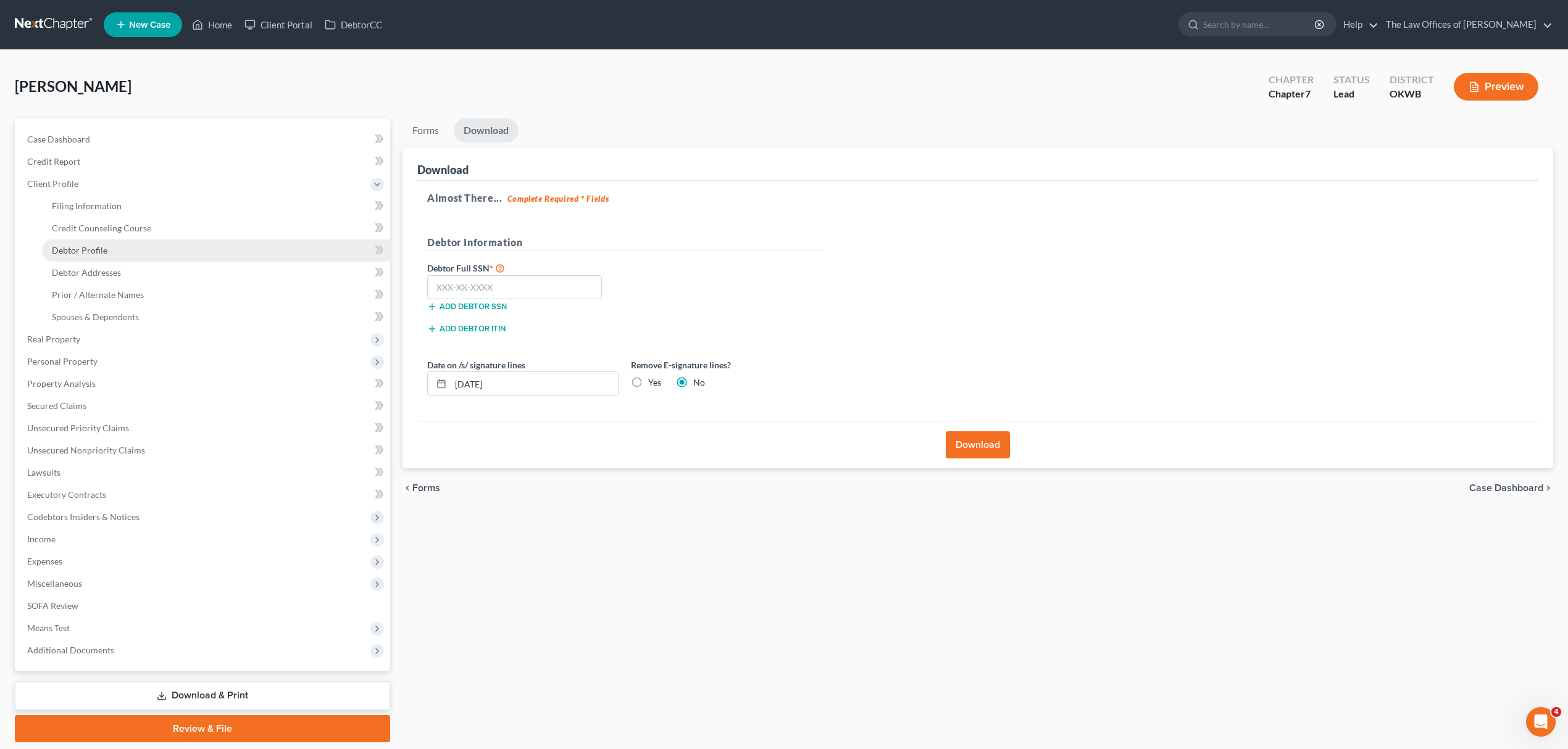
click at [104, 245] on span "Debtor Profile" at bounding box center [79, 250] width 56 height 10
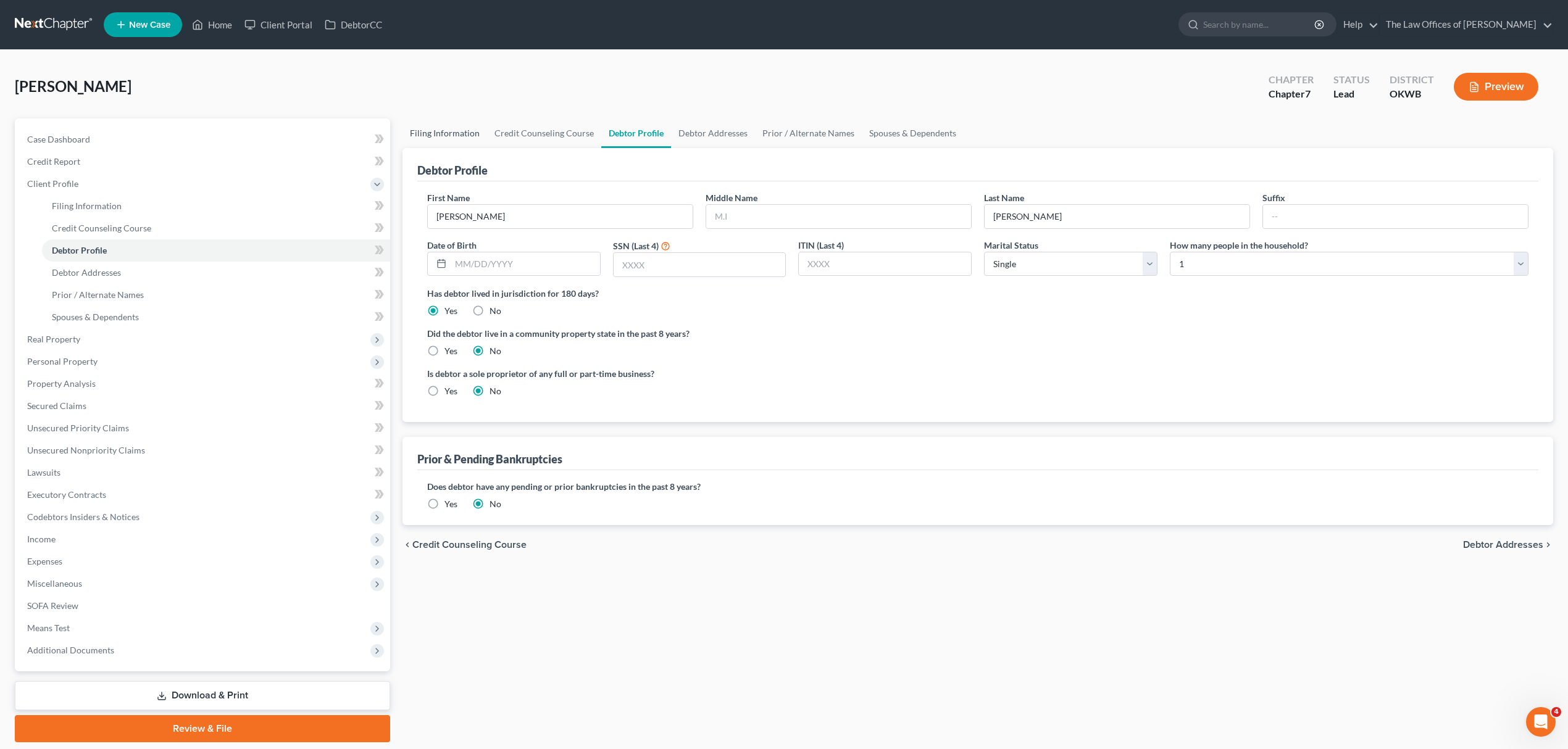
click at [457, 127] on link "Filing Information" at bounding box center [445, 133] width 84 height 29
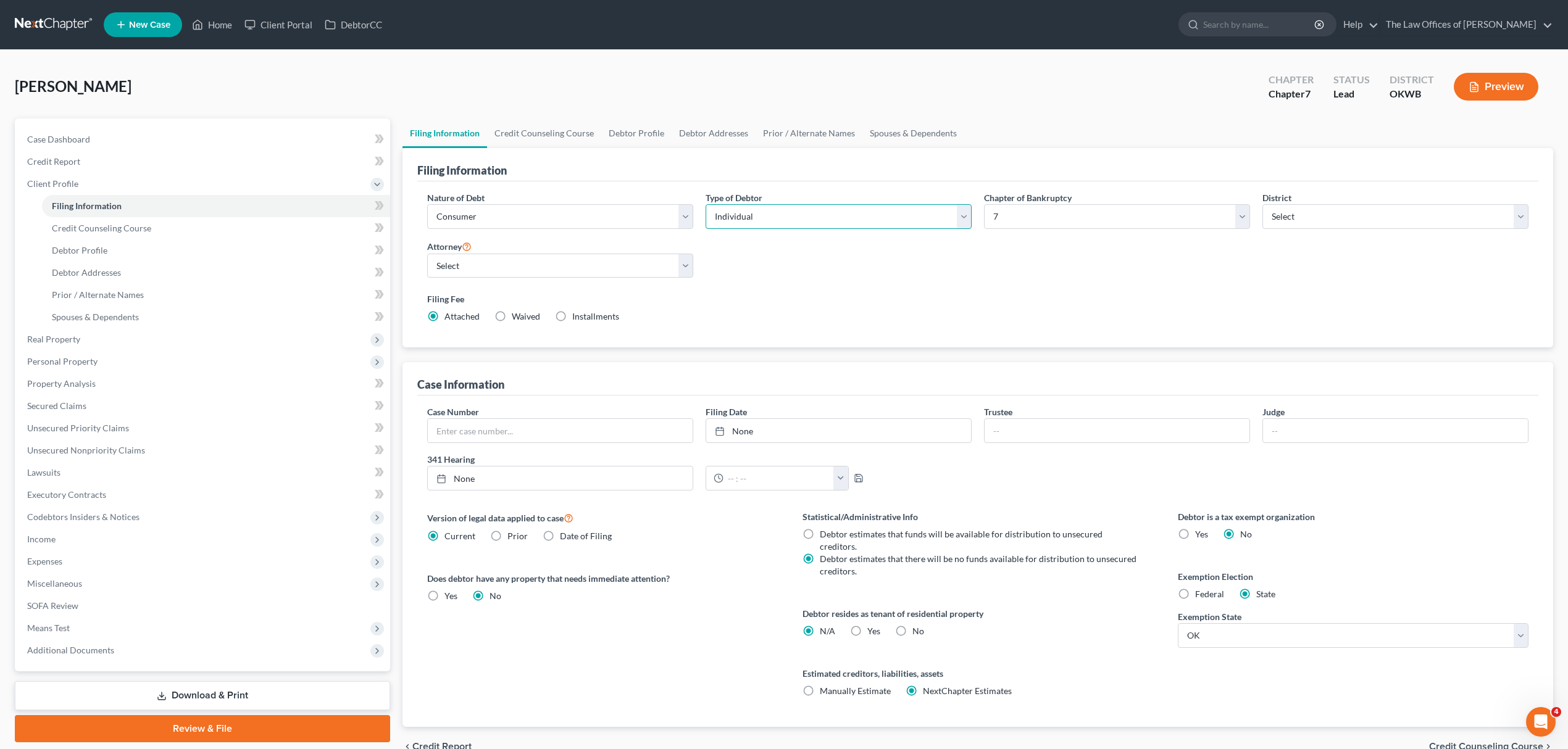
click at [813, 210] on select "Select Individual Joint" at bounding box center [839, 216] width 266 height 25
click at [705, 204] on select "Select Individual Joint" at bounding box center [839, 216] width 266 height 25
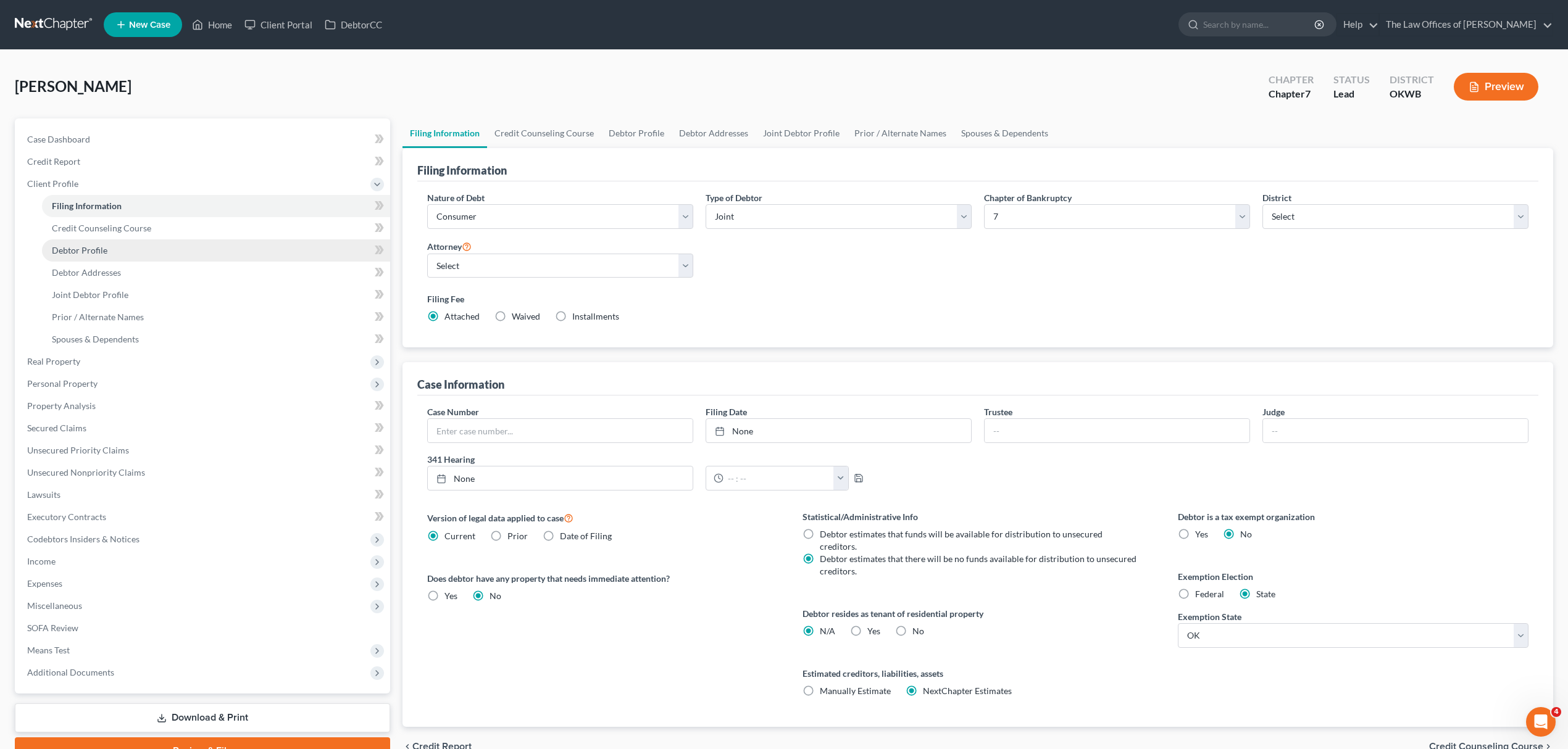
click at [107, 242] on link "Debtor Profile" at bounding box center [216, 251] width 348 height 22
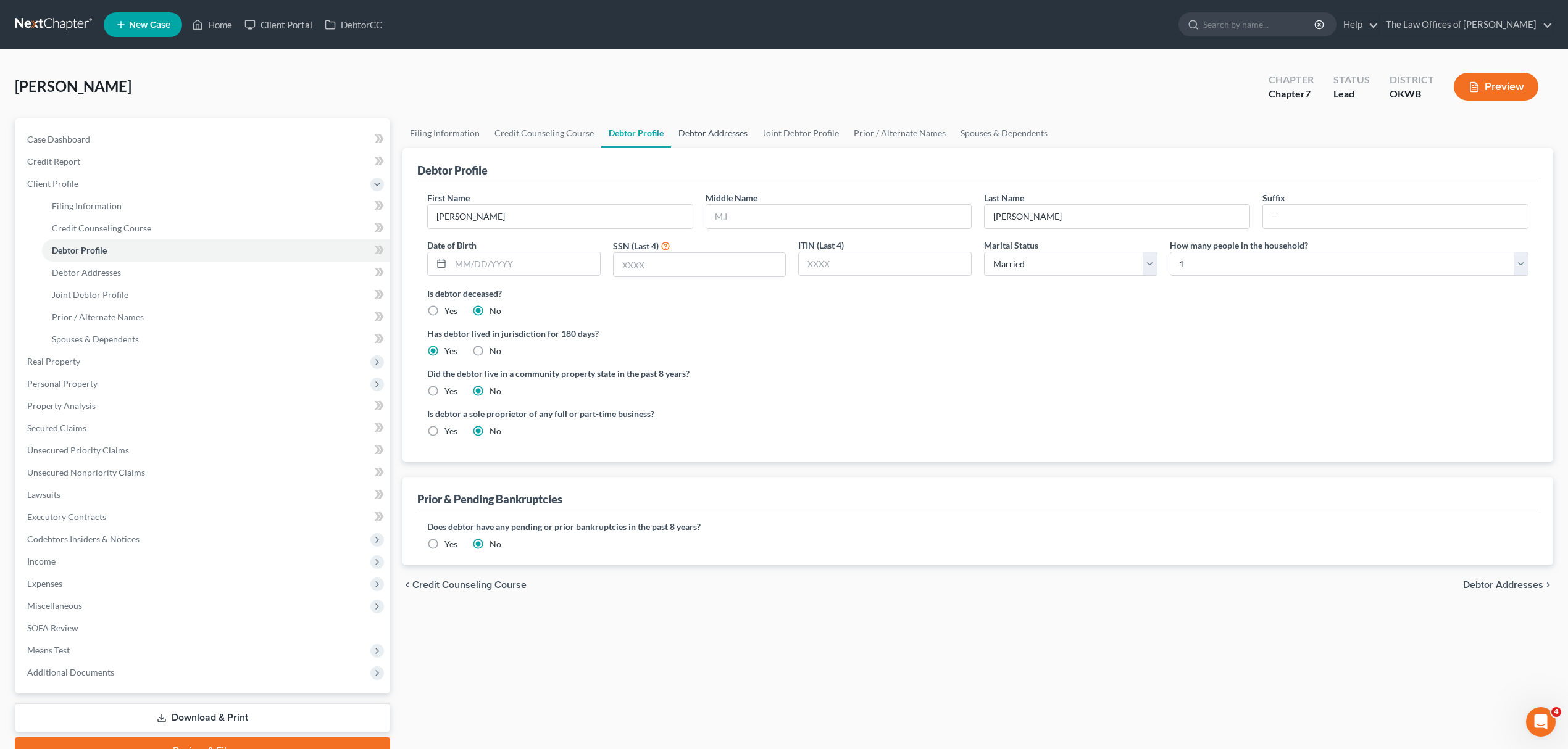
click at [677, 126] on link "Debtor Addresses" at bounding box center [713, 133] width 84 height 29
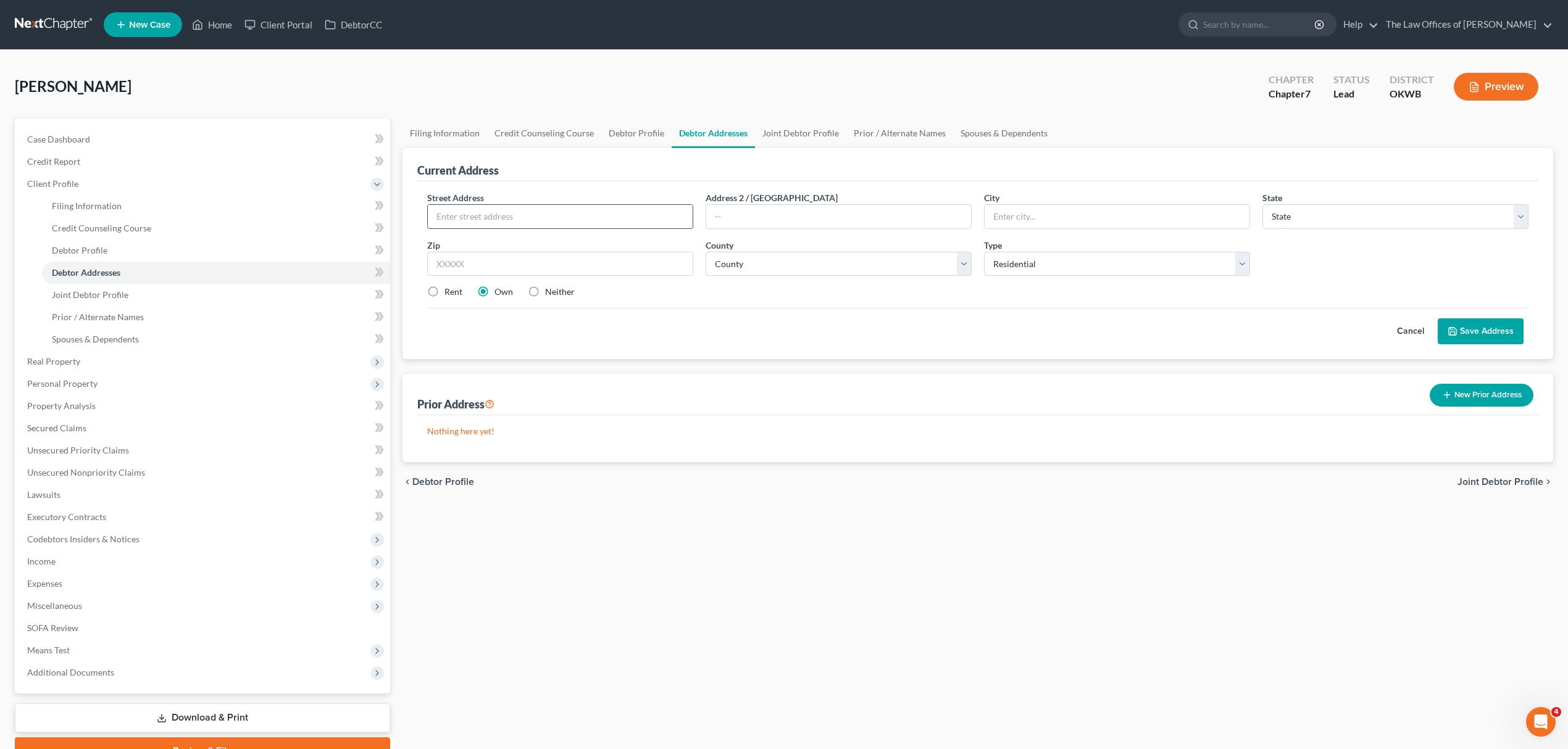
click at [492, 207] on input "text" at bounding box center [560, 216] width 265 height 23
click at [611, 260] on input "text" at bounding box center [560, 264] width 266 height 25
click at [722, 257] on select "County" at bounding box center [839, 264] width 266 height 25
click at [705, 252] on select "County [GEOGRAPHIC_DATA] [GEOGRAPHIC_DATA] [GEOGRAPHIC_DATA] [GEOGRAPHIC_DATA] …" at bounding box center [839, 264] width 266 height 25
click at [773, 128] on link "Joint Debtor Profile" at bounding box center [801, 133] width 91 height 29
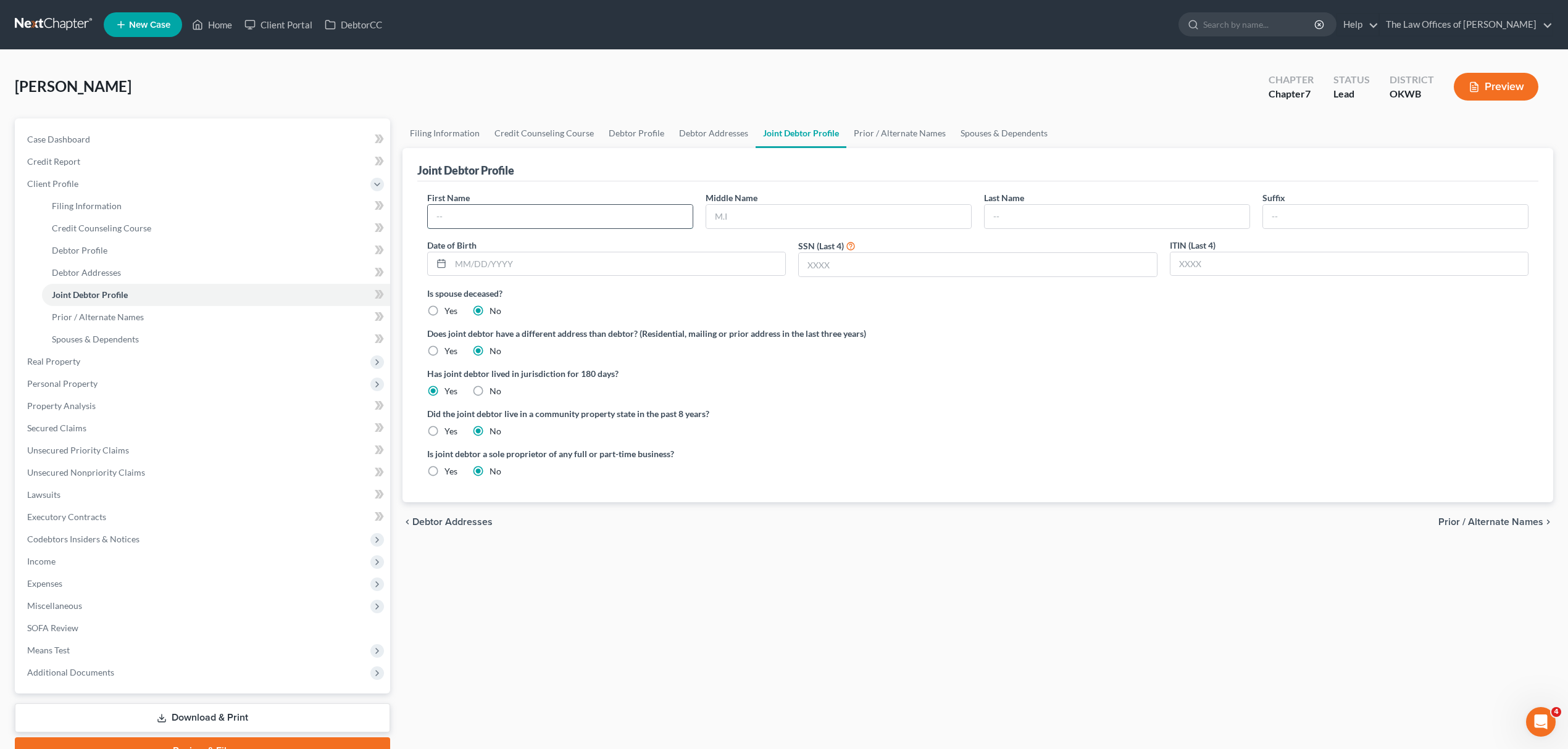
click at [604, 212] on input "text" at bounding box center [560, 216] width 265 height 23
click at [747, 220] on input "text" at bounding box center [839, 216] width 265 height 23
click at [640, 129] on link "Debtor Profile" at bounding box center [637, 133] width 70 height 29
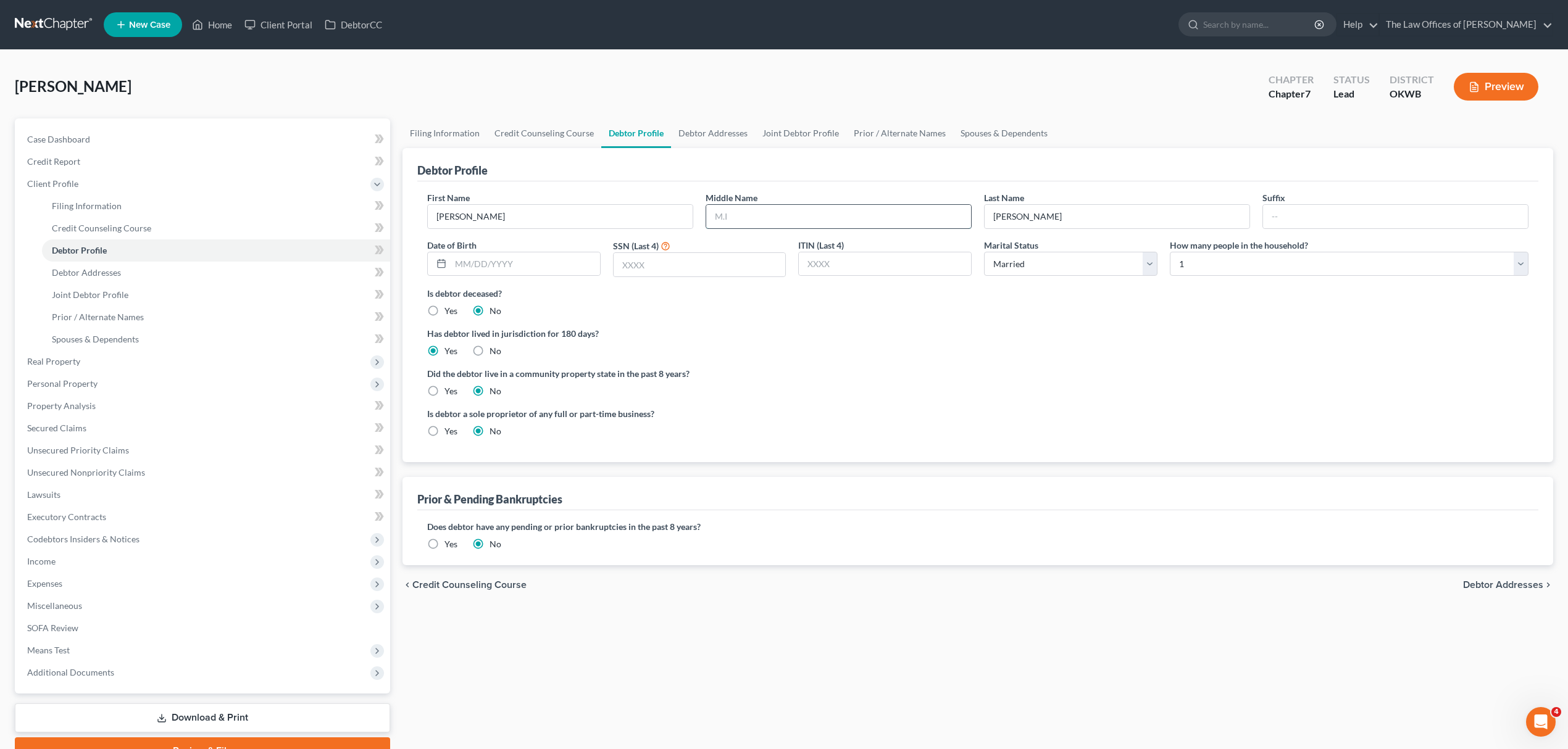
click at [734, 216] on input "text" at bounding box center [839, 216] width 265 height 23
click at [1339, 263] on select "Select 1 2 3 4 5 6 7 8 9 10 11 12 13 14 15 16 17 18 19 20" at bounding box center [1350, 264] width 359 height 25
click at [1170, 252] on select "Select 1 2 3 4 5 6 7 8 9 10 11 12 13 14 15 16 17 18 19 20" at bounding box center [1350, 264] width 359 height 25
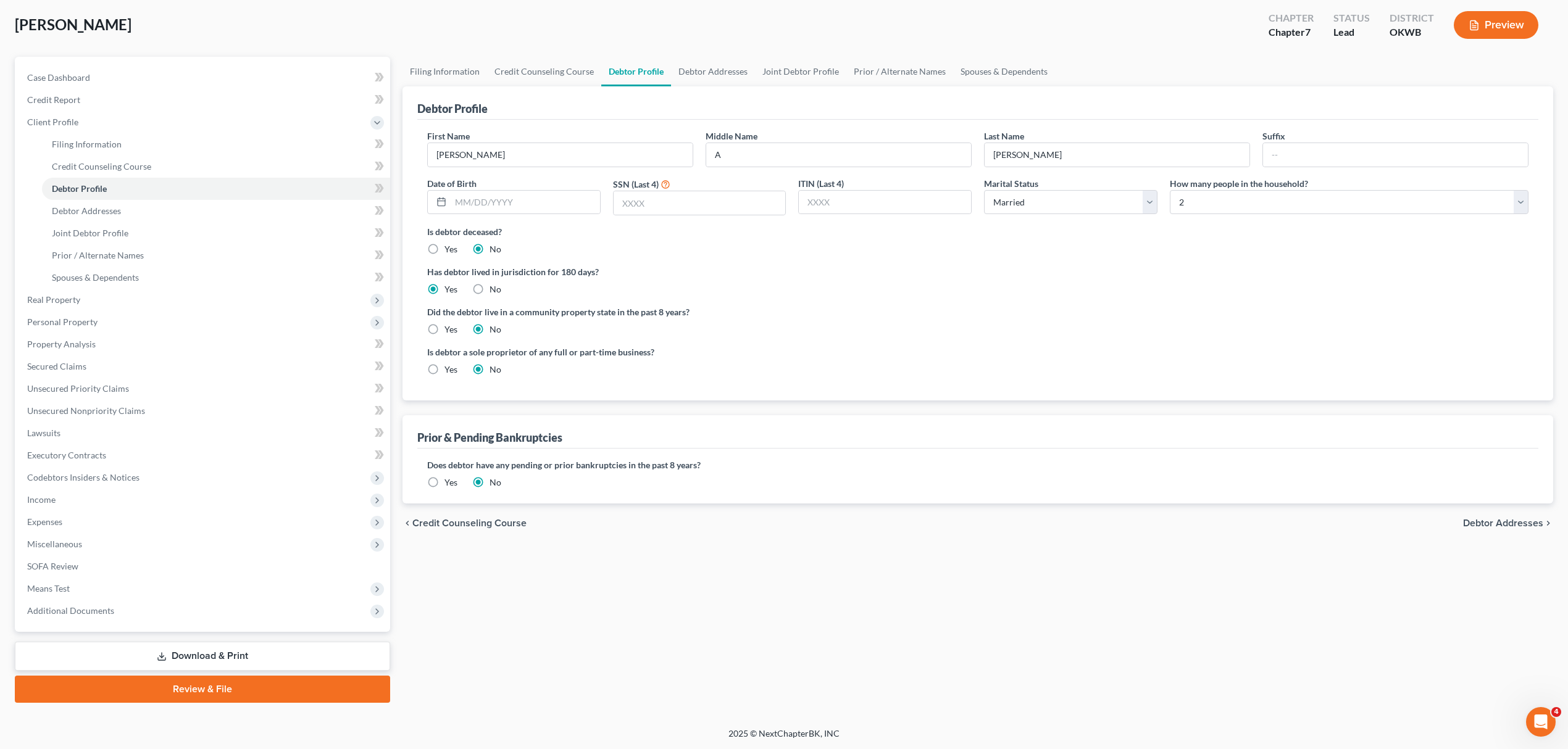
click at [249, 647] on link "Download & Print" at bounding box center [202, 656] width 375 height 29
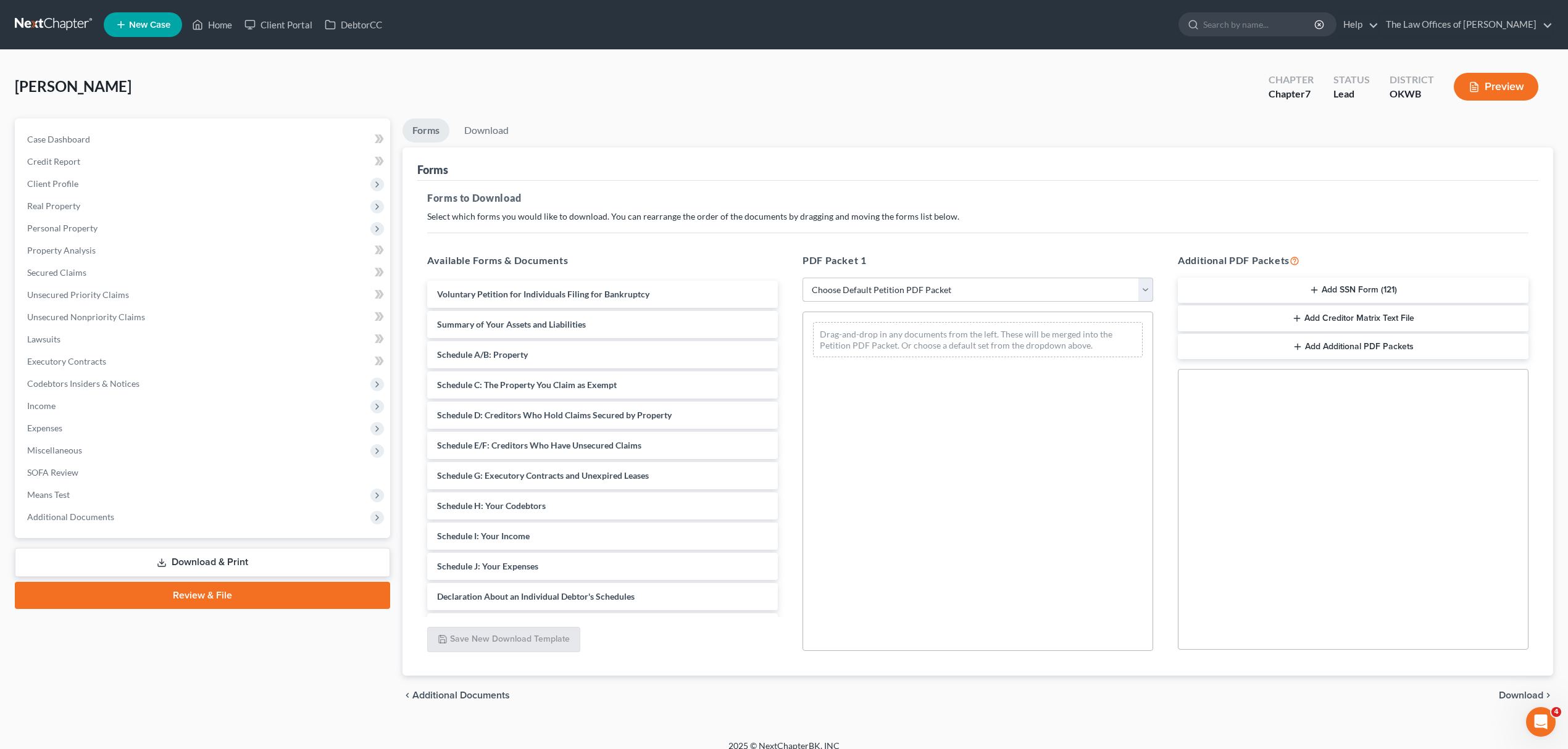
click at [1035, 285] on select "Choose Default Petition PDF Packet Complete Bankruptcy Petition (all forms and …" at bounding box center [978, 289] width 351 height 25
click at [802, 277] on select "Choose Default Petition PDF Packet Complete Bankruptcy Petition (all forms and …" at bounding box center [978, 289] width 351 height 25
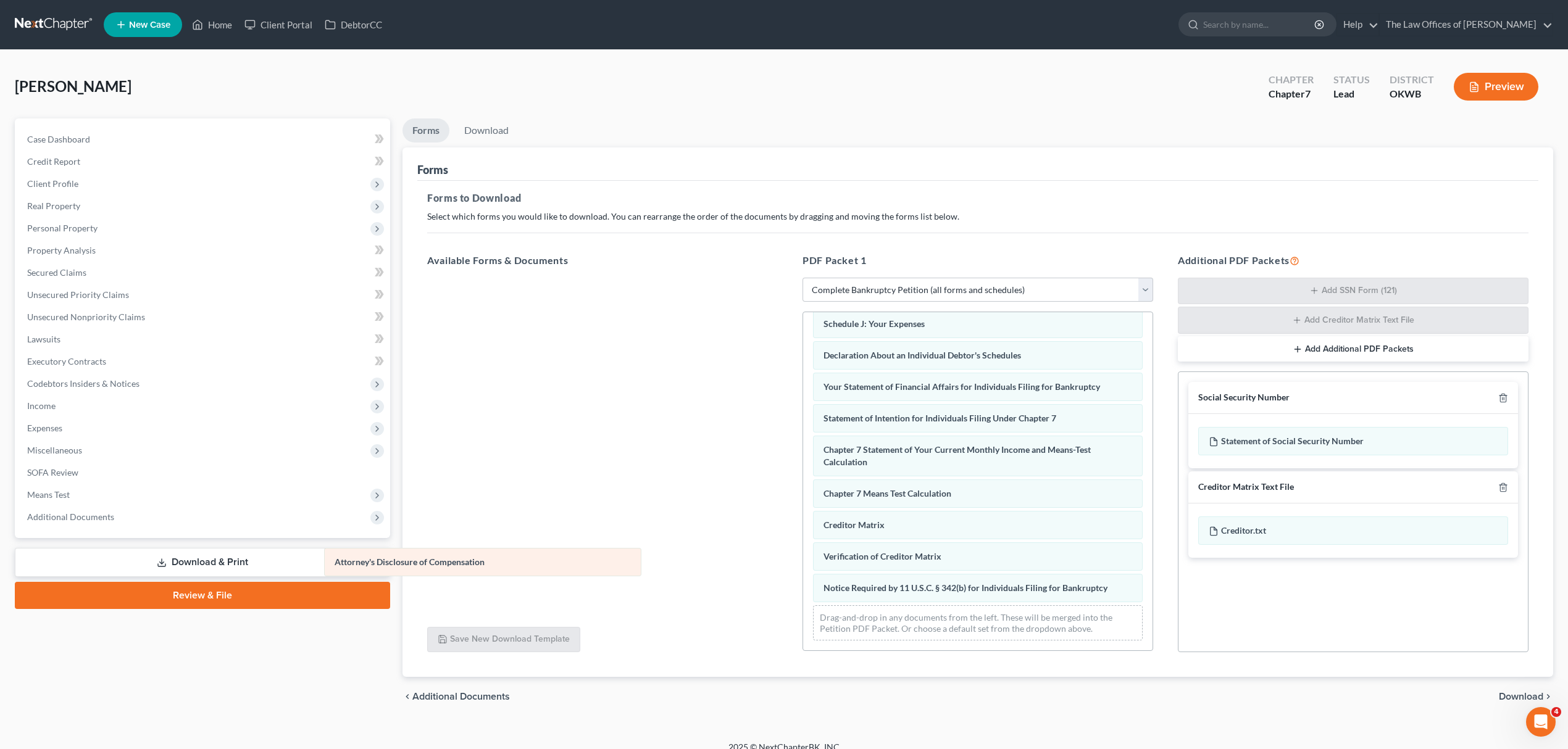
scroll to position [304, 0]
drag, startPoint x: 918, startPoint y: 582, endPoint x: 452, endPoint y: 545, distance: 467.5
click at [803, 554] on div "Attorney's Disclosure of Compensation Voluntary Petition for Individuals Filing…" at bounding box center [978, 333] width 350 height 634
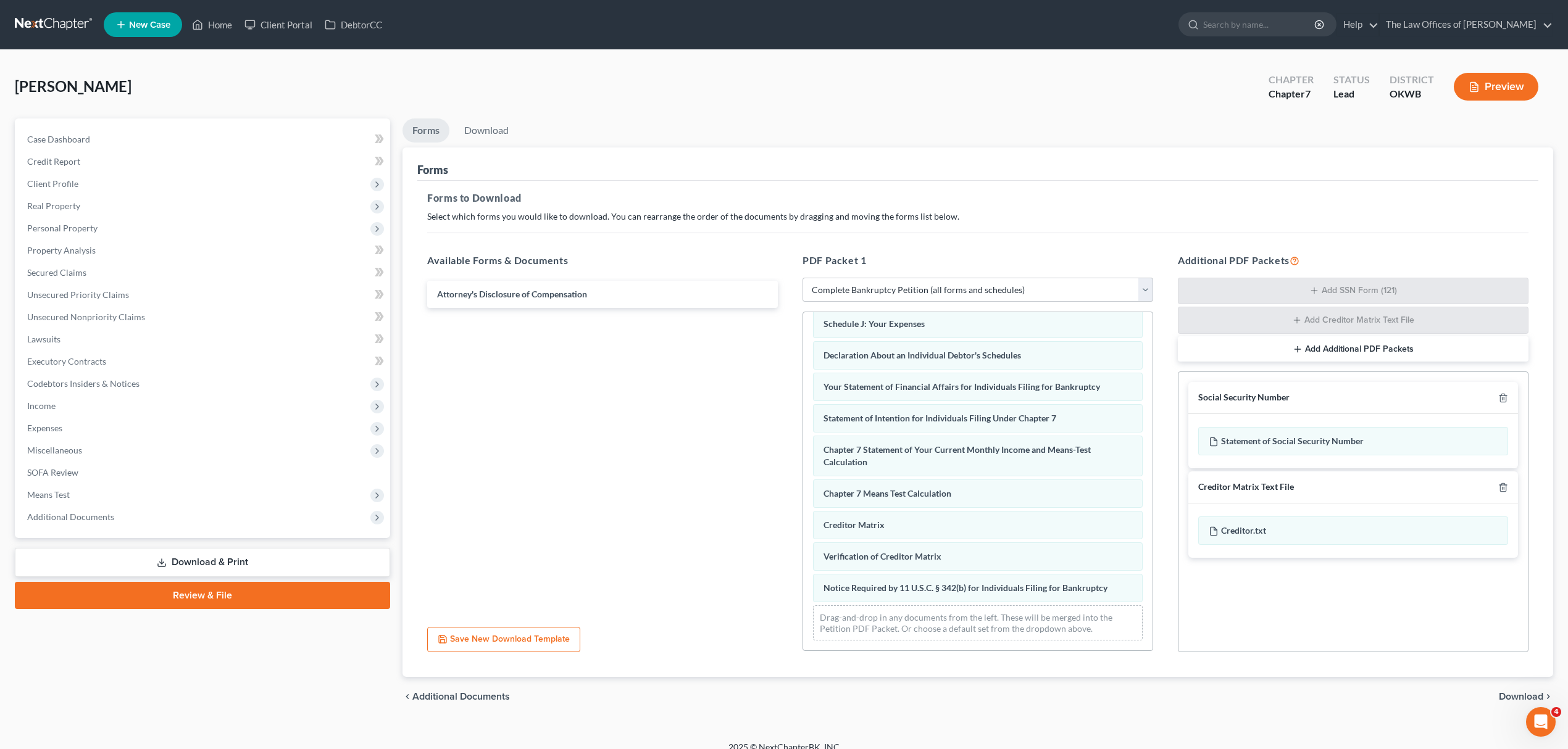
click at [1519, 697] on span "Download" at bounding box center [1522, 697] width 45 height 9
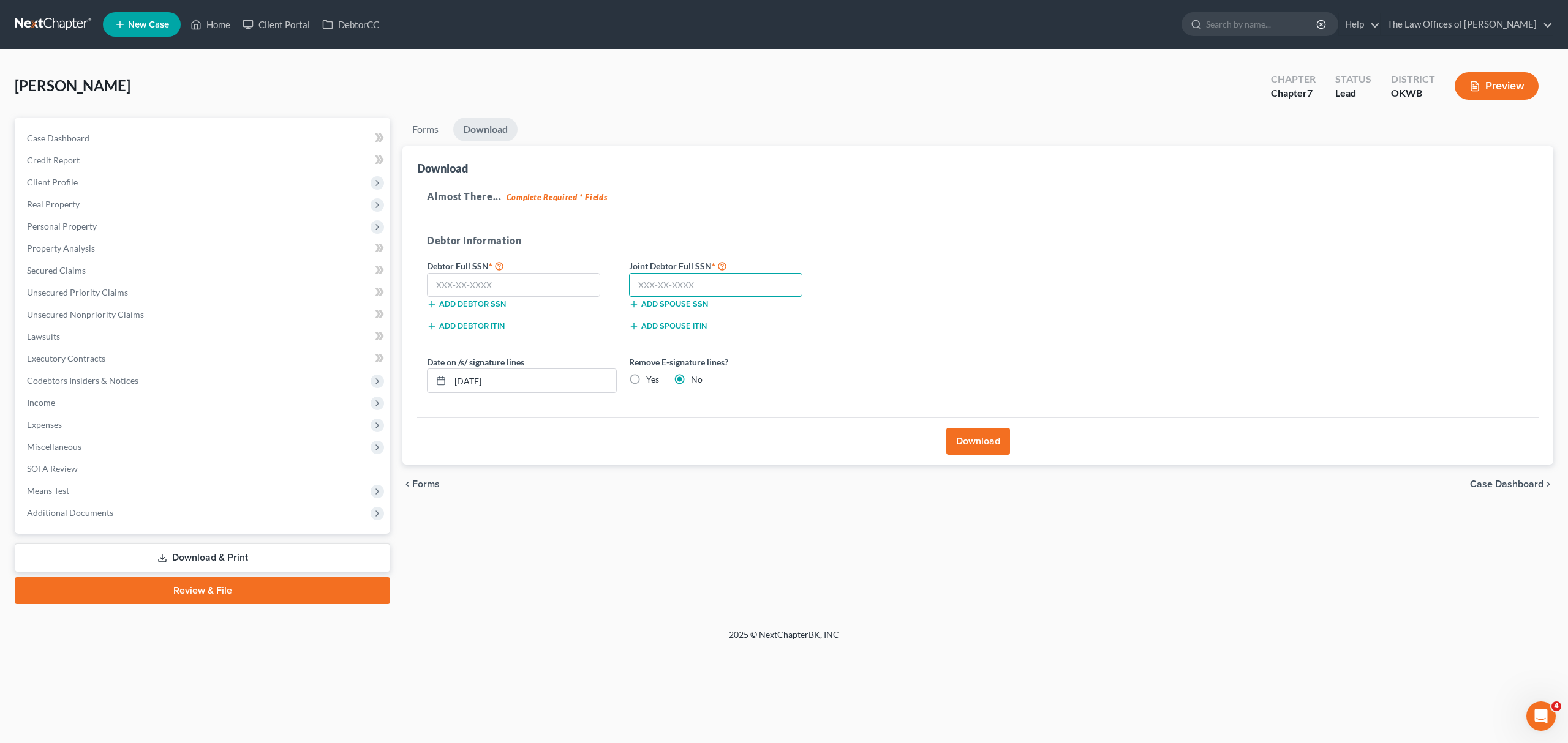
click at [672, 285] on input "text" at bounding box center [715, 285] width 173 height 25
click at [521, 279] on input "text" at bounding box center [513, 285] width 173 height 25
click at [646, 384] on label "Yes" at bounding box center [652, 379] width 13 height 12
click at [651, 382] on input "Yes" at bounding box center [654, 377] width 8 height 8
click at [989, 439] on button "Download" at bounding box center [977, 441] width 64 height 27
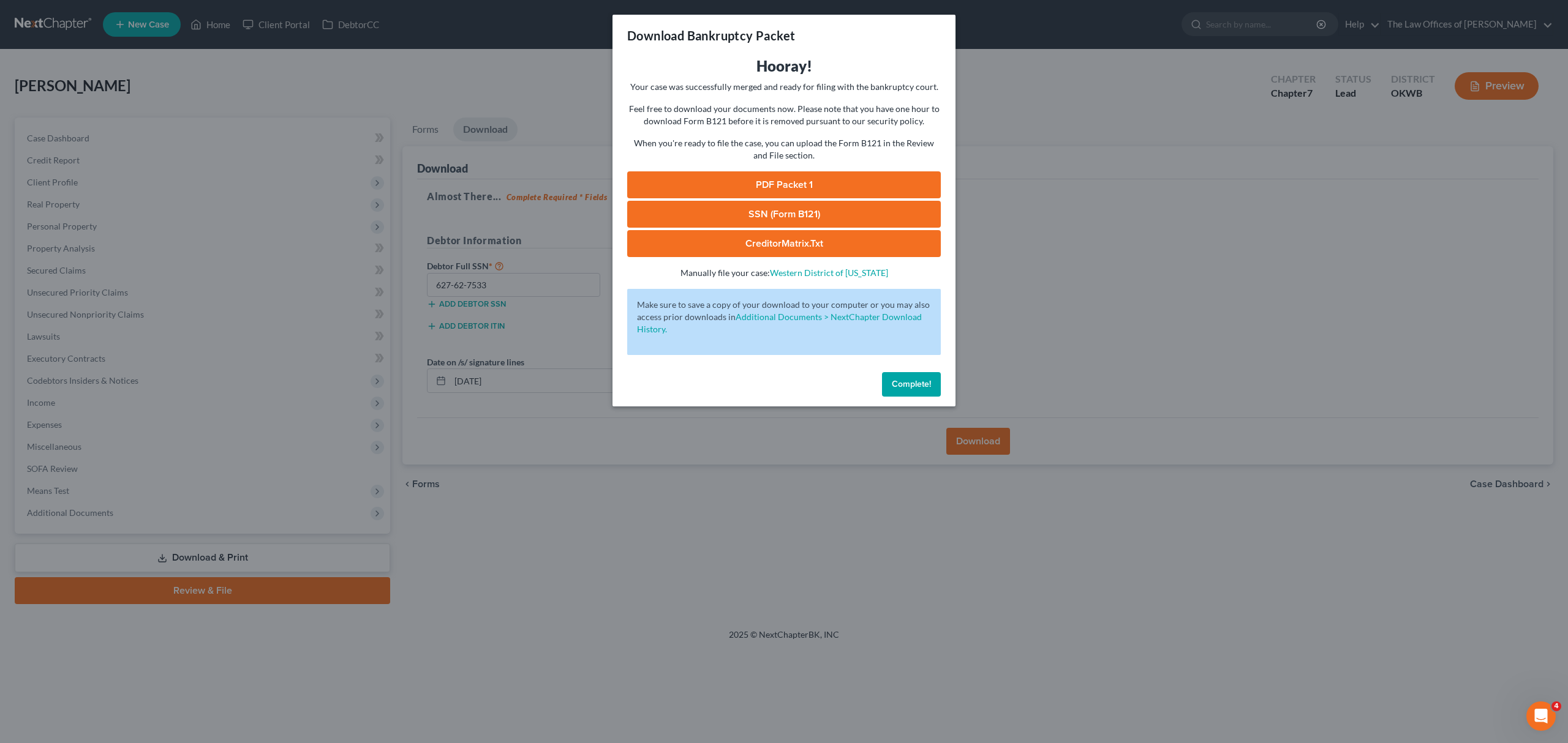
click at [818, 180] on link "PDF Packet 1" at bounding box center [784, 185] width 314 height 27
click at [754, 213] on link "SSN (Form B121)" at bounding box center [784, 215] width 314 height 27
click at [928, 379] on span "Complete!" at bounding box center [911, 384] width 39 height 10
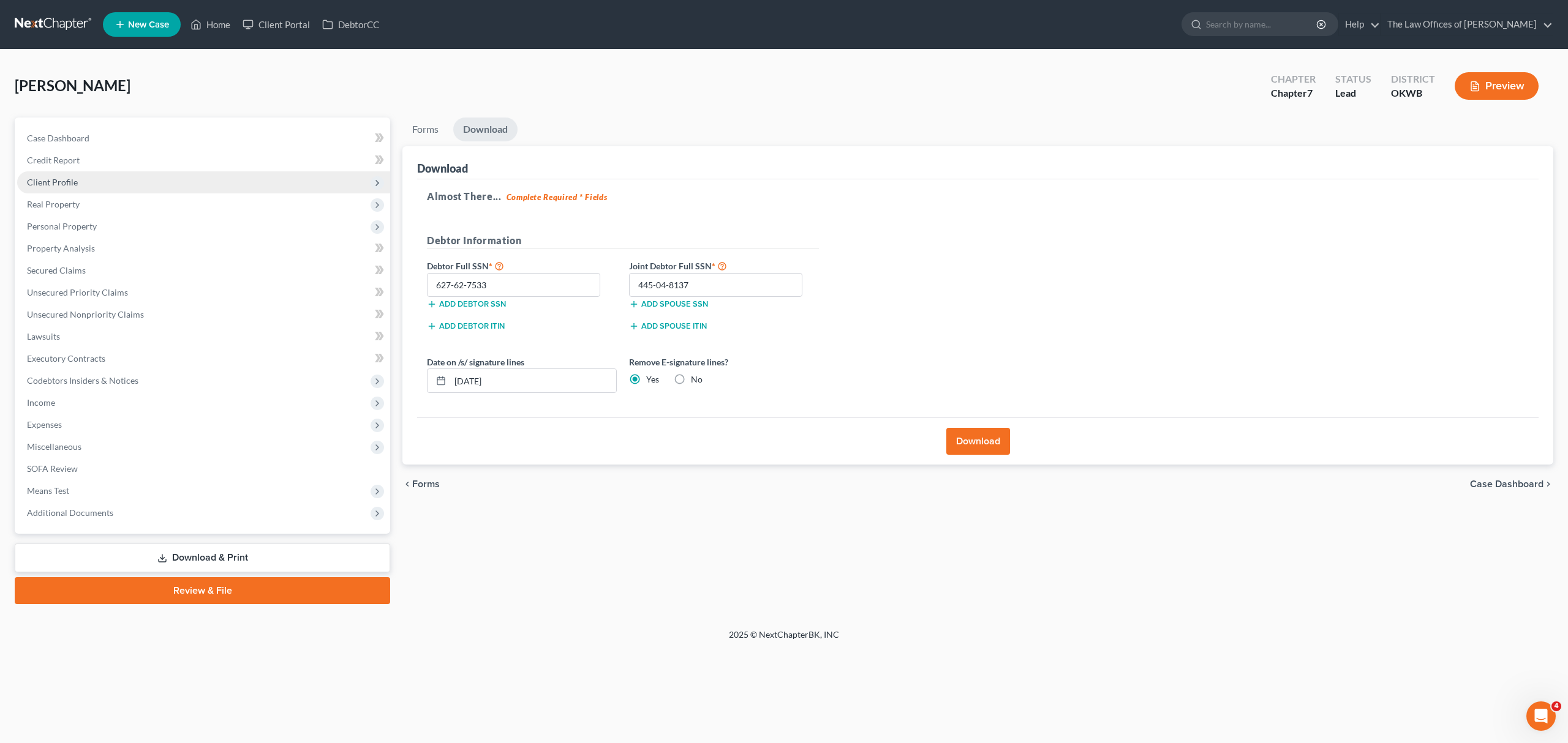
click at [67, 185] on span "Client Profile" at bounding box center [53, 182] width 51 height 10
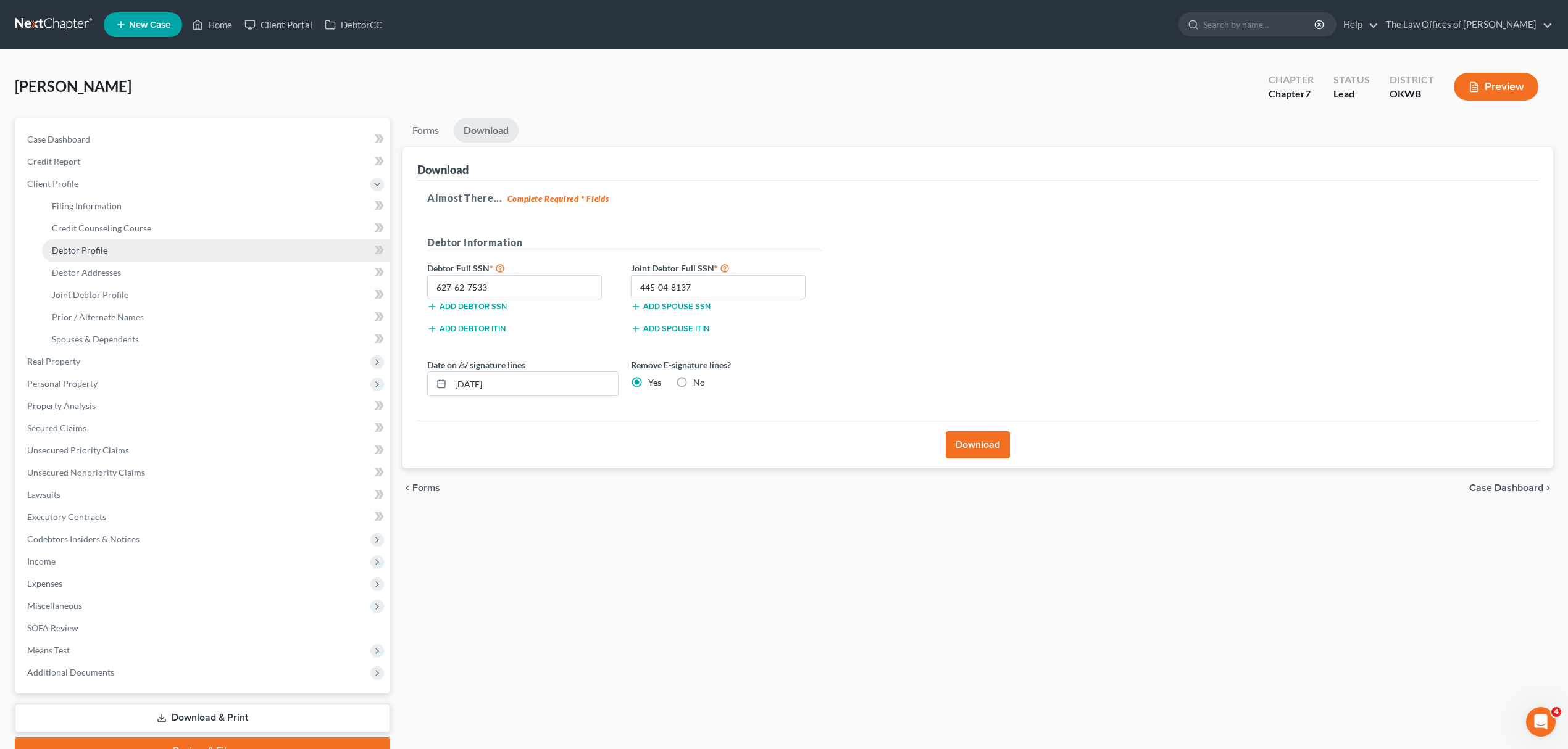
click at [93, 241] on link "Debtor Profile" at bounding box center [216, 251] width 348 height 22
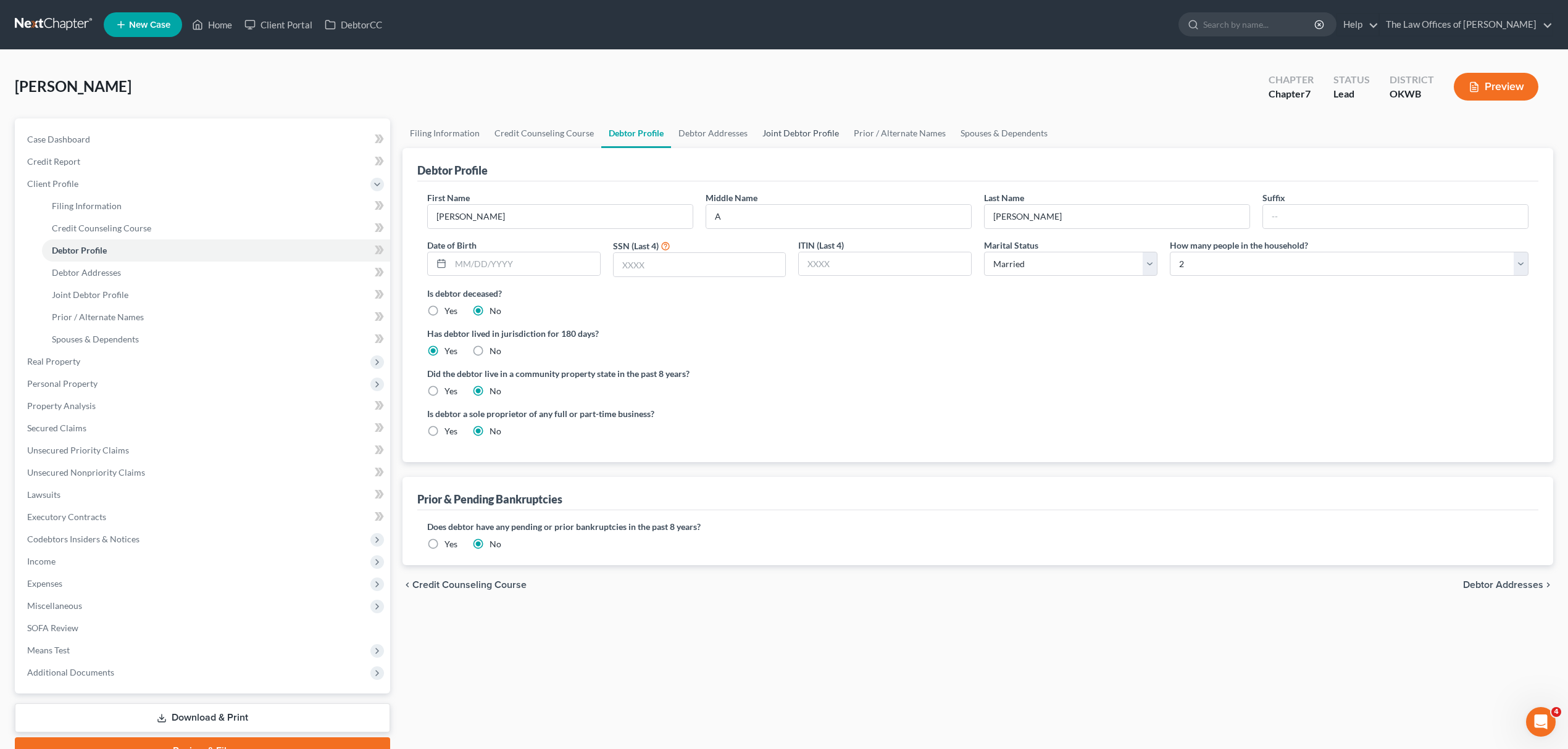
click at [773, 132] on link "Joint Debtor Profile" at bounding box center [801, 133] width 91 height 29
